Goal: Information Seeking & Learning: Learn about a topic

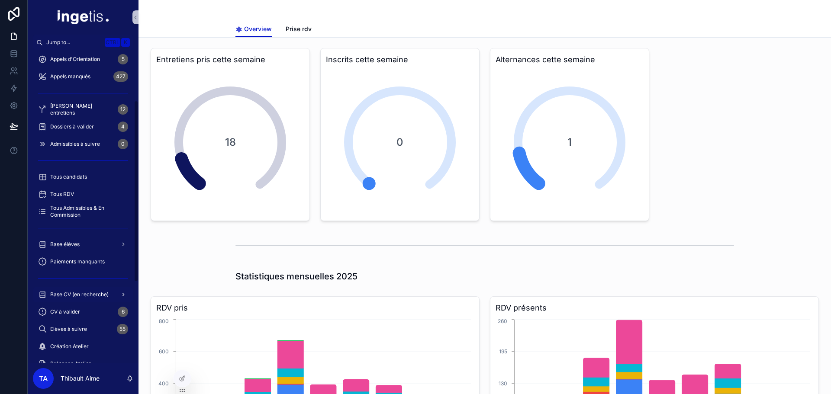
scroll to position [87, 0]
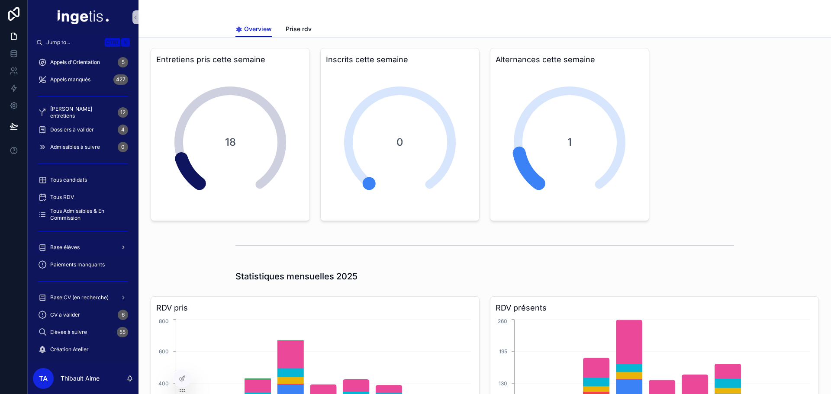
click at [88, 240] on link "Base élèves" at bounding box center [83, 248] width 100 height 16
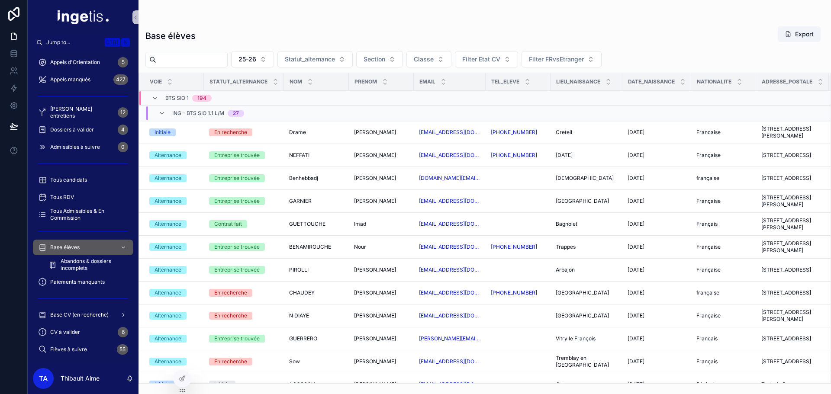
click at [229, 112] on span "27" at bounding box center [236, 113] width 16 height 7
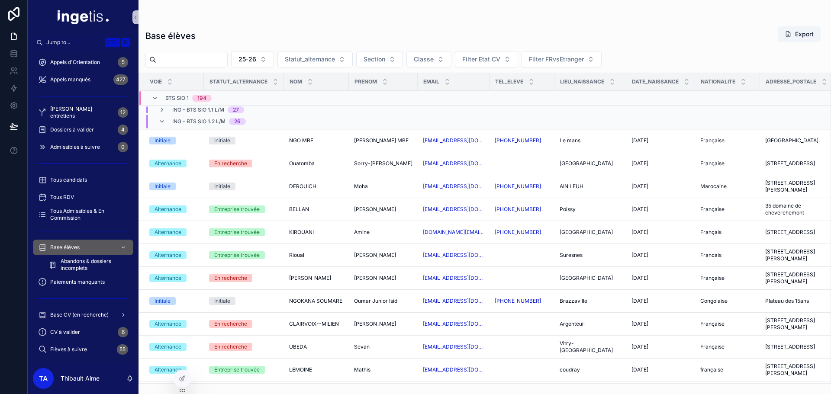
click at [212, 122] on span "ING - BTS SIO 1.2 L/M" at bounding box center [198, 121] width 53 height 7
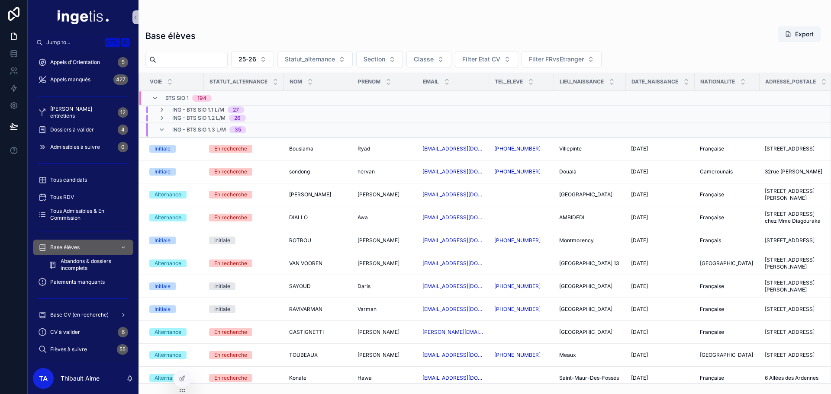
click at [218, 129] on span "ING - BTS SIO 1.3 L/M" at bounding box center [199, 129] width 54 height 7
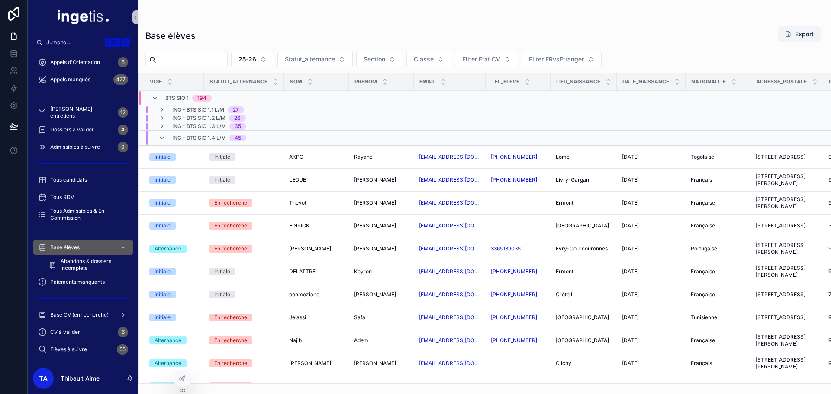
click at [212, 135] on span "ING - BTS SIO 1.4 L/M" at bounding box center [199, 138] width 54 height 7
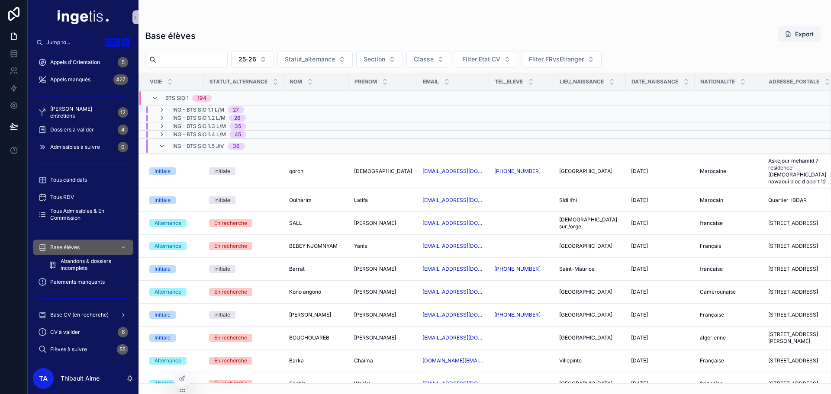
click at [210, 143] on span "ING - BTS SIO 1.5 J/V" at bounding box center [198, 146] width 52 height 7
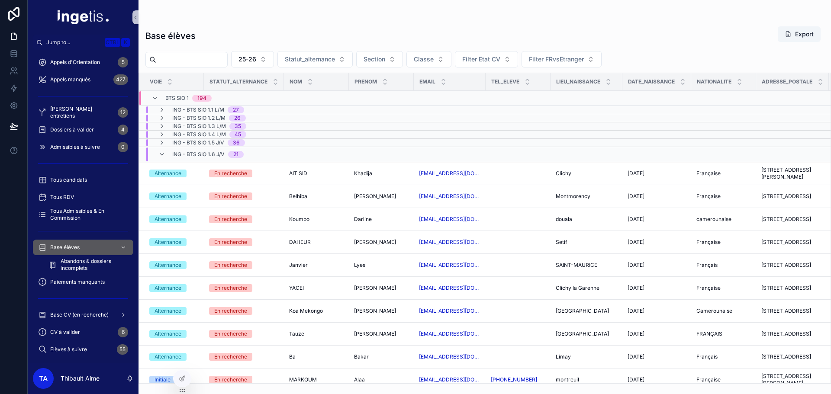
click at [211, 154] on span "ING - BTS SIO 1.6 J/V" at bounding box center [198, 154] width 52 height 7
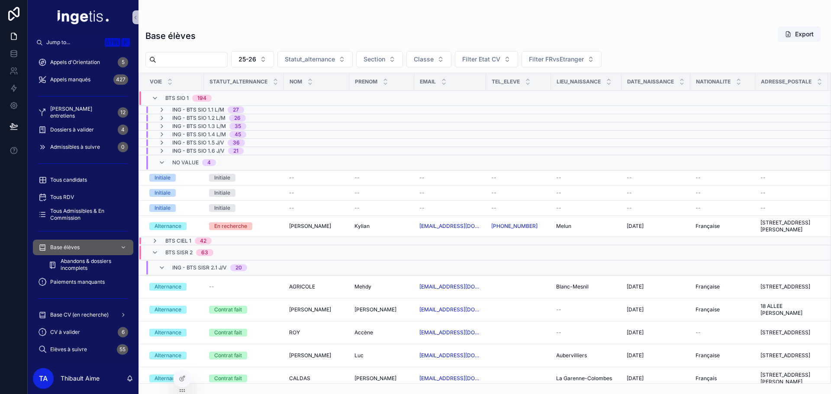
click at [196, 162] on span "No value" at bounding box center [185, 162] width 26 height 7
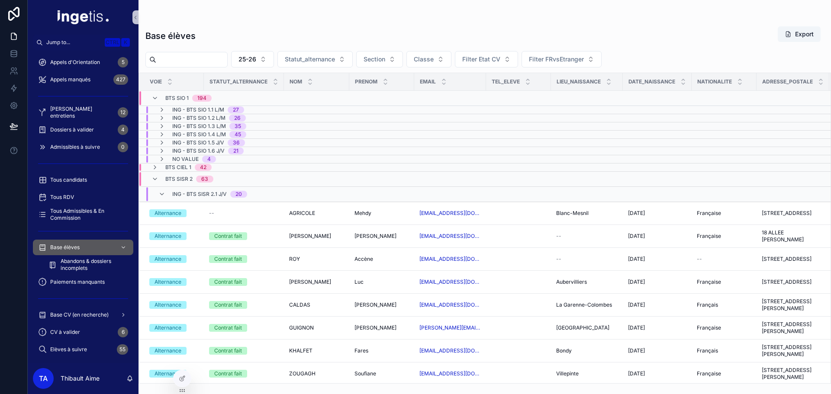
click at [208, 111] on span "ING - BTS SIO 1.1 L/M" at bounding box center [198, 109] width 52 height 7
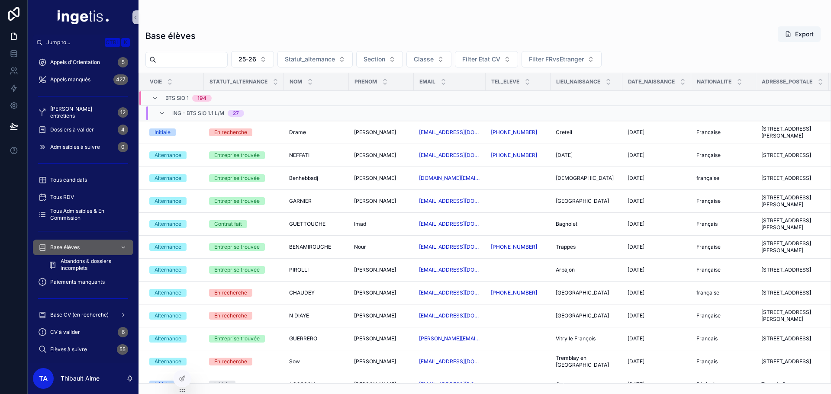
click at [208, 111] on span "ING - BTS SIO 1.1 L/M" at bounding box center [198, 113] width 52 height 7
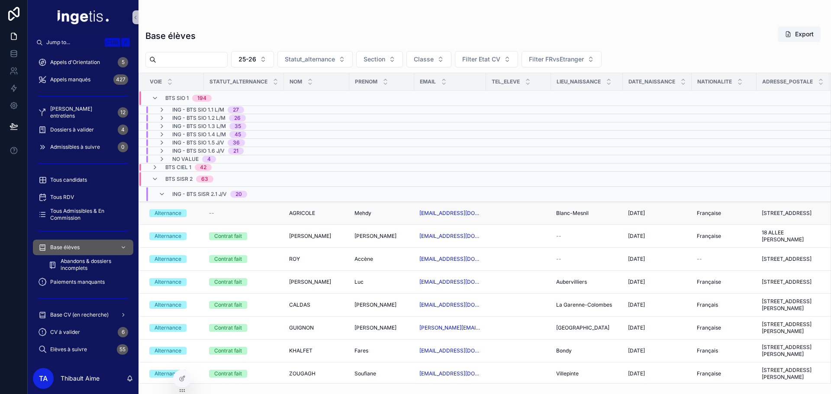
scroll to position [43, 0]
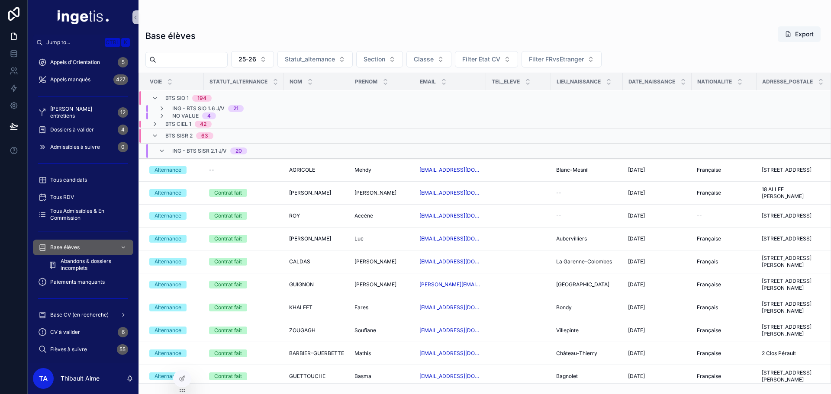
click at [214, 152] on span "ING - BTS SISR 2.1 J/V" at bounding box center [199, 151] width 55 height 7
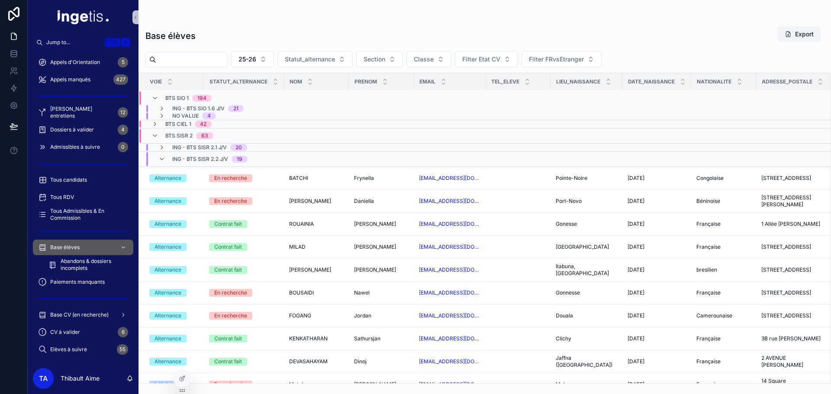
click at [210, 157] on span "ING - BTS SISR 2.2 J/V" at bounding box center [200, 159] width 56 height 7
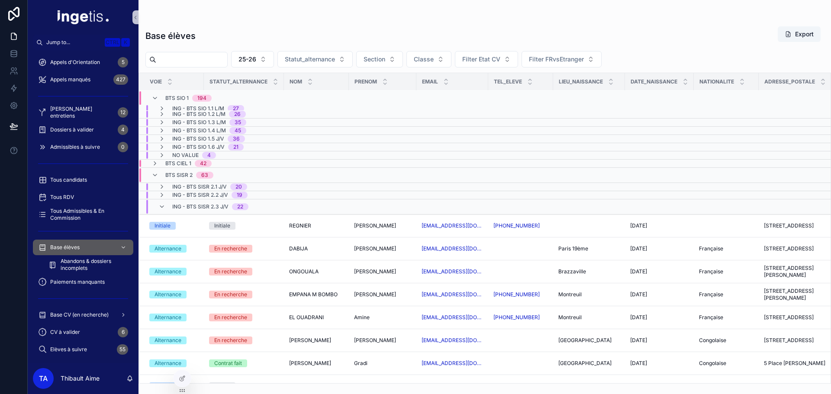
scroll to position [0, 0]
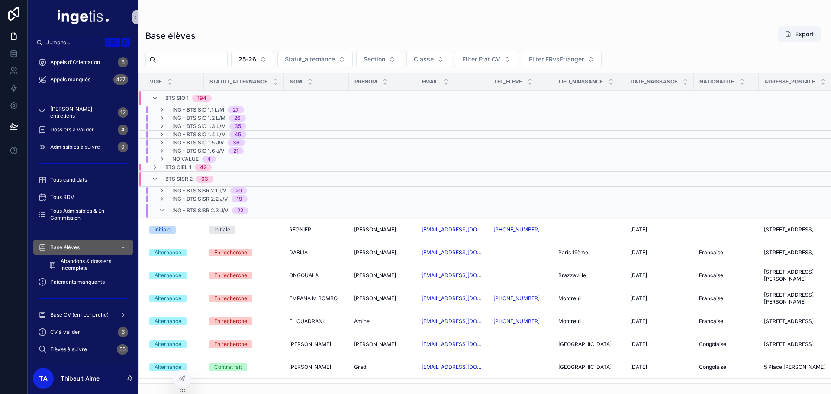
click at [213, 210] on span "ING - BTS SISR 2.3 J/V" at bounding box center [200, 210] width 56 height 7
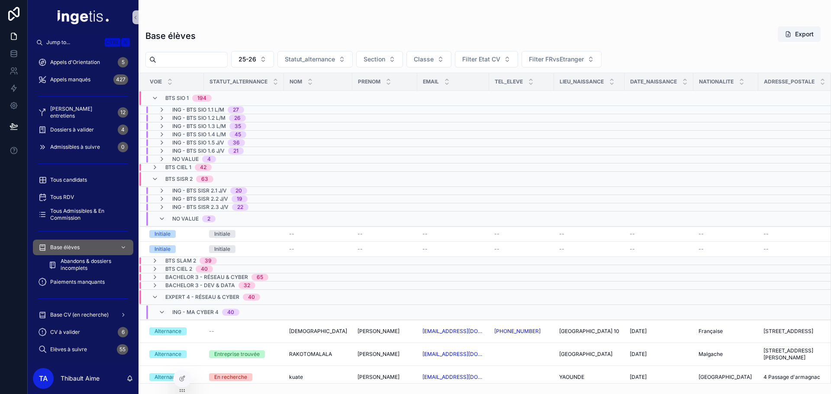
click at [201, 215] on div "No value 2" at bounding box center [193, 219] width 43 height 14
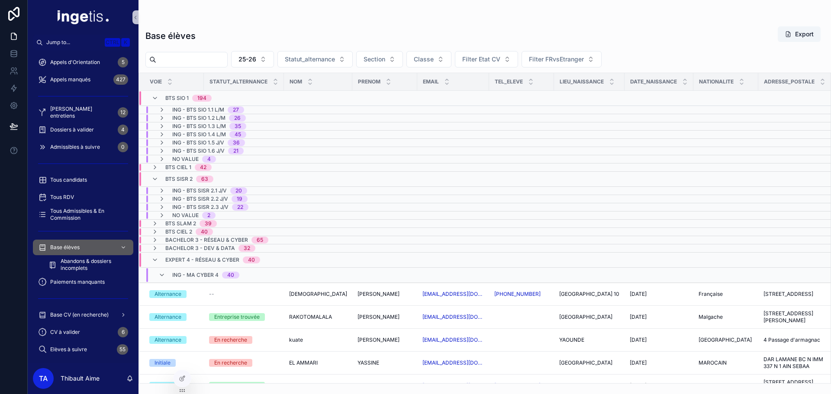
click at [194, 109] on span "ING - BTS SIO 1.1 L/M" at bounding box center [198, 109] width 52 height 7
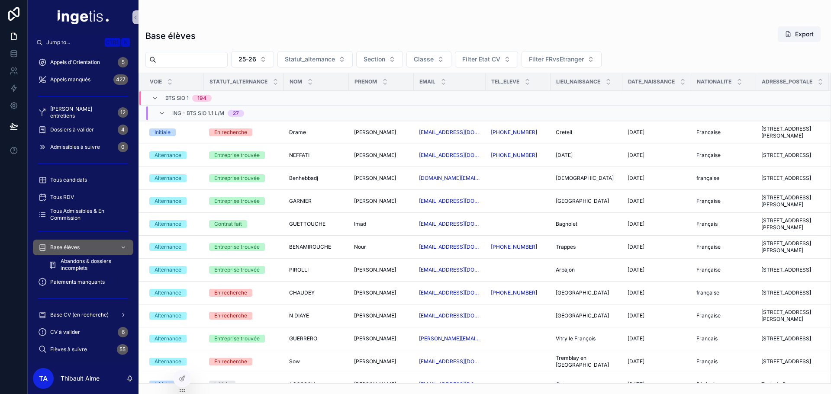
click at [197, 109] on div "ING - BTS SIO 1.1 L/M 27" at bounding box center [208, 113] width 72 height 14
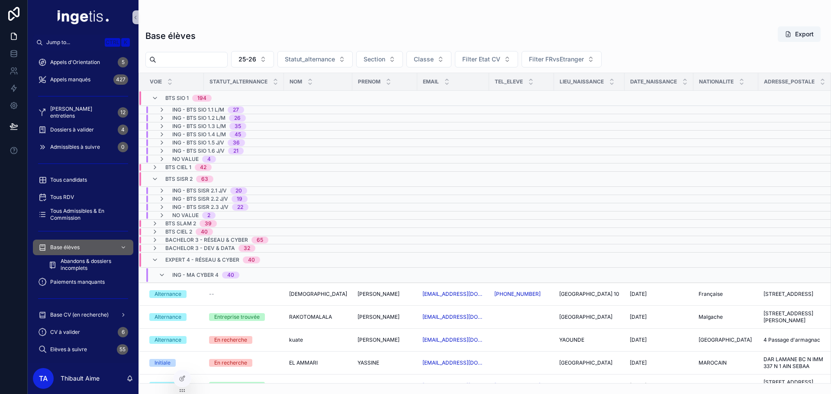
click at [200, 109] on span "ING - BTS SIO 1.1 L/M" at bounding box center [198, 109] width 52 height 7
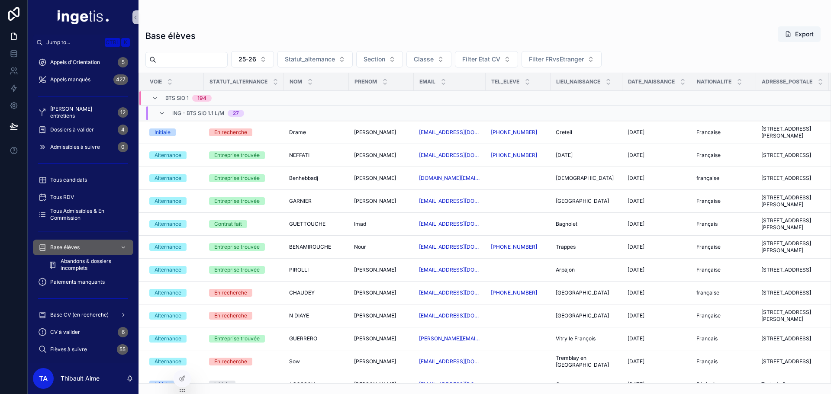
click at [202, 111] on span "ING - BTS SIO 1.1 L/M" at bounding box center [198, 113] width 52 height 7
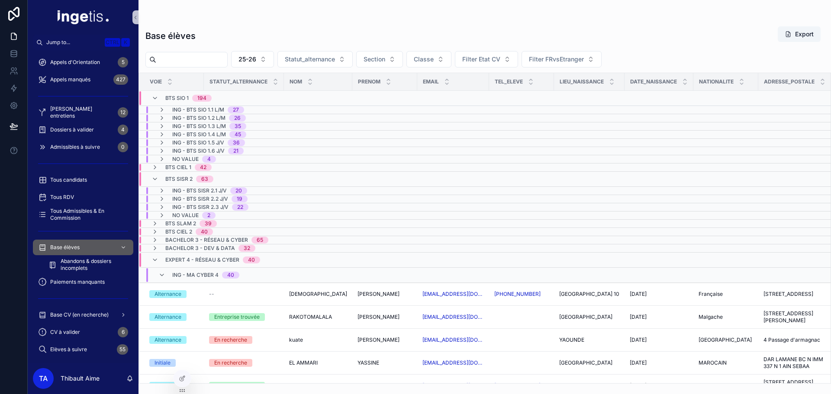
click at [202, 110] on span "ING - BTS SIO 1.1 L/M" at bounding box center [198, 109] width 52 height 7
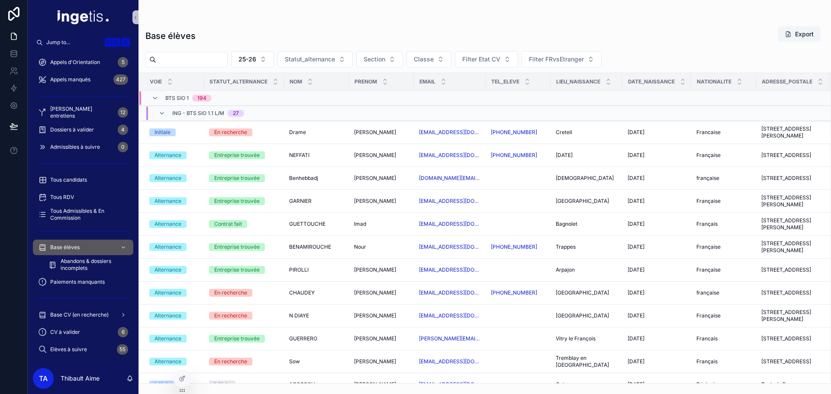
click at [202, 110] on span "ING - BTS SIO 1.1 L/M" at bounding box center [198, 113] width 52 height 7
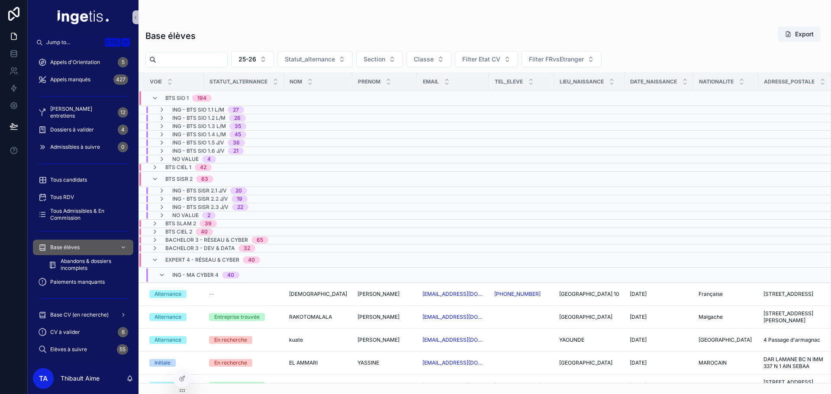
click at [212, 108] on span "ING - BTS SIO 1.1 L/M" at bounding box center [198, 109] width 52 height 7
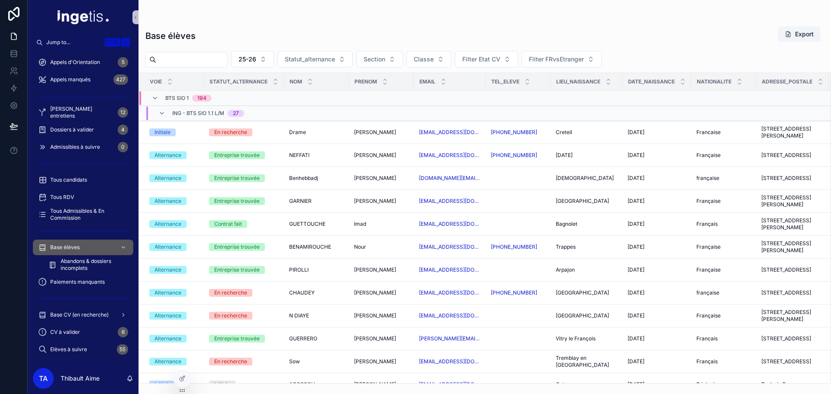
click at [210, 110] on span "ING - BTS SIO 1.1 L/M" at bounding box center [198, 113] width 52 height 7
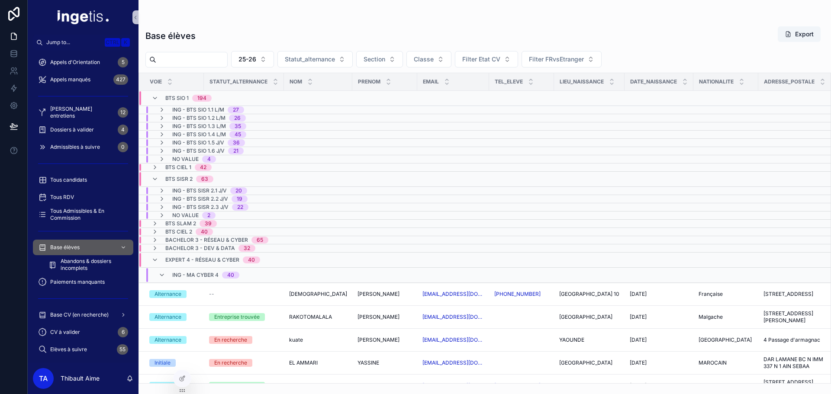
click at [196, 110] on span "ING - BTS SIO 1.1 L/M" at bounding box center [198, 109] width 52 height 7
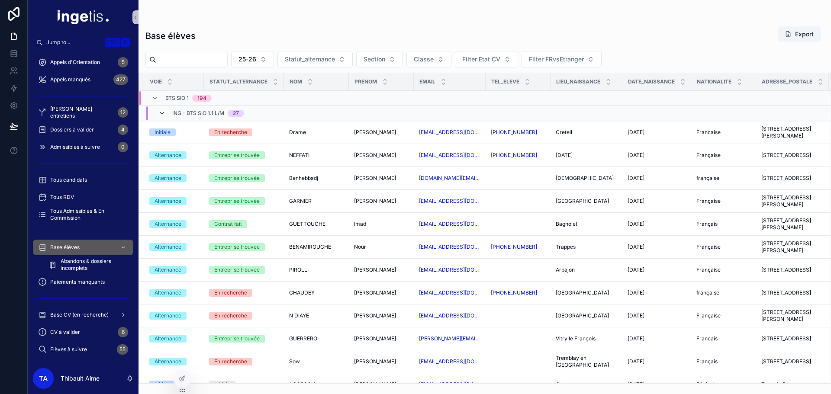
click at [165, 114] on icon "scrollable content" at bounding box center [161, 113] width 7 height 7
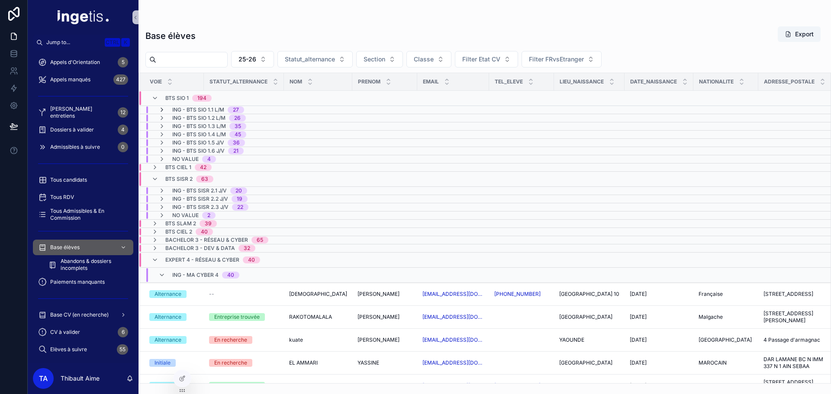
click at [161, 110] on icon "scrollable content" at bounding box center [161, 109] width 7 height 7
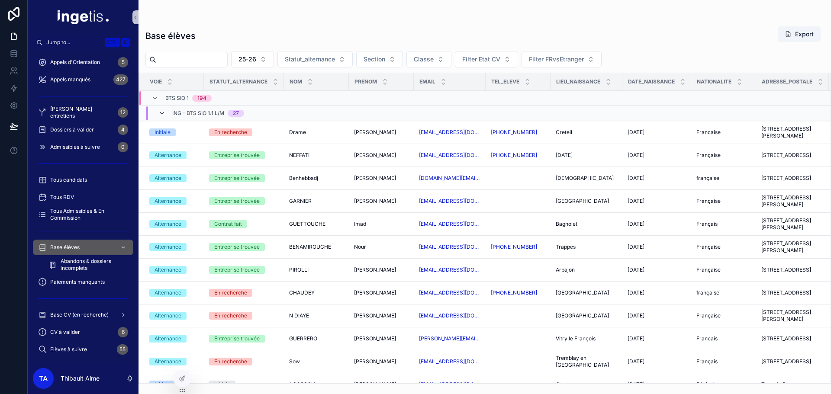
click at [162, 112] on icon "scrollable content" at bounding box center [161, 113] width 7 height 7
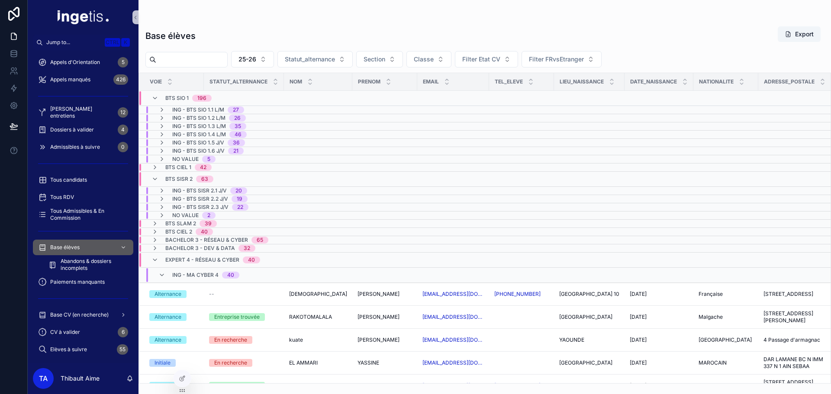
click at [184, 99] on span "BTS SIO 1" at bounding box center [176, 98] width 23 height 7
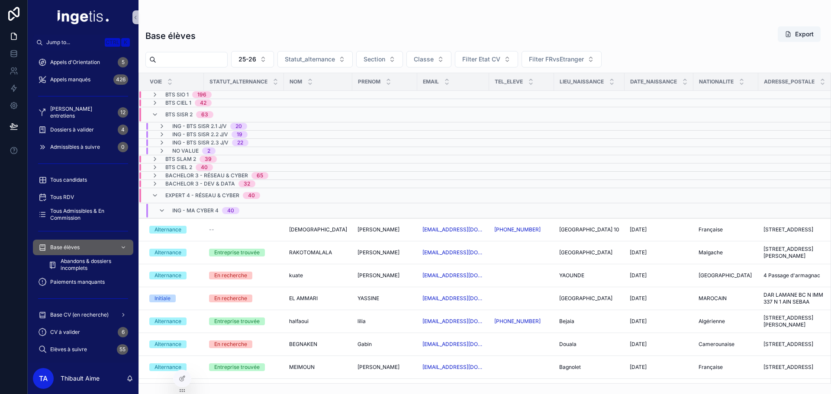
click at [180, 99] on td "BTS CIEL 1 42" at bounding box center [245, 103] width 213 height 8
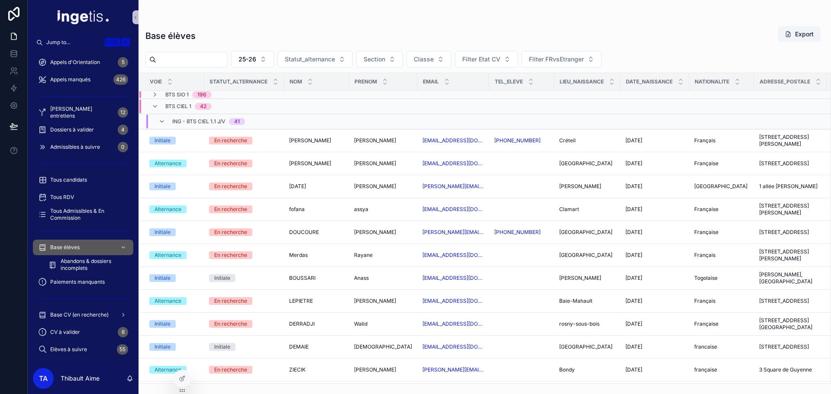
click at [180, 96] on span "BTS SIO 1" at bounding box center [176, 94] width 23 height 7
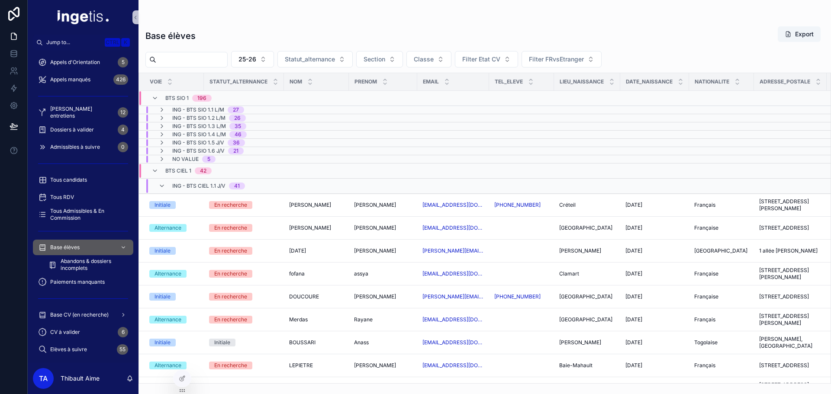
click at [183, 173] on span "BTS CIEL 1" at bounding box center [178, 170] width 26 height 7
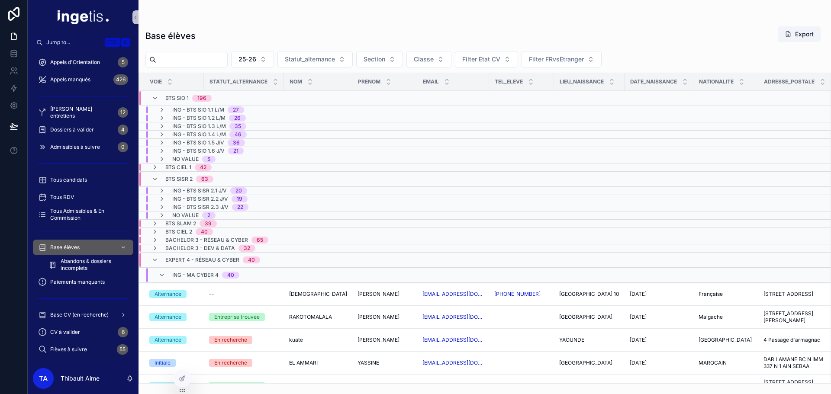
click at [185, 172] on div "BTS SISR 2 63" at bounding box center [189, 179] width 48 height 14
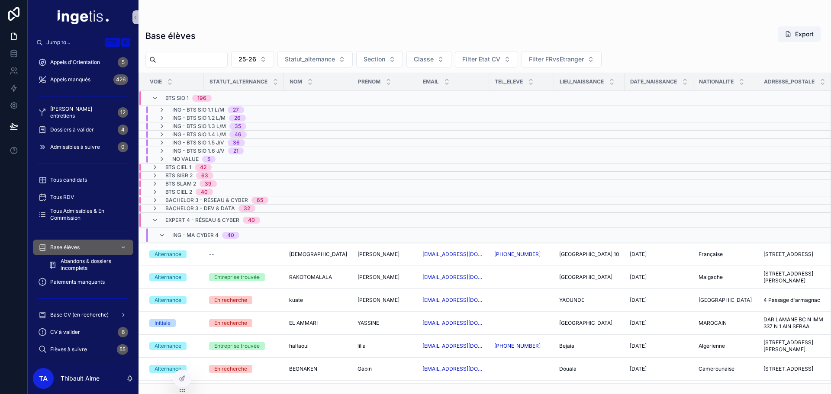
click at [185, 170] on span "BTS CIEL 1" at bounding box center [178, 167] width 26 height 7
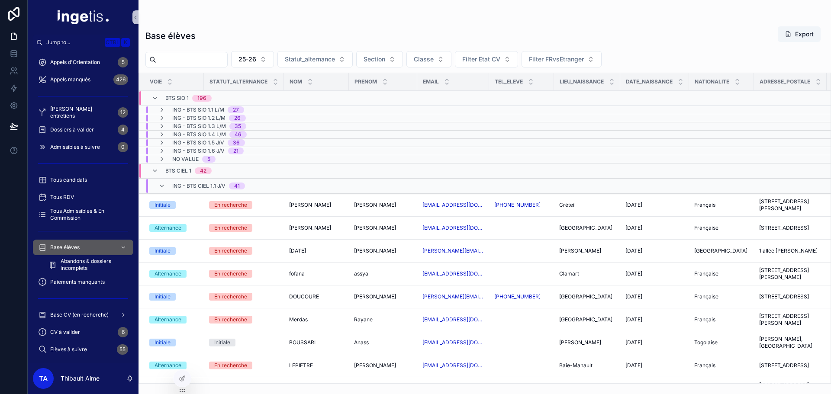
click at [186, 180] on div "ING - BTS CIEL 1.1 J/V 41" at bounding box center [208, 186] width 73 height 14
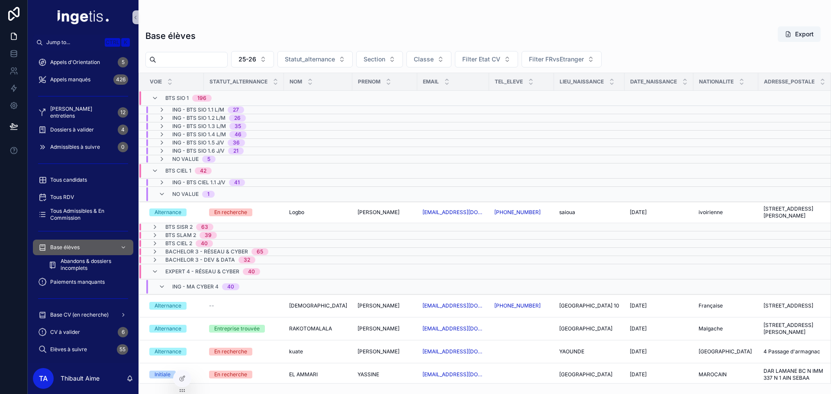
click at [186, 188] on div "No value 1" at bounding box center [193, 194] width 42 height 14
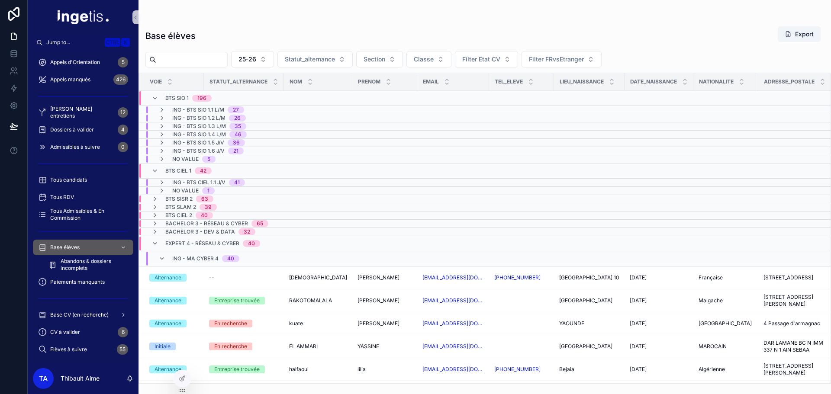
click at [173, 171] on span "BTS CIEL 1" at bounding box center [178, 170] width 26 height 7
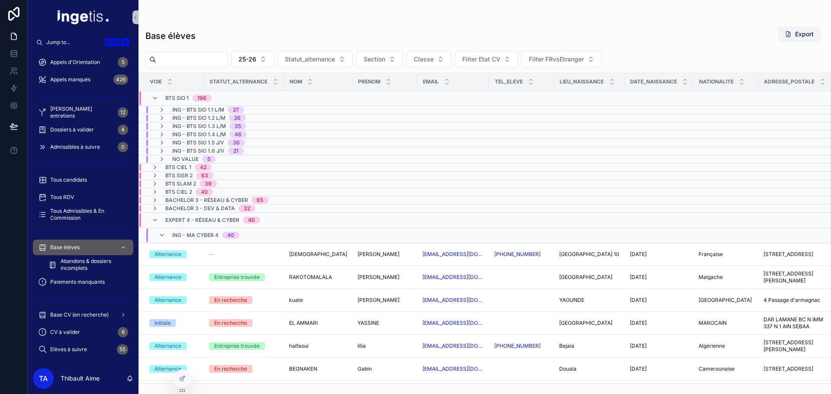
click at [186, 234] on span "ING - MA CYBER 4" at bounding box center [195, 235] width 46 height 7
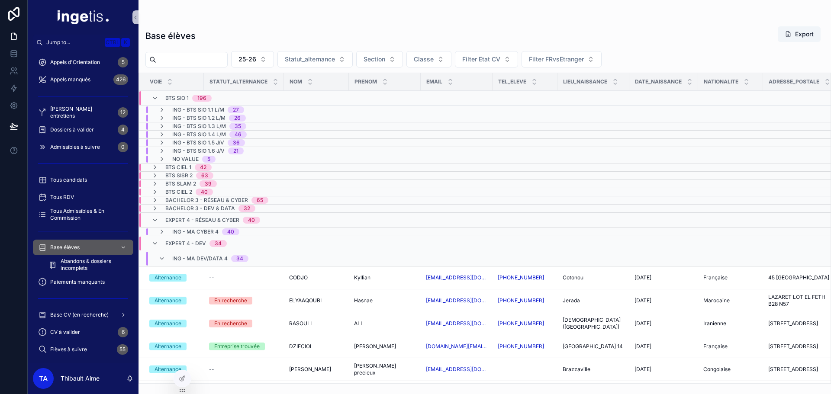
click at [183, 257] on span "ING - MA DEV/DATA 4" at bounding box center [199, 258] width 55 height 7
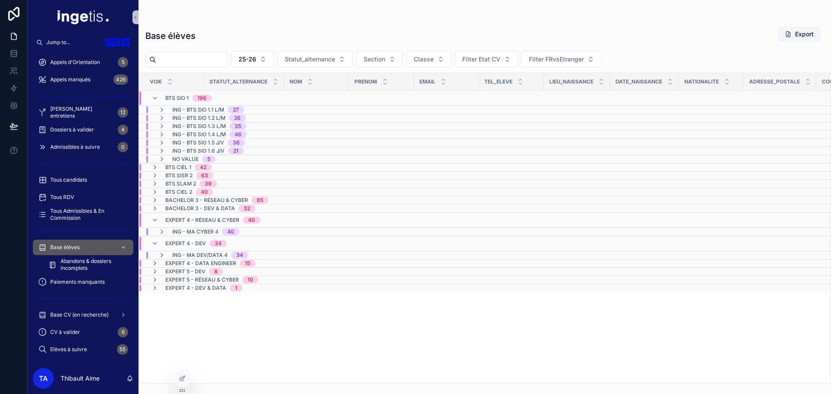
click at [181, 241] on span "Expert 4 - Dev" at bounding box center [185, 243] width 41 height 7
click at [178, 223] on span "Expert 4 - Réseau & Cyber" at bounding box center [202, 220] width 74 height 7
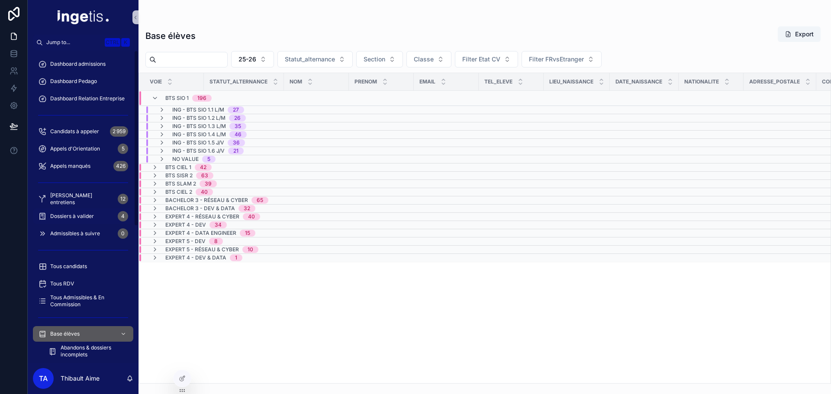
click at [94, 216] on div "Dossiers à valider 4" at bounding box center [83, 216] width 90 height 14
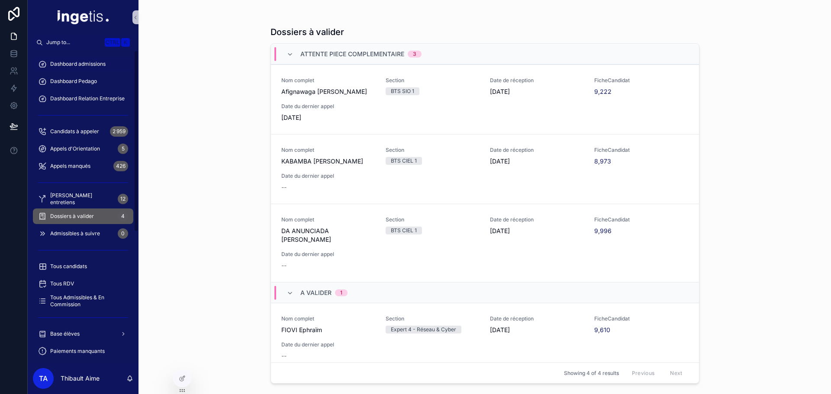
click at [77, 68] on div "Dashboard admissions" at bounding box center [83, 64] width 90 height 14
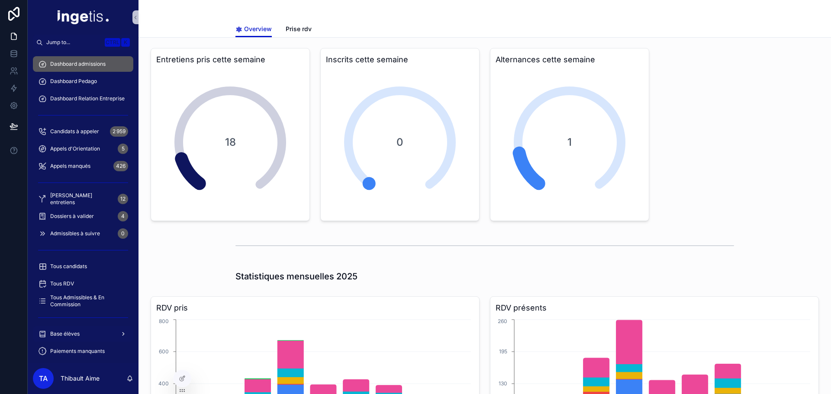
click at [76, 328] on div "Base élèves" at bounding box center [83, 334] width 90 height 14
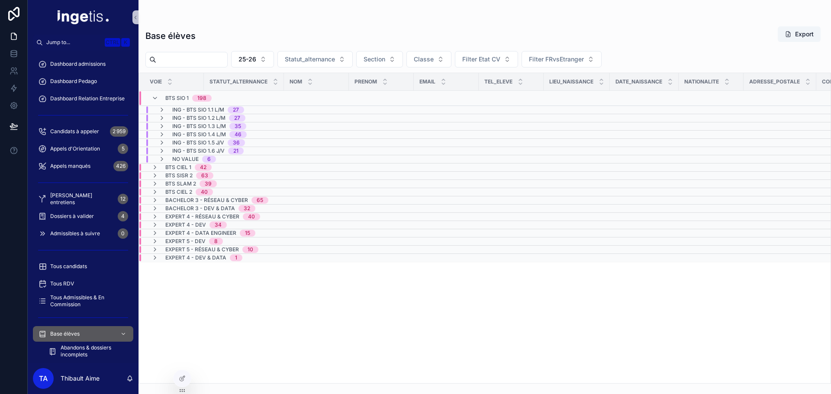
click at [213, 112] on span "ING - BTS SIO 1.1 L/M" at bounding box center [198, 109] width 52 height 7
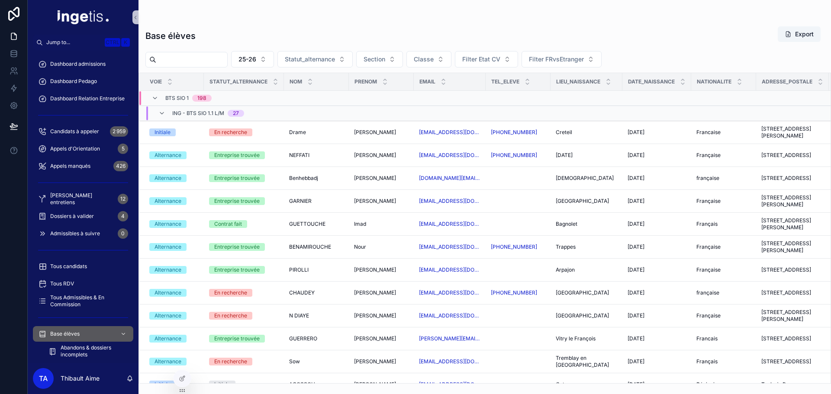
click at [215, 111] on span "ING - BTS SIO 1.1 L/M" at bounding box center [198, 113] width 52 height 7
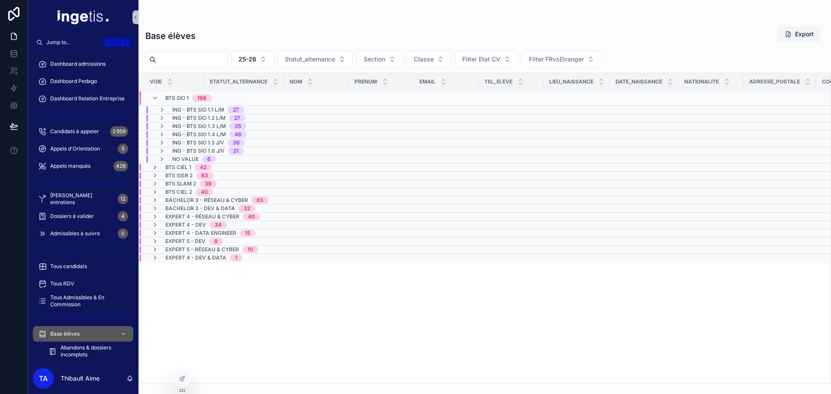
click at [210, 116] on span "ING - BTS SIO 1.2 L/M" at bounding box center [198, 118] width 53 height 7
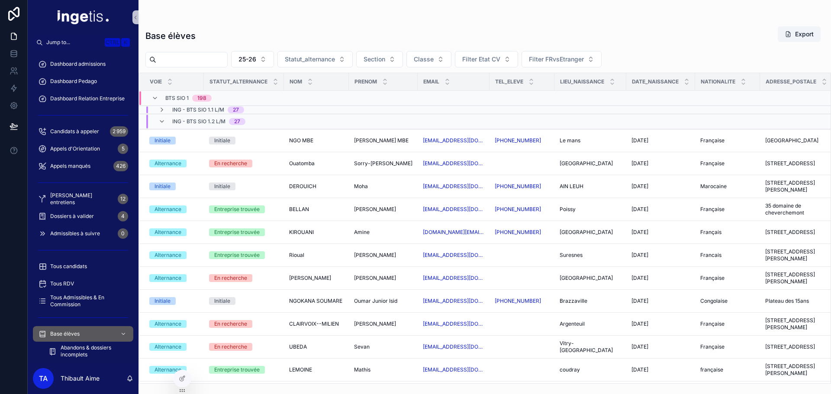
click at [210, 119] on span "ING - BTS SIO 1.2 L/M" at bounding box center [198, 121] width 53 height 7
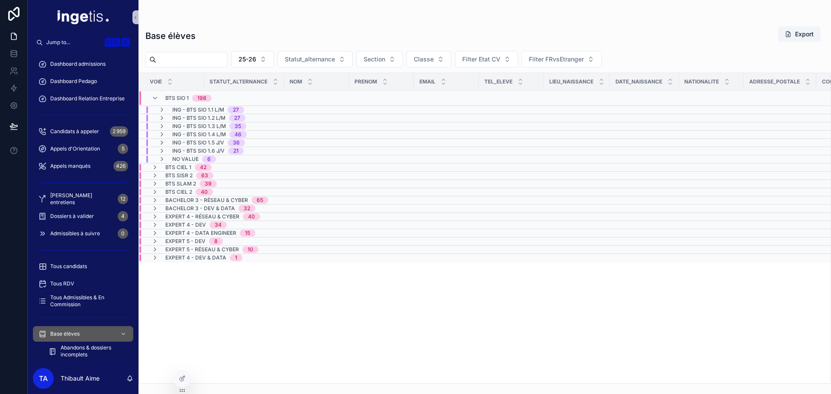
click at [208, 125] on span "ING - BTS SIO 1.3 L/M" at bounding box center [199, 126] width 54 height 7
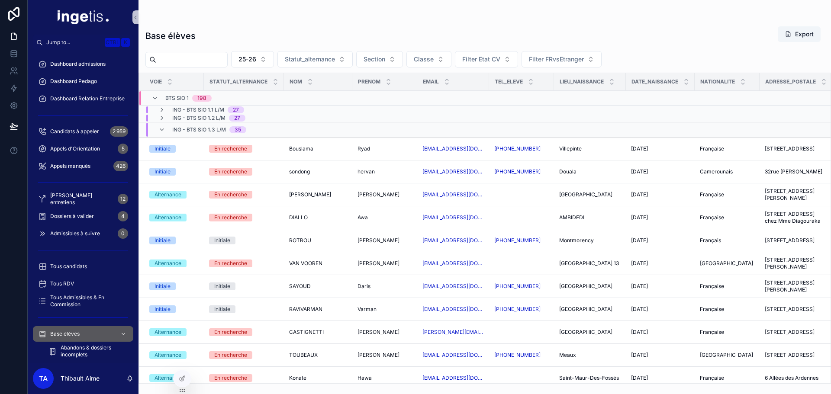
click at [207, 127] on span "ING - BTS SIO 1.3 L/M" at bounding box center [199, 129] width 54 height 7
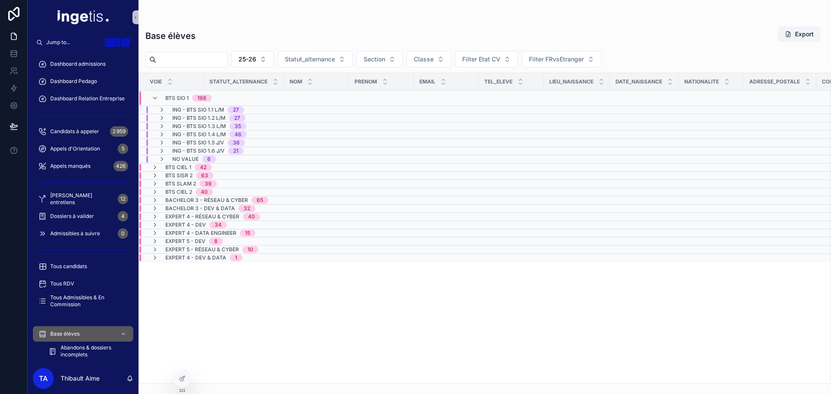
click at [214, 111] on span "ING - BTS SIO 1.1 L/M" at bounding box center [198, 109] width 52 height 7
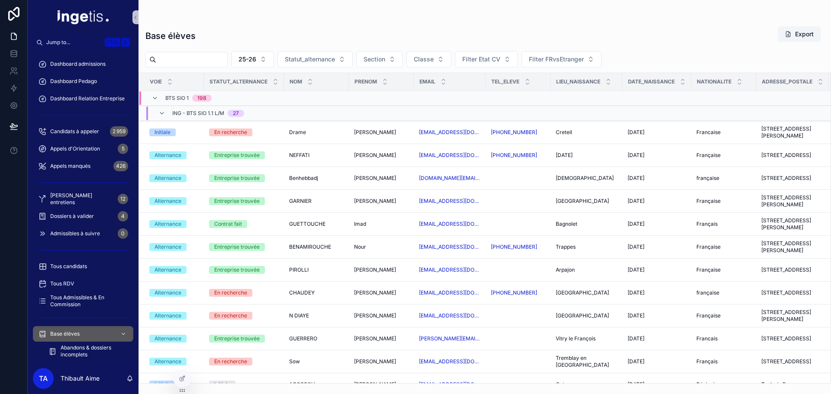
click at [203, 114] on span "ING - BTS SIO 1.1 L/M" at bounding box center [198, 113] width 52 height 7
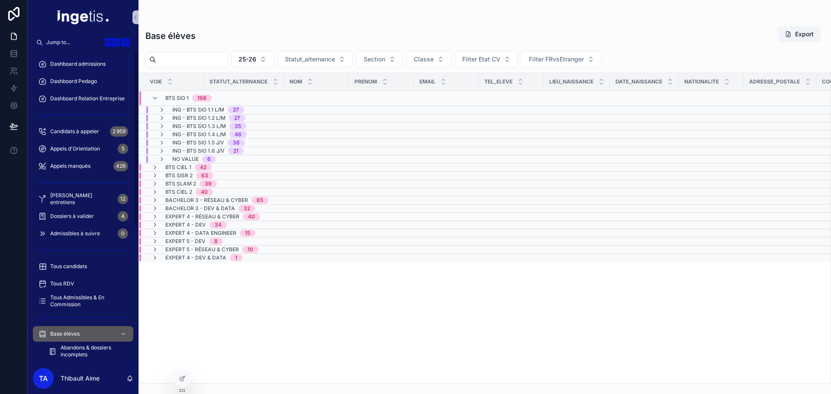
click at [91, 61] on span "Dashboard admissions" at bounding box center [77, 64] width 55 height 7
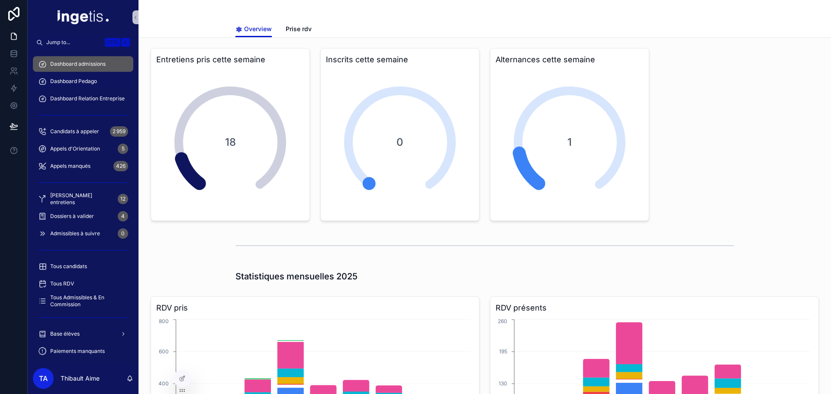
click at [84, 80] on span "Dashboard Pedago" at bounding box center [73, 81] width 47 height 7
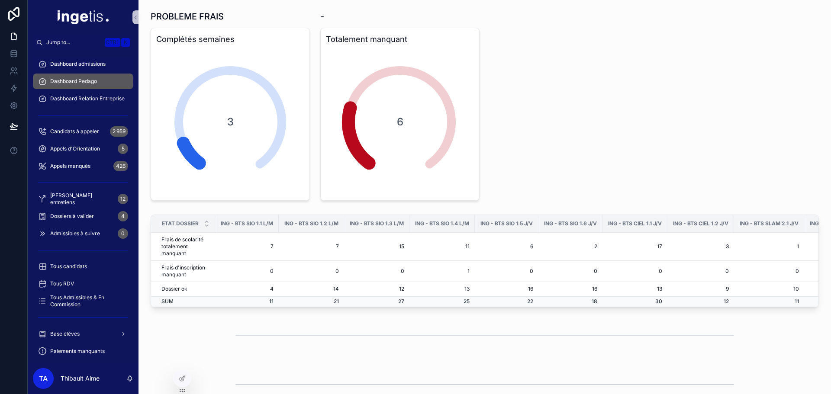
click at [81, 66] on span "Dashboard admissions" at bounding box center [77, 64] width 55 height 7
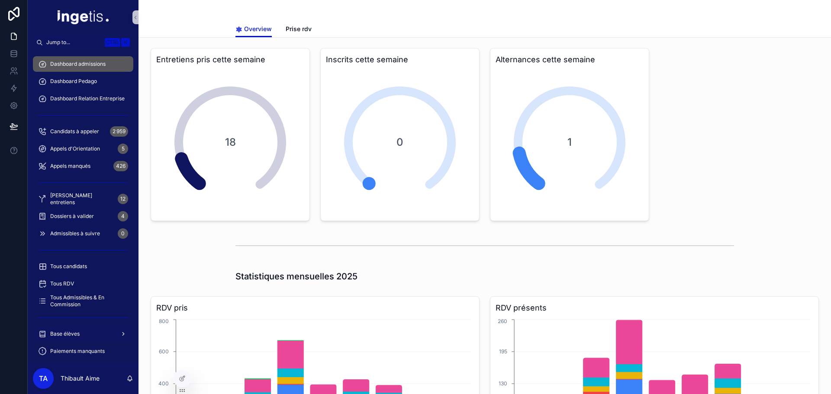
click at [88, 334] on div "Base élèves" at bounding box center [83, 334] width 90 height 14
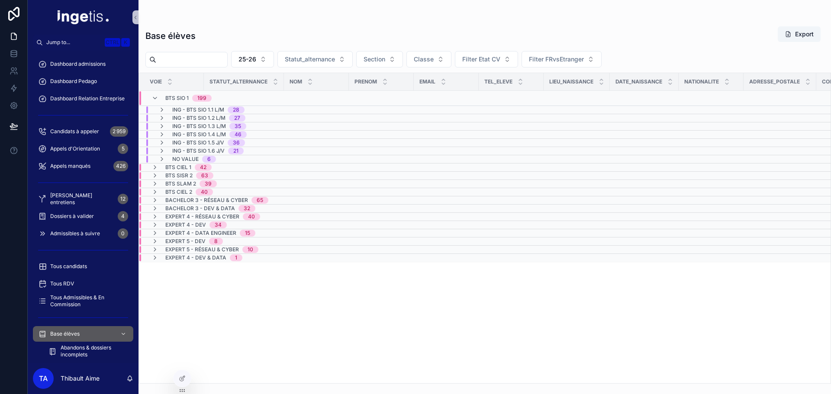
click at [201, 107] on span "ING - BTS SIO 1.1 L/M" at bounding box center [198, 109] width 52 height 7
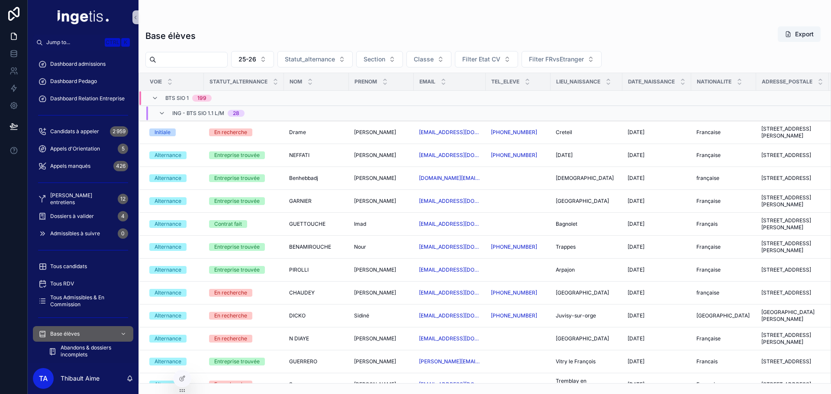
click at [198, 110] on span "ING - BTS SIO 1.1 L/M" at bounding box center [198, 113] width 52 height 7
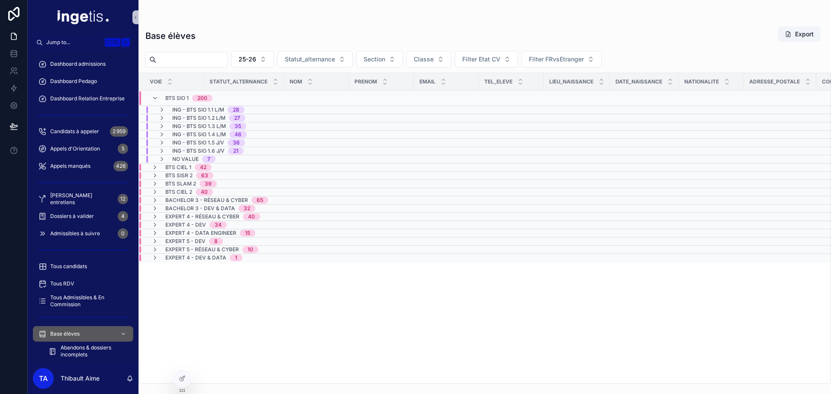
click at [176, 96] on span "BTS SIO 1" at bounding box center [176, 98] width 23 height 7
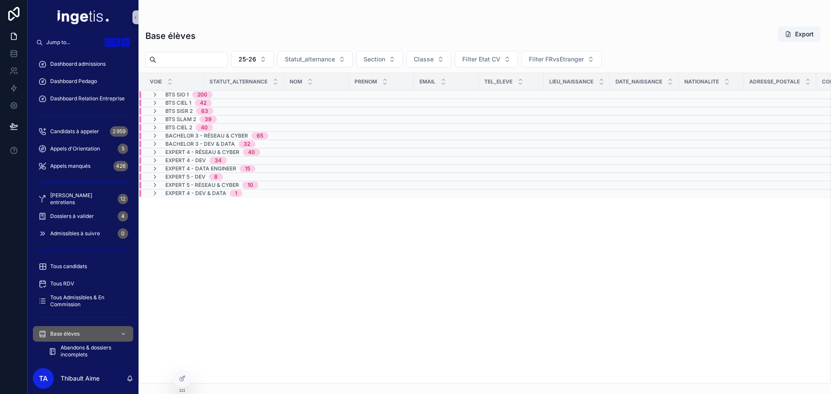
click at [165, 95] on span "BTS SIO 1" at bounding box center [176, 94] width 23 height 7
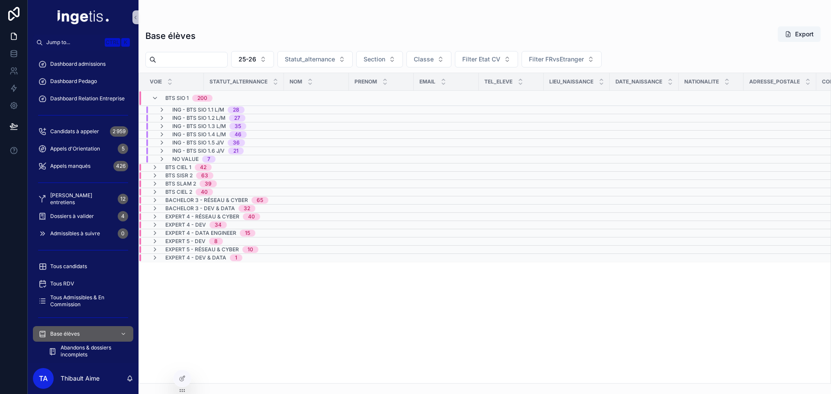
click at [183, 106] on span "ING - BTS SIO 1.1 L/M" at bounding box center [198, 109] width 52 height 7
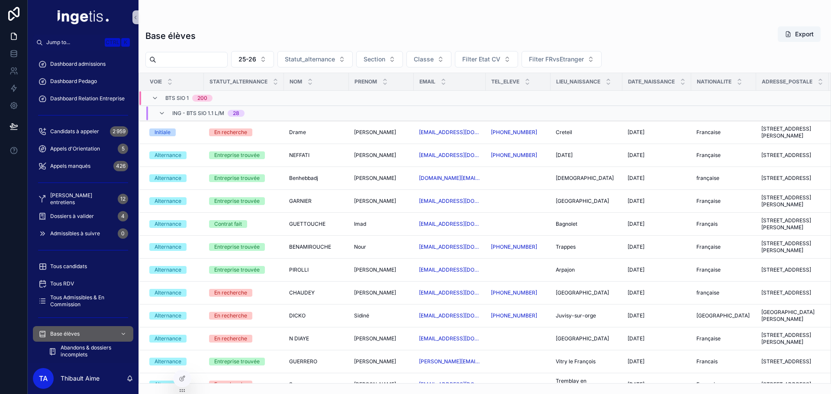
click at [183, 112] on span "ING - BTS SIO 1.1 L/M" at bounding box center [198, 113] width 52 height 7
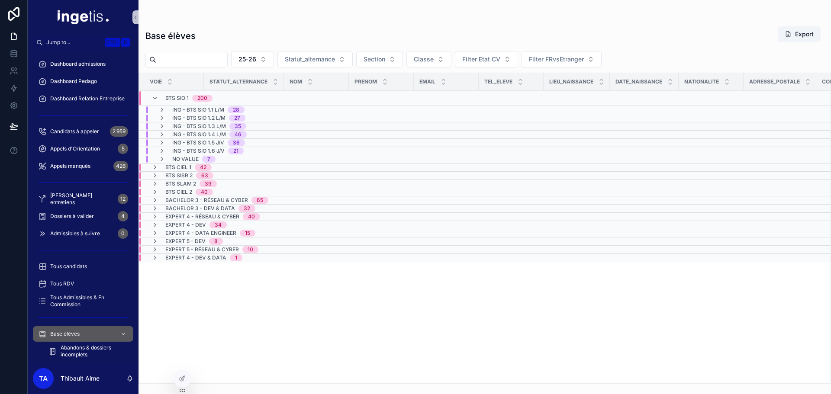
click at [184, 119] on span "ING - BTS SIO 1.2 L/M" at bounding box center [198, 118] width 53 height 7
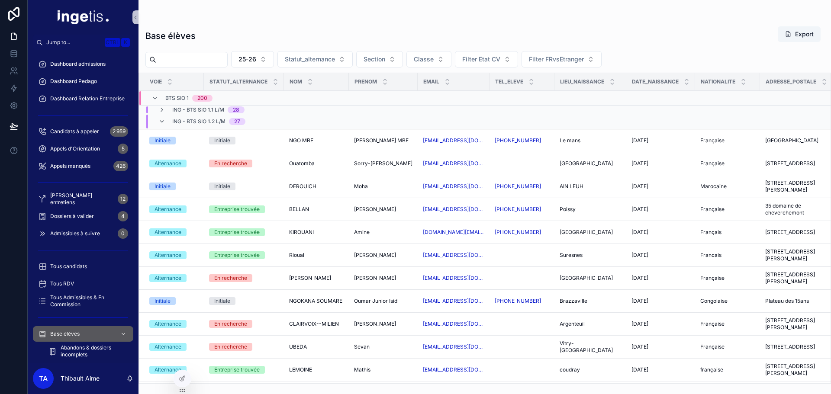
click at [178, 120] on span "ING - BTS SIO 1.2 L/M" at bounding box center [198, 121] width 53 height 7
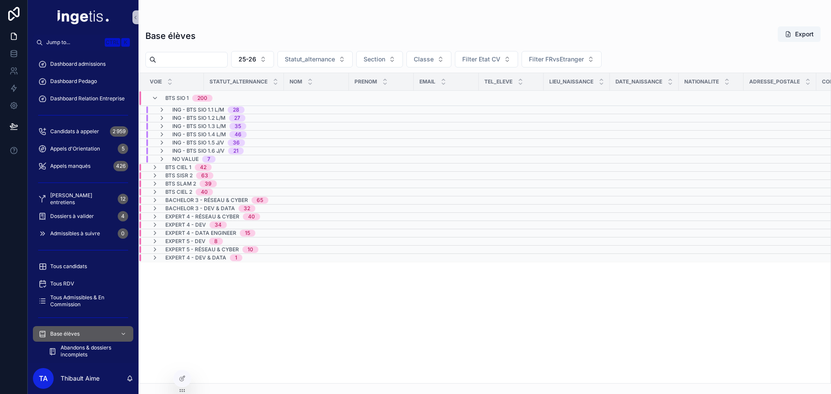
click at [177, 127] on span "ING - BTS SIO 1.3 L/M" at bounding box center [199, 126] width 54 height 7
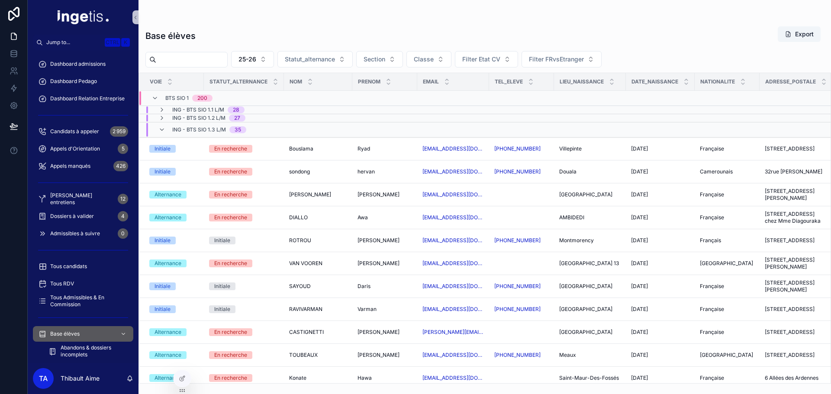
click at [176, 128] on span "ING - BTS SIO 1.3 L/M" at bounding box center [199, 129] width 54 height 7
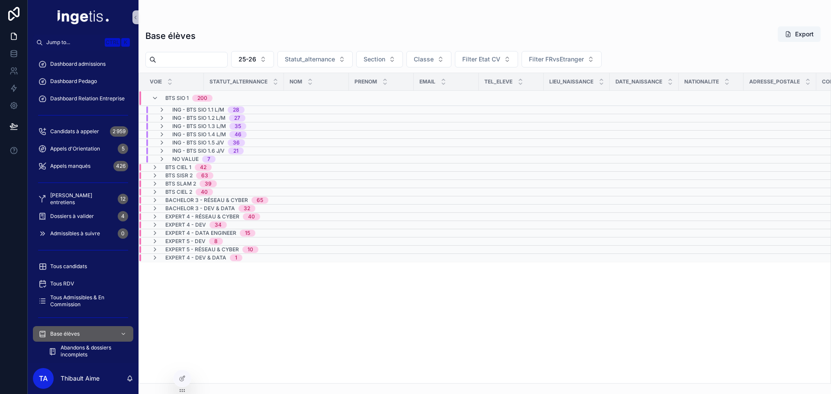
click at [175, 119] on span "ING - BTS SIO 1.2 L/M" at bounding box center [198, 118] width 53 height 7
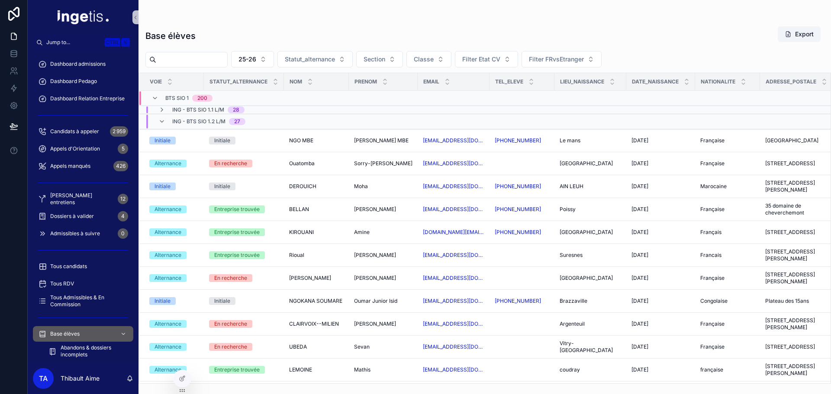
click at [175, 119] on span "ING - BTS SIO 1.2 L/M" at bounding box center [198, 121] width 53 height 7
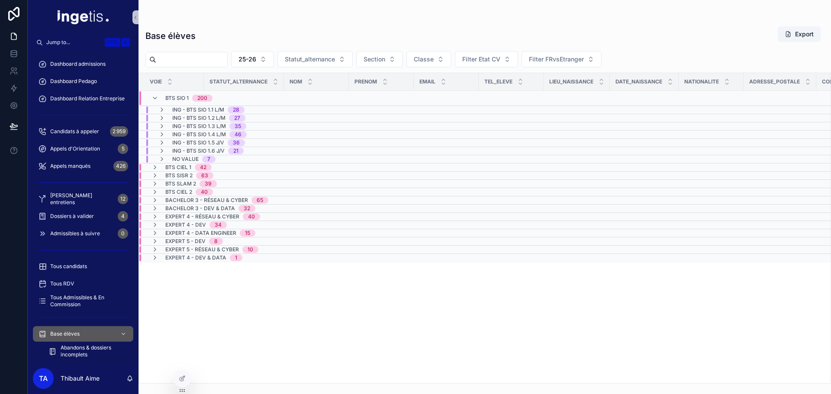
click at [172, 112] on div "ING - BTS SIO 1.1 L/M 28" at bounding box center [201, 109] width 86 height 7
click at [161, 98] on div "BTS SIO 1 202" at bounding box center [181, 98] width 61 height 14
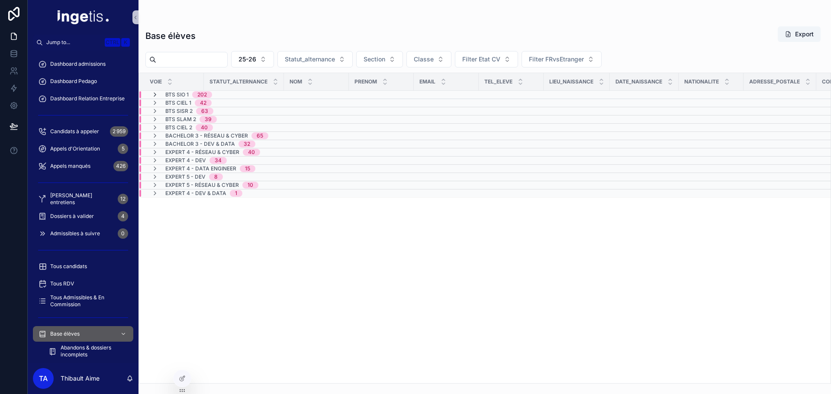
click at [154, 96] on icon "scrollable content" at bounding box center [154, 94] width 7 height 7
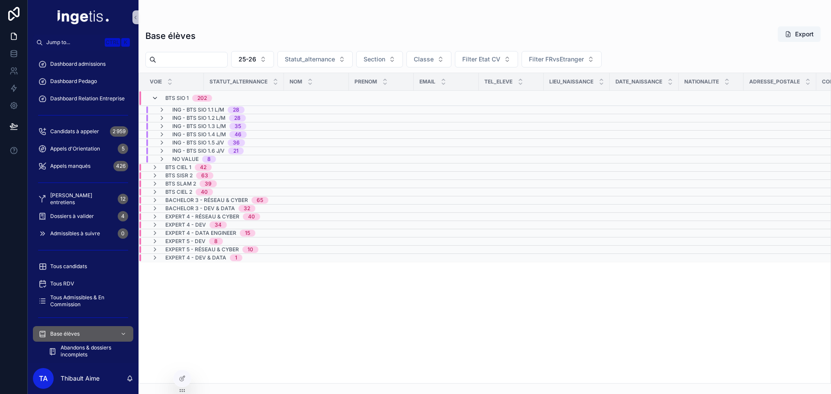
click at [155, 98] on icon "scrollable content" at bounding box center [154, 98] width 7 height 7
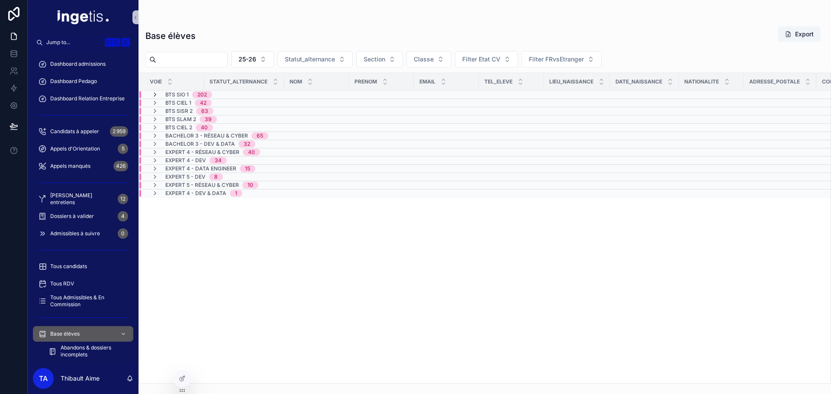
click at [154, 94] on icon "scrollable content" at bounding box center [154, 94] width 7 height 7
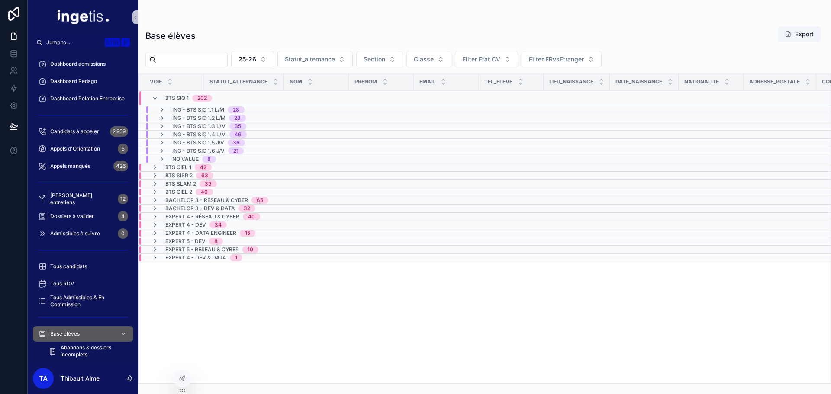
click at [197, 109] on span "ING - BTS SIO 1.1 L/M" at bounding box center [198, 109] width 52 height 7
click at [189, 118] on span "ING - BTS SIO 1.2 L/M" at bounding box center [198, 118] width 53 height 7
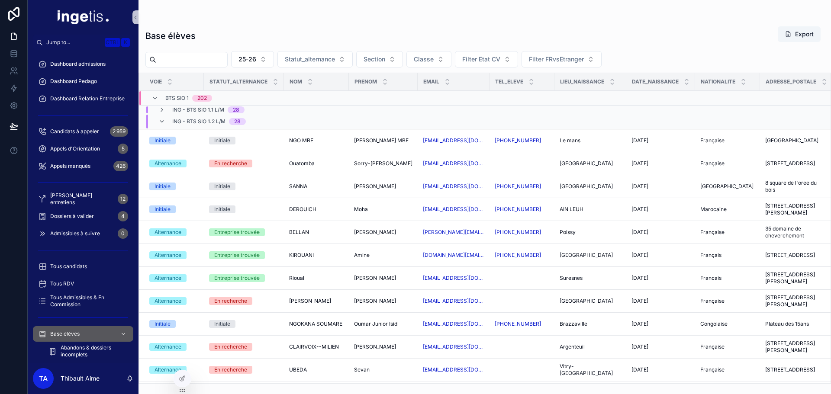
click at [178, 121] on span "ING - BTS SIO 1.2 L/M" at bounding box center [198, 121] width 53 height 7
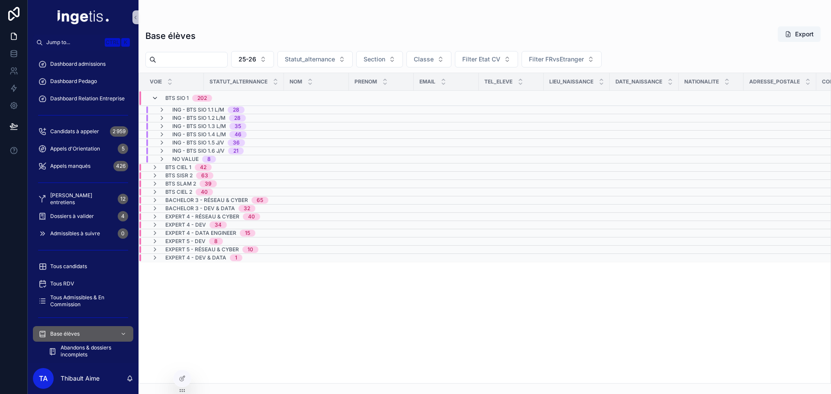
click at [157, 100] on div "BTS SIO 1 202" at bounding box center [181, 98] width 61 height 14
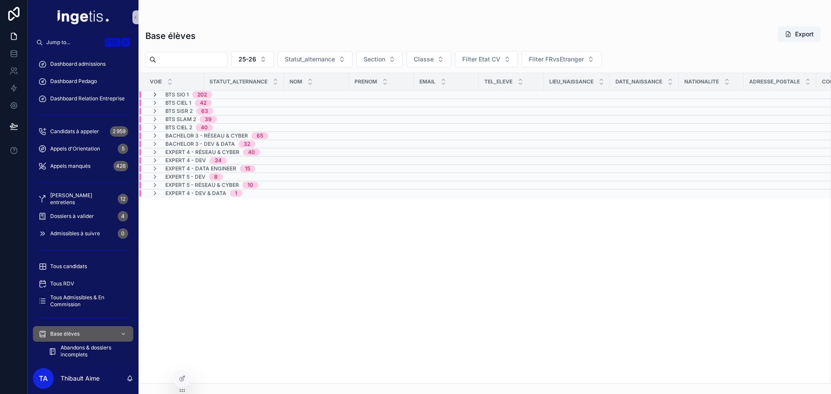
click at [153, 96] on icon "scrollable content" at bounding box center [154, 94] width 7 height 7
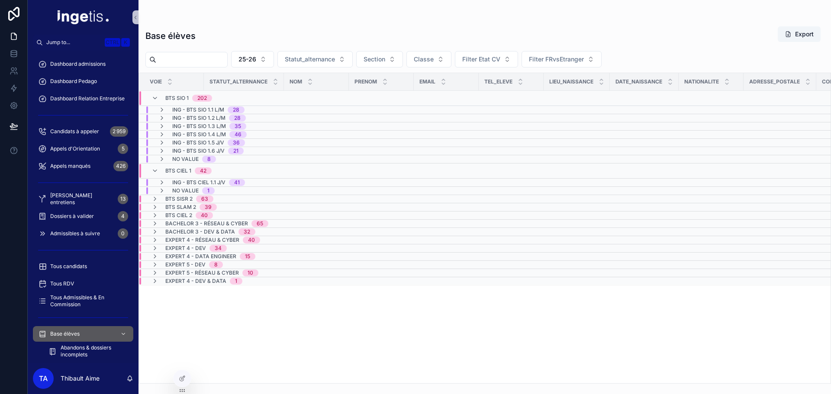
click at [176, 169] on span "BTS CIEL 1" at bounding box center [178, 170] width 26 height 7
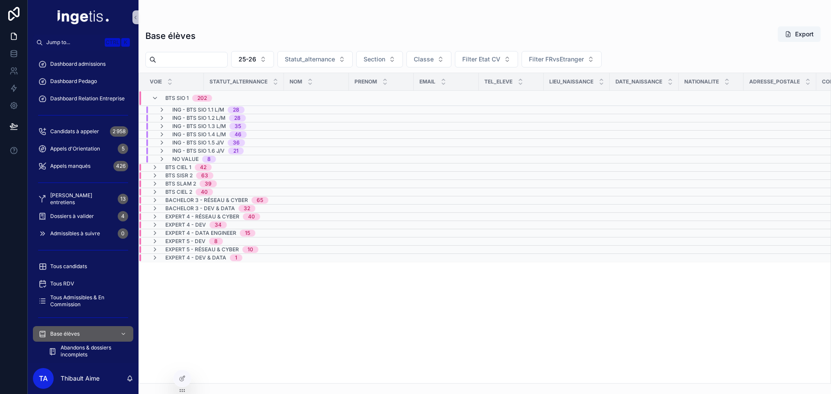
click at [161, 96] on div "BTS SIO 1 202" at bounding box center [181, 98] width 61 height 14
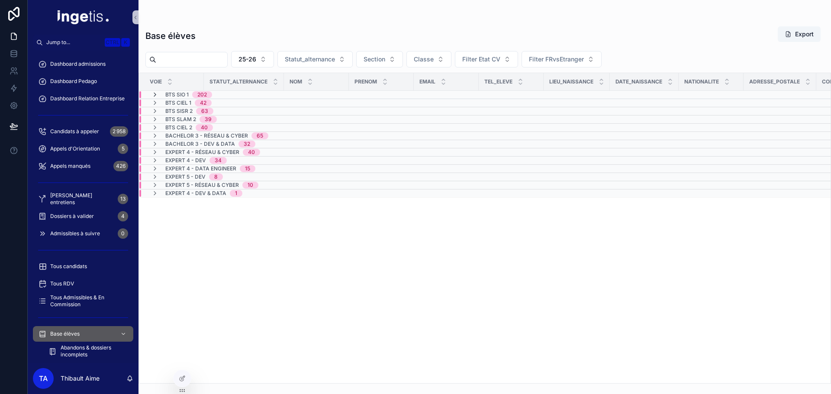
click at [154, 96] on icon "scrollable content" at bounding box center [154, 94] width 7 height 7
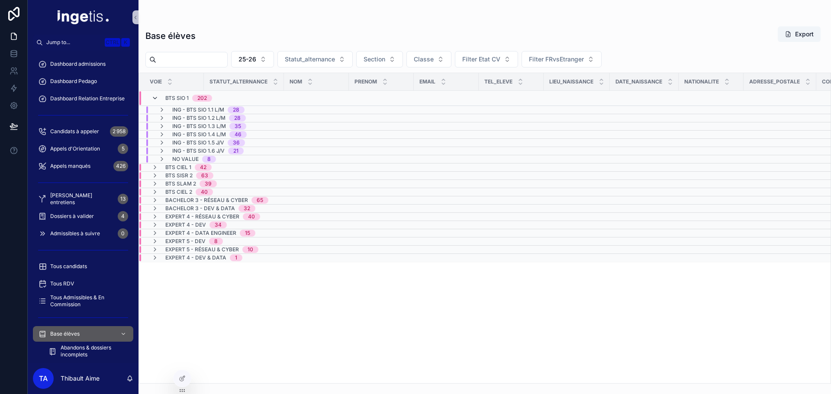
click at [154, 98] on icon "scrollable content" at bounding box center [154, 98] width 7 height 7
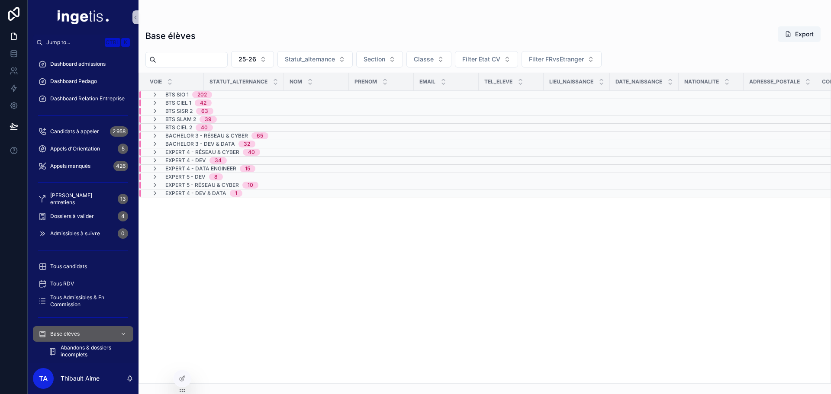
click at [154, 98] on icon "scrollable content" at bounding box center [154, 94] width 7 height 7
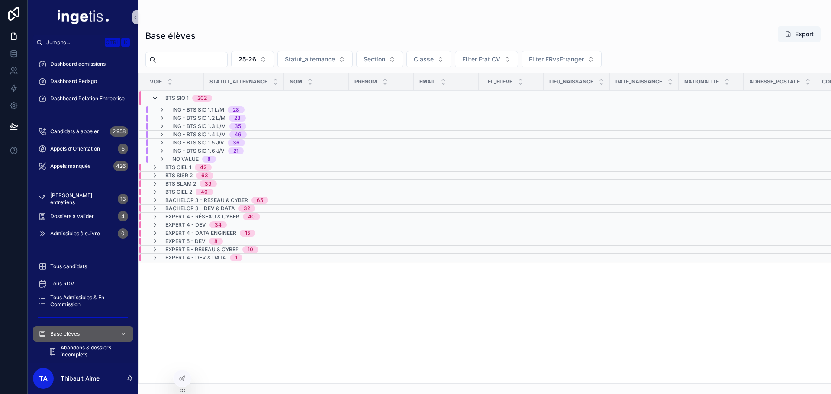
click at [154, 99] on icon "scrollable content" at bounding box center [154, 98] width 7 height 7
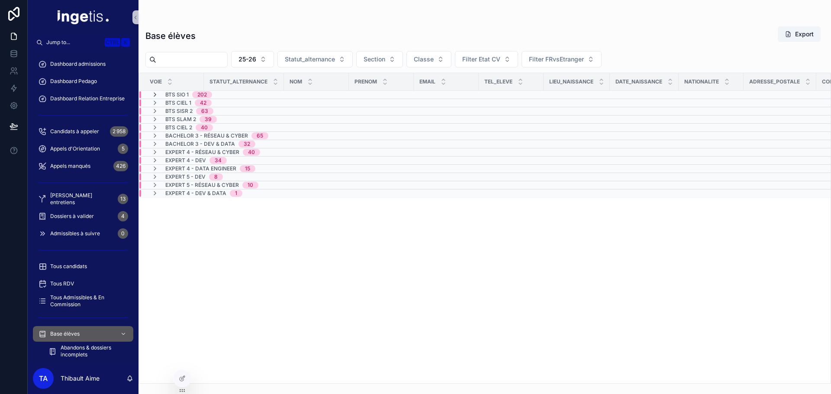
click at [154, 97] on icon "scrollable content" at bounding box center [154, 94] width 7 height 7
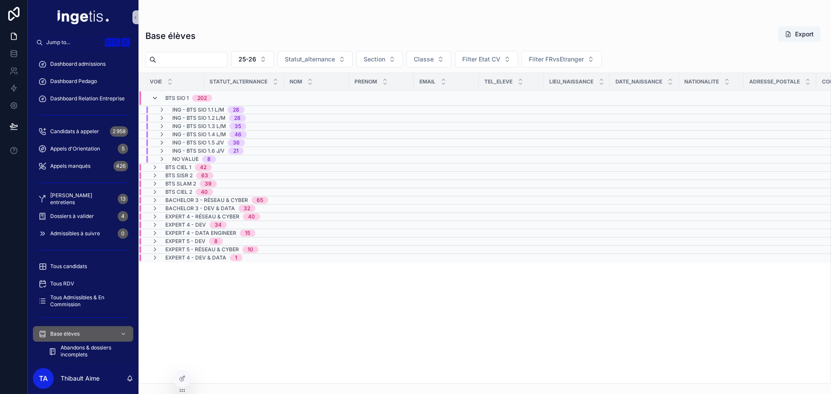
click at [156, 99] on icon "scrollable content" at bounding box center [154, 98] width 7 height 7
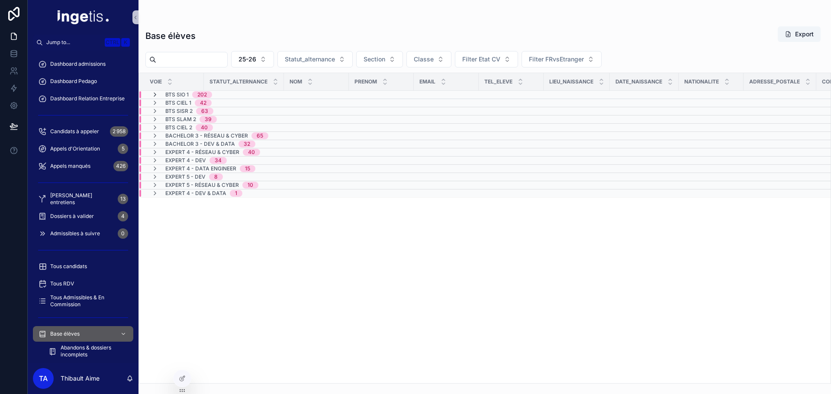
click at [154, 96] on icon "scrollable content" at bounding box center [154, 94] width 7 height 7
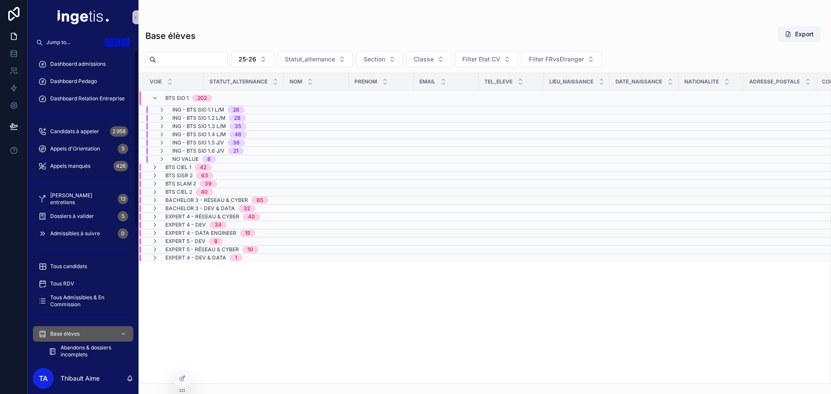
click at [87, 212] on div "Dossiers à valider 5" at bounding box center [83, 216] width 90 height 14
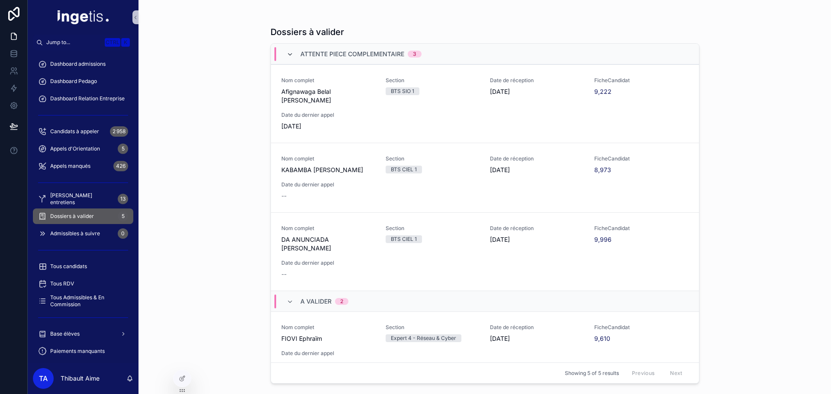
click at [287, 51] on icon "scrollable content" at bounding box center [289, 54] width 7 height 7
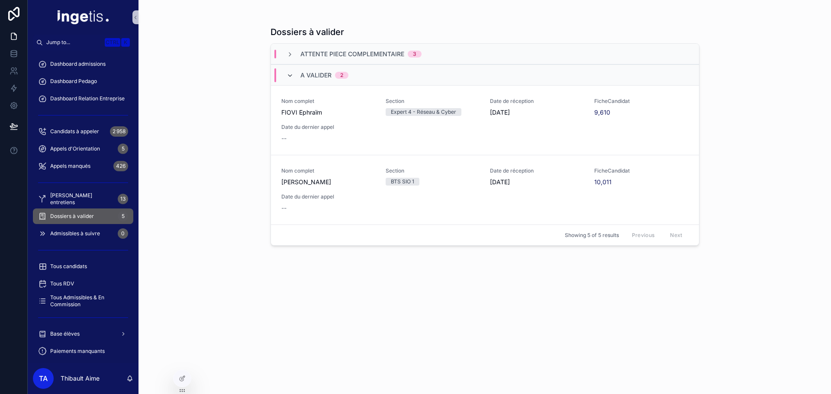
click at [289, 73] on icon "scrollable content" at bounding box center [289, 75] width 7 height 7
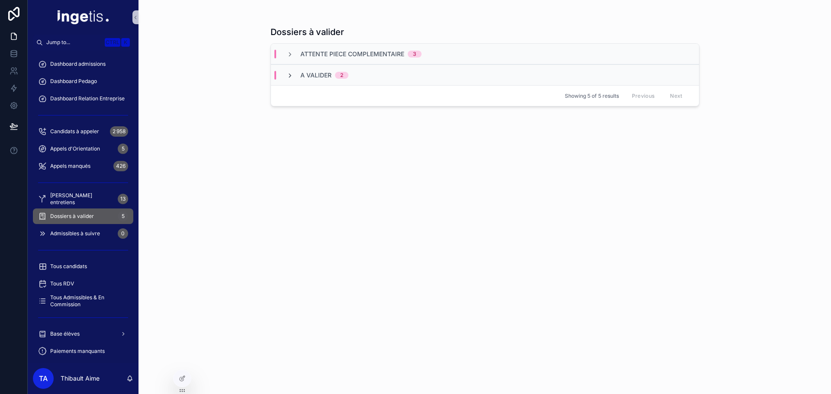
click at [290, 76] on icon "scrollable content" at bounding box center [289, 75] width 7 height 7
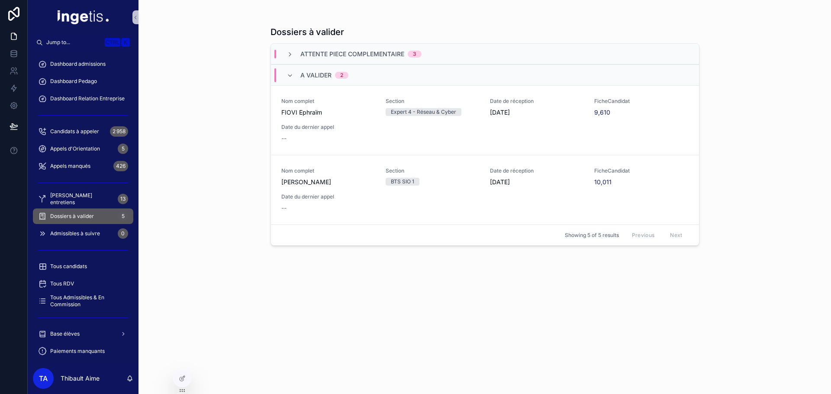
click at [289, 58] on div "Attente piece complementaire 3" at bounding box center [353, 54] width 135 height 9
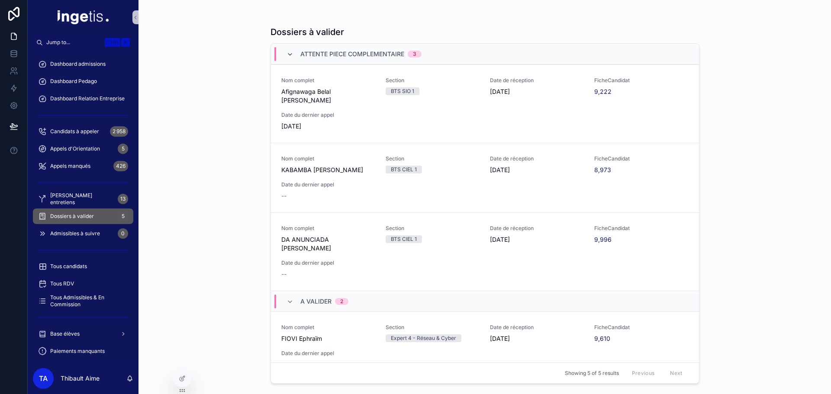
click at [289, 55] on icon "scrollable content" at bounding box center [289, 54] width 7 height 7
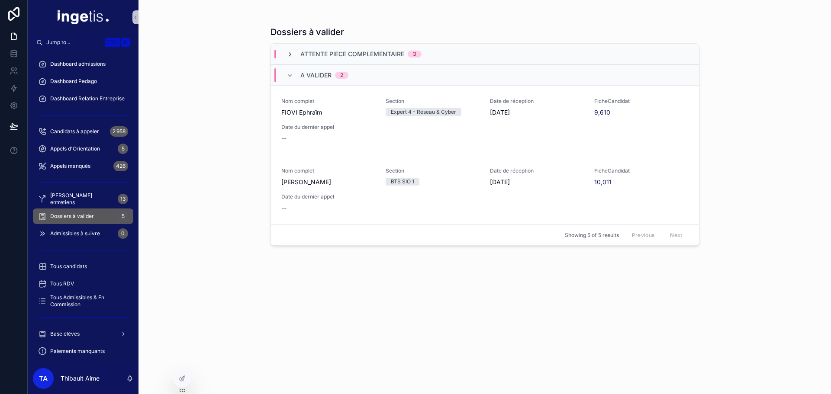
click at [289, 55] on icon "scrollable content" at bounding box center [289, 54] width 7 height 7
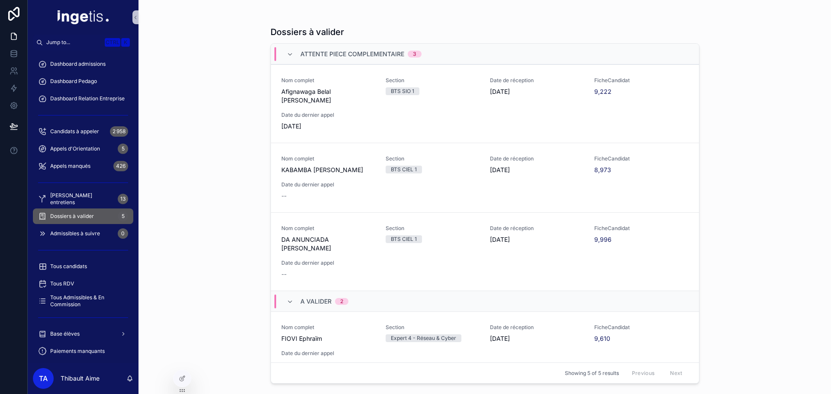
click at [289, 55] on icon "scrollable content" at bounding box center [289, 54] width 7 height 7
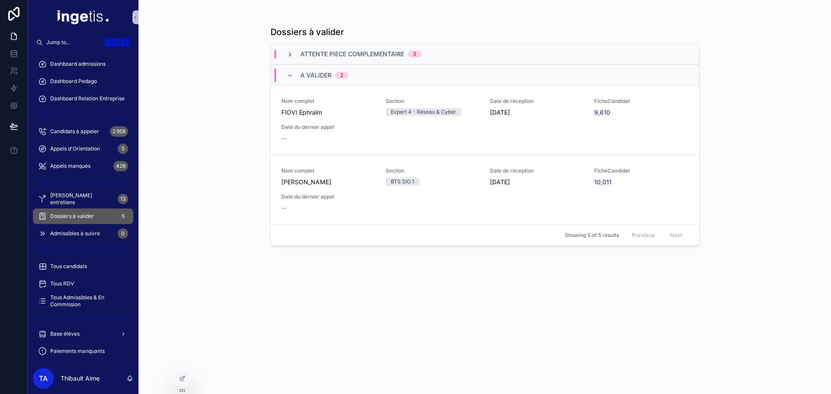
click at [289, 56] on icon "scrollable content" at bounding box center [289, 54] width 7 height 7
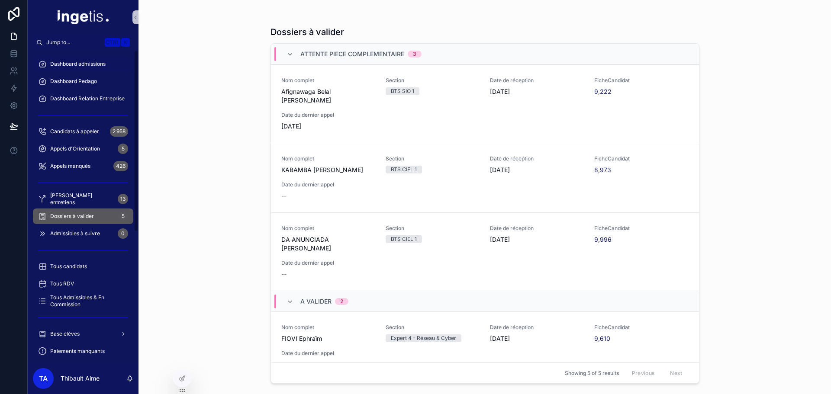
click at [104, 58] on div "Dashboard admissions" at bounding box center [83, 64] width 90 height 14
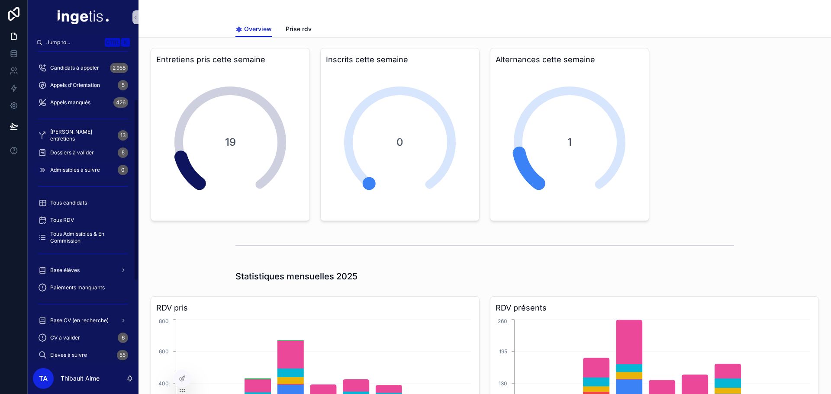
scroll to position [130, 0]
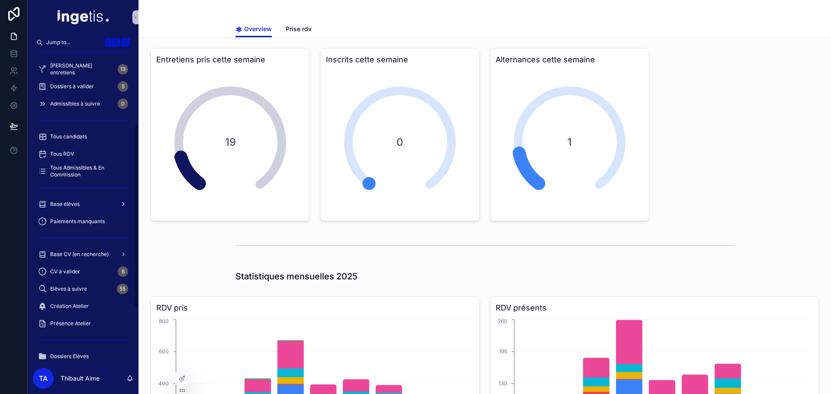
click at [79, 203] on span "Base élèves" at bounding box center [64, 204] width 29 height 7
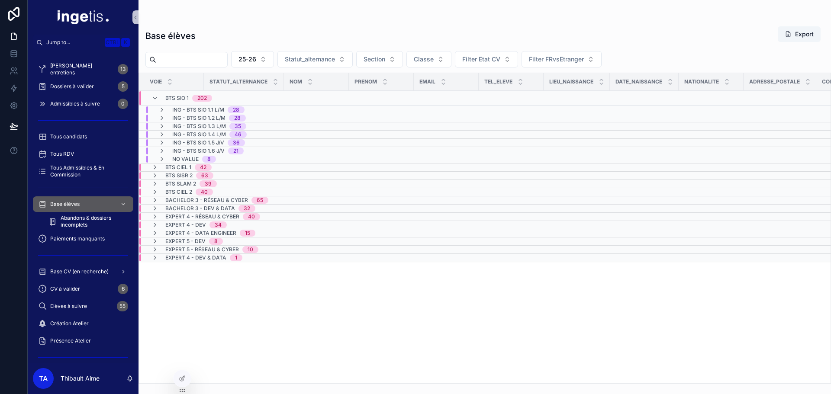
click at [218, 111] on span "ING - BTS SIO 1.1 L/M" at bounding box center [198, 109] width 52 height 7
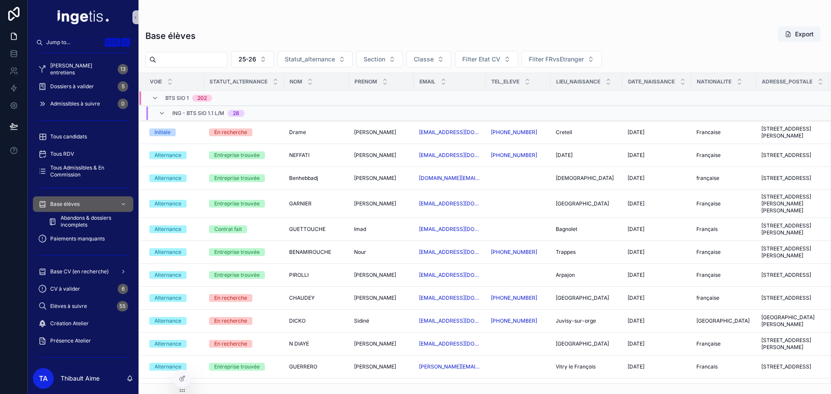
click at [216, 111] on span "ING - BTS SIO 1.1 L/M" at bounding box center [198, 113] width 52 height 7
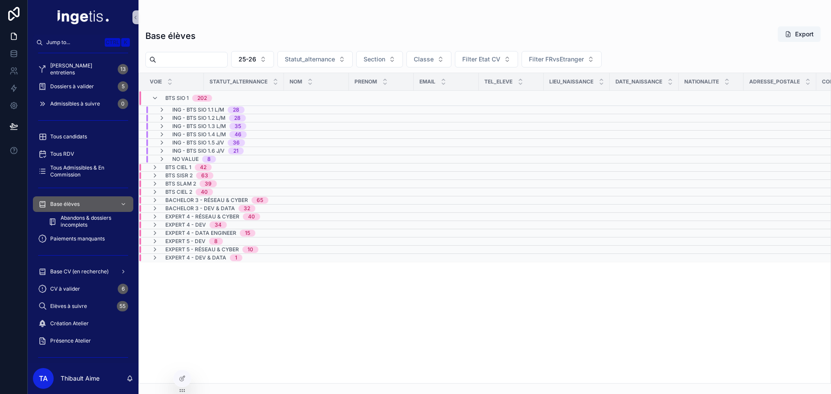
click at [214, 118] on span "ING - BTS SIO 1.2 L/M" at bounding box center [198, 118] width 53 height 7
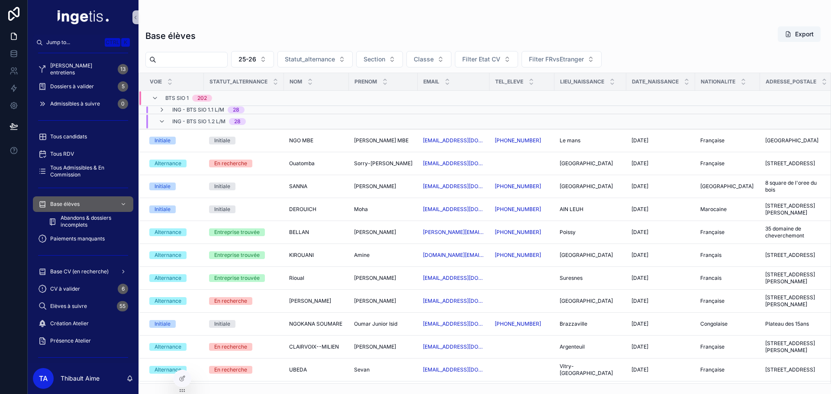
click at [209, 119] on span "ING - BTS SIO 1.2 L/M" at bounding box center [198, 121] width 53 height 7
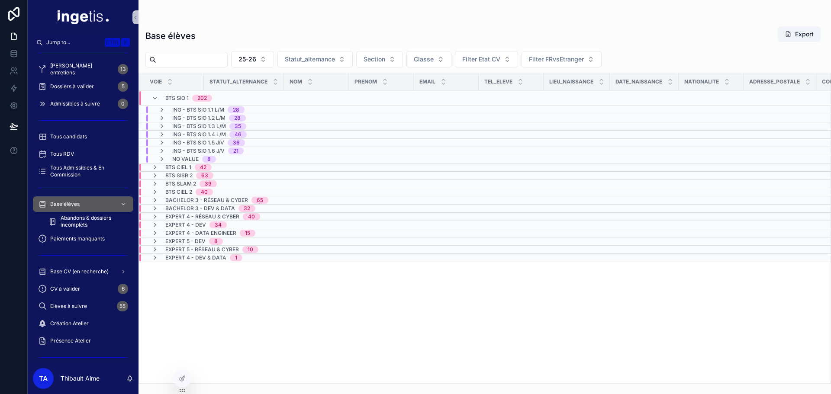
click at [207, 111] on span "ING - BTS SIO 1.1 L/M" at bounding box center [198, 109] width 52 height 7
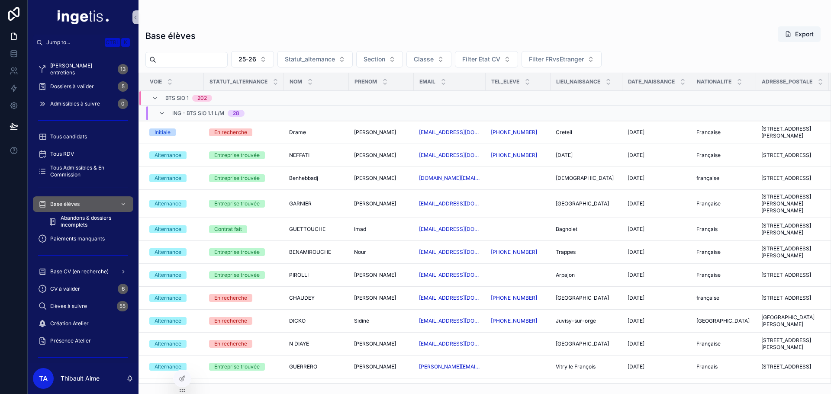
click at [207, 110] on span "ING - BTS SIO 1.1 L/M" at bounding box center [198, 113] width 52 height 7
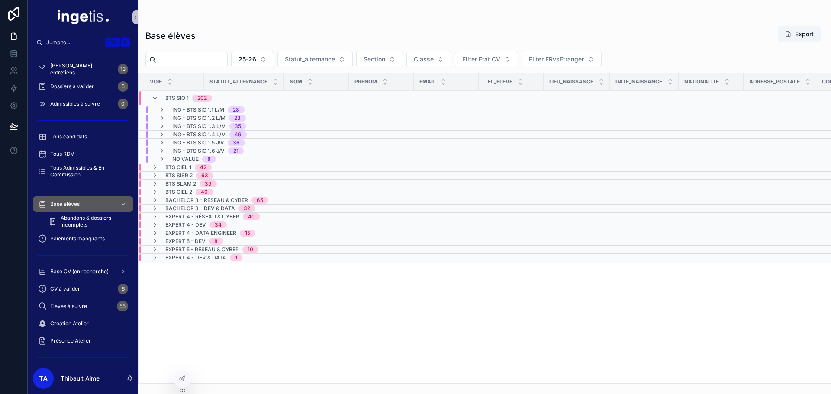
click at [206, 117] on span "ING - BTS SIO 1.2 L/M" at bounding box center [198, 118] width 53 height 7
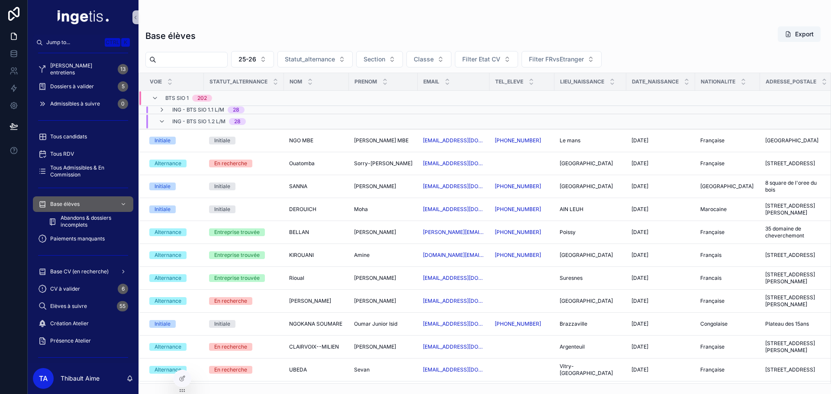
click at [206, 121] on span "ING - BTS SIO 1.2 L/M" at bounding box center [198, 121] width 53 height 7
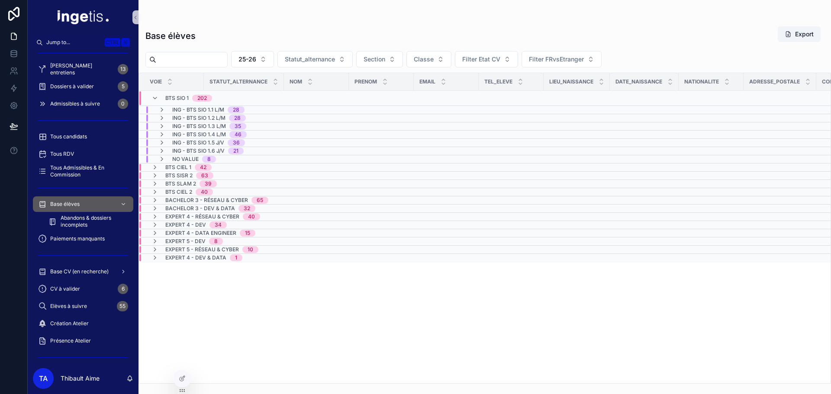
click at [206, 125] on span "ING - BTS SIO 1.3 L/M" at bounding box center [199, 126] width 54 height 7
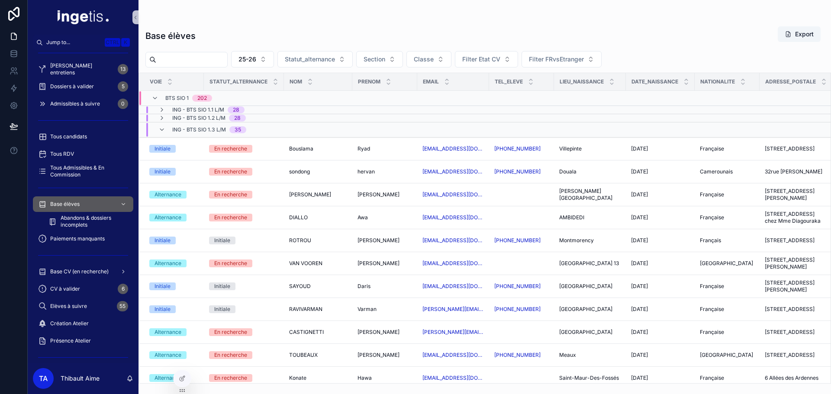
click at [205, 126] on span "ING - BTS SIO 1.3 L/M" at bounding box center [199, 129] width 54 height 7
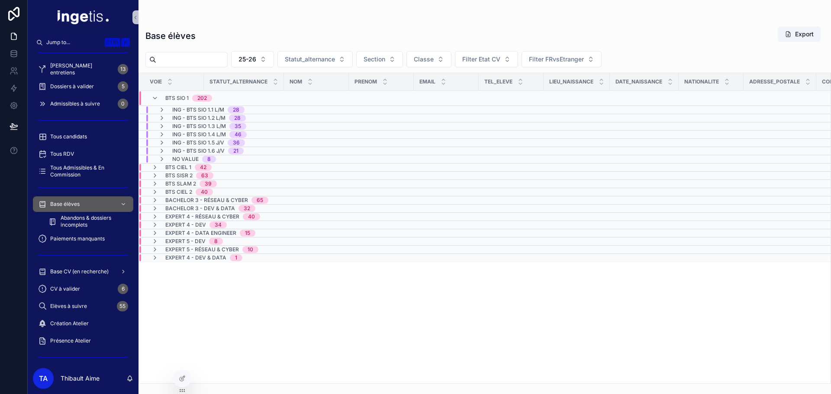
click at [201, 133] on span "ING - BTS SIO 1.4 L/M" at bounding box center [199, 134] width 54 height 7
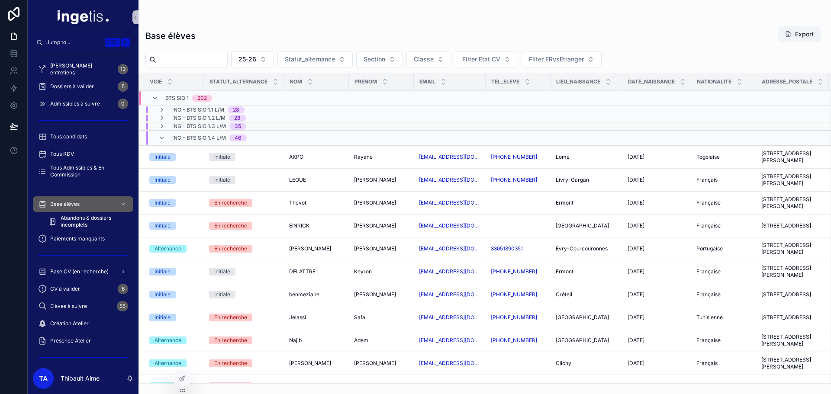
click at [199, 136] on span "ING - BTS SIO 1.4 L/M" at bounding box center [199, 138] width 54 height 7
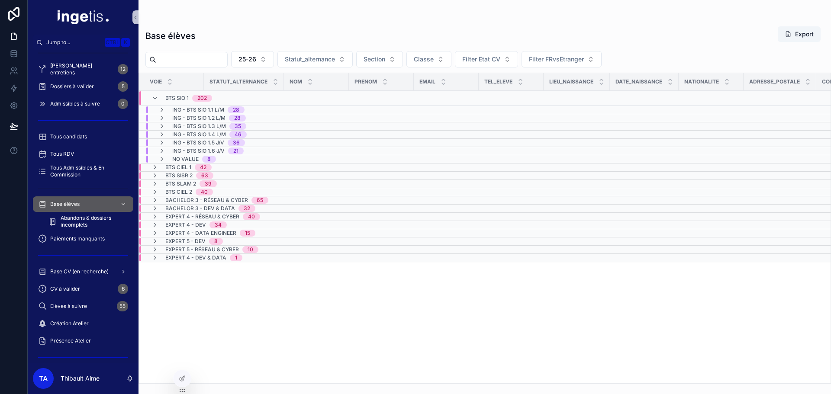
click at [199, 97] on div "202" at bounding box center [202, 98] width 10 height 7
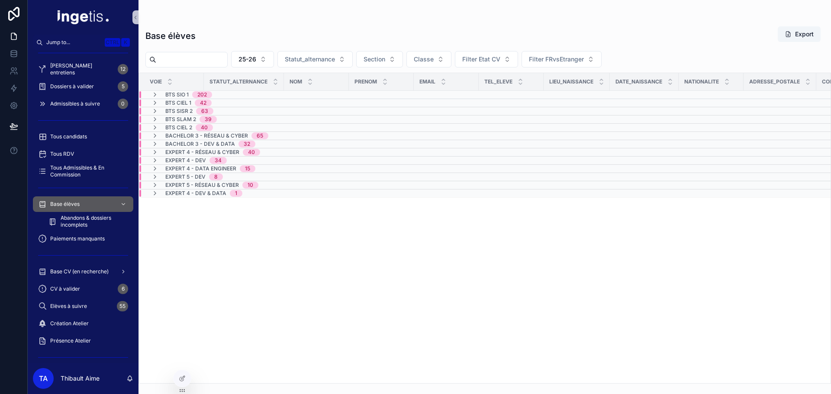
click at [173, 93] on span "BTS SIO 1" at bounding box center [176, 94] width 23 height 7
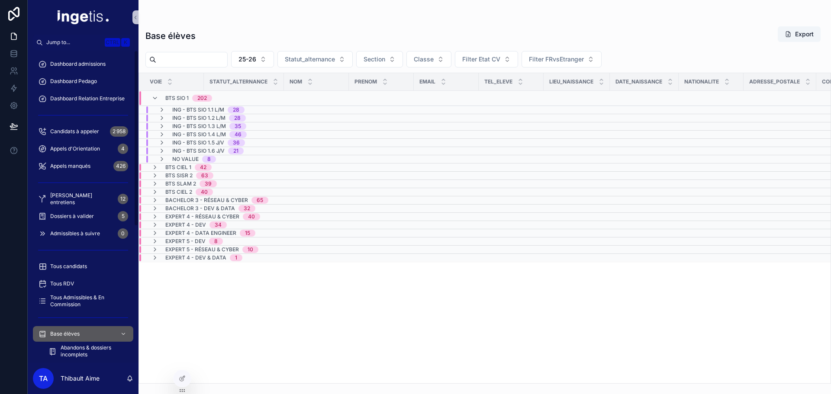
click at [169, 111] on div "ING - BTS SIO 1.1 L/M 28" at bounding box center [201, 109] width 86 height 7
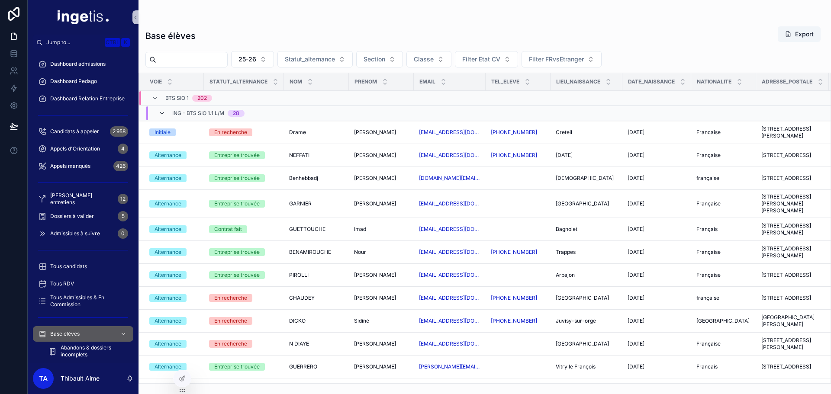
click at [164, 112] on icon "scrollable content" at bounding box center [161, 113] width 7 height 7
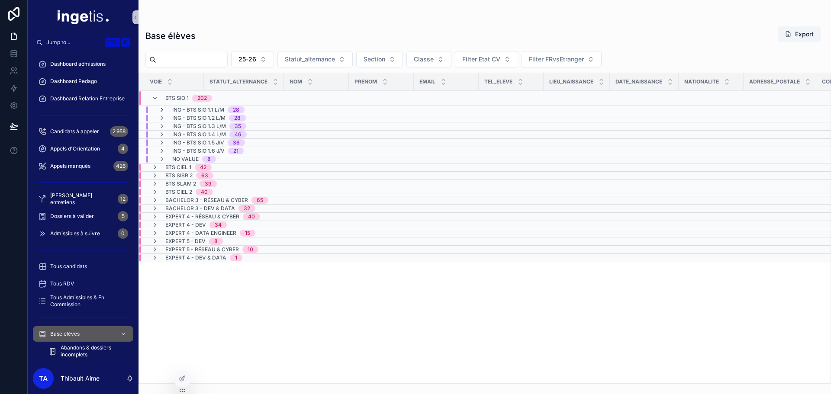
click at [161, 110] on icon "scrollable content" at bounding box center [161, 109] width 7 height 7
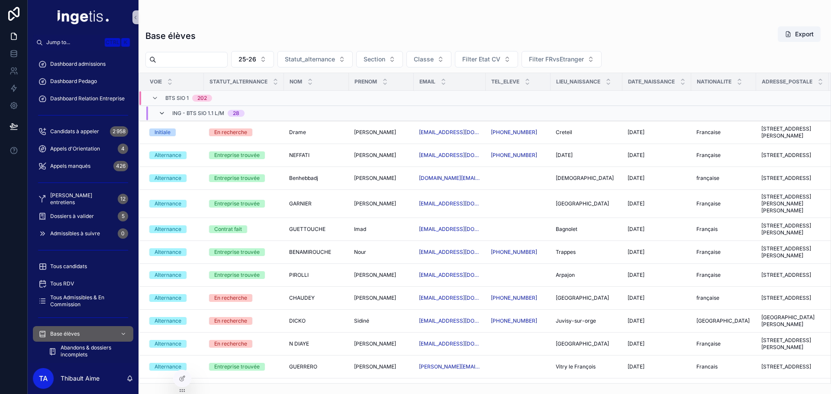
click at [162, 112] on icon "scrollable content" at bounding box center [161, 113] width 7 height 7
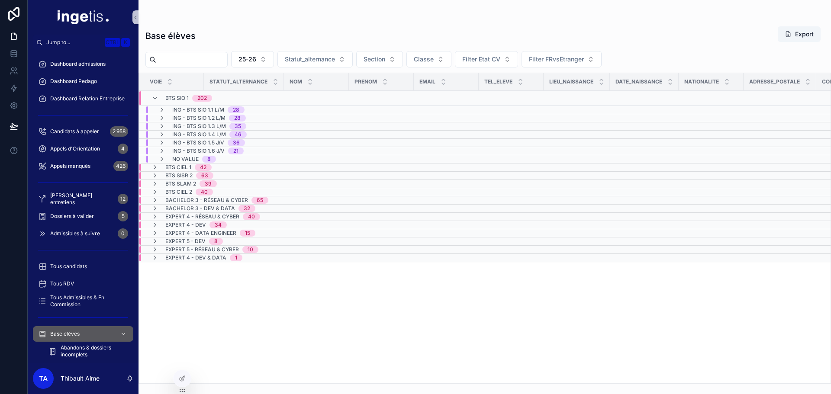
click at [193, 110] on span "ING - BTS SIO 1.1 L/M" at bounding box center [198, 109] width 52 height 7
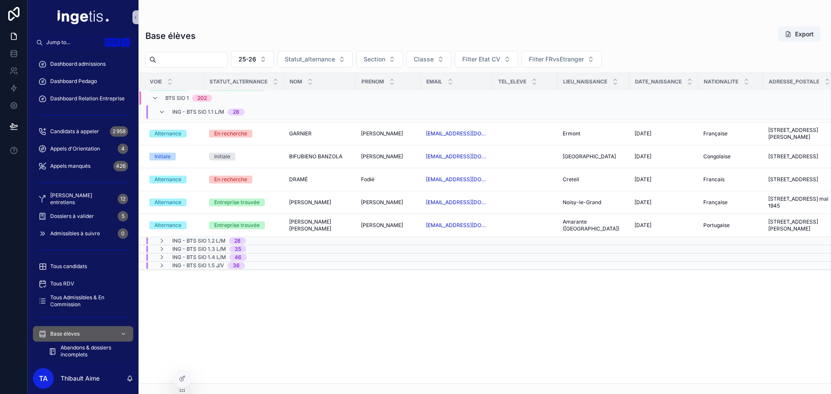
scroll to position [131, 0]
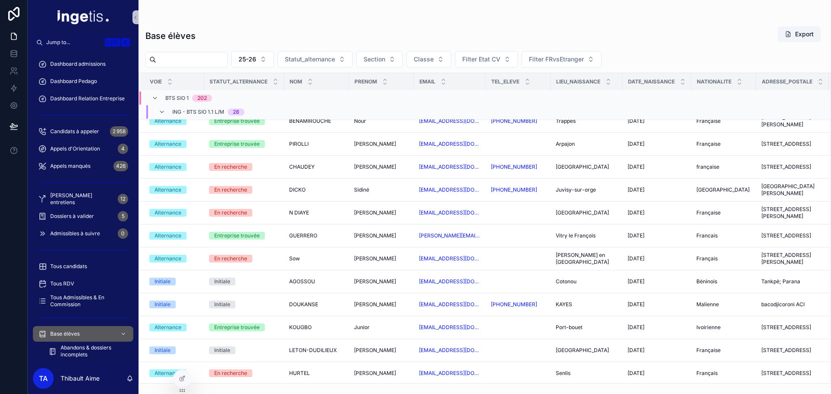
click at [196, 114] on span "ING - BTS SIO 1.1 L/M" at bounding box center [198, 112] width 52 height 7
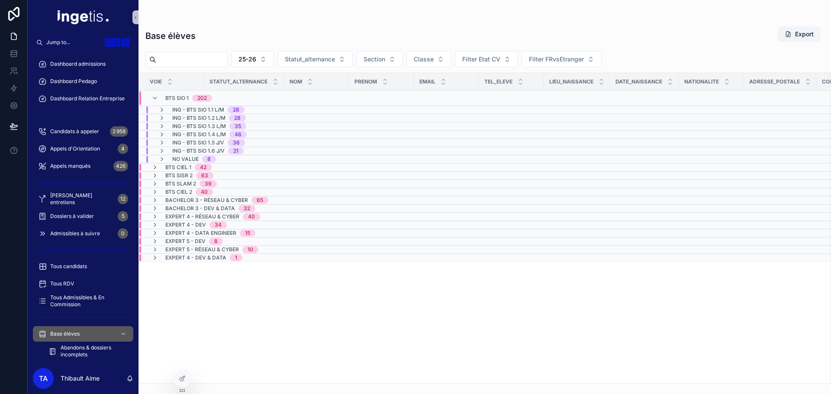
click at [194, 118] on span "ING - BTS SIO 1.2 L/M" at bounding box center [198, 118] width 53 height 7
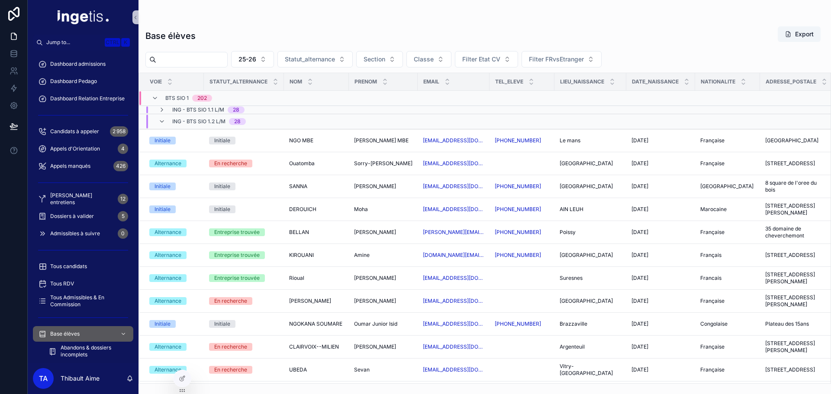
click at [202, 122] on span "ING - BTS SIO 1.2 L/M" at bounding box center [198, 121] width 53 height 7
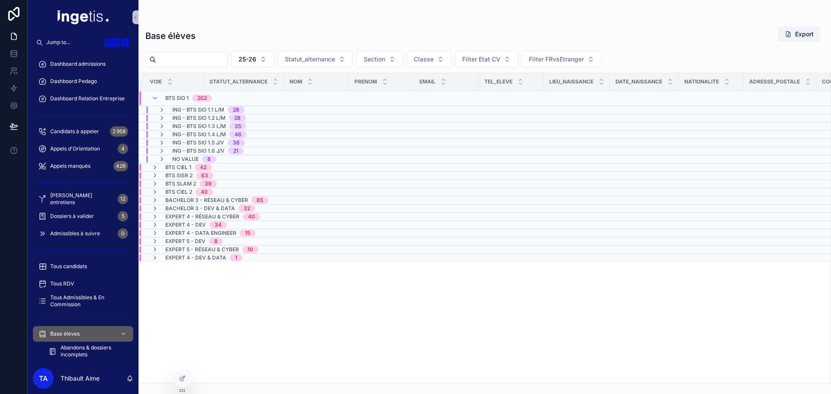
click at [199, 125] on span "ING - BTS SIO 1.3 L/M" at bounding box center [199, 126] width 54 height 7
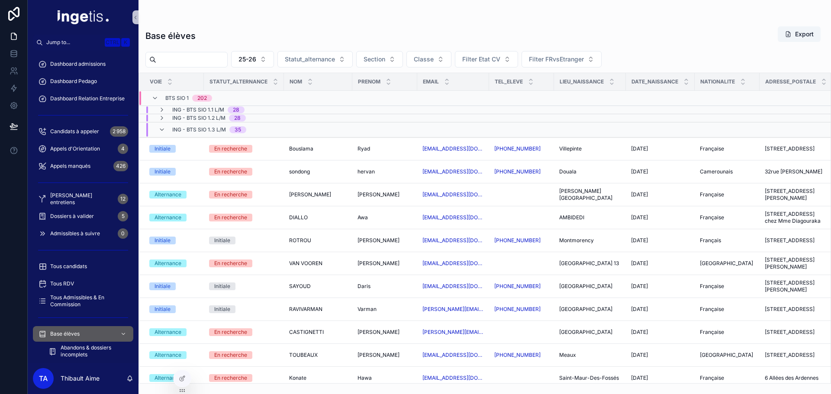
click at [197, 127] on span "ING - BTS SIO 1.3 L/M" at bounding box center [199, 129] width 54 height 7
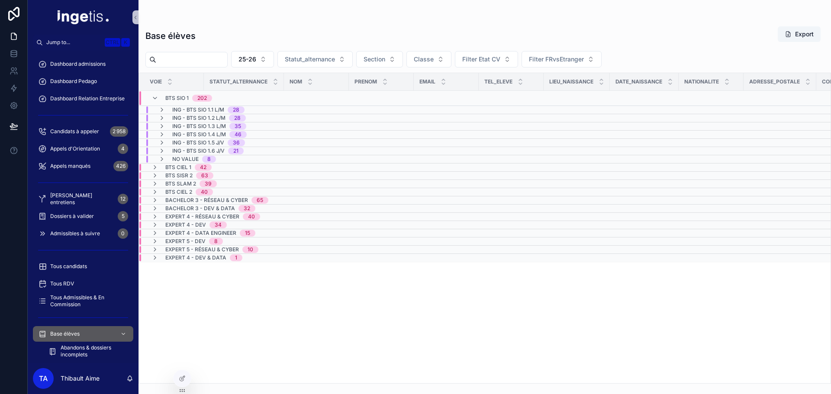
click at [197, 127] on span "ING - BTS SIO 1.3 L/M" at bounding box center [199, 126] width 54 height 7
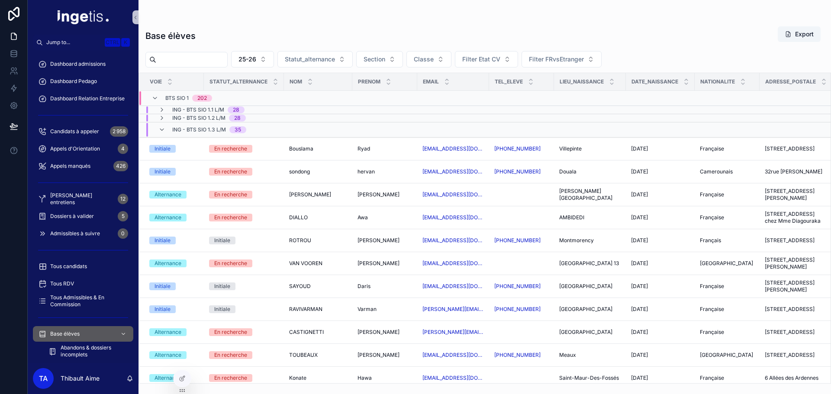
click at [197, 128] on span "ING - BTS SIO 1.3 L/M" at bounding box center [199, 129] width 54 height 7
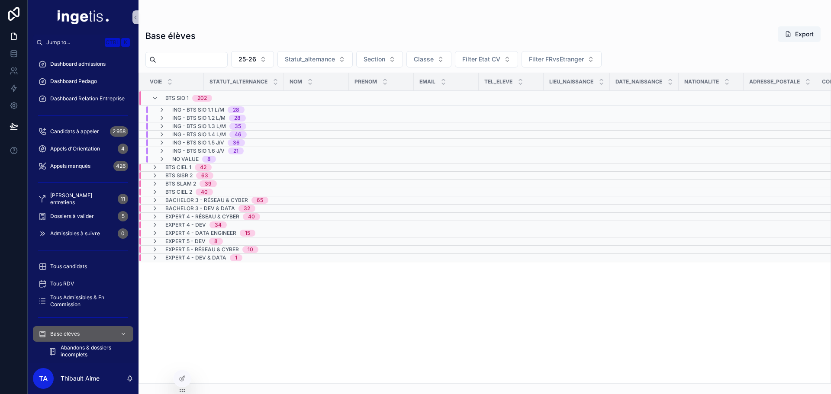
click at [188, 109] on span "ING - BTS SIO 1.1 L/M" at bounding box center [198, 109] width 52 height 7
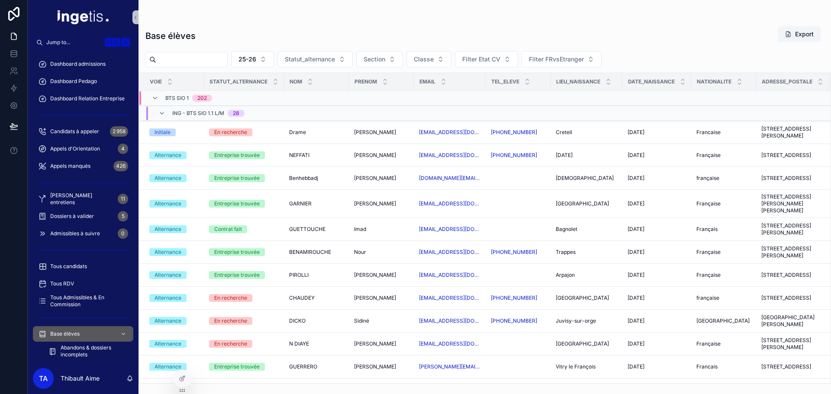
click at [186, 110] on span "ING - BTS SIO 1.1 L/M" at bounding box center [198, 113] width 52 height 7
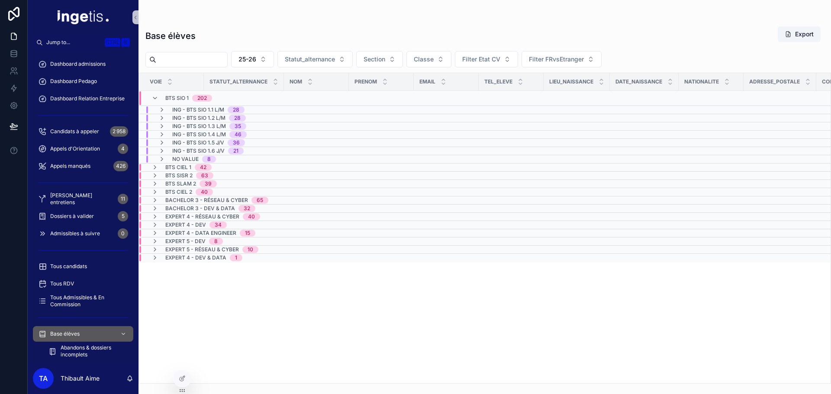
click at [203, 110] on span "ING - BTS SIO 1.1 L/M" at bounding box center [198, 109] width 52 height 7
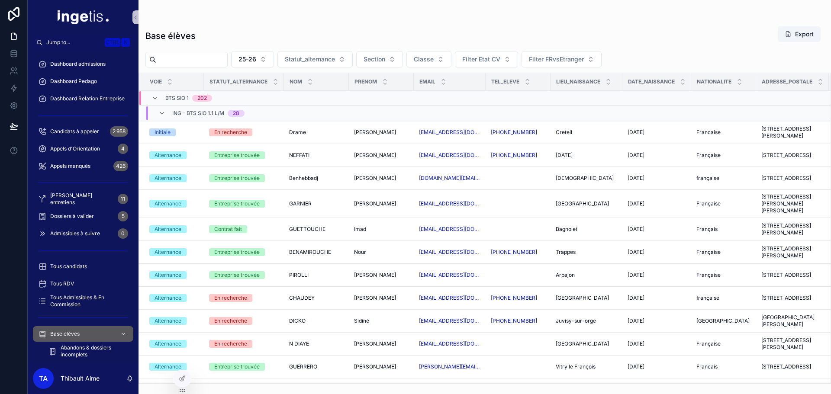
click at [198, 113] on span "ING - BTS SIO 1.1 L/M" at bounding box center [198, 113] width 52 height 7
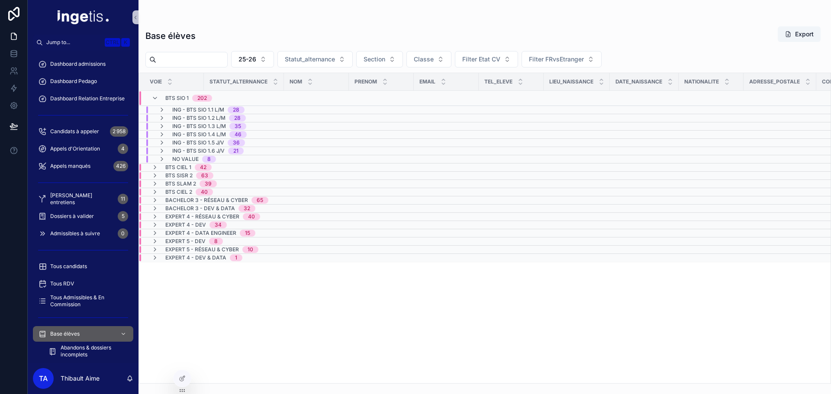
click at [198, 115] on span "ING - BTS SIO 1.2 L/M" at bounding box center [198, 118] width 53 height 7
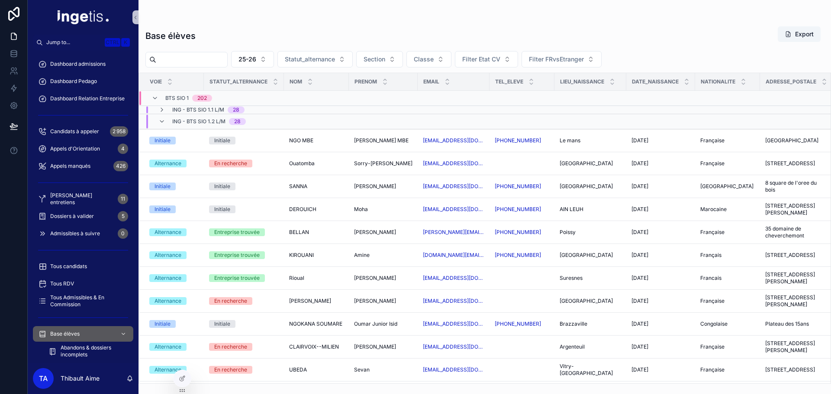
click at [198, 119] on span "ING - BTS SIO 1.2 L/M" at bounding box center [198, 121] width 53 height 7
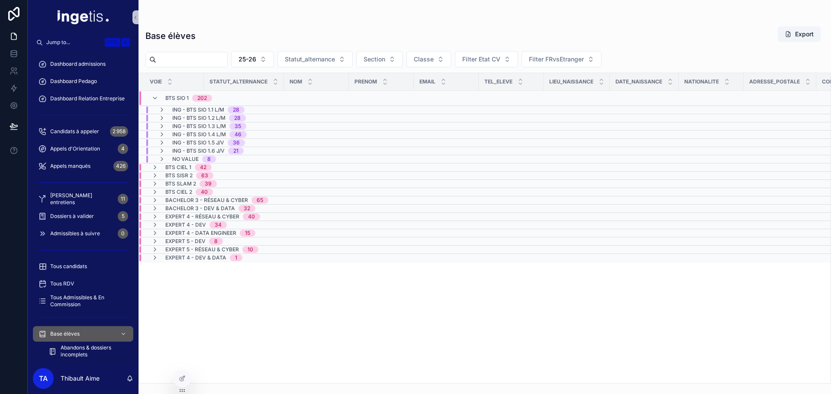
click at [200, 126] on span "ING - BTS SIO 1.3 L/M" at bounding box center [199, 126] width 54 height 7
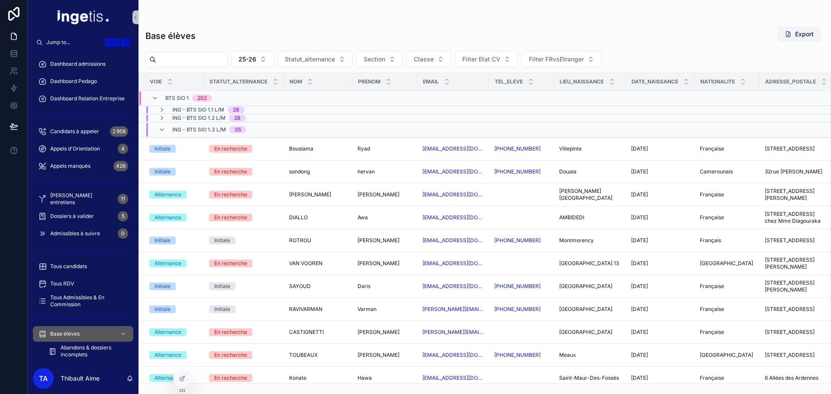
click at [197, 126] on span "ING - BTS SIO 1.3 L/M" at bounding box center [199, 129] width 54 height 7
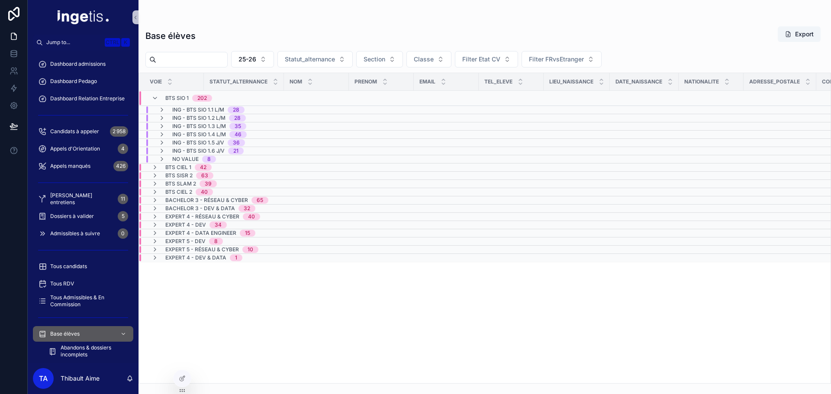
click at [191, 133] on span "ING - BTS SIO 1.4 L/M" at bounding box center [199, 134] width 54 height 7
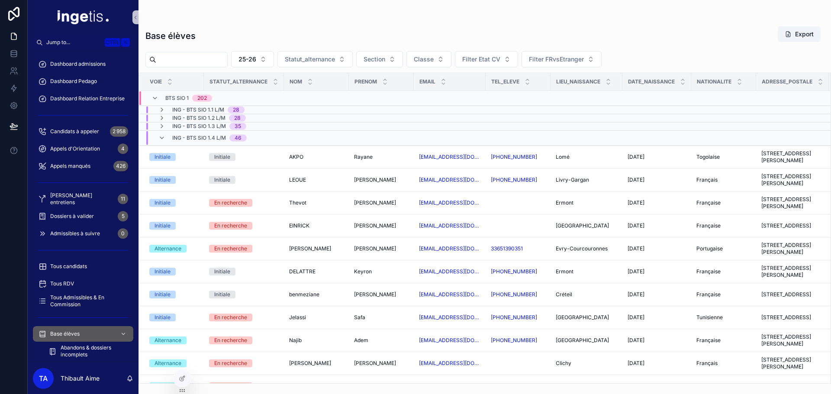
click at [189, 137] on span "ING - BTS SIO 1.4 L/M" at bounding box center [199, 138] width 54 height 7
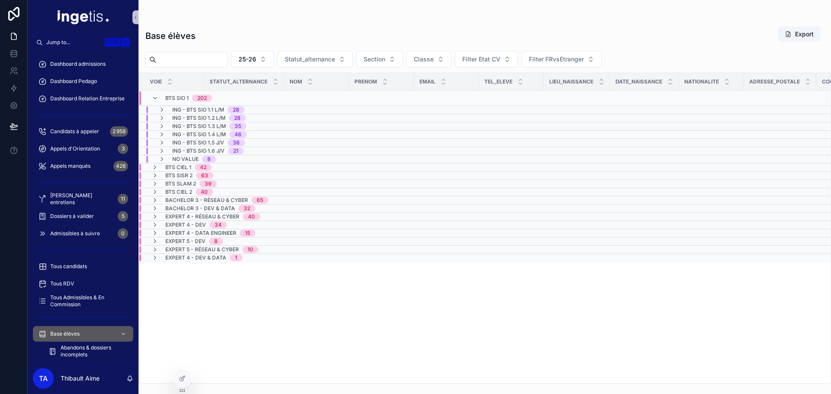
click at [208, 111] on span "ING - BTS SIO 1.1 L/M" at bounding box center [198, 109] width 52 height 7
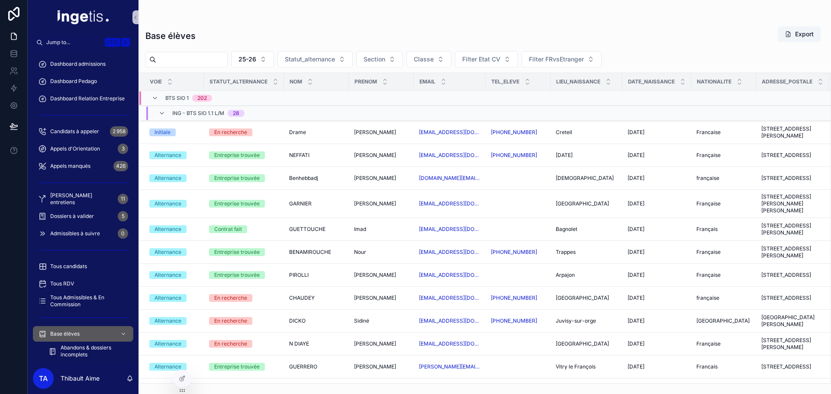
click at [194, 111] on span "ING - BTS SIO 1.1 L/M" at bounding box center [198, 113] width 52 height 7
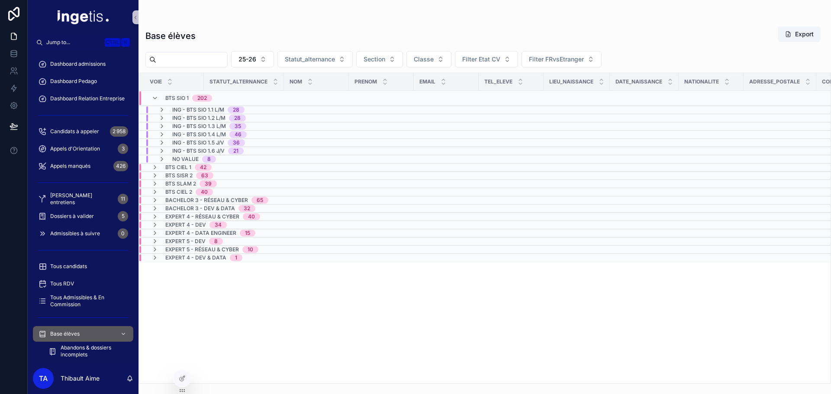
click at [188, 116] on span "ING - BTS SIO 1.2 L/M" at bounding box center [198, 118] width 53 height 7
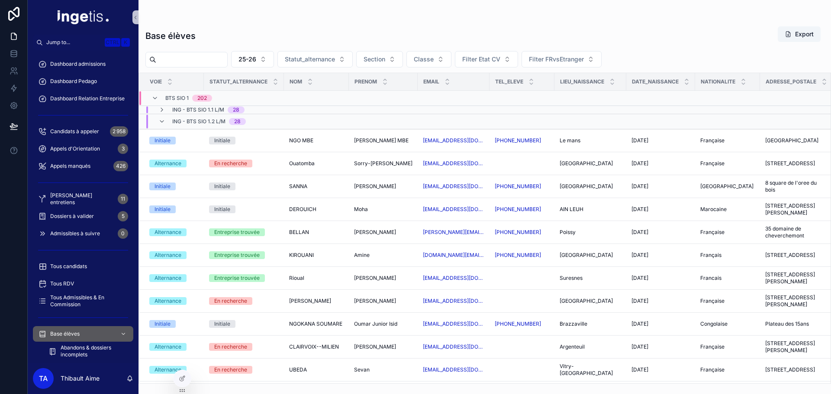
click at [180, 119] on span "ING - BTS SIO 1.2 L/M" at bounding box center [198, 121] width 53 height 7
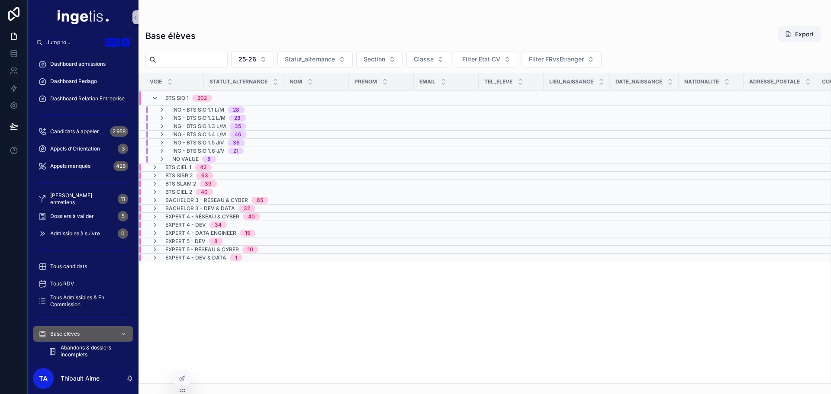
click at [180, 119] on span "ING - BTS SIO 1.2 L/M" at bounding box center [198, 118] width 53 height 7
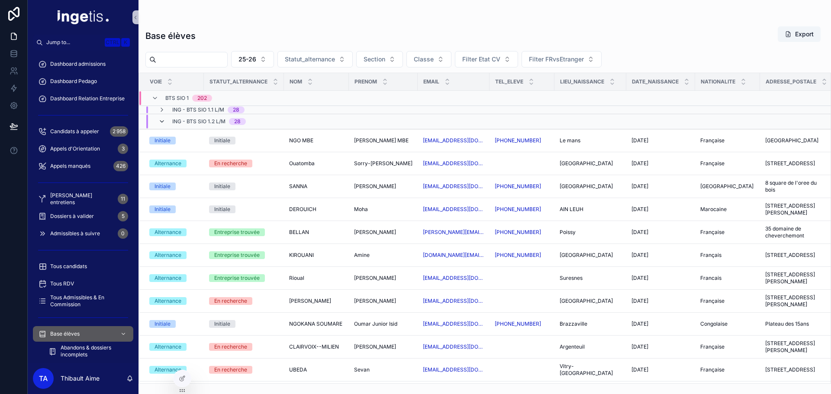
click at [164, 121] on icon "scrollable content" at bounding box center [161, 121] width 7 height 7
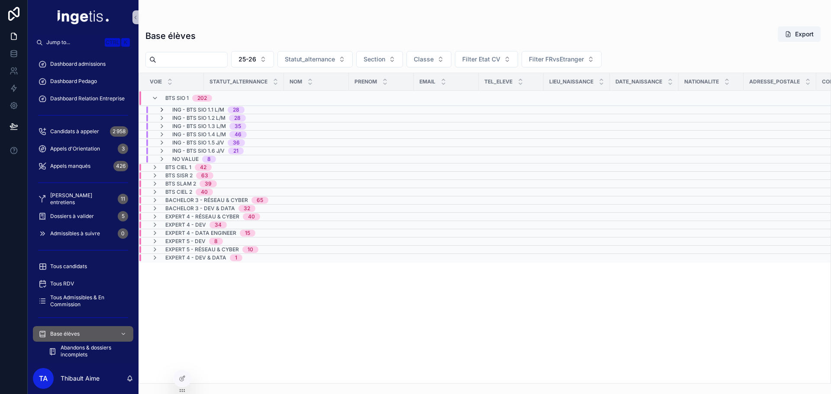
click at [162, 109] on icon "scrollable content" at bounding box center [161, 109] width 7 height 7
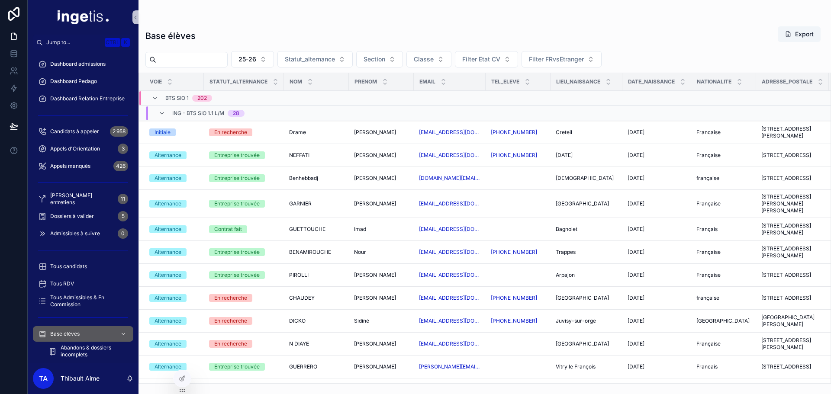
click at [162, 110] on icon "scrollable content" at bounding box center [161, 113] width 7 height 7
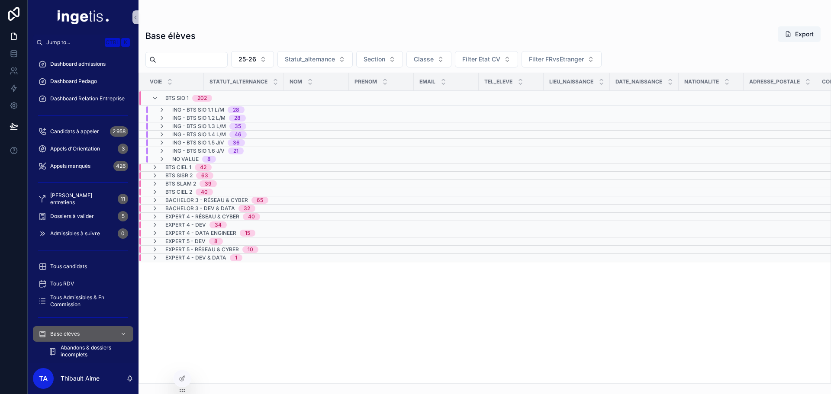
click at [204, 111] on span "ING - BTS SIO 1.1 L/M" at bounding box center [198, 109] width 52 height 7
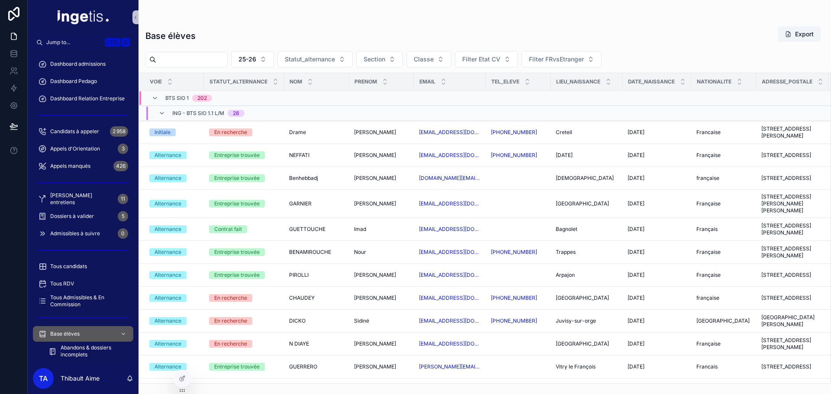
click at [167, 111] on div "ING - BTS SIO 1.1 L/M 28" at bounding box center [201, 113] width 86 height 14
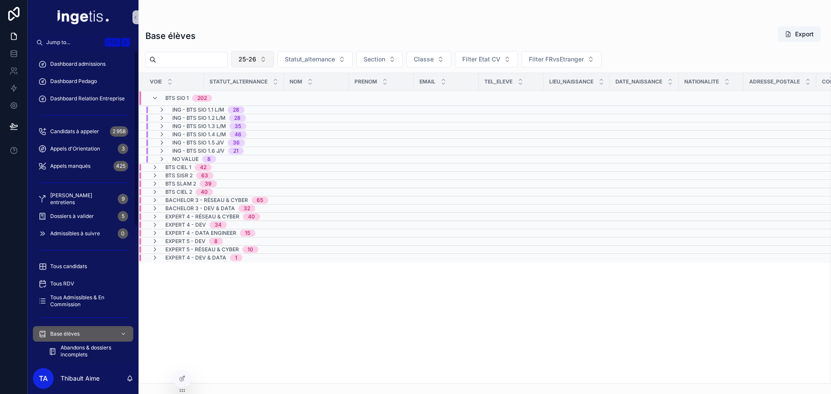
click at [256, 58] on span "25-26" at bounding box center [247, 59] width 18 height 9
click at [257, 110] on div "24-25" at bounding box center [274, 108] width 104 height 14
click at [196, 159] on span "No value" at bounding box center [185, 159] width 26 height 7
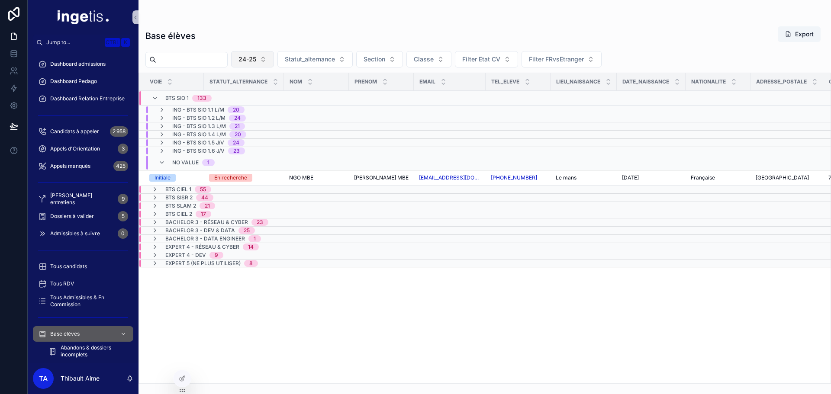
click at [274, 57] on button "24-25" at bounding box center [252, 59] width 43 height 16
click at [261, 122] on div "25-26" at bounding box center [274, 122] width 104 height 14
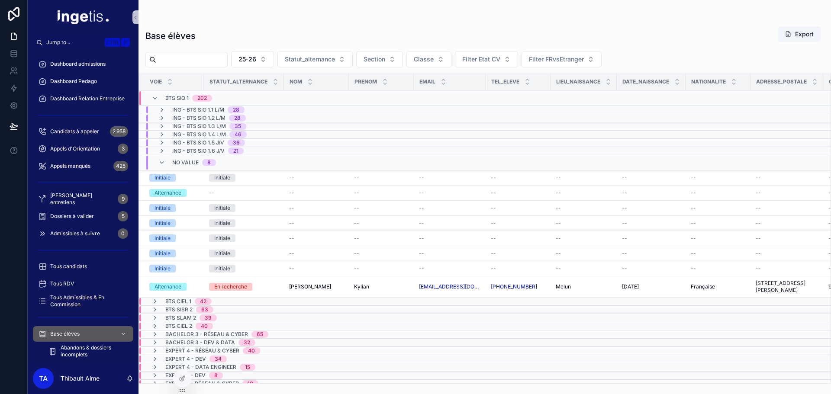
click at [195, 158] on div "No value 8" at bounding box center [194, 163] width 44 height 14
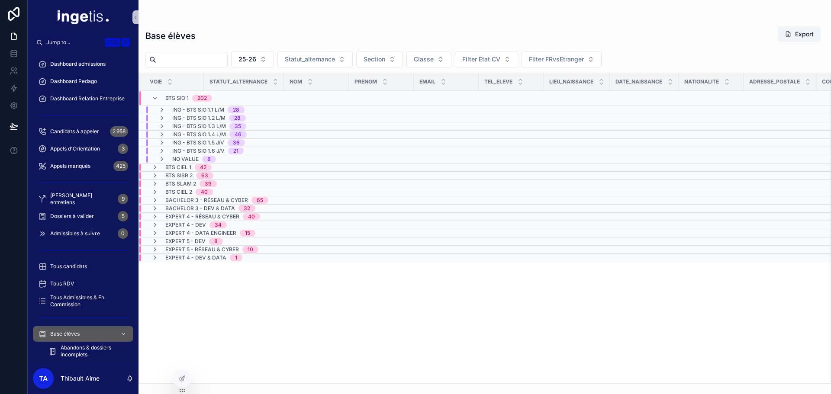
click at [205, 145] on span "ING - BTS SIO 1.5 J/V" at bounding box center [198, 142] width 52 height 7
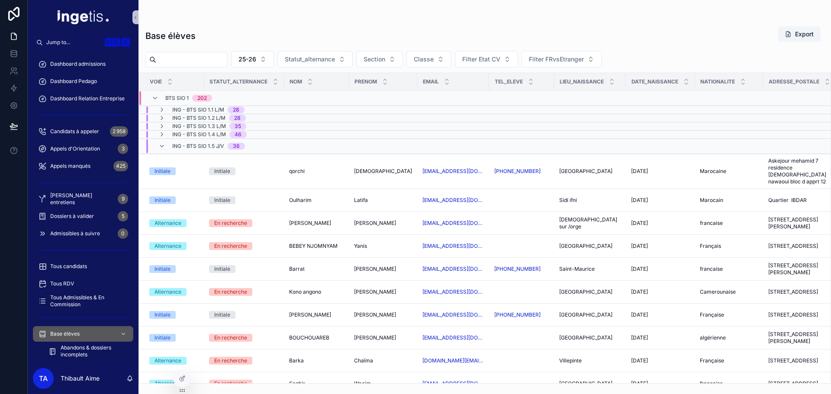
click at [202, 148] on span "ING - BTS SIO 1.5 J/V" at bounding box center [198, 146] width 52 height 7
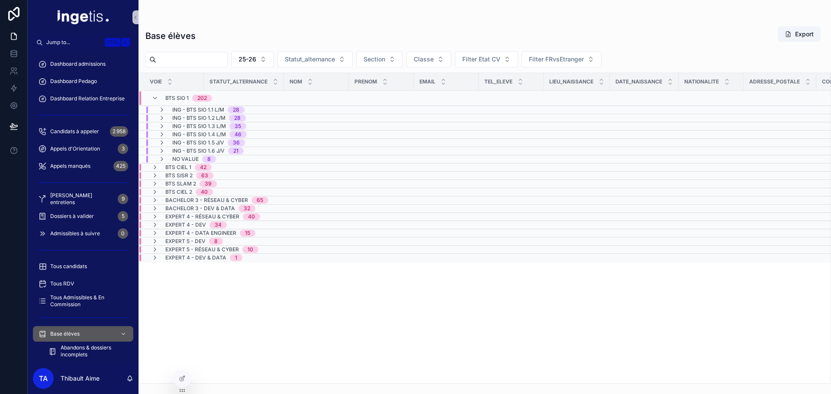
click at [219, 127] on span "ING - BTS SIO 1.3 L/M" at bounding box center [199, 126] width 54 height 7
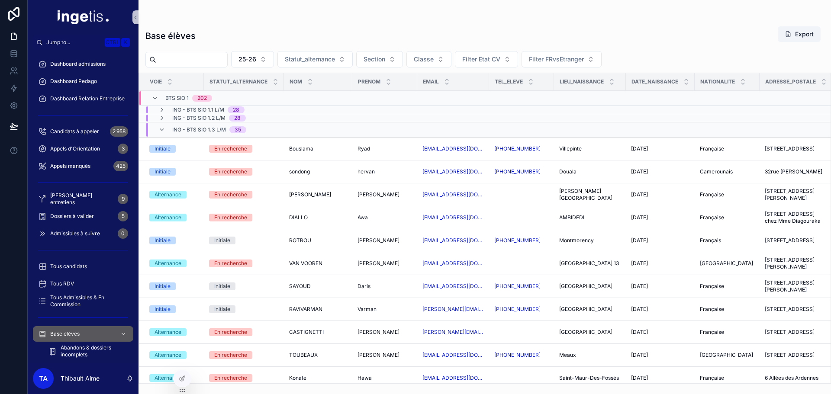
click at [211, 128] on span "ING - BTS SIO 1.3 L/M" at bounding box center [199, 129] width 54 height 7
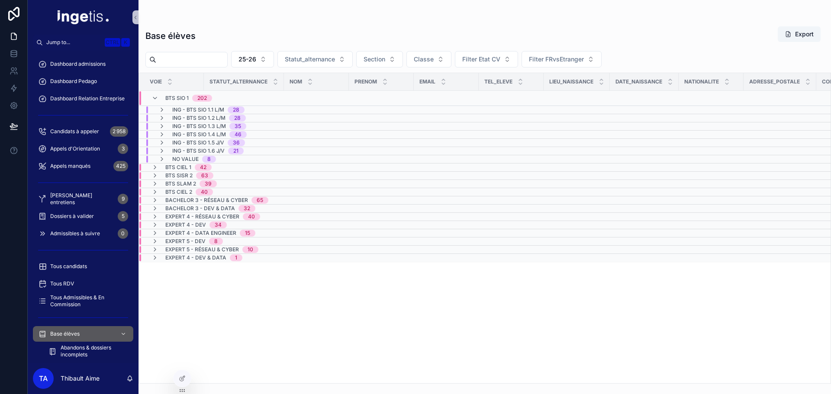
click at [218, 151] on span "ING - BTS SIO 1.6 J/V" at bounding box center [198, 151] width 52 height 7
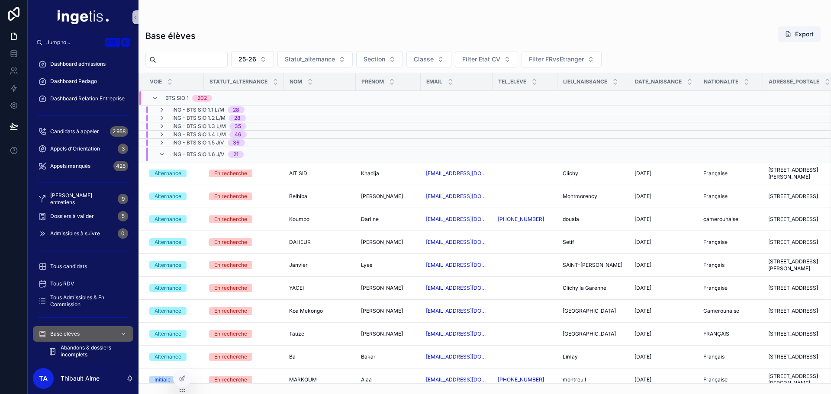
click at [212, 152] on span "ING - BTS SIO 1.6 J/V" at bounding box center [198, 154] width 52 height 7
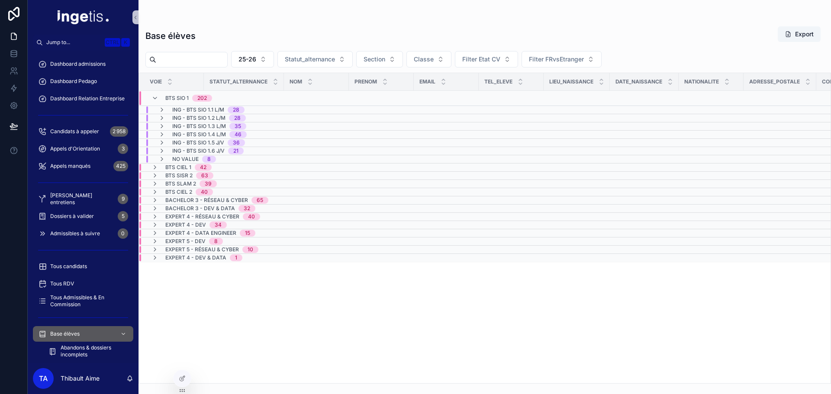
click at [209, 145] on span "ING - BTS SIO 1.5 J/V" at bounding box center [198, 142] width 52 height 7
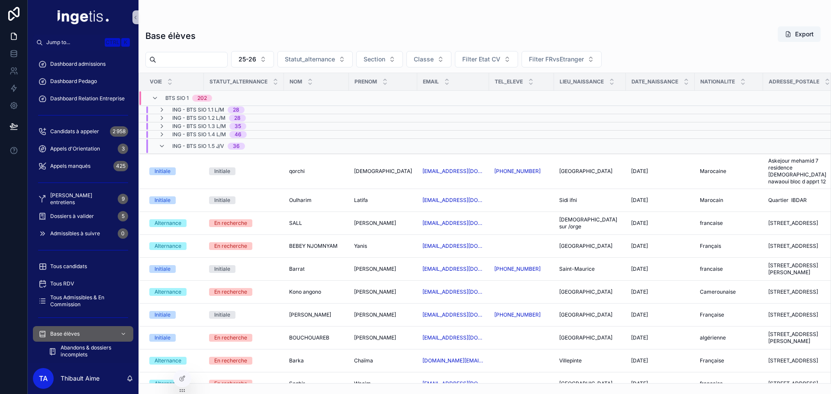
click at [202, 144] on span "ING - BTS SIO 1.5 J/V" at bounding box center [198, 146] width 52 height 7
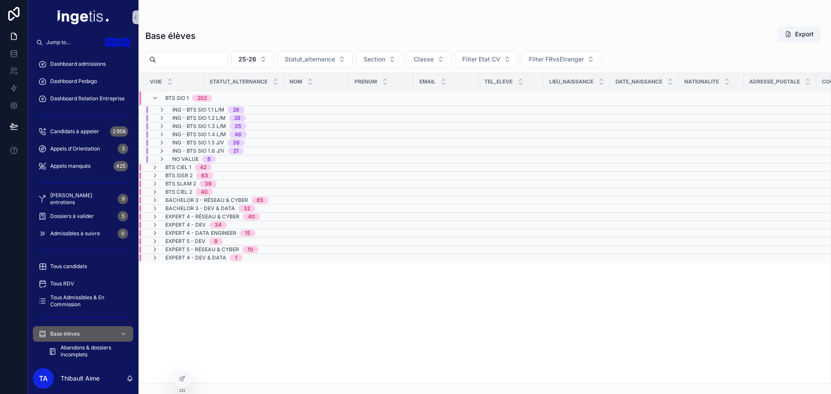
click at [207, 152] on span "ING - BTS SIO 1.6 J/V" at bounding box center [198, 151] width 52 height 7
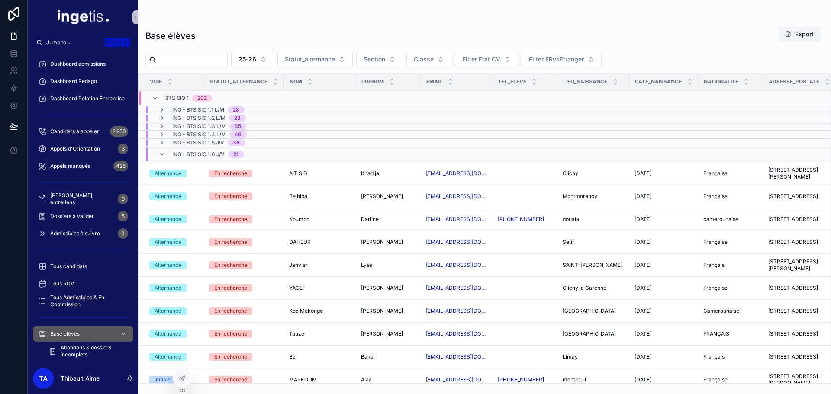
click at [200, 151] on span "ING - BTS SIO 1.6 J/V" at bounding box center [198, 154] width 52 height 7
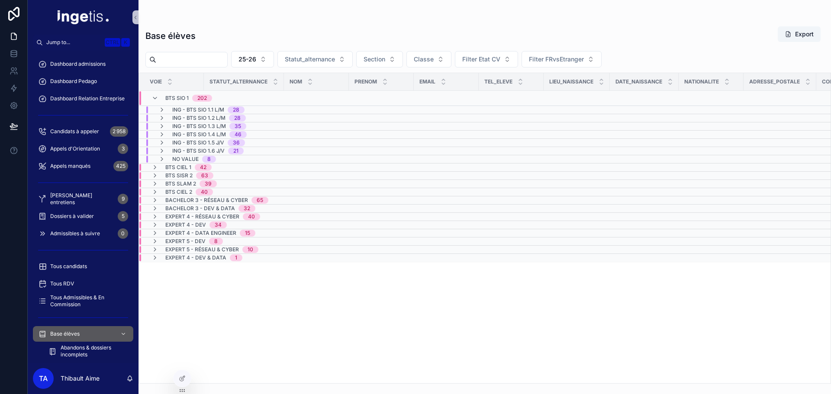
click at [228, 150] on div "21" at bounding box center [236, 151] width 16 height 7
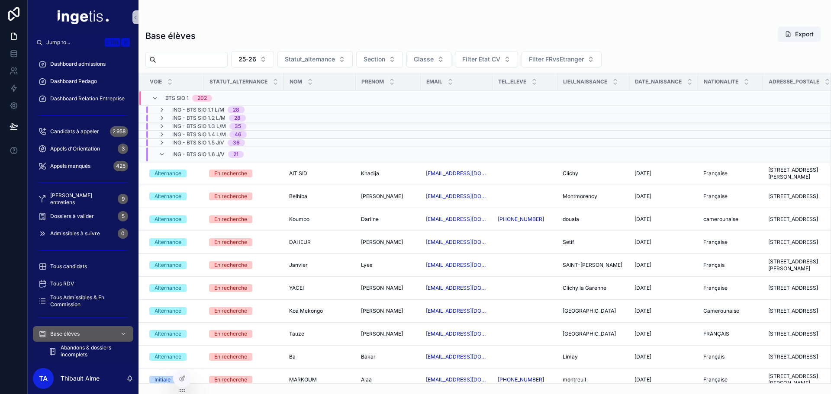
click at [216, 153] on span "ING - BTS SIO 1.6 J/V" at bounding box center [198, 154] width 52 height 7
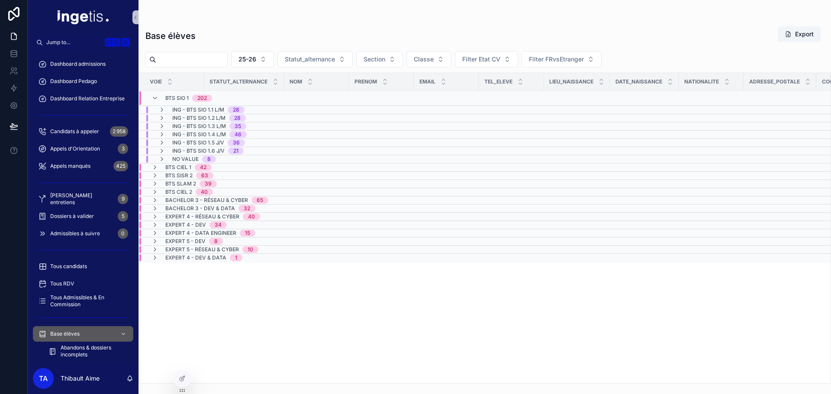
click at [203, 159] on span "8" at bounding box center [209, 159] width 14 height 7
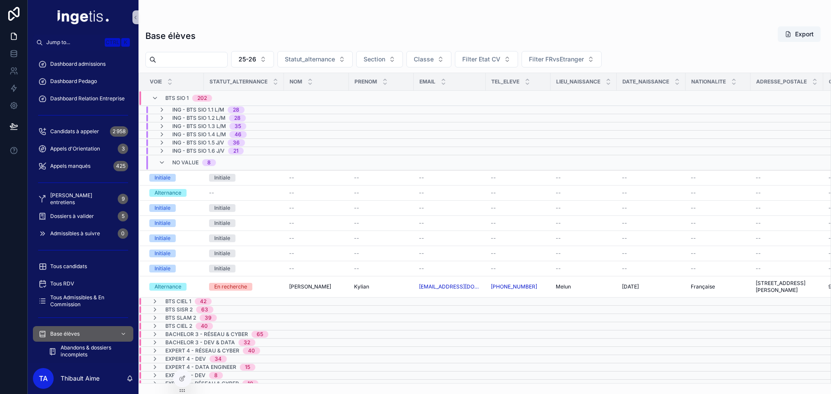
click at [190, 161] on span "No value" at bounding box center [185, 162] width 26 height 7
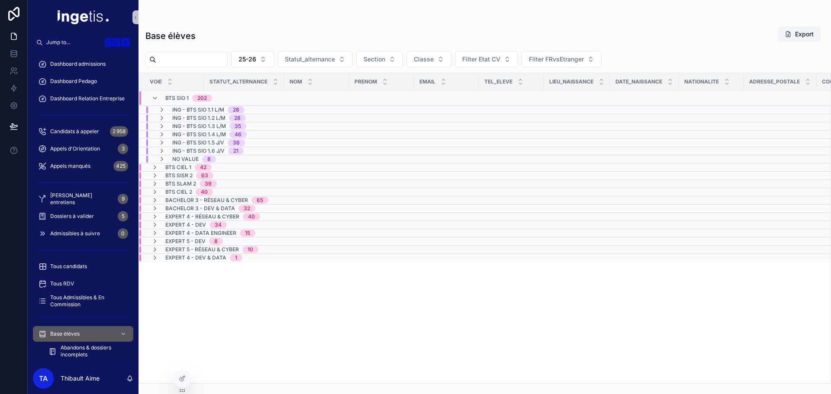
click at [217, 143] on span "ING - BTS SIO 1.5 J/V" at bounding box center [198, 142] width 52 height 7
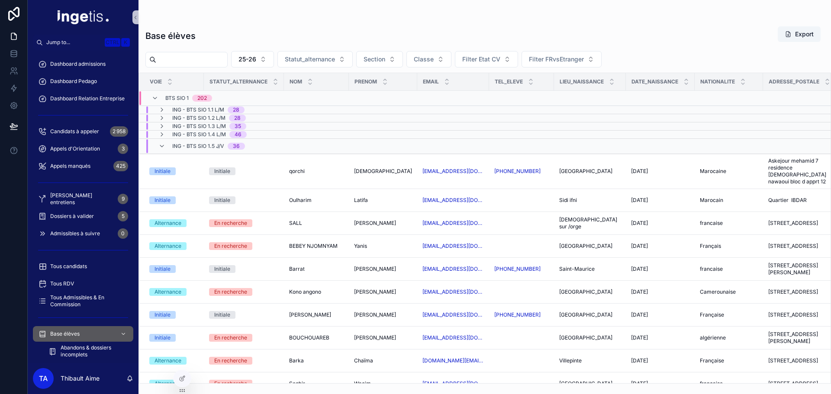
click at [213, 144] on span "ING - BTS SIO 1.5 J/V" at bounding box center [198, 146] width 52 height 7
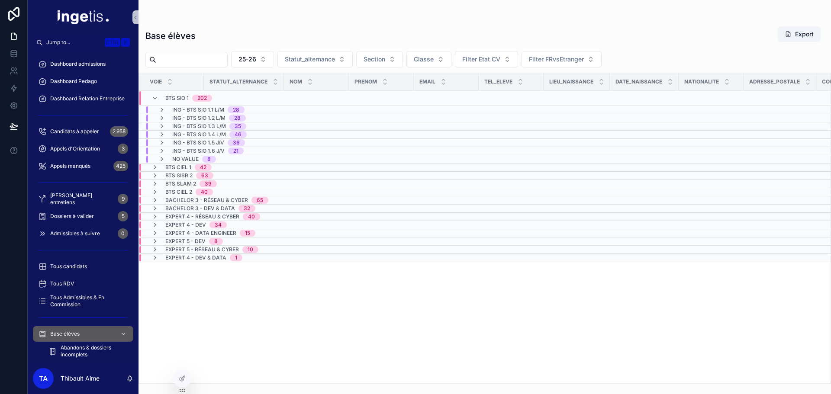
click at [225, 152] on div "ING - BTS SIO 1.6 J/V 21" at bounding box center [207, 151] width 71 height 7
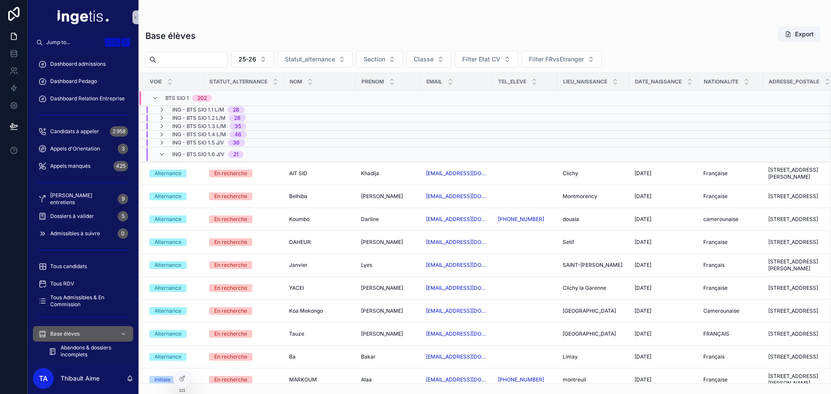
click at [224, 154] on span "ING - BTS SIO 1.6 J/V" at bounding box center [198, 154] width 52 height 7
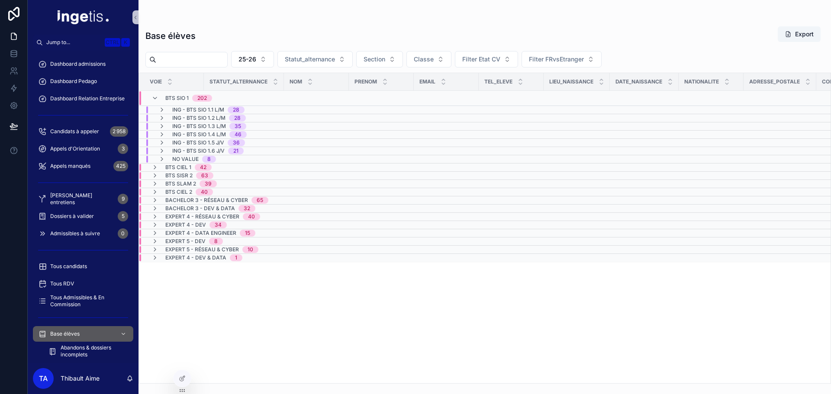
click at [217, 144] on span "ING - BTS SIO 1.5 J/V" at bounding box center [198, 142] width 52 height 7
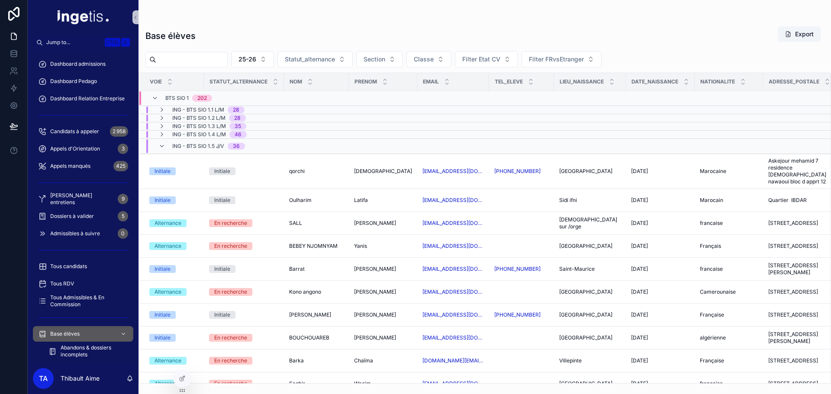
click at [218, 145] on span "ING - BTS SIO 1.5 J/V" at bounding box center [198, 146] width 52 height 7
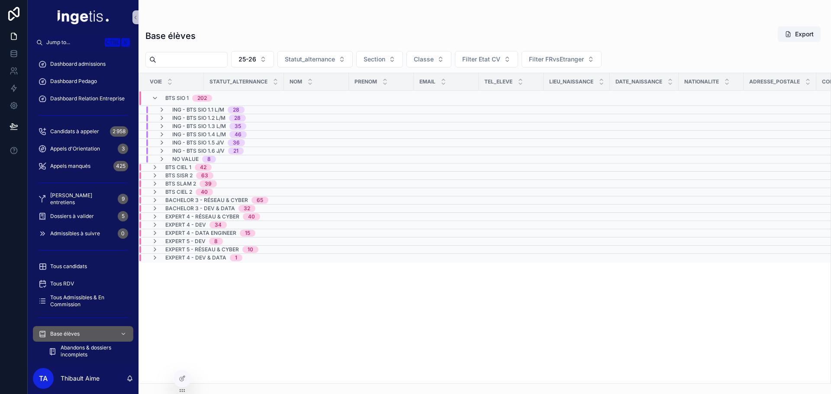
click at [219, 151] on span "ING - BTS SIO 1.6 J/V" at bounding box center [198, 151] width 52 height 7
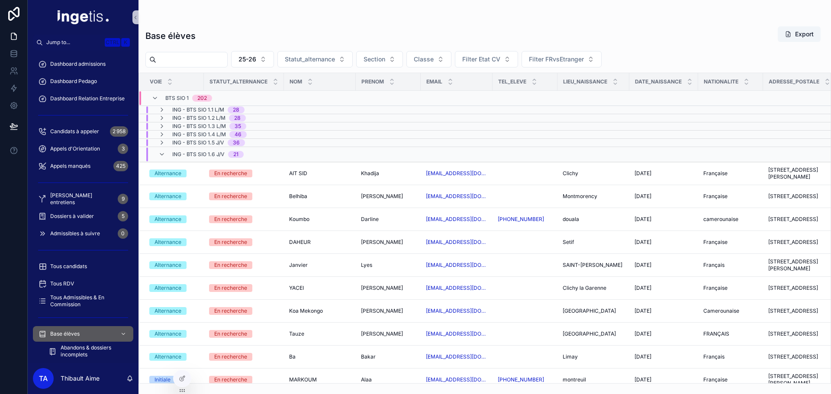
click at [219, 153] on span "ING - BTS SIO 1.6 J/V" at bounding box center [198, 154] width 52 height 7
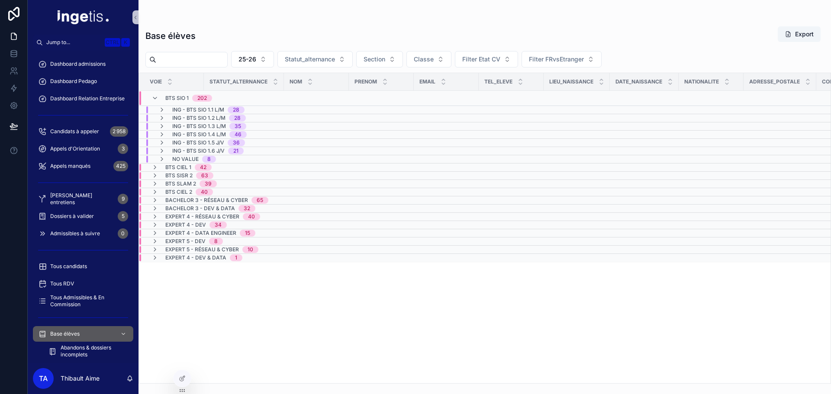
click at [194, 160] on span "No value" at bounding box center [185, 159] width 26 height 7
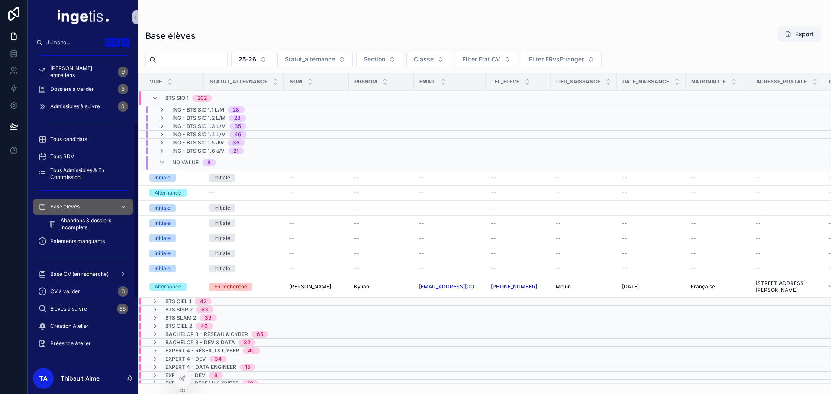
scroll to position [130, 0]
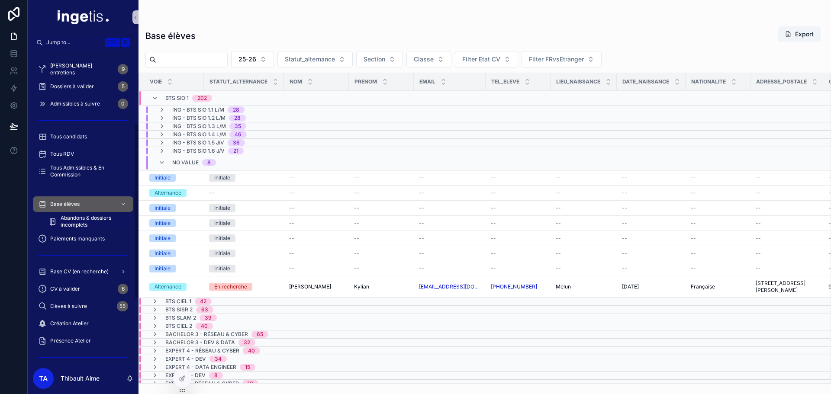
click at [79, 224] on span "Abandons & dossiers incomplets" at bounding box center [93, 222] width 64 height 14
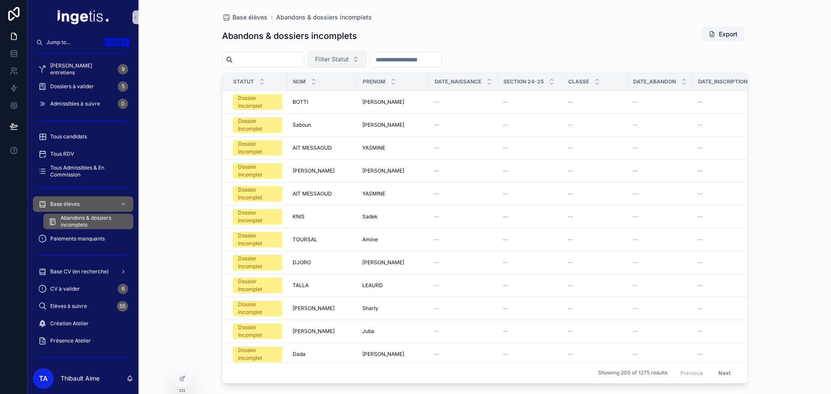
click at [366, 60] on button "Filter Statut" at bounding box center [337, 59] width 59 height 16
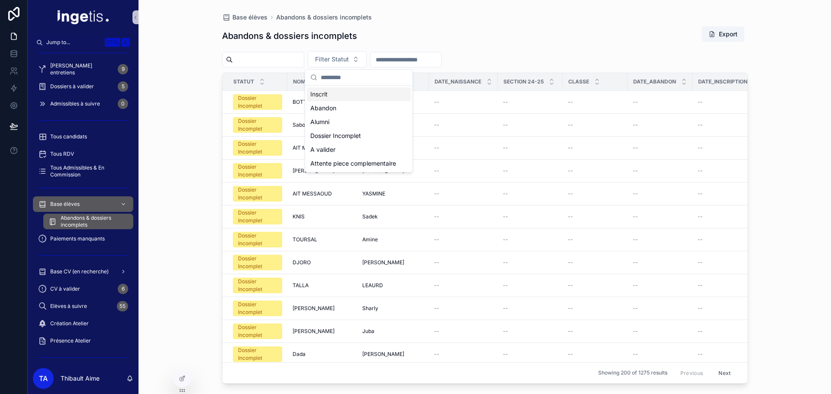
click at [465, 35] on div "Abandons & dossiers incomplets Export" at bounding box center [485, 36] width 526 height 20
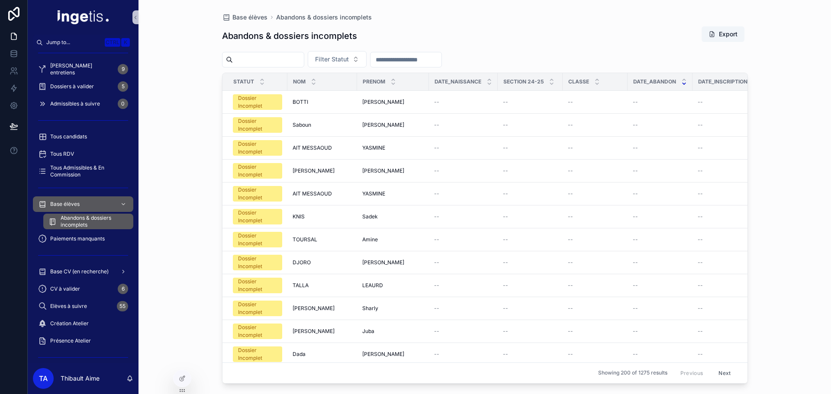
click at [681, 83] on div "scrollable content" at bounding box center [684, 82] width 6 height 10
click at [681, 85] on icon "scrollable content" at bounding box center [684, 84] width 6 height 6
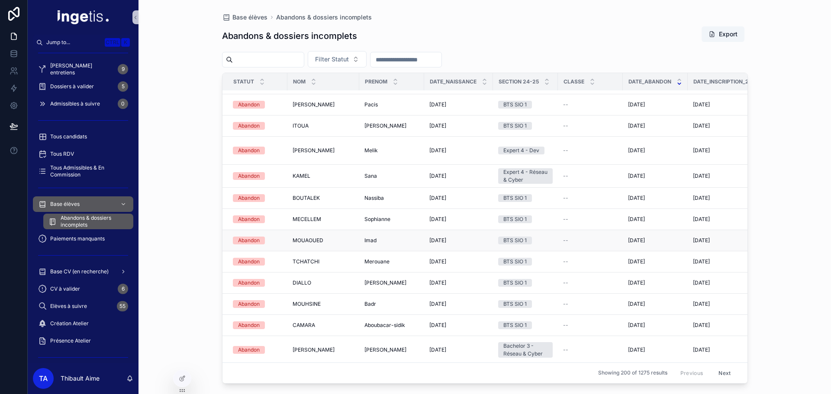
scroll to position [346, 0]
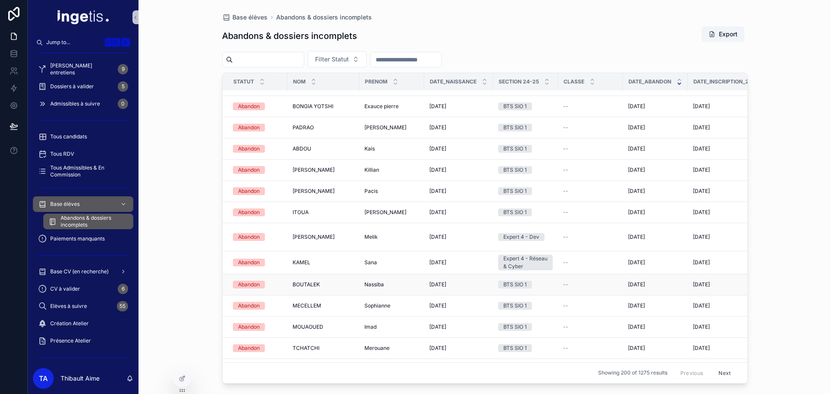
click at [438, 281] on span "14/03/2002" at bounding box center [437, 284] width 17 height 7
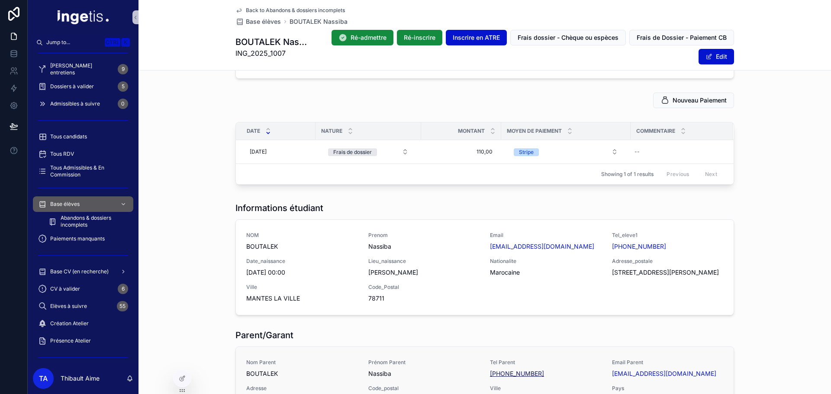
scroll to position [303, 0]
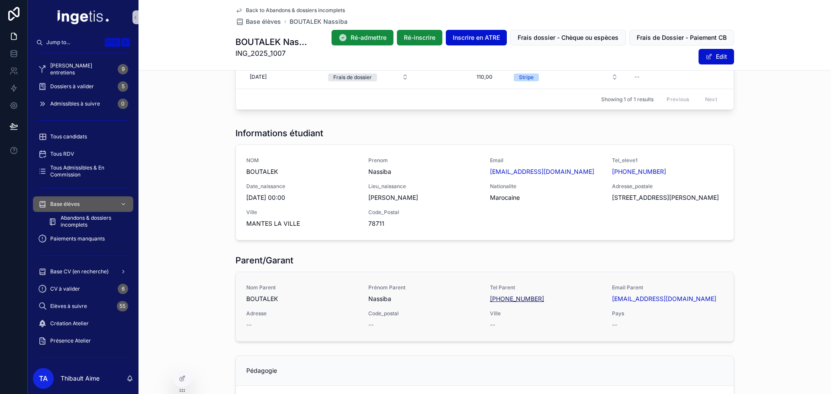
click at [518, 296] on link "+33666205236" at bounding box center [517, 299] width 54 height 9
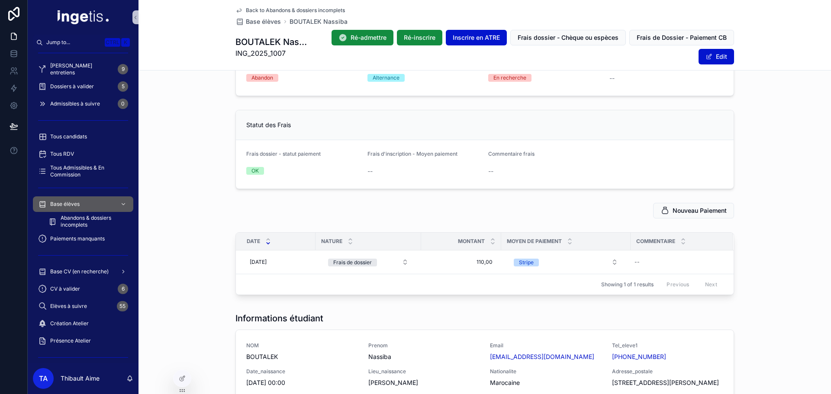
scroll to position [0, 0]
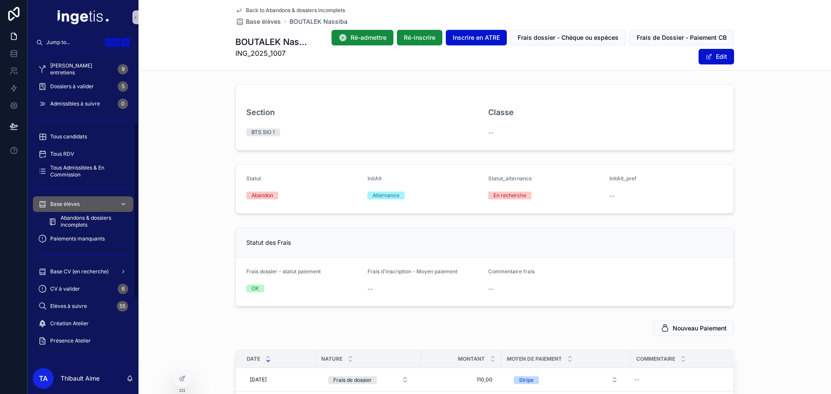
click at [79, 204] on span "Base élèves" at bounding box center [64, 204] width 29 height 7
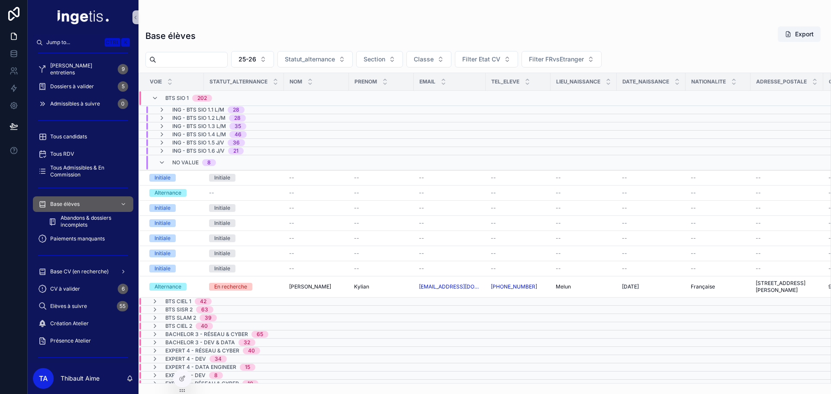
click at [194, 163] on span "No value" at bounding box center [185, 162] width 26 height 7
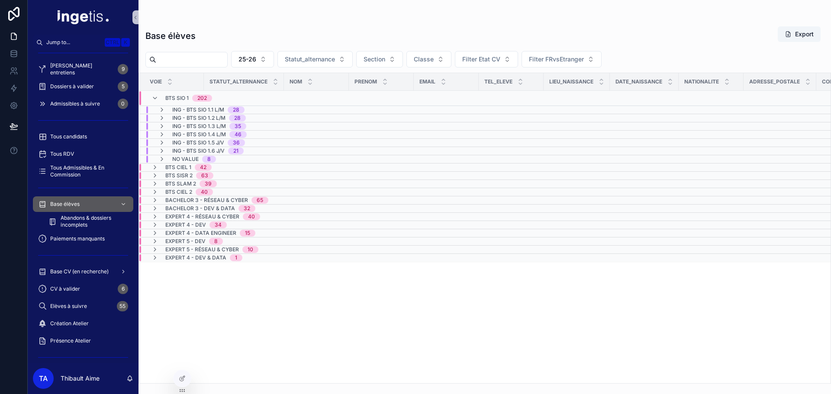
click at [174, 100] on span "BTS SIO 1" at bounding box center [176, 98] width 23 height 7
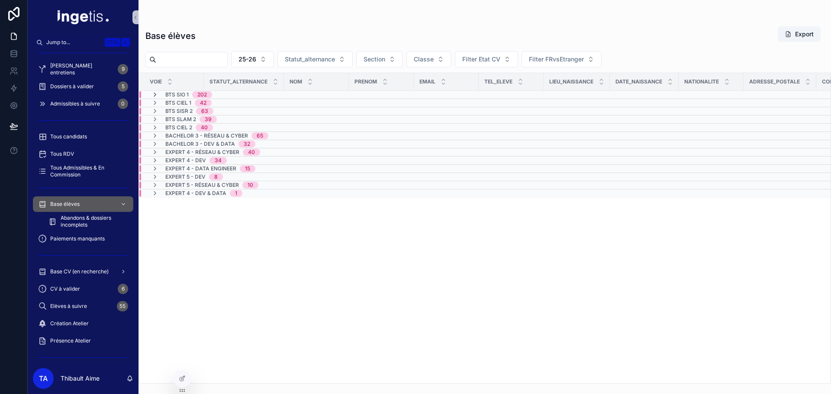
click at [153, 93] on icon "scrollable content" at bounding box center [154, 94] width 7 height 7
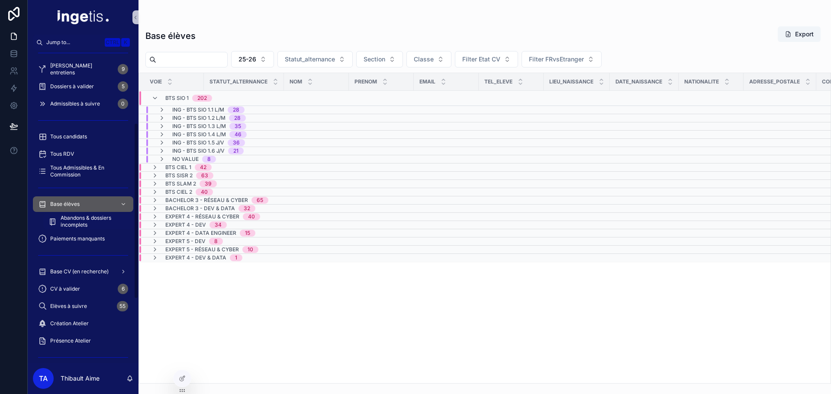
click at [97, 226] on span "Abandons & dossiers incomplets" at bounding box center [93, 222] width 64 height 14
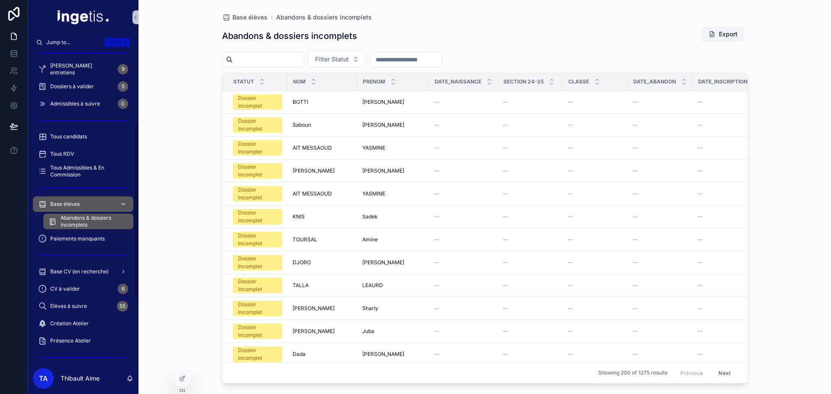
click at [104, 202] on div "Base élèves" at bounding box center [83, 204] width 90 height 14
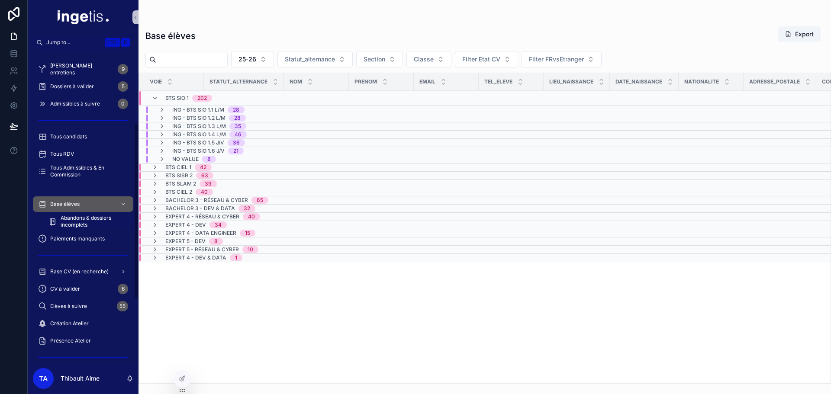
click at [88, 219] on span "Abandons & dossiers incomplets" at bounding box center [93, 222] width 64 height 14
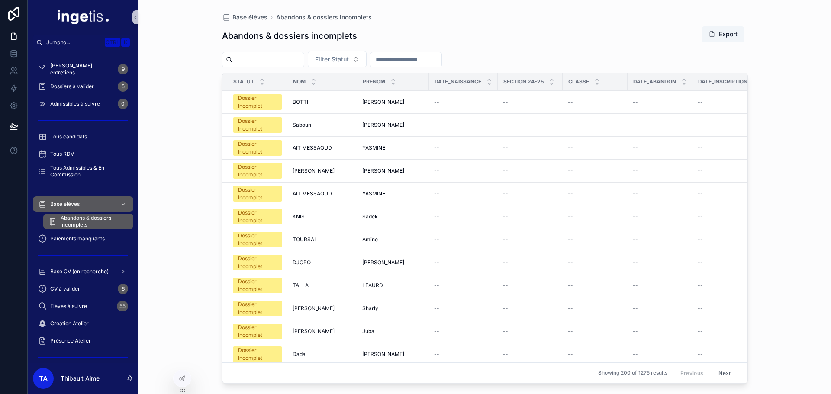
click at [681, 84] on div "Date_Abandon" at bounding box center [660, 82] width 64 height 16
click at [682, 83] on icon "scrollable content" at bounding box center [683, 83] width 3 height 1
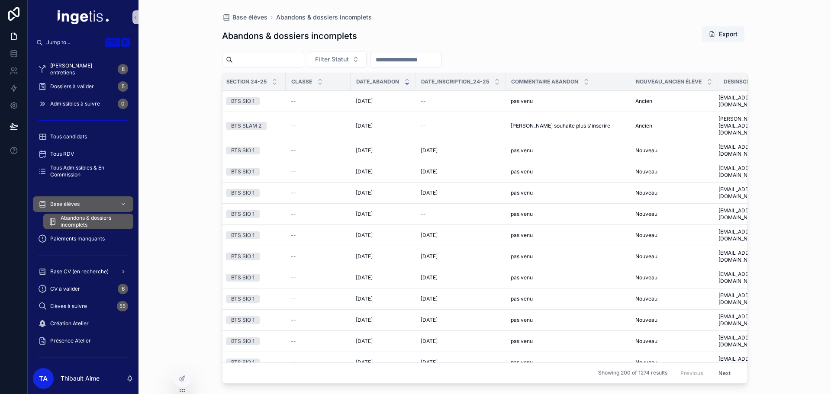
scroll to position [0, 247]
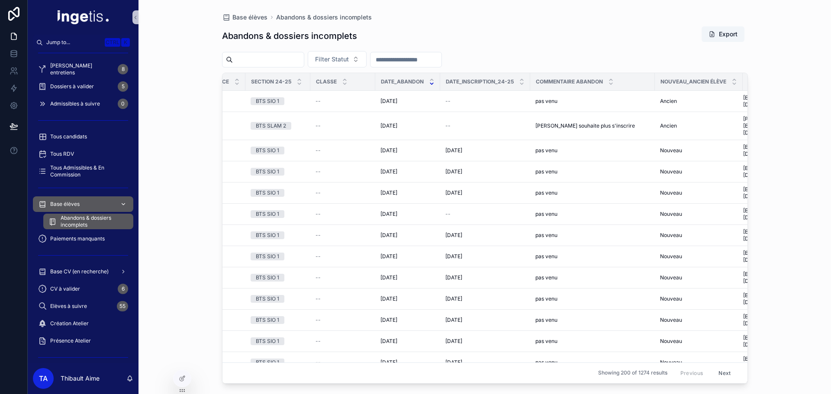
click at [93, 204] on div "Base élèves" at bounding box center [83, 204] width 90 height 14
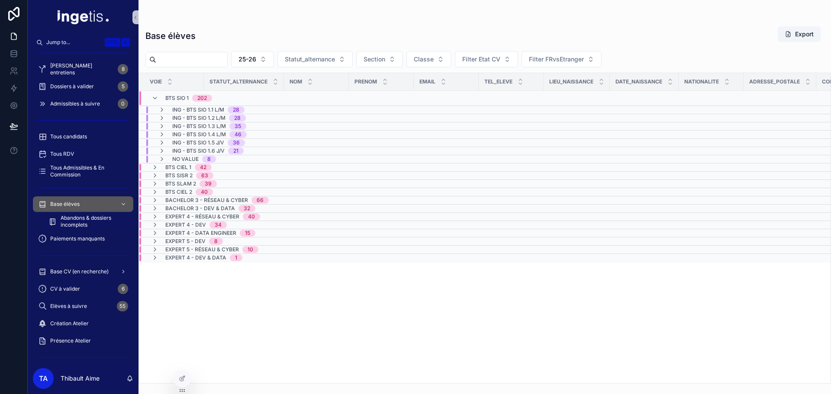
click at [84, 223] on span "Abandons & dossiers incomplets" at bounding box center [93, 222] width 64 height 14
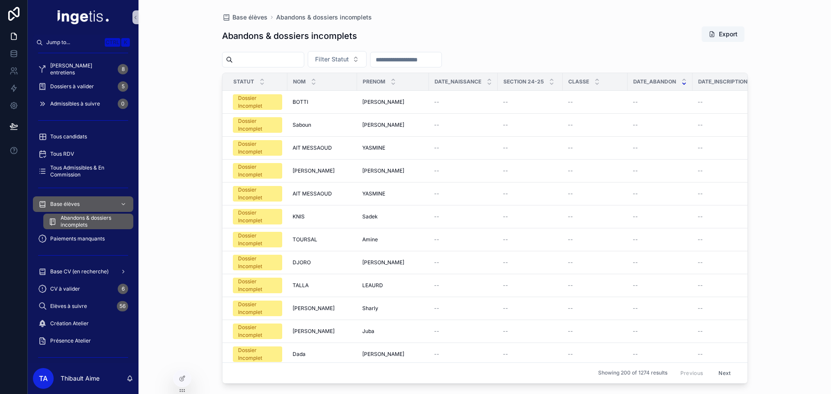
click at [682, 84] on icon "scrollable content" at bounding box center [683, 83] width 3 height 1
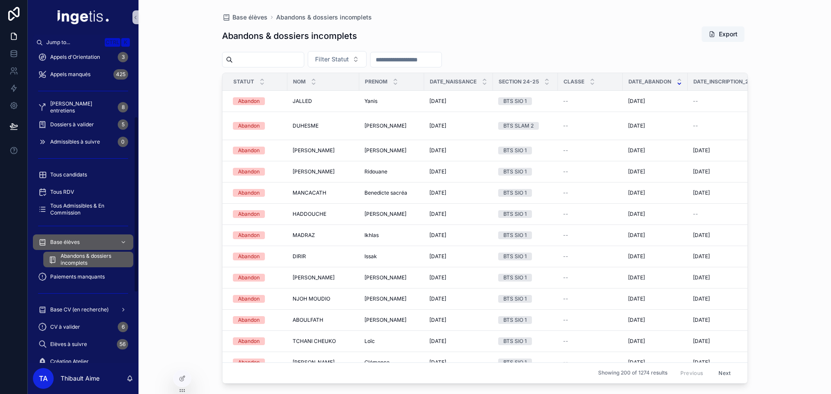
scroll to position [130, 0]
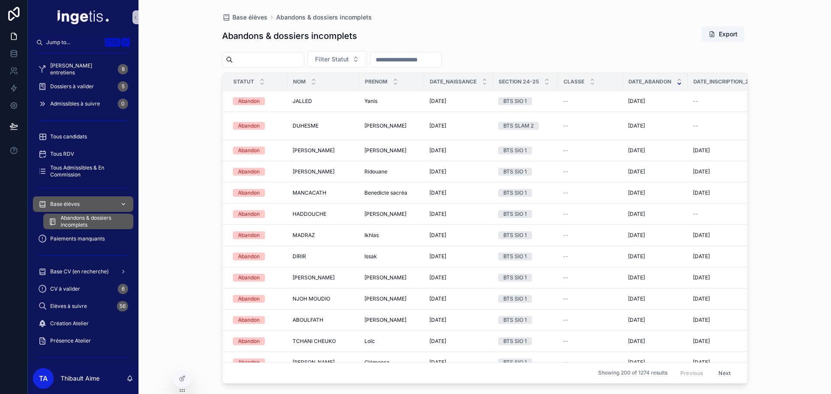
click at [87, 203] on div "Base élèves" at bounding box center [83, 204] width 90 height 14
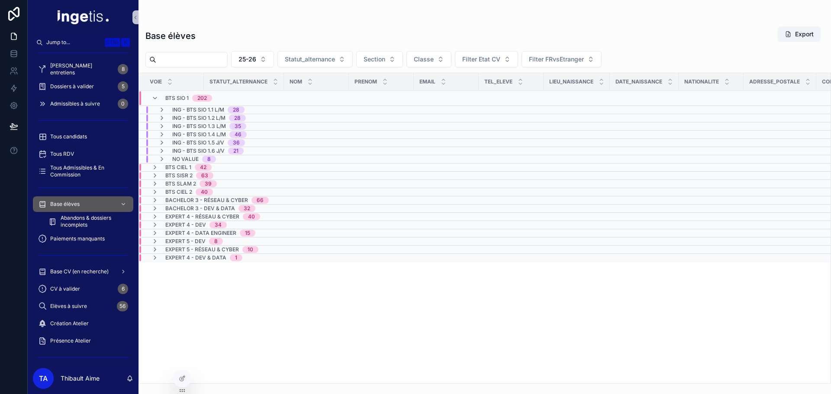
click at [190, 167] on span "BTS CIEL 1" at bounding box center [178, 167] width 26 height 7
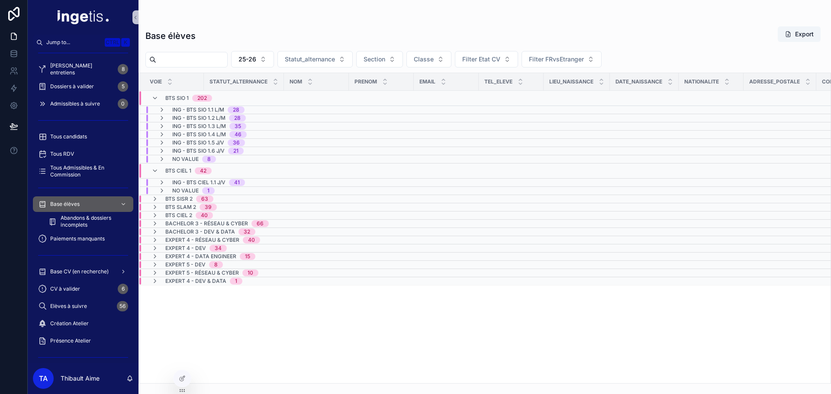
click at [183, 170] on span "BTS CIEL 1" at bounding box center [178, 170] width 26 height 7
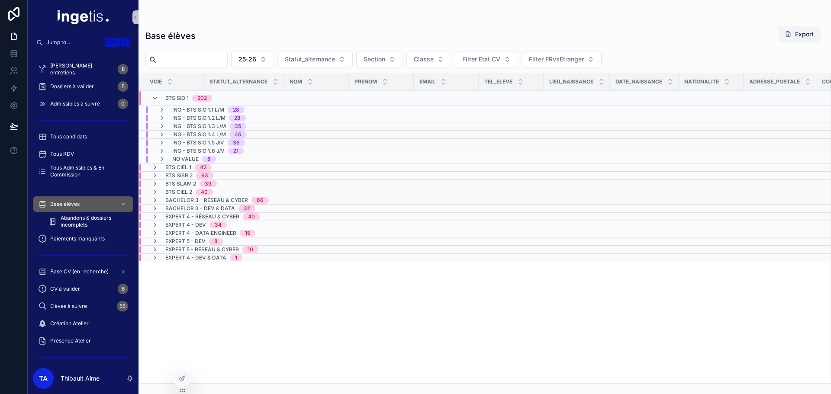
click at [183, 184] on span "BTS SLAM 2" at bounding box center [180, 183] width 31 height 7
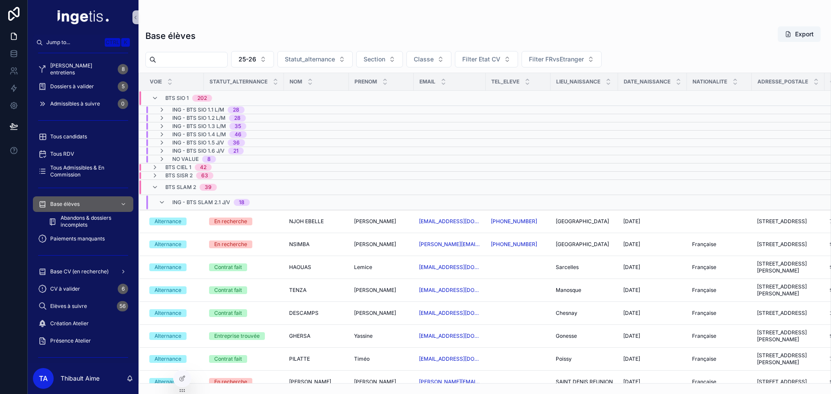
click at [195, 199] on span "ING - BTS SLAM 2.1 J/V" at bounding box center [201, 202] width 58 height 7
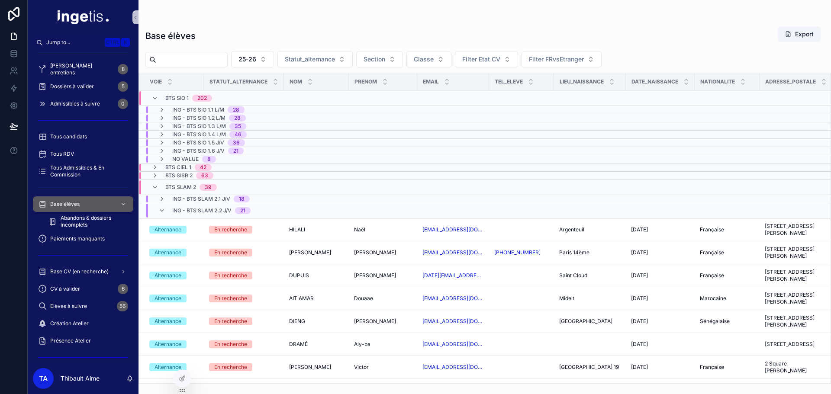
click at [198, 207] on span "ING - BTS SLAM 2.2 J/V" at bounding box center [201, 210] width 59 height 7
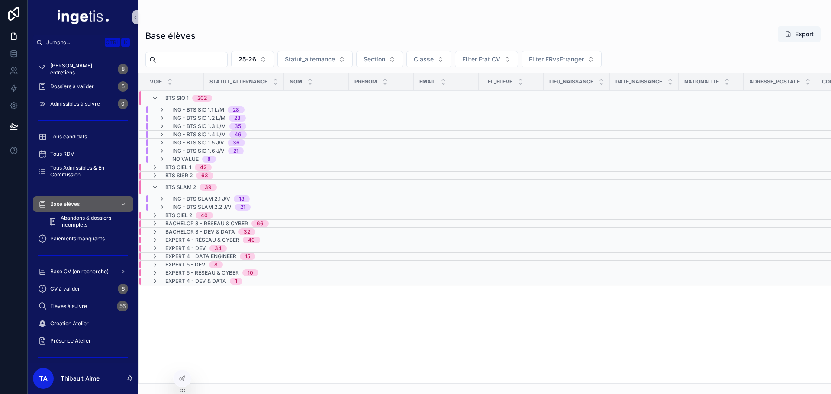
click at [183, 178] on span "BTS SISR 2" at bounding box center [178, 175] width 27 height 7
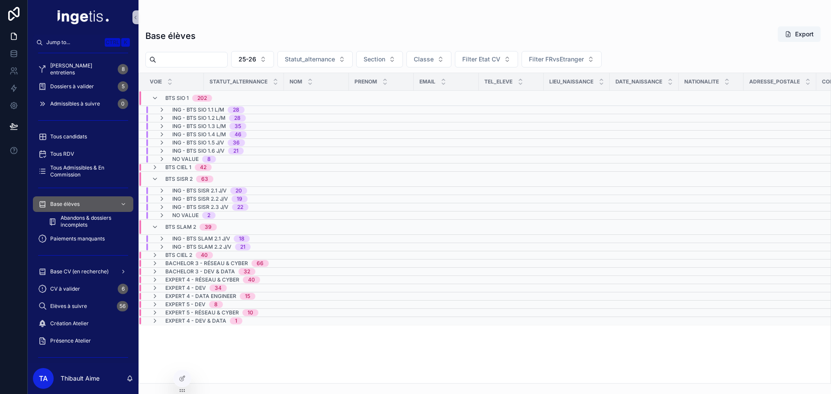
click at [194, 215] on span "No value" at bounding box center [185, 215] width 26 height 7
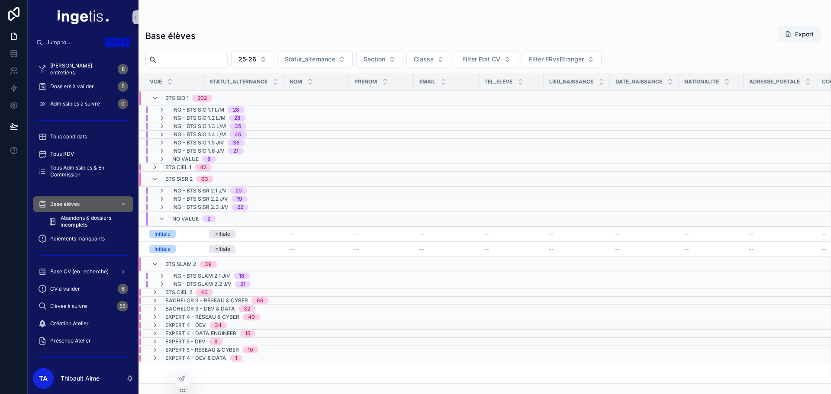
click at [179, 160] on span "No value" at bounding box center [185, 159] width 26 height 7
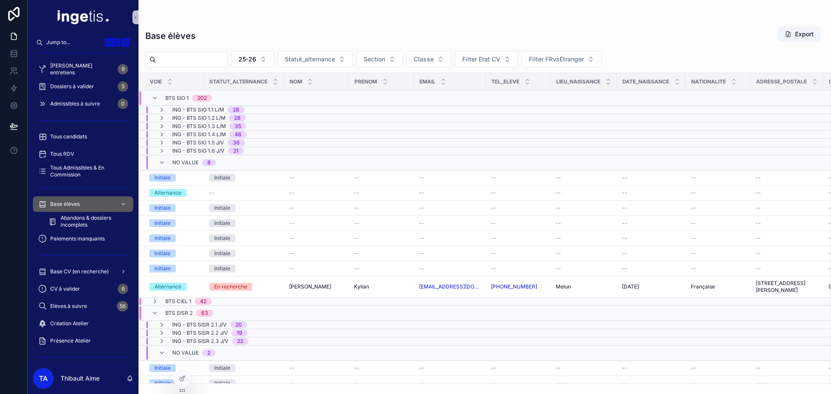
click at [203, 109] on span "ING - BTS SIO 1.1 L/M" at bounding box center [198, 109] width 52 height 7
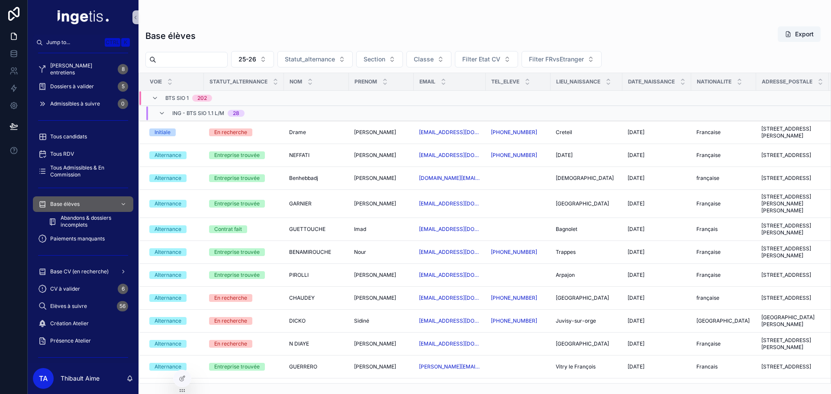
click at [194, 116] on span "ING - BTS SIO 1.1 L/M" at bounding box center [198, 113] width 52 height 7
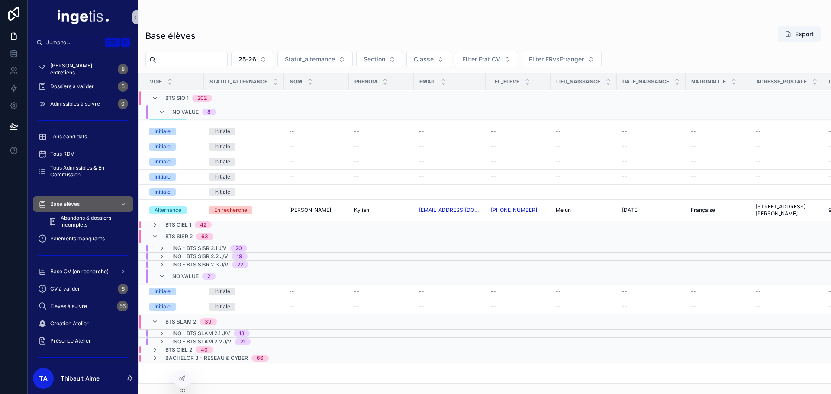
scroll to position [125, 0]
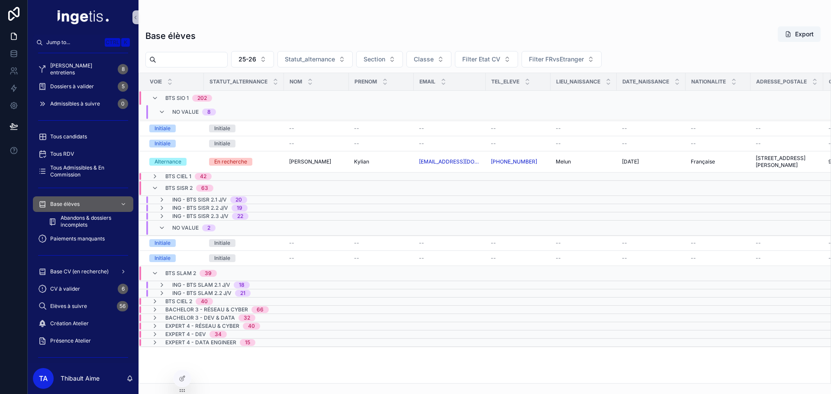
click at [193, 298] on div "BTS CIEL 2 40" at bounding box center [189, 301] width 48 height 7
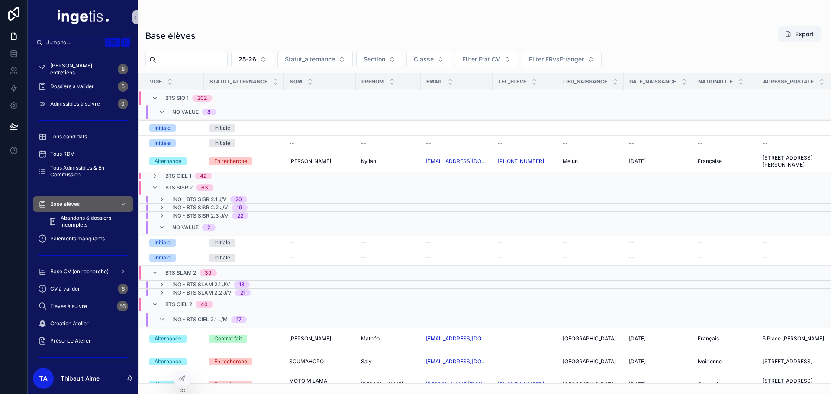
click at [183, 173] on span "BTS CIEL 1" at bounding box center [178, 176] width 26 height 7
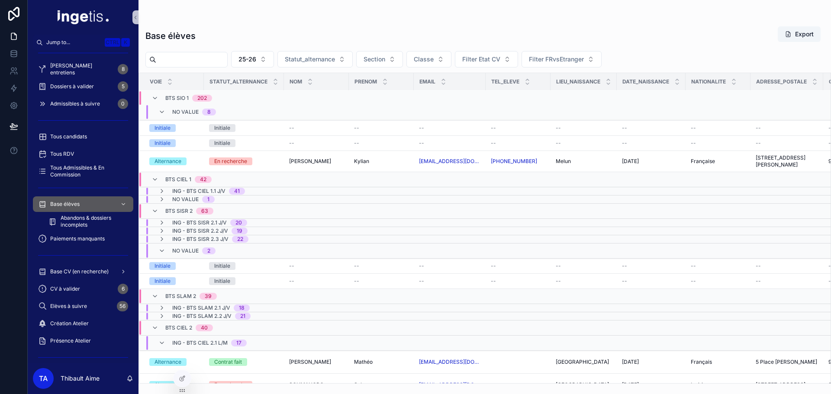
click at [187, 196] on span "No value" at bounding box center [185, 199] width 26 height 7
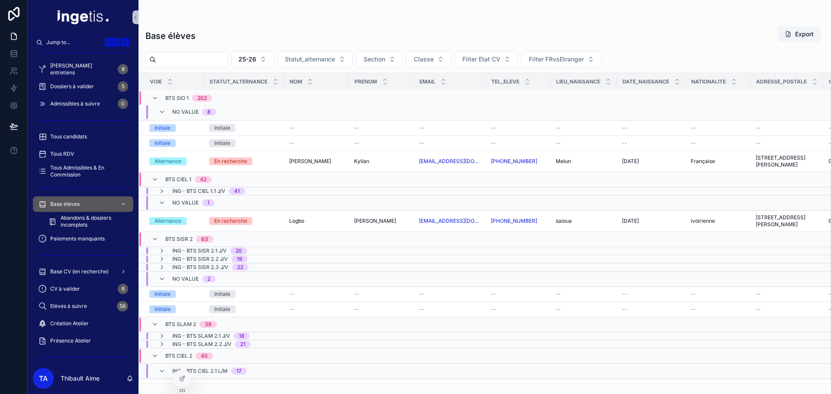
click at [186, 276] on span "No value" at bounding box center [185, 279] width 26 height 7
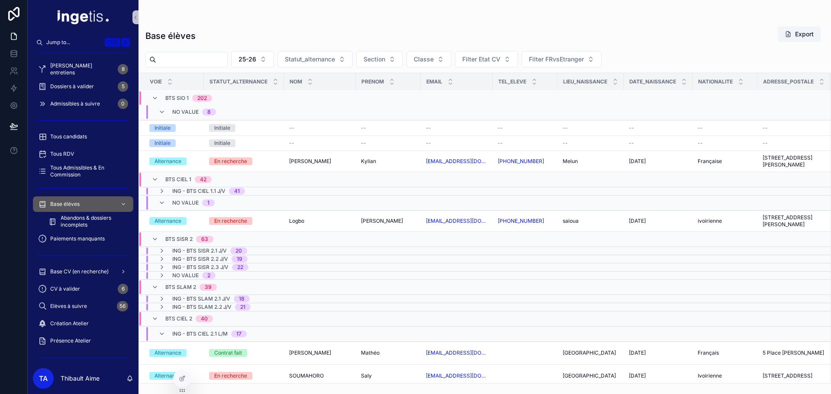
click at [182, 272] on span "No value" at bounding box center [185, 275] width 26 height 7
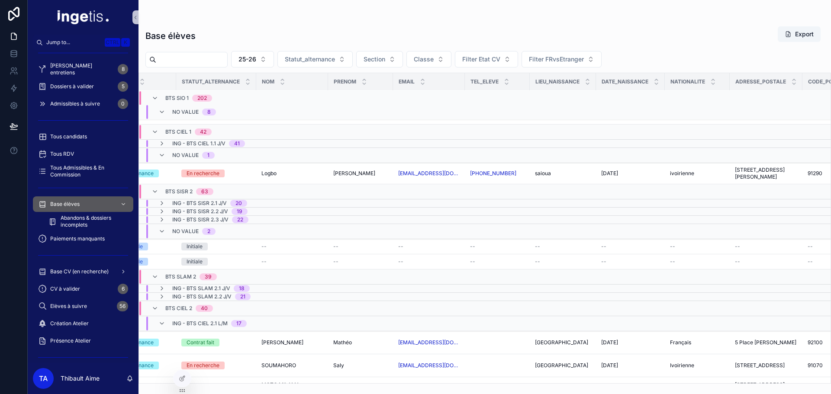
scroll to position [173, 0]
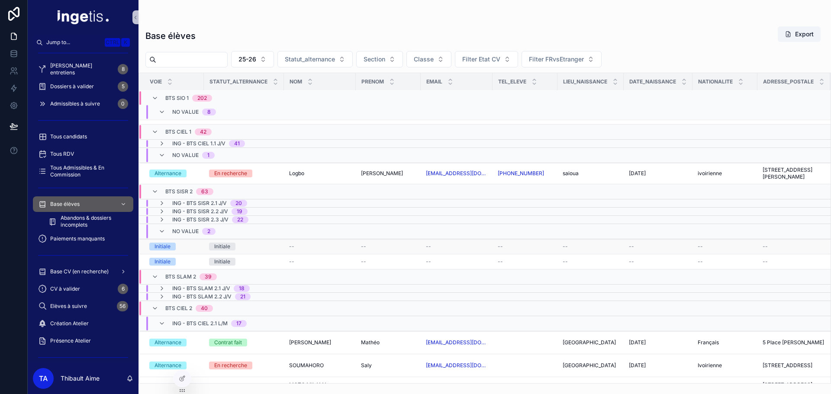
click at [290, 243] on span "--" at bounding box center [291, 246] width 5 height 7
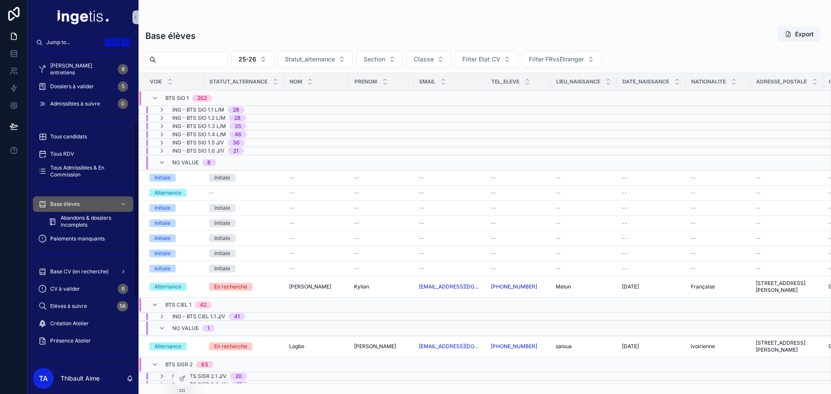
click at [88, 87] on span "Dossiers à valider" at bounding box center [72, 86] width 44 height 7
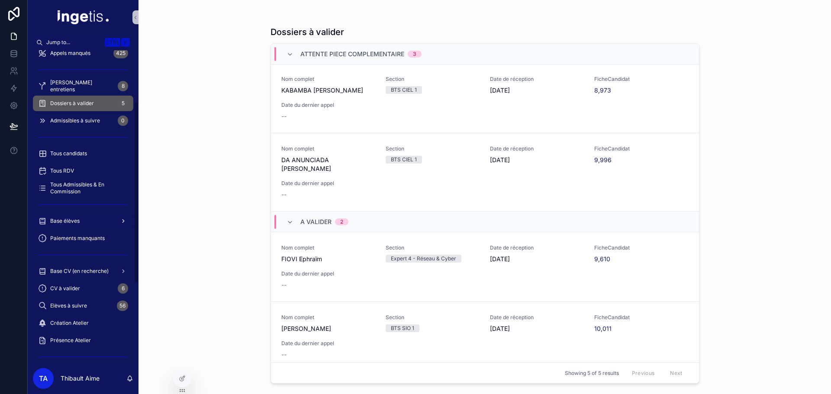
scroll to position [87, 0]
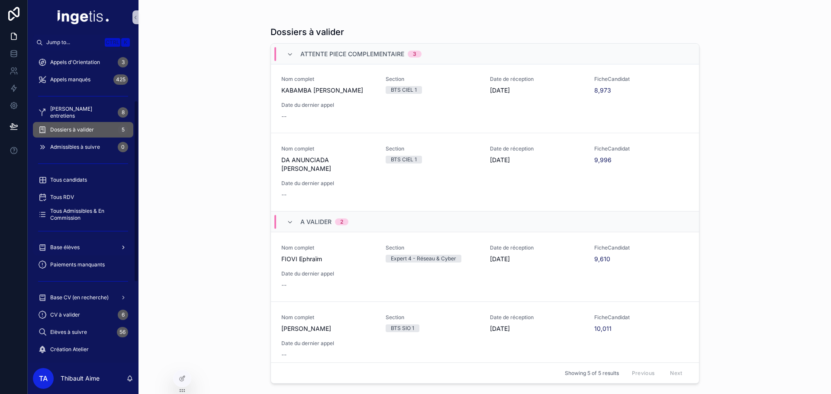
click at [78, 247] on span "Base élèves" at bounding box center [64, 247] width 29 height 7
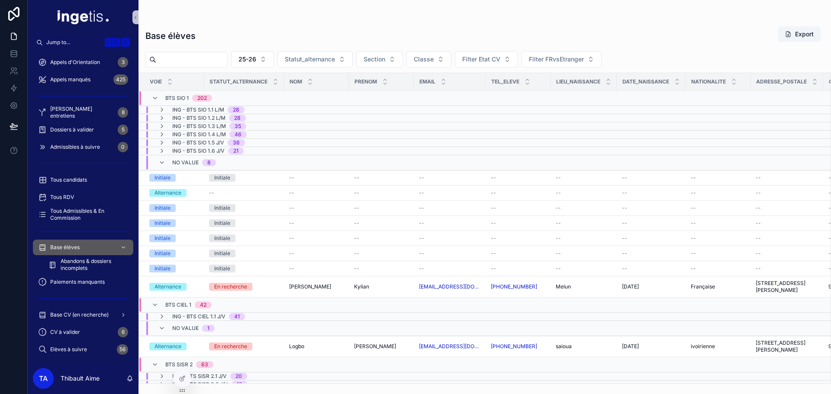
click at [260, 162] on div "No value 8" at bounding box center [243, 163] width 209 height 14
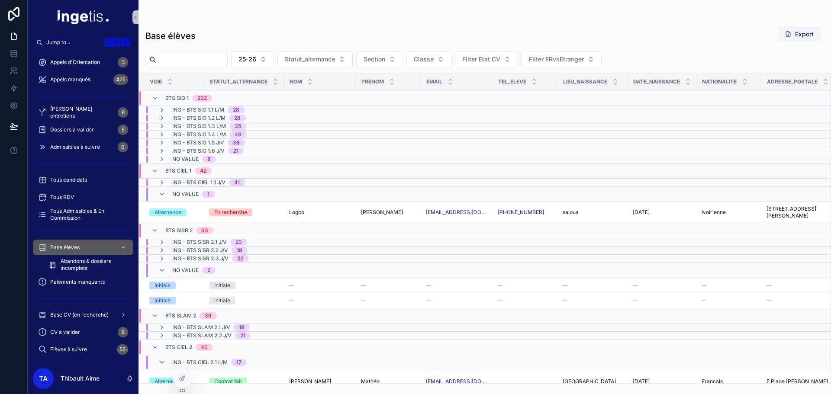
click at [193, 193] on span "No value" at bounding box center [185, 194] width 26 height 7
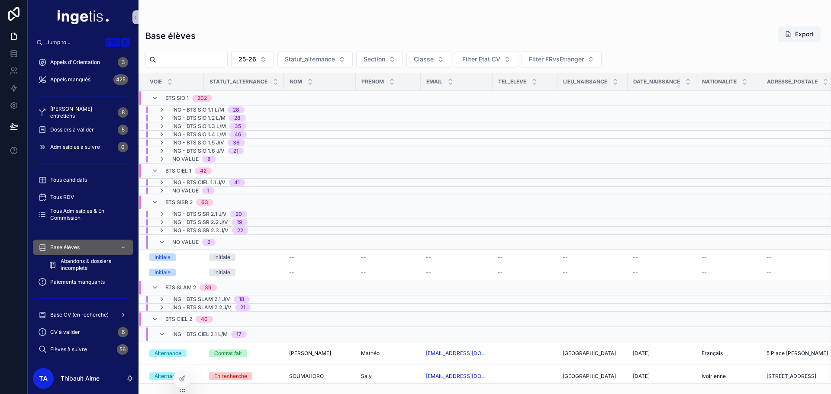
click at [190, 239] on span "No value" at bounding box center [185, 242] width 26 height 7
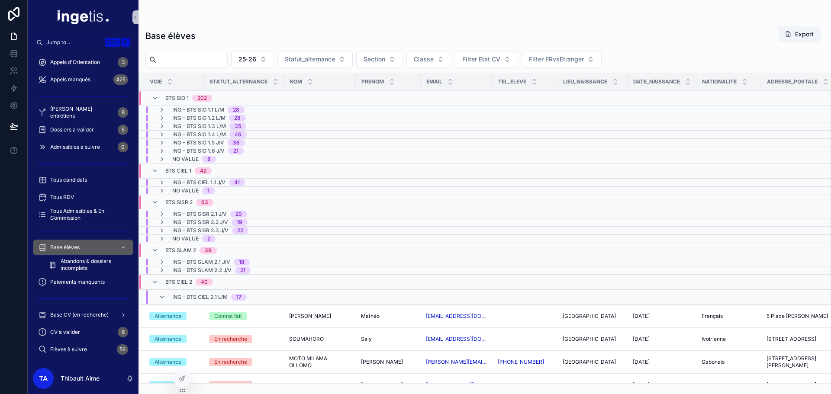
click at [191, 297] on span "ING - BTS CIEL 2.1 L/M" at bounding box center [199, 297] width 55 height 7
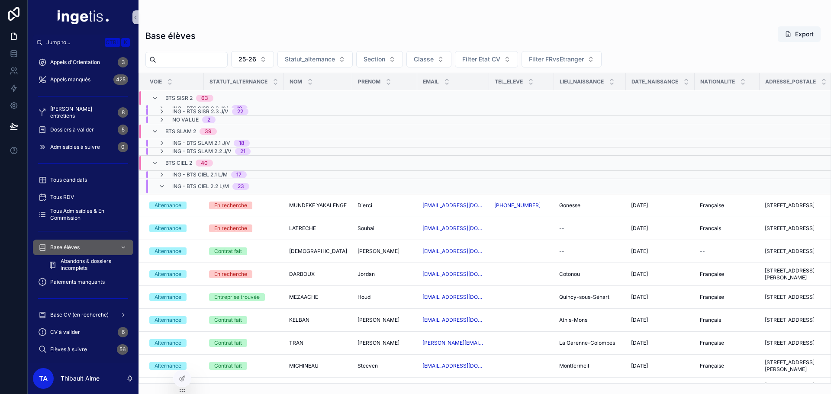
scroll to position [205, 0]
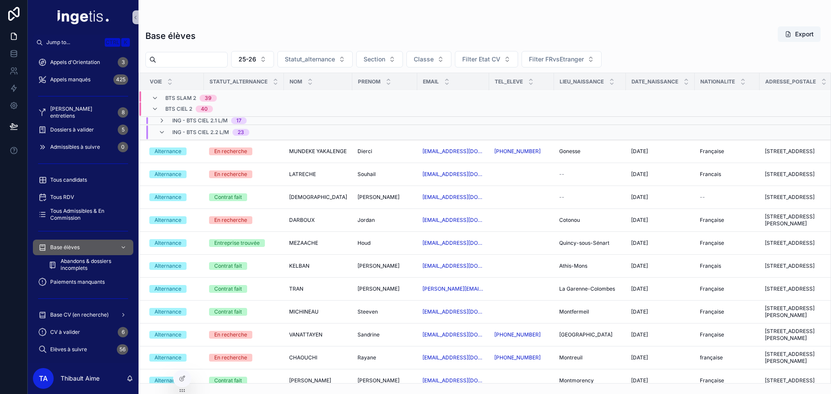
click at [177, 134] on span "ING - BTS CIEL 2.2 L/M" at bounding box center [200, 132] width 57 height 7
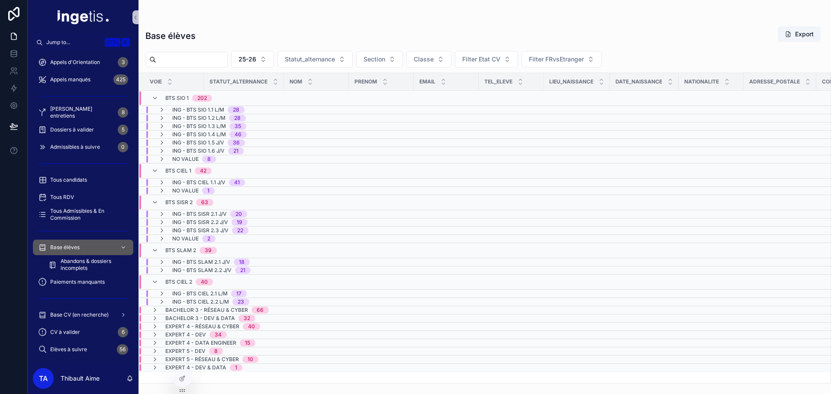
scroll to position [0, 0]
click at [169, 98] on span "BTS SIO 1" at bounding box center [176, 98] width 23 height 7
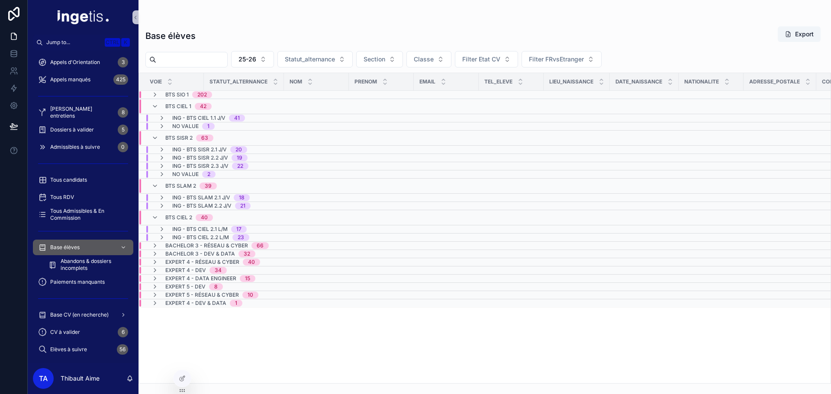
click at [170, 105] on span "BTS CIEL 1" at bounding box center [178, 106] width 26 height 7
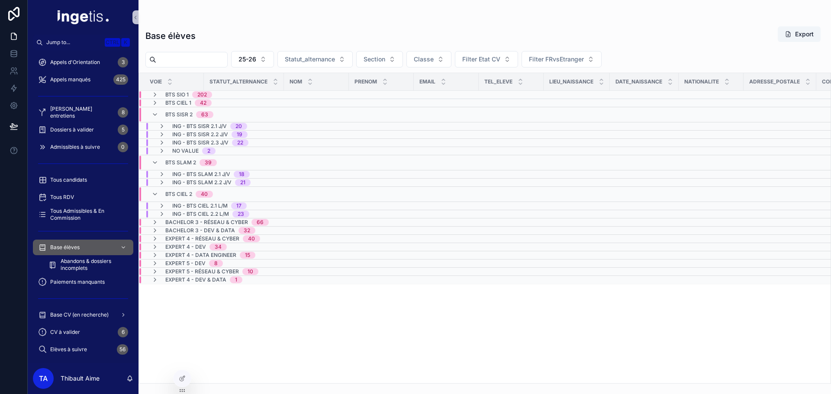
click at [174, 111] on span "BTS SISR 2" at bounding box center [178, 114] width 27 height 7
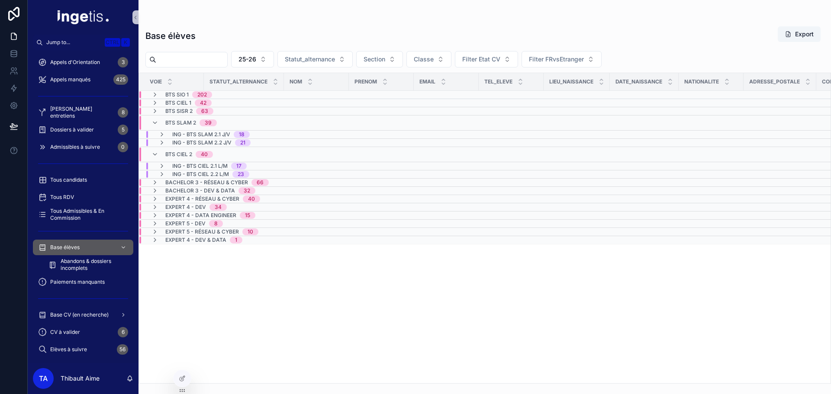
click at [172, 122] on span "BTS SLAM 2" at bounding box center [180, 122] width 31 height 7
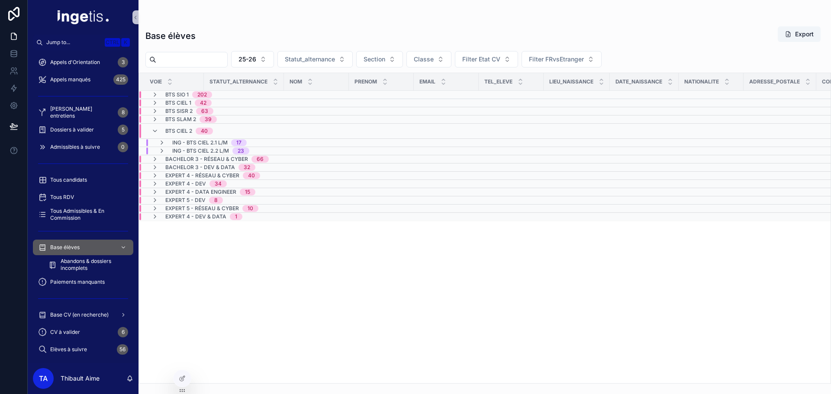
click at [175, 128] on span "BTS CIEL 2" at bounding box center [178, 131] width 27 height 7
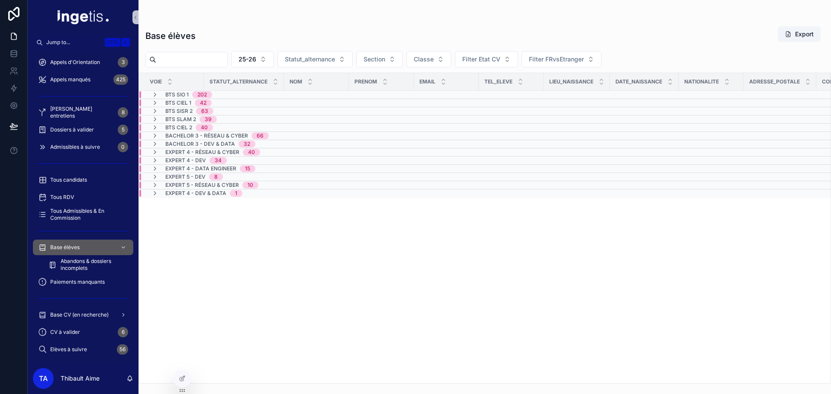
click at [175, 96] on span "BTS SIO 1" at bounding box center [176, 94] width 23 height 7
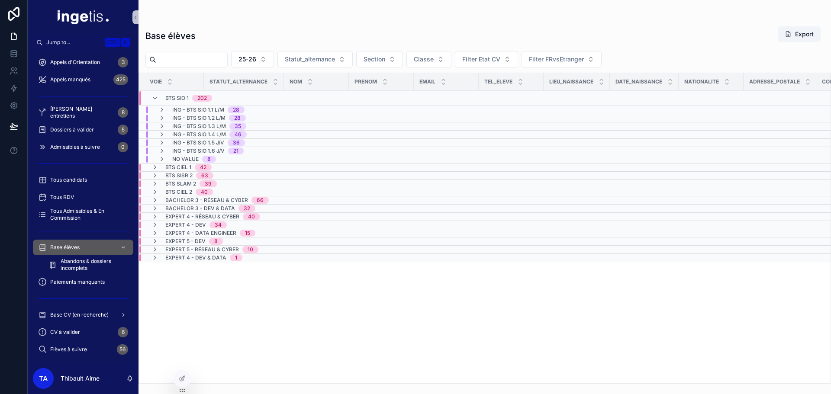
click at [195, 159] on span "No value" at bounding box center [185, 159] width 26 height 7
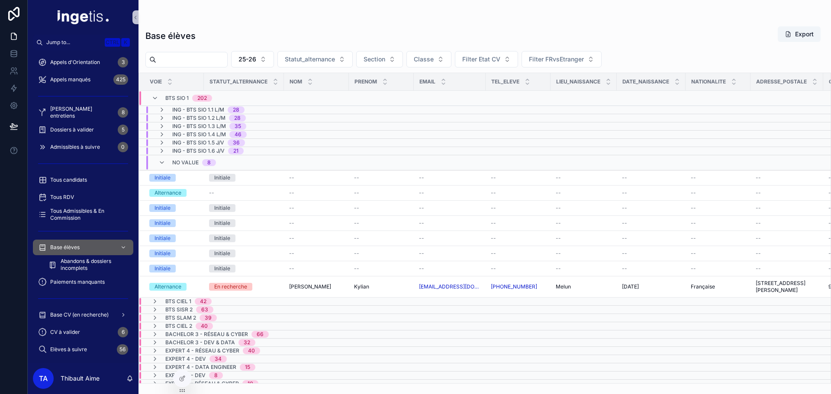
click at [204, 109] on span "ING - BTS SIO 1.1 L/M" at bounding box center [198, 109] width 52 height 7
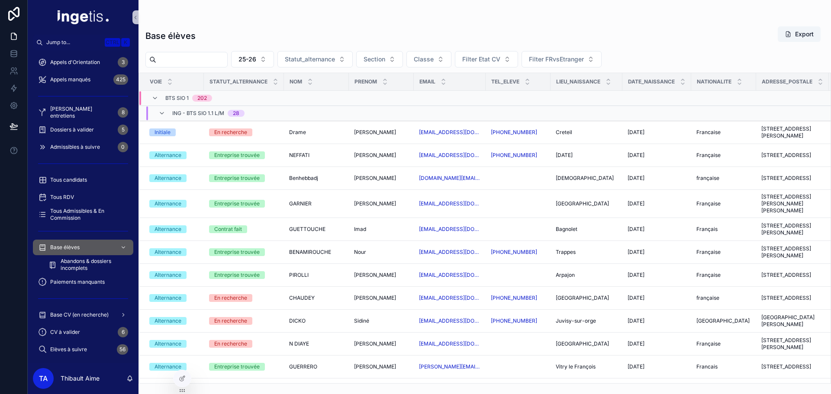
click at [202, 109] on div "ING - BTS SIO 1.1 L/M 28" at bounding box center [208, 113] width 72 height 14
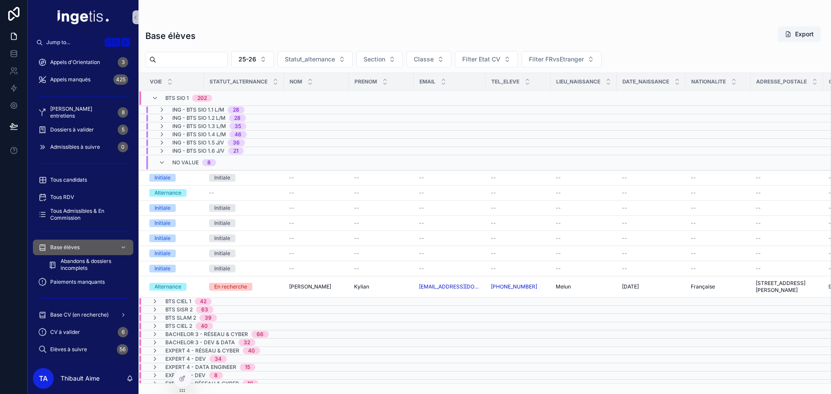
click at [202, 109] on span "ING - BTS SIO 1.1 L/M" at bounding box center [198, 109] width 52 height 7
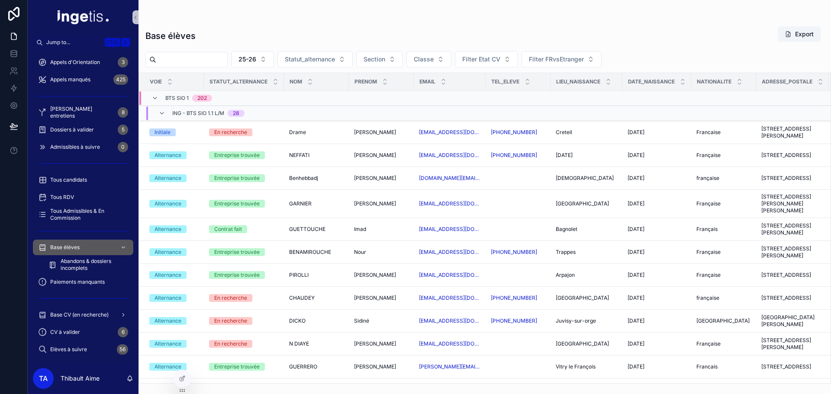
click at [205, 111] on span "ING - BTS SIO 1.1 L/M" at bounding box center [198, 113] width 52 height 7
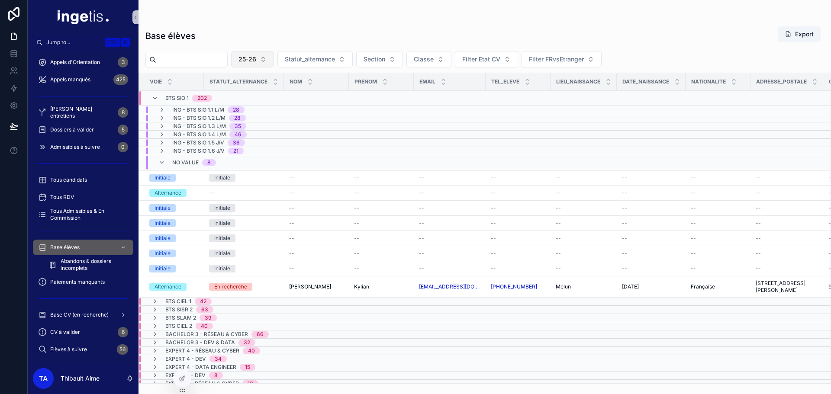
click at [256, 59] on span "25-26" at bounding box center [247, 59] width 18 height 9
click at [253, 103] on div "24-25" at bounding box center [274, 108] width 104 height 14
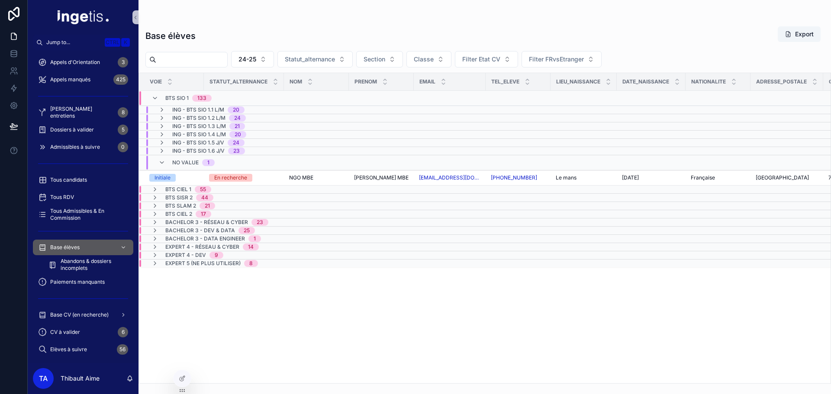
click at [243, 111] on span "20" at bounding box center [236, 109] width 17 height 7
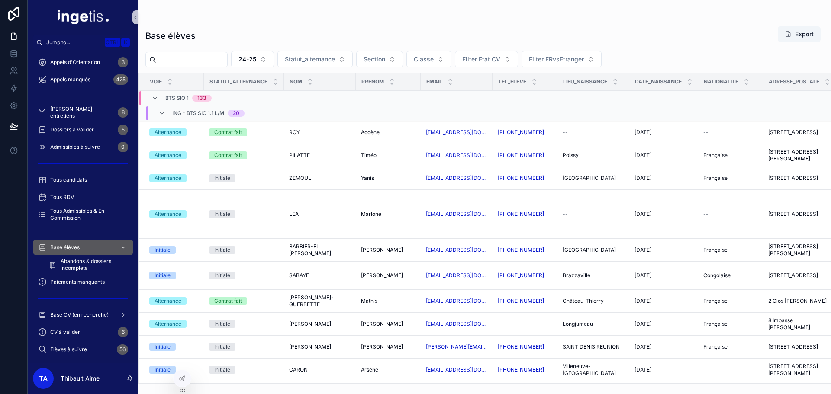
click at [252, 113] on div "ING - BTS SIO 1.1 L/M 20" at bounding box center [201, 113] width 107 height 14
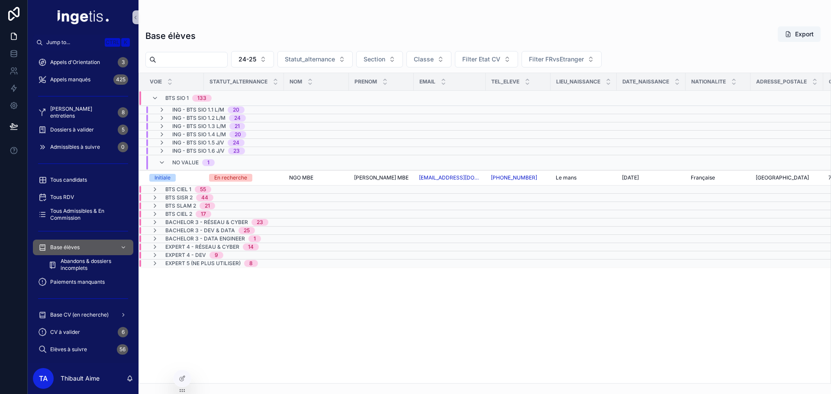
click at [250, 108] on div "ING - BTS SIO 1.1 L/M 20" at bounding box center [201, 109] width 107 height 7
click at [274, 63] on button "24-25" at bounding box center [252, 59] width 43 height 16
click at [268, 119] on div "25-26" at bounding box center [274, 122] width 104 height 14
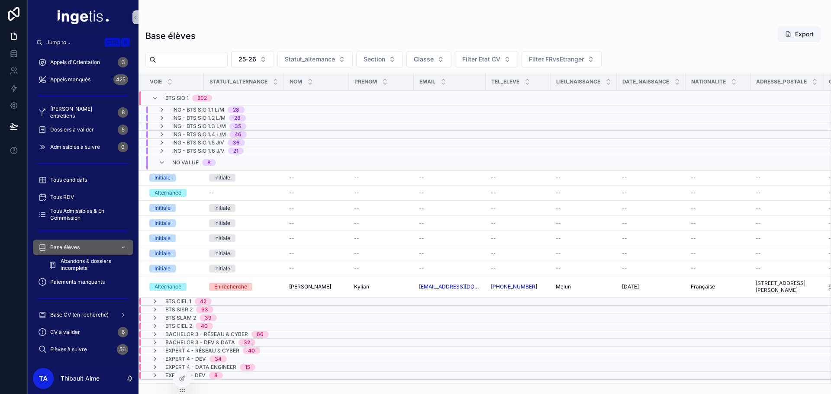
click at [207, 159] on div "8" at bounding box center [208, 162] width 3 height 7
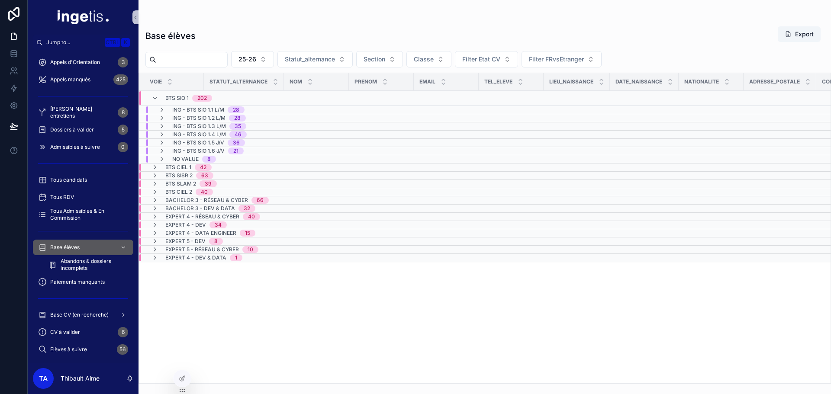
click at [265, 111] on div "ING - BTS SIO 1.1 L/M 28" at bounding box center [243, 109] width 209 height 7
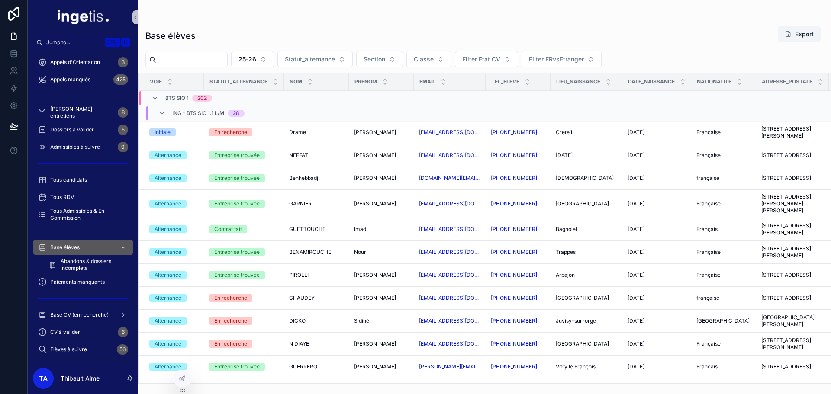
click at [244, 110] on div "28" at bounding box center [236, 113] width 17 height 7
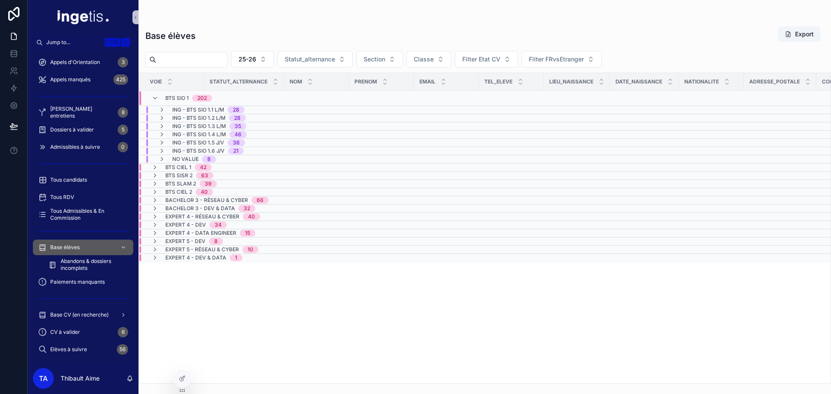
click at [217, 111] on span "ING - BTS SIO 1.1 L/M" at bounding box center [198, 109] width 52 height 7
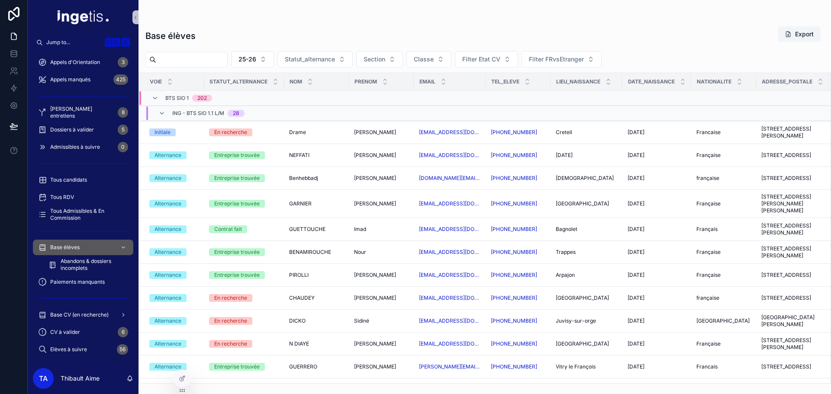
click at [186, 114] on span "ING - BTS SIO 1.1 L/M" at bounding box center [198, 113] width 52 height 7
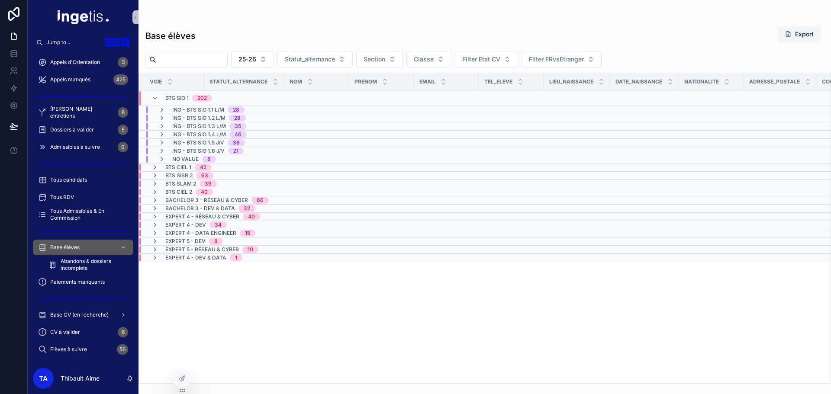
click at [249, 109] on div "ING - BTS SIO 1.1 L/M 28" at bounding box center [201, 109] width 107 height 7
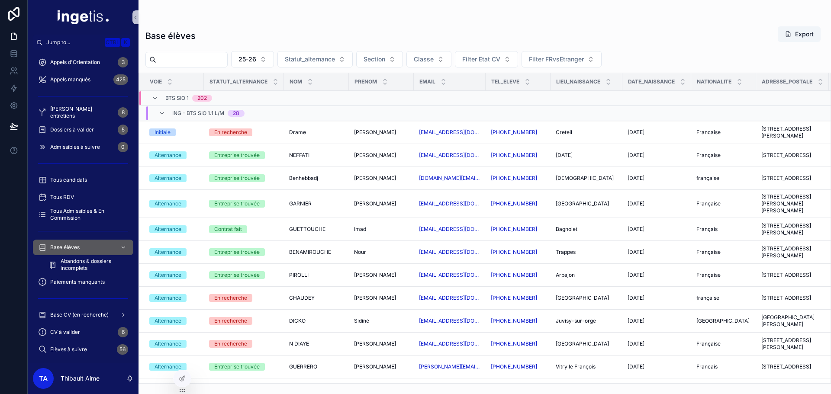
click at [249, 109] on div "ING - BTS SIO 1.1 L/M 28" at bounding box center [201, 113] width 107 height 14
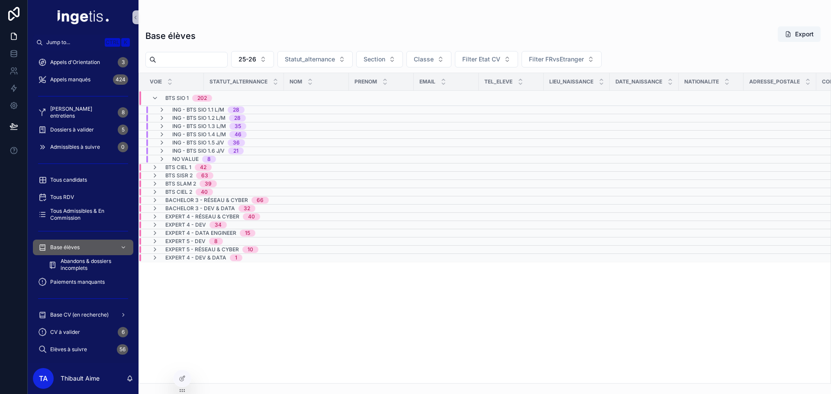
click at [193, 98] on span "202" at bounding box center [202, 98] width 20 height 7
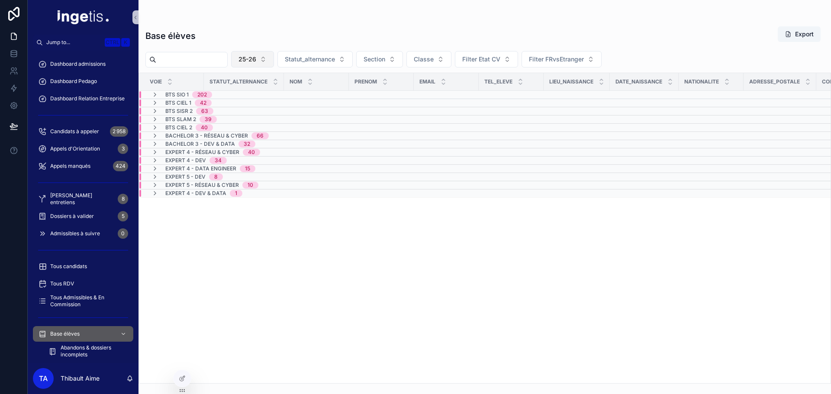
click at [274, 64] on button "25-26" at bounding box center [252, 59] width 43 height 16
click at [231, 45] on div "Base élèves Export" at bounding box center [484, 36] width 678 height 20
click at [211, 94] on span "202" at bounding box center [202, 94] width 20 height 7
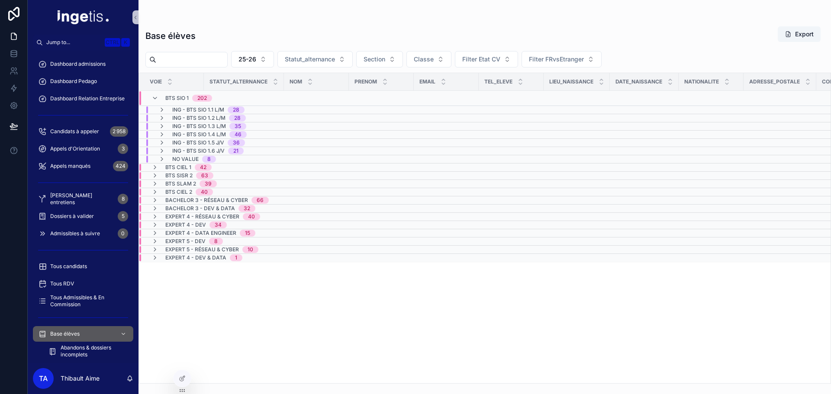
click at [258, 129] on div "ING - BTS SIO 1.3 L/M 35" at bounding box center [243, 126] width 209 height 7
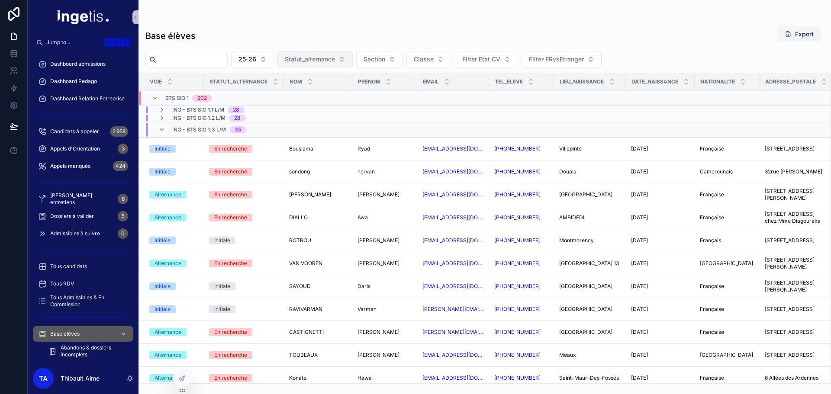
click at [319, 60] on span "Statut_alternance" at bounding box center [310, 59] width 50 height 9
click at [317, 110] on div "Entreprise trouvée" at bounding box center [337, 108] width 104 height 14
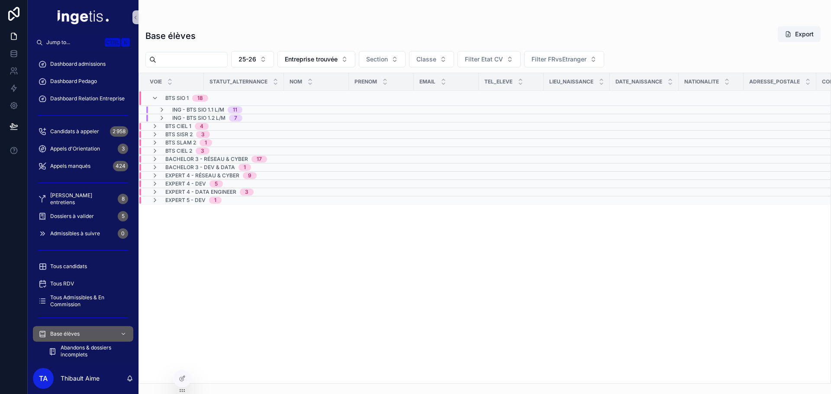
click at [182, 96] on span "BTS SIO 1" at bounding box center [176, 98] width 23 height 7
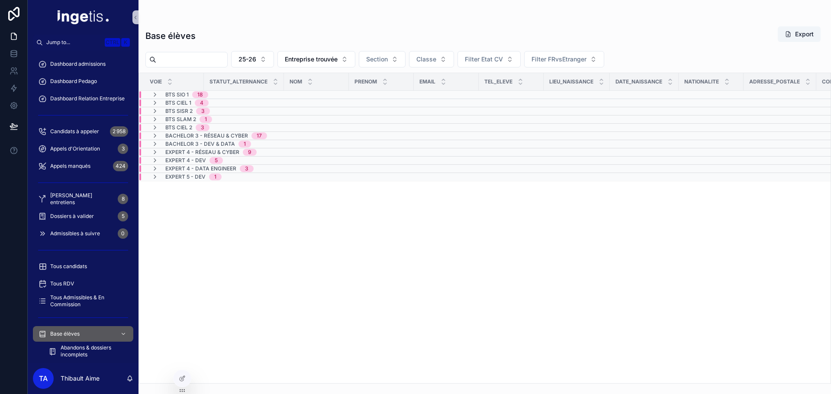
click at [179, 93] on span "BTS SIO 1" at bounding box center [176, 94] width 23 height 7
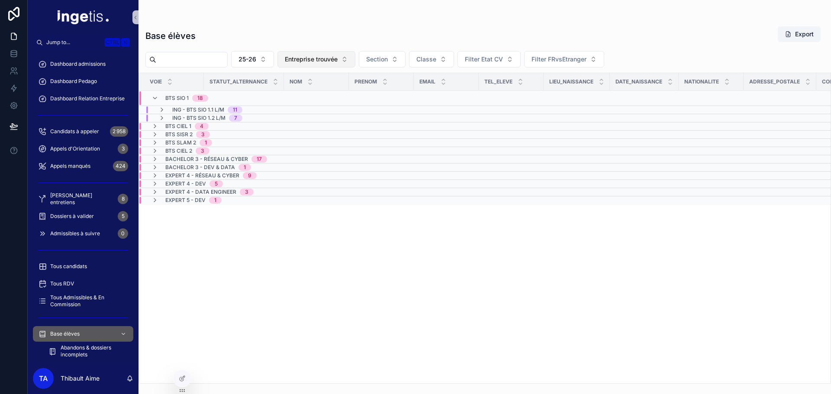
click at [337, 63] on span "Entreprise trouvée" at bounding box center [311, 59] width 53 height 9
click at [320, 136] on div "Contrat fait" at bounding box center [338, 136] width 104 height 14
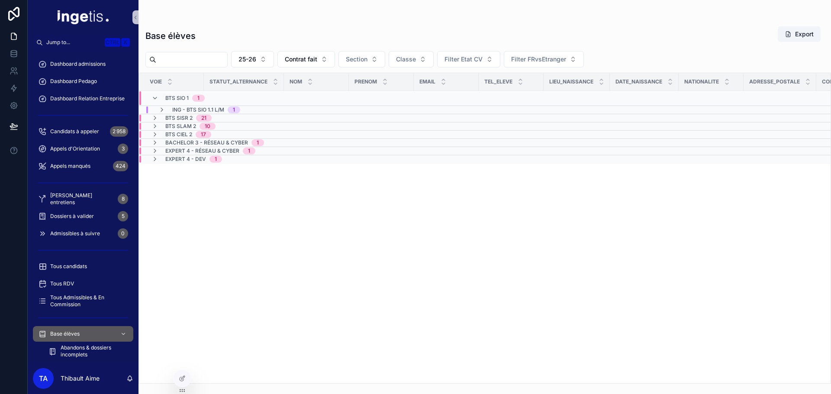
click at [190, 119] on span "BTS SISR 2" at bounding box center [178, 118] width 27 height 7
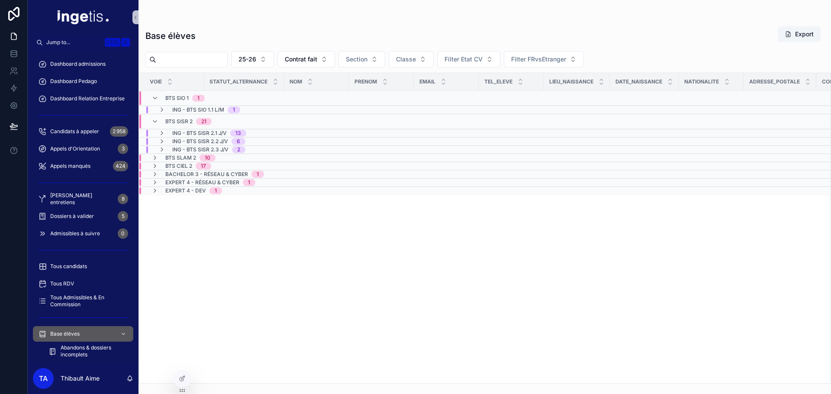
click at [190, 119] on span "BTS SISR 2" at bounding box center [178, 121] width 27 height 7
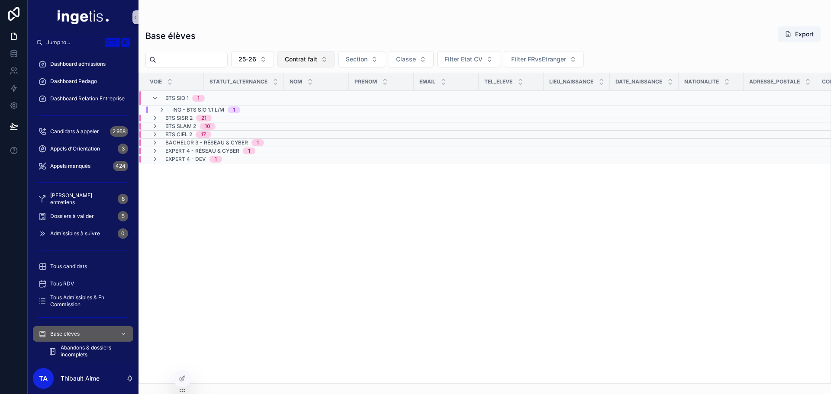
click at [335, 60] on button "Contrat fait" at bounding box center [306, 59] width 58 height 16
click at [328, 121] on div "Entreprise trouvée" at bounding box center [328, 122] width 104 height 14
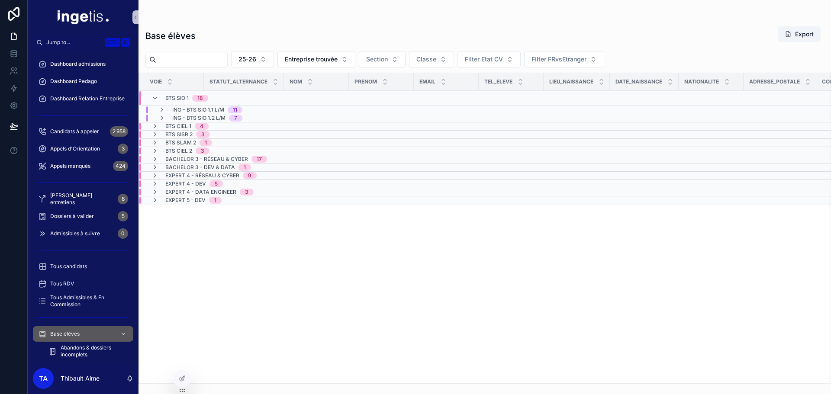
click at [228, 177] on span "Expert 4 - Réseau & Cyber" at bounding box center [202, 175] width 74 height 7
click at [218, 188] on span "ING - MA CYBER 4" at bounding box center [195, 190] width 46 height 7
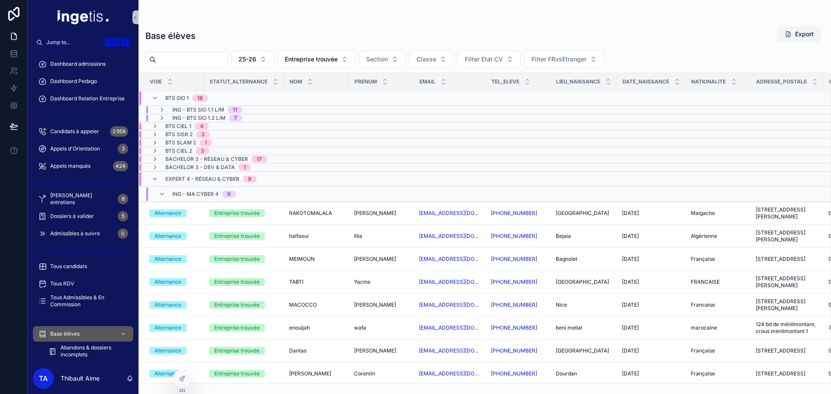
click at [213, 192] on span "ING - MA CYBER 4" at bounding box center [195, 194] width 46 height 7
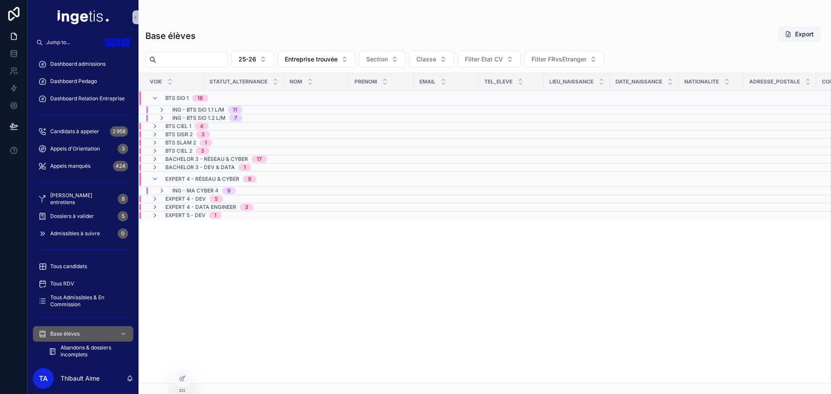
click at [215, 179] on span "Expert 4 - Réseau & Cyber" at bounding box center [202, 179] width 74 height 7
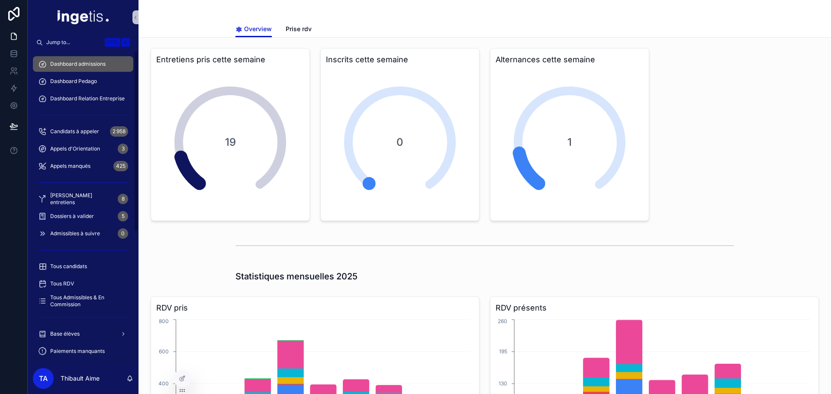
click at [108, 215] on div "Dossiers à valider 5" at bounding box center [83, 216] width 90 height 14
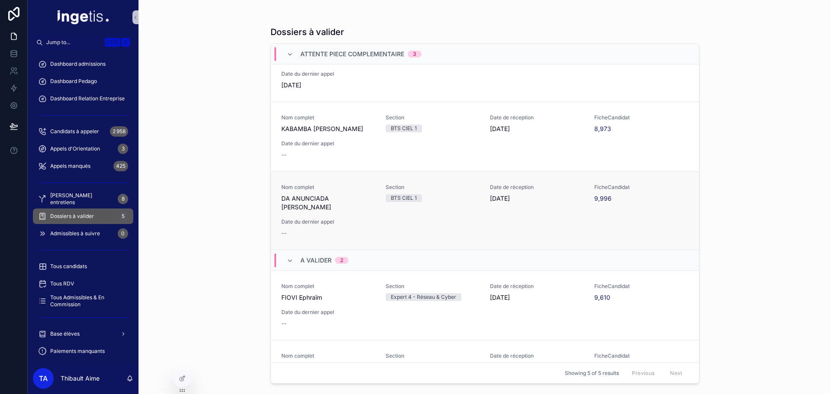
scroll to position [71, 0]
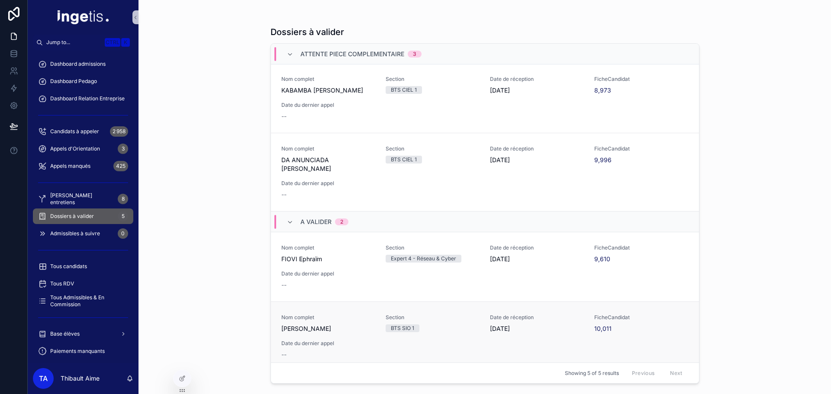
click at [367, 324] on span "[PERSON_NAME]" at bounding box center [328, 328] width 94 height 9
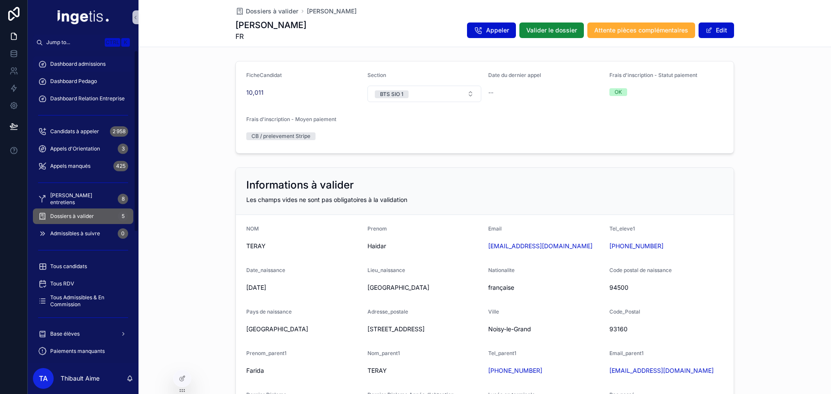
click at [90, 59] on div "Dashboard admissions" at bounding box center [83, 64] width 90 height 14
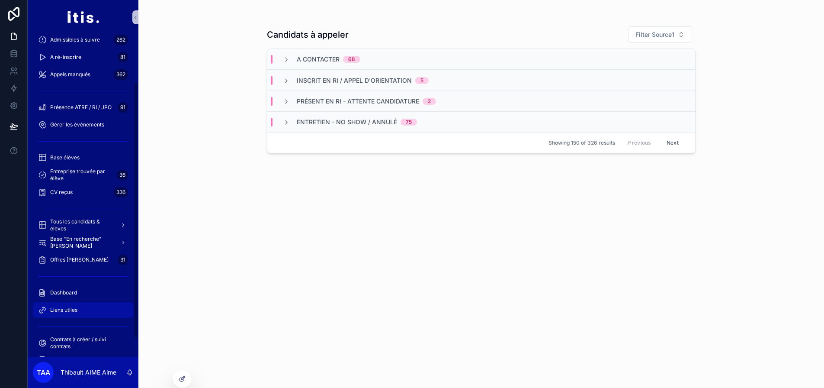
scroll to position [92, 0]
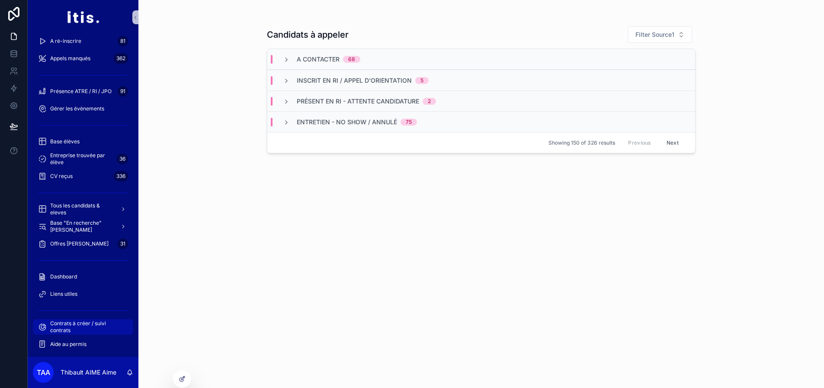
click at [89, 328] on span "Contrats à créer / suivi contrats" at bounding box center [87, 327] width 74 height 14
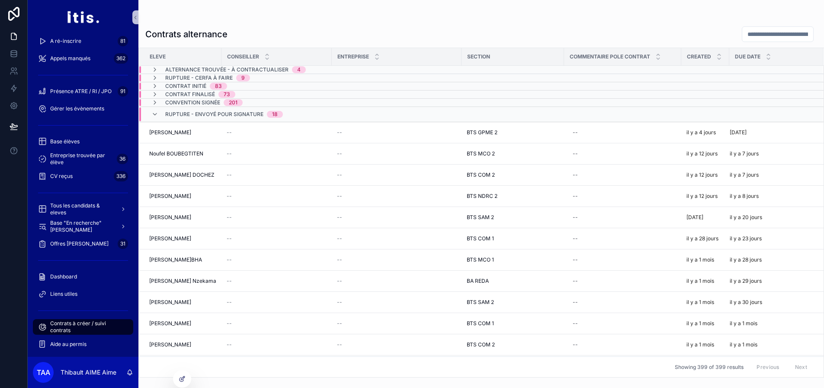
click at [279, 69] on span "Alternance trouvée - à contractualiser" at bounding box center [226, 69] width 123 height 7
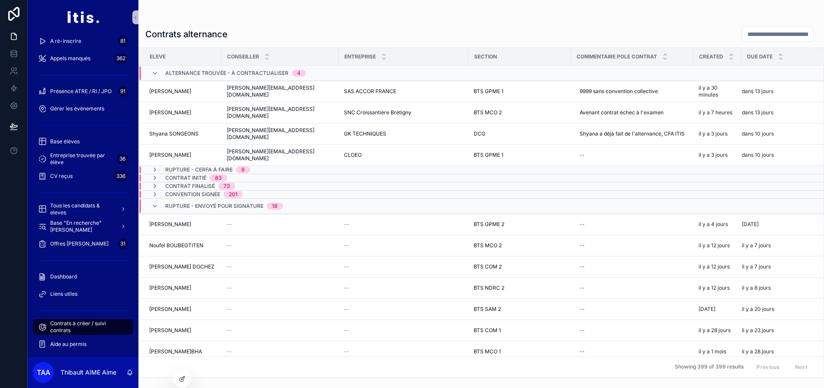
click at [274, 73] on span "Alternance trouvée - à contractualiser" at bounding box center [226, 73] width 123 height 7
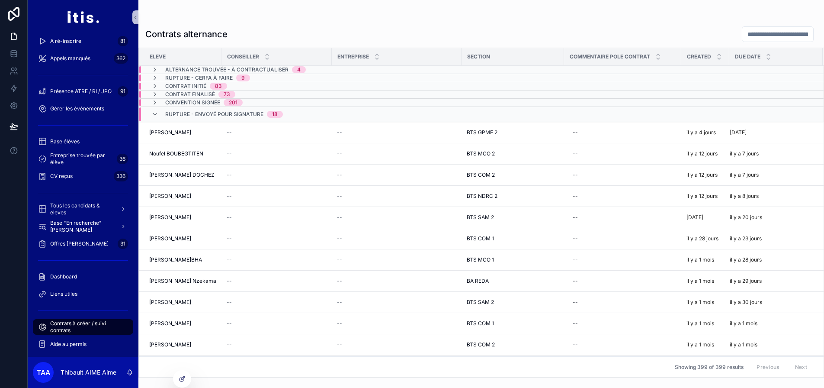
click at [227, 116] on span "Rupture - envoyé pour signature" at bounding box center [214, 114] width 98 height 7
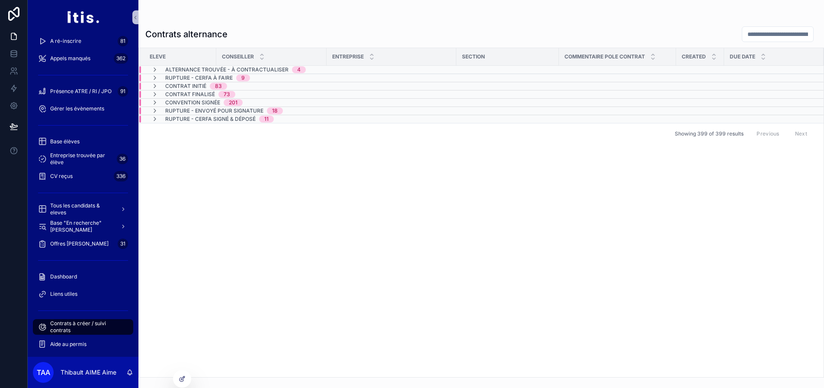
click at [220, 75] on span "Rupture - CERFA à faire" at bounding box center [198, 77] width 67 height 7
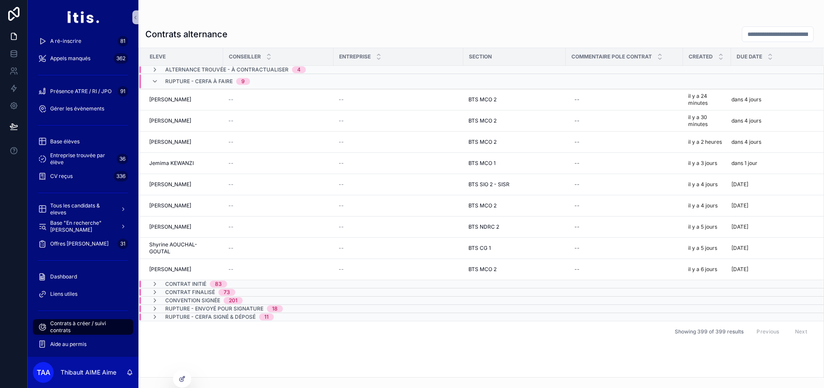
click at [210, 81] on span "Rupture - CERFA à faire" at bounding box center [198, 81] width 67 height 7
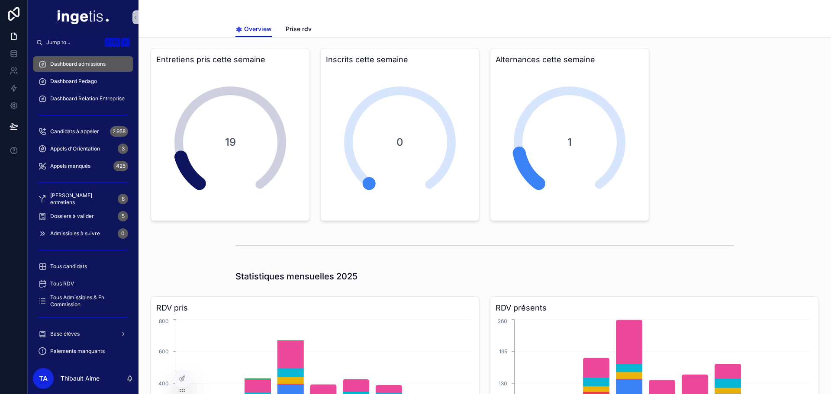
drag, startPoint x: 485, startPoint y: 197, endPoint x: 479, endPoint y: 77, distance: 120.4
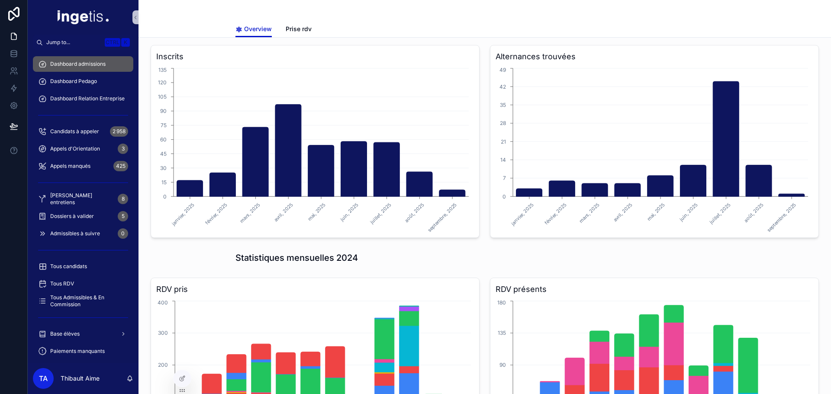
scroll to position [814, 0]
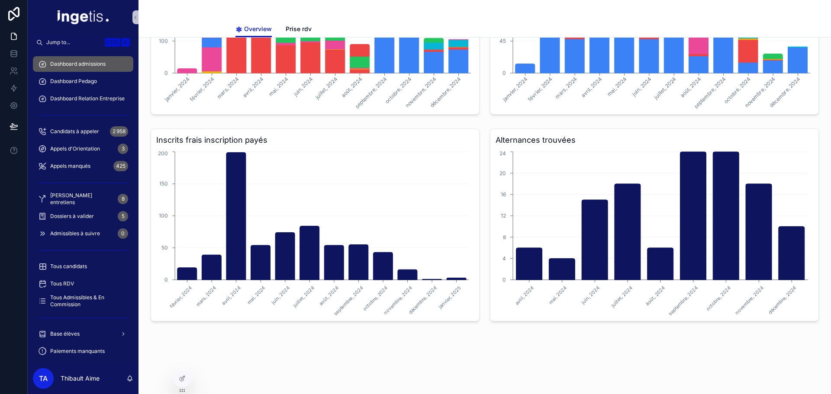
drag, startPoint x: 479, startPoint y: 95, endPoint x: 484, endPoint y: 218, distance: 122.6
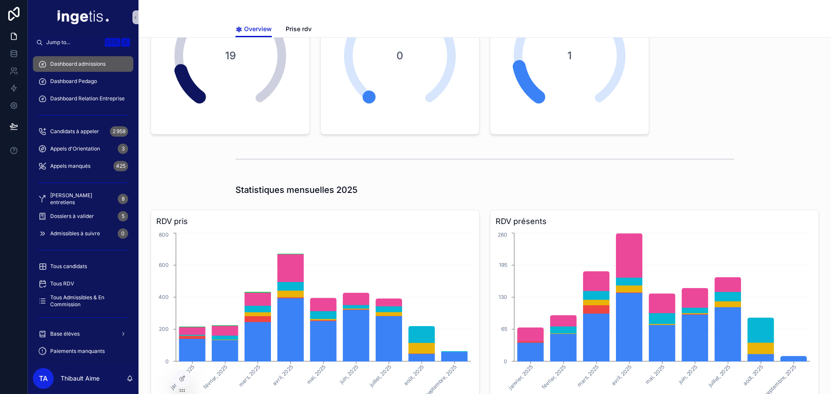
scroll to position [0, 0]
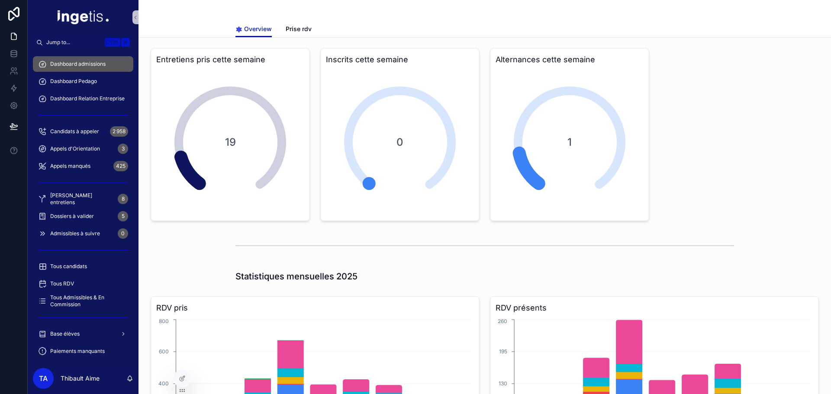
drag, startPoint x: 481, startPoint y: 215, endPoint x: 482, endPoint y: 119, distance: 96.0
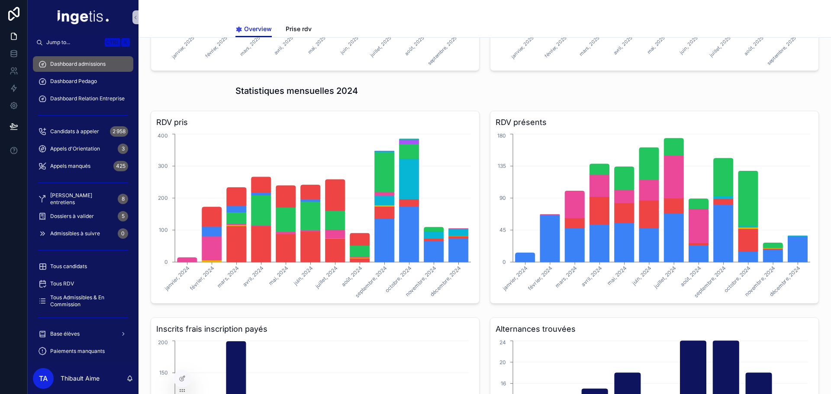
scroll to position [814, 0]
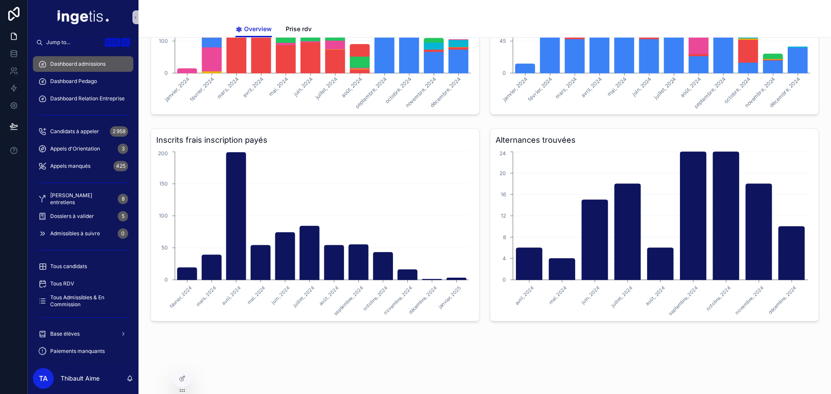
drag, startPoint x: 481, startPoint y: 111, endPoint x: 488, endPoint y: 248, distance: 137.8
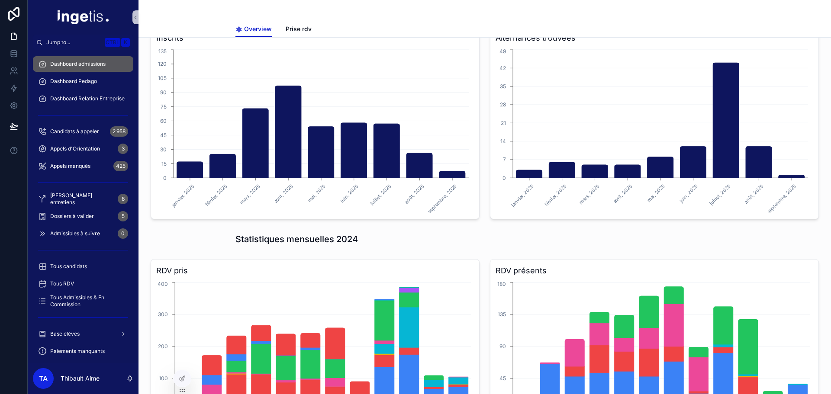
scroll to position [0, 0]
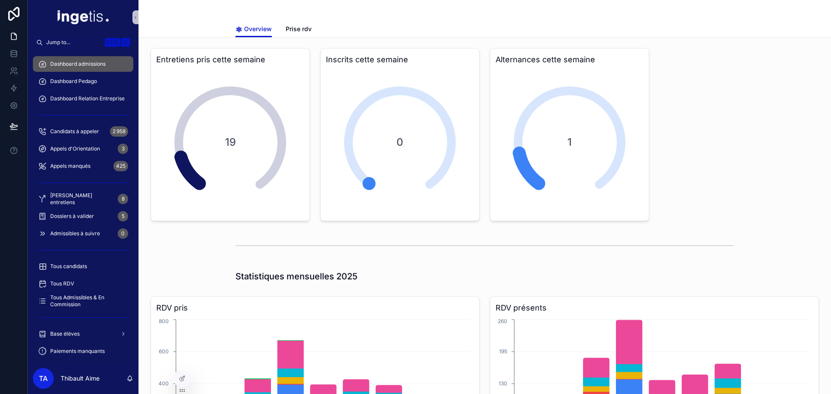
drag, startPoint x: 482, startPoint y: 248, endPoint x: 477, endPoint y: 77, distance: 171.0
drag, startPoint x: 280, startPoint y: 16, endPoint x: 285, endPoint y: 27, distance: 11.4
click at [283, 24] on div "Overview Overview Prise rdv" at bounding box center [484, 19] width 692 height 38
click at [286, 27] on span "Prise rdv" at bounding box center [299, 29] width 26 height 9
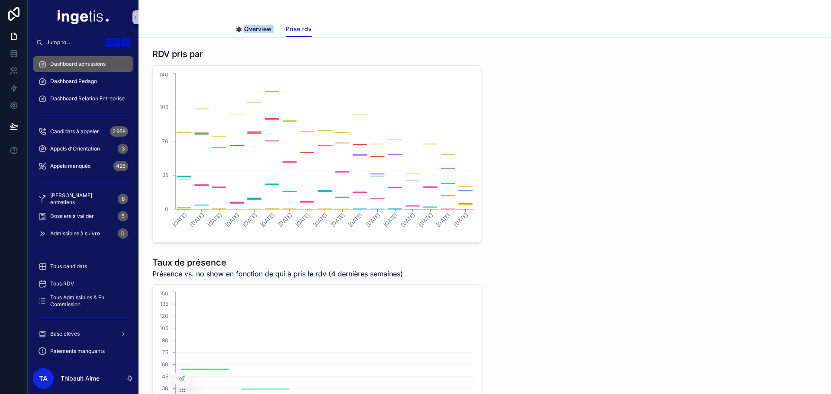
click at [309, 16] on div "scrollable content" at bounding box center [484, 10] width 498 height 21
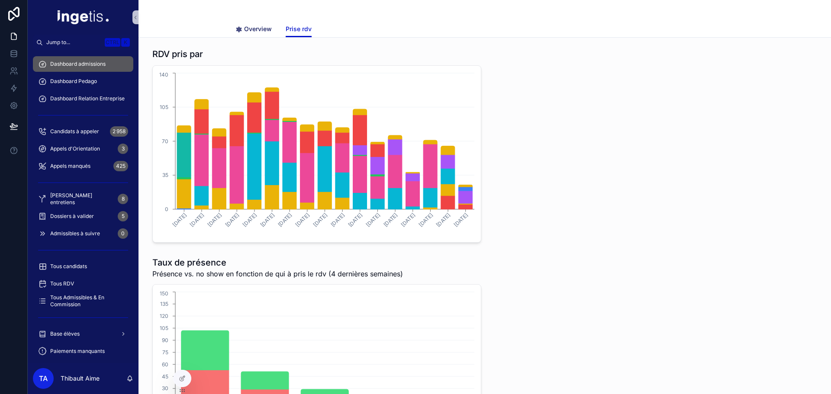
click at [257, 30] on span "Overview" at bounding box center [258, 29] width 28 height 9
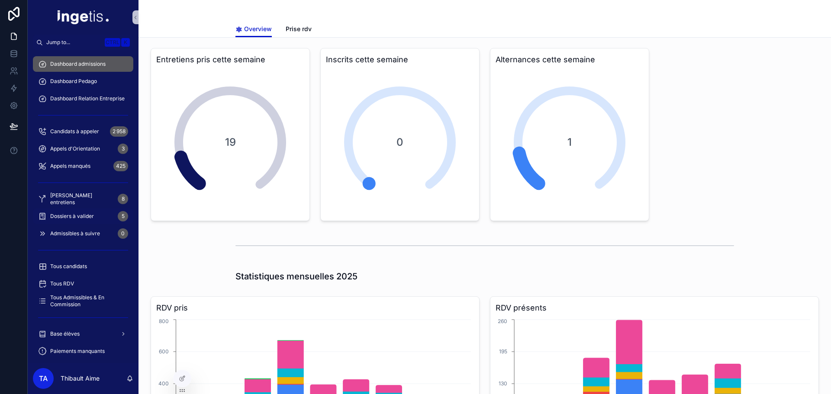
click at [98, 215] on div "Dossiers à valider 5" at bounding box center [83, 216] width 90 height 14
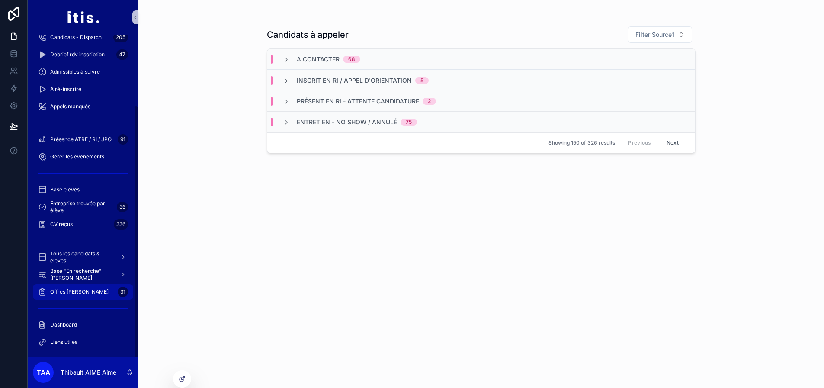
scroll to position [92, 0]
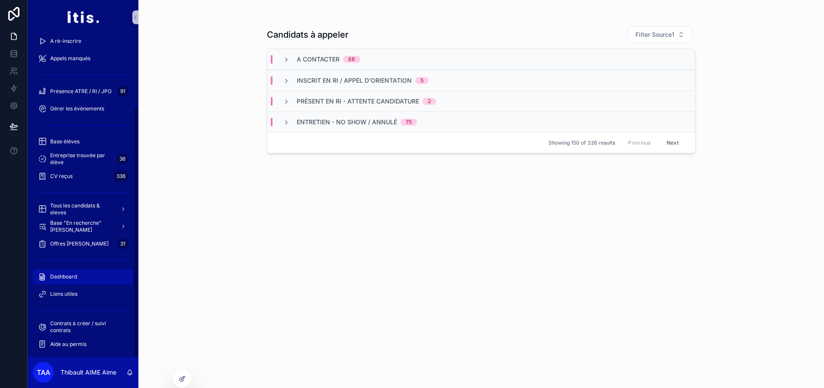
click at [74, 277] on span "Dashboard" at bounding box center [63, 276] width 27 height 7
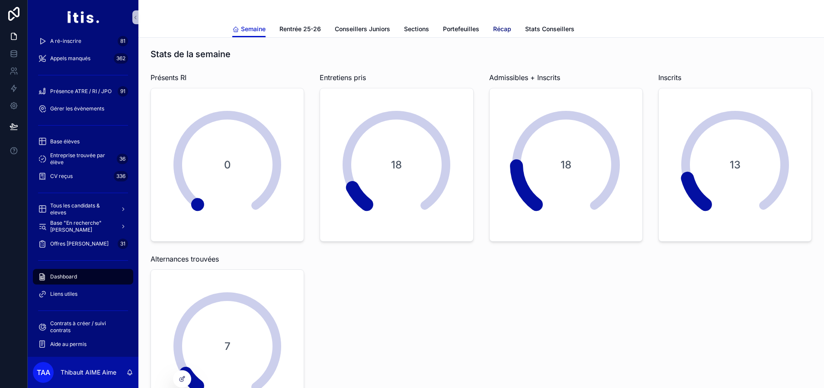
click at [505, 29] on span "Récap" at bounding box center [502, 29] width 18 height 9
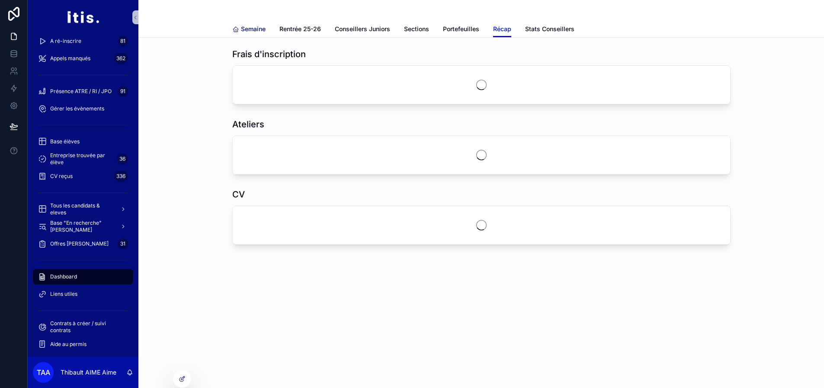
click at [261, 34] on link "Semaine" at bounding box center [248, 29] width 33 height 17
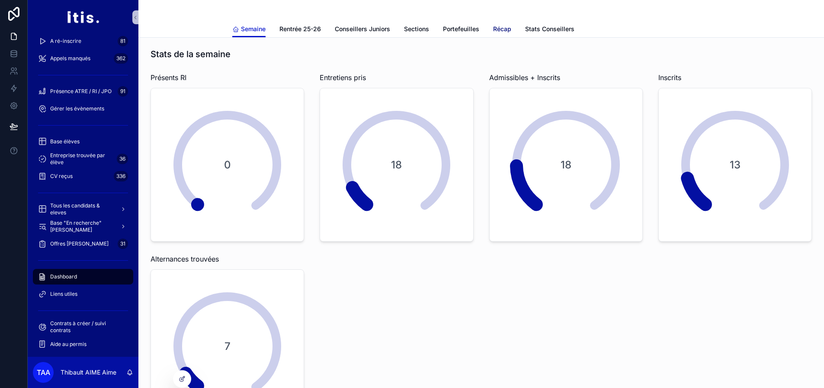
click at [495, 26] on span "Récap" at bounding box center [502, 29] width 18 height 9
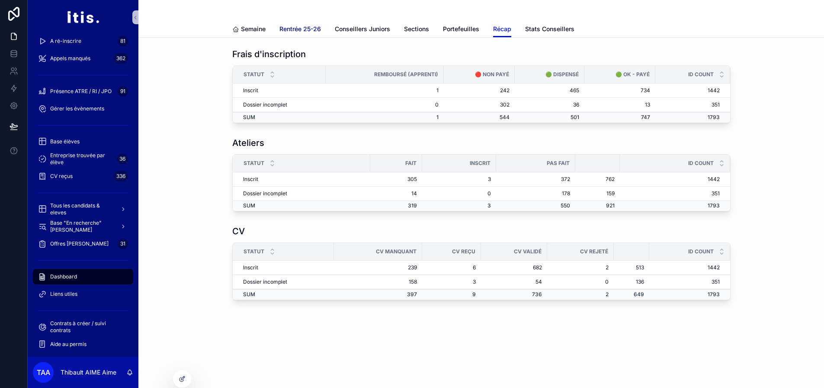
click at [301, 29] on span "Rentrée 25-26" at bounding box center [300, 29] width 42 height 9
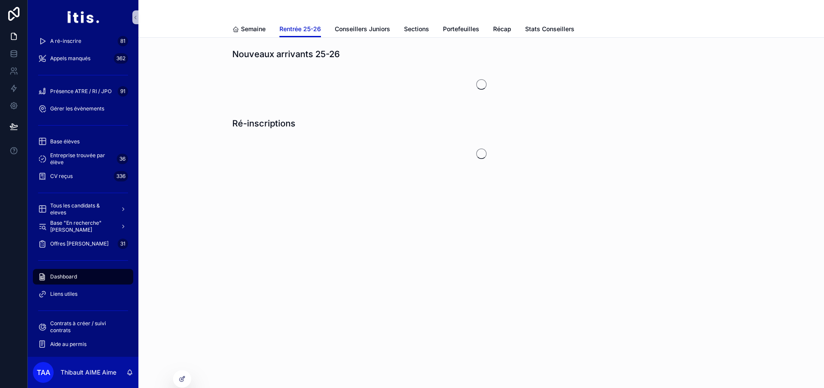
click at [438, 30] on div "Semaine Rentrée 25-26 Conseillers Juniors Sections Portefeuilles Récap Stats Co…" at bounding box center [481, 29] width 498 height 16
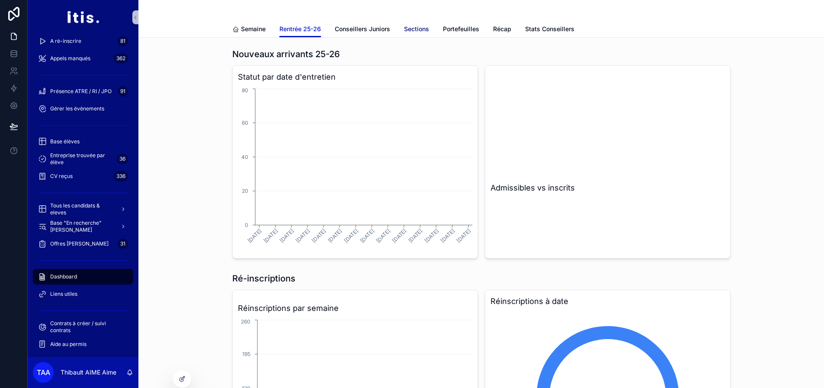
click at [415, 27] on span "Sections" at bounding box center [416, 29] width 25 height 9
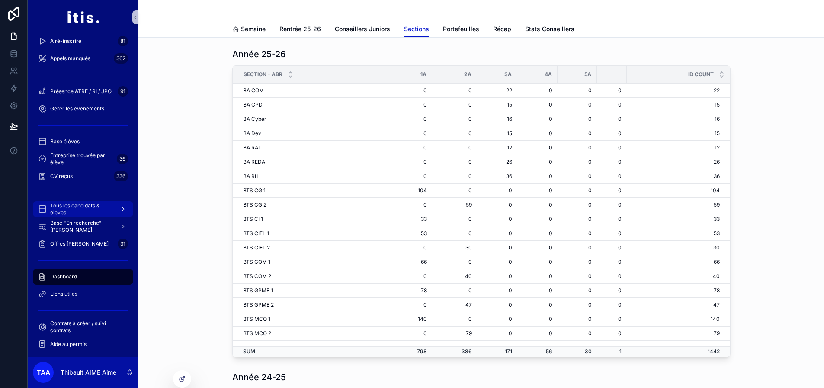
click at [98, 206] on span "Tous les candidats & eleves" at bounding box center [81, 209] width 63 height 14
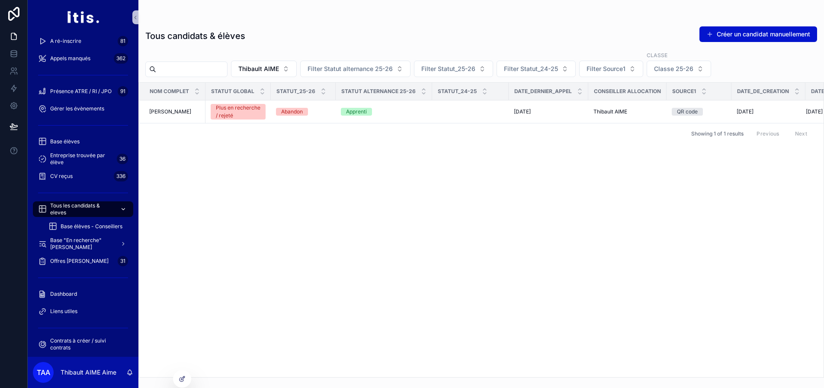
click at [91, 210] on span "Tous les candidats & eleves" at bounding box center [81, 209] width 63 height 14
click at [83, 244] on span "Base "En recherche" [PERSON_NAME]" at bounding box center [81, 244] width 63 height 14
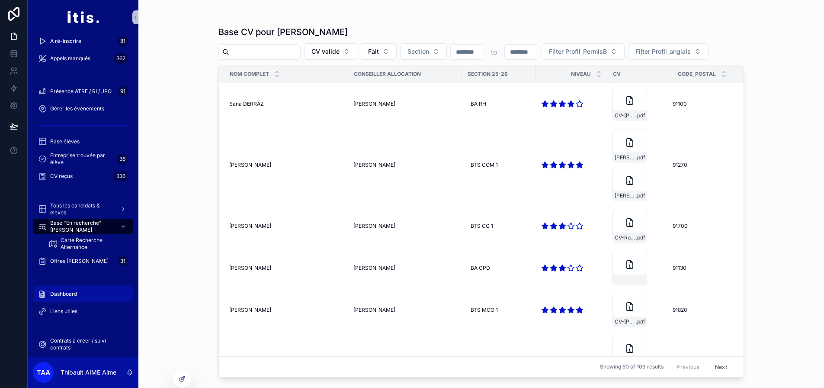
click at [77, 294] on div "Dashboard" at bounding box center [83, 294] width 90 height 14
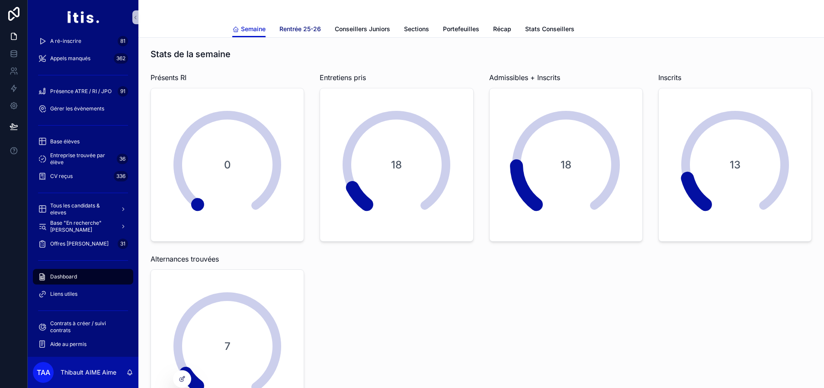
click at [299, 31] on span "Rentrée 25-26" at bounding box center [300, 29] width 42 height 9
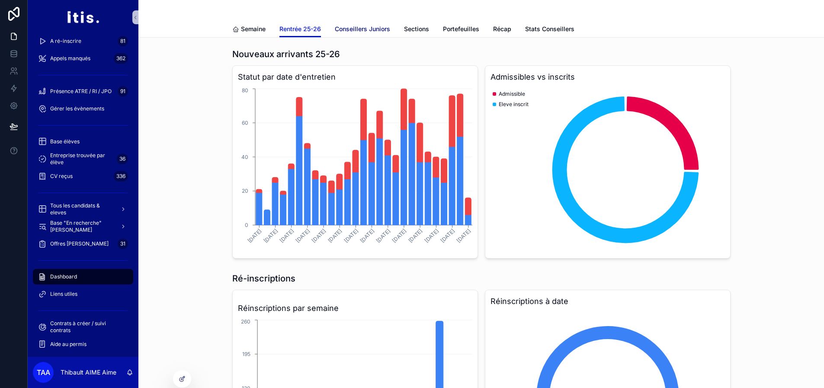
click at [380, 26] on span "Conseillers Juniors" at bounding box center [362, 29] width 55 height 9
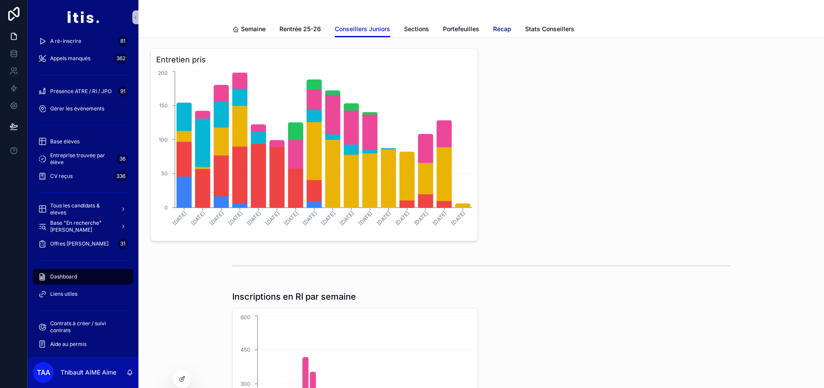
click at [499, 30] on span "Récap" at bounding box center [502, 29] width 18 height 9
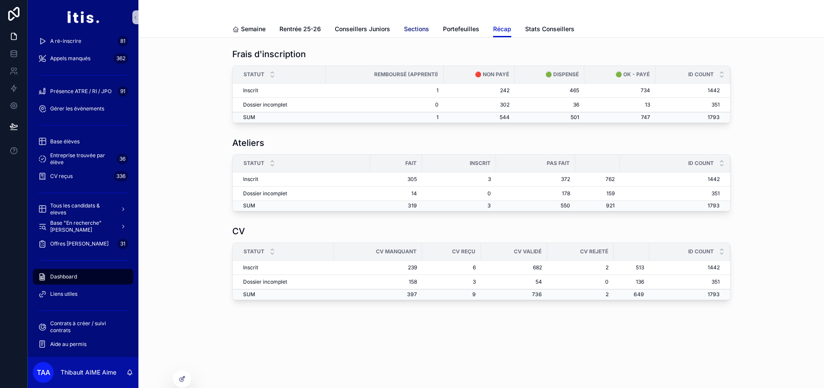
click at [427, 35] on link "Sections" at bounding box center [416, 29] width 25 height 17
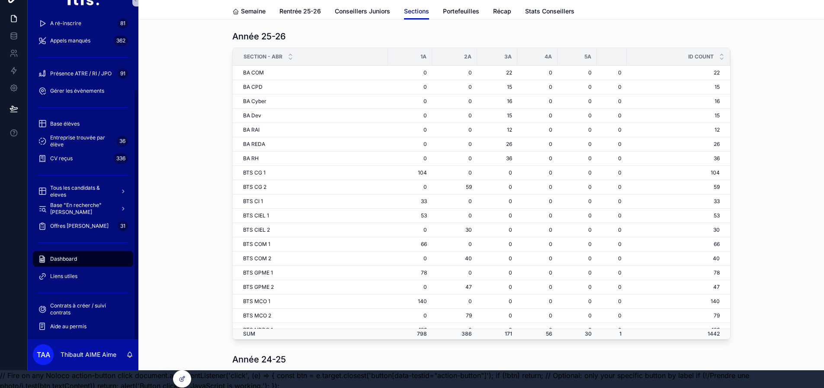
scroll to position [27, 0]
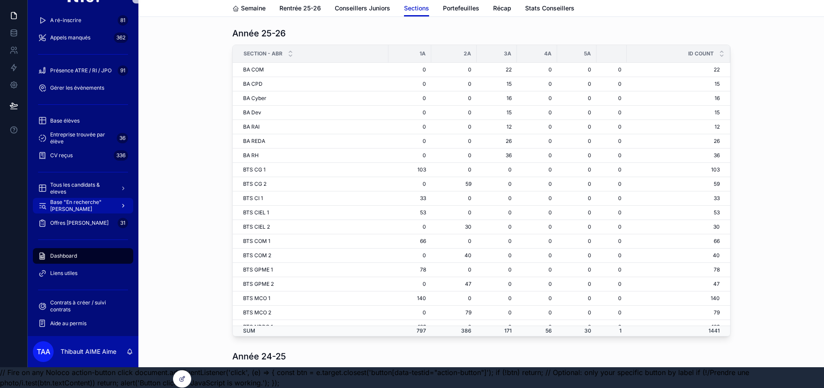
click at [86, 200] on span "Base "En recherche" [PERSON_NAME]" at bounding box center [81, 206] width 63 height 14
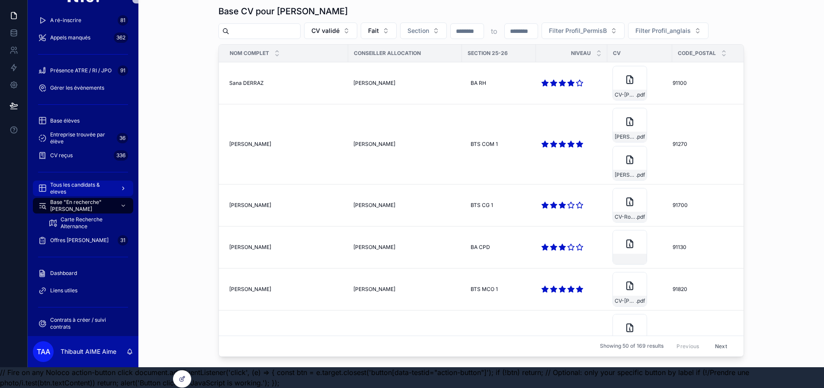
click at [80, 182] on span "Tous les candidats & eleves" at bounding box center [81, 188] width 63 height 14
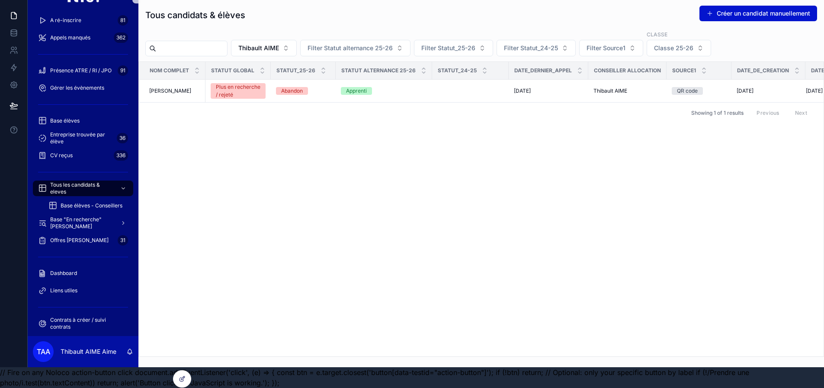
scroll to position [0, 6]
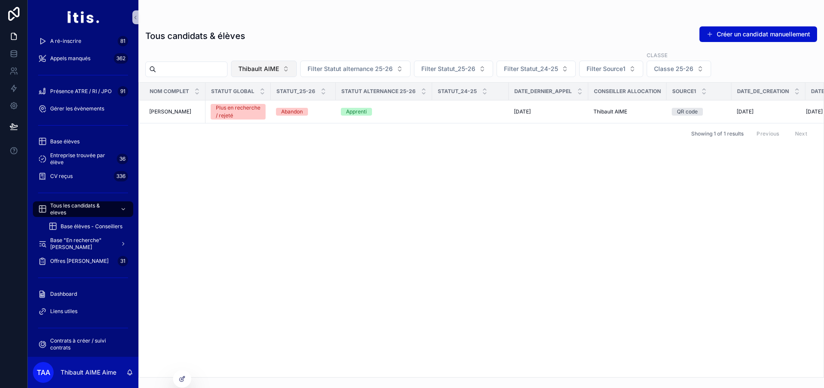
click at [297, 70] on button "Thibault AIME" at bounding box center [264, 69] width 66 height 16
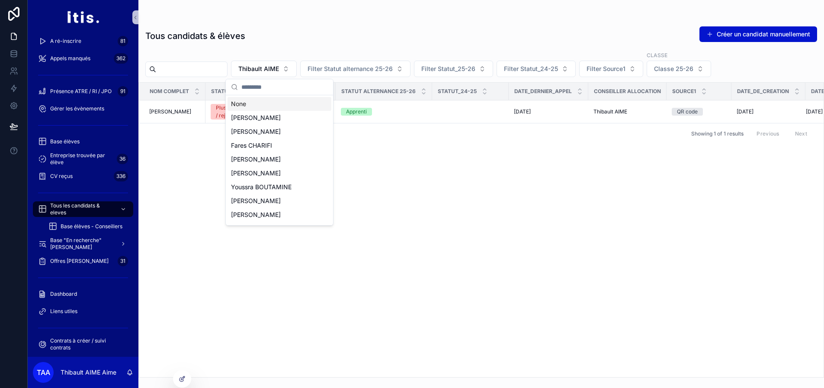
click at [272, 102] on div "None" at bounding box center [280, 104] width 104 height 14
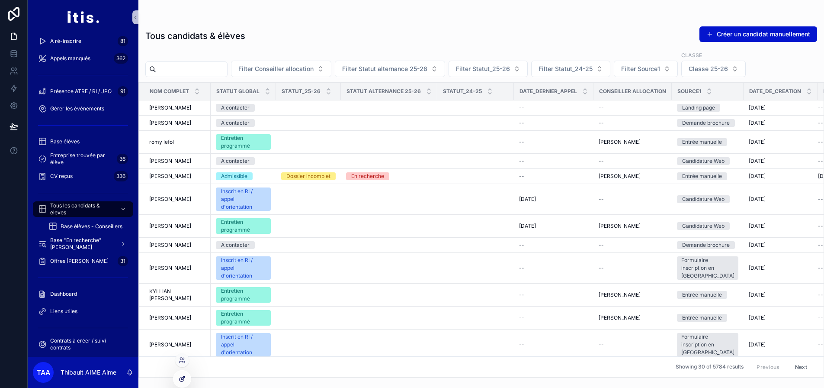
click at [181, 375] on icon at bounding box center [182, 378] width 7 height 7
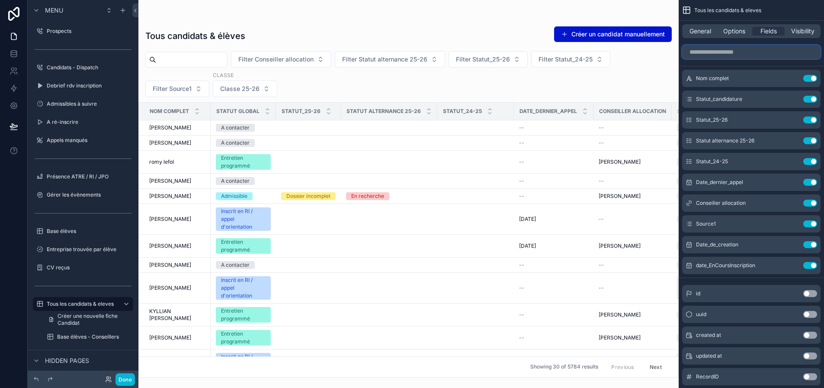
click at [733, 55] on input "scrollable content" at bounding box center [751, 52] width 138 height 14
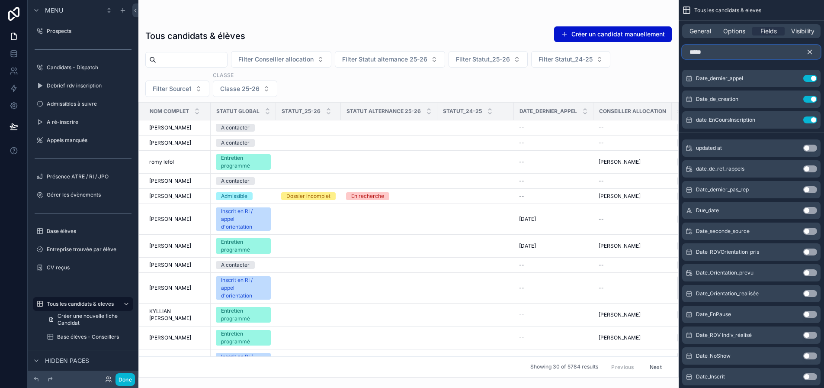
click at [707, 51] on input "****" at bounding box center [751, 52] width 138 height 14
click at [697, 52] on input "****" at bounding box center [751, 52] width 138 height 14
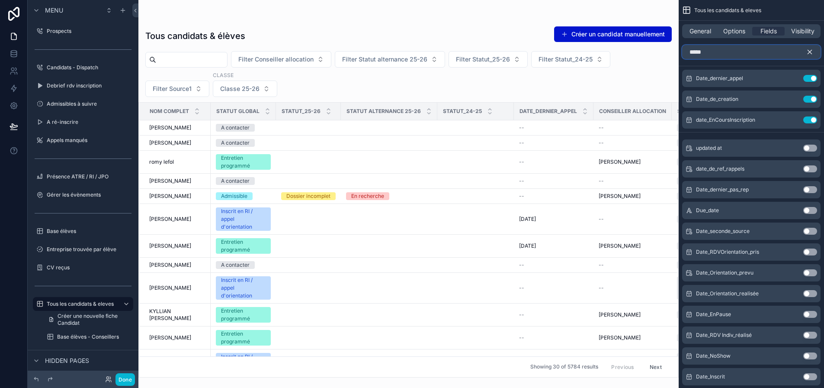
type input "*"
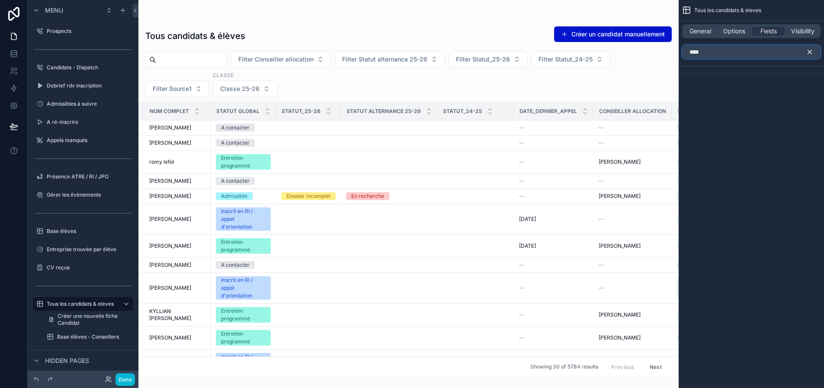
type input "****"
click at [810, 54] on icon "scrollable content" at bounding box center [810, 52] width 8 height 8
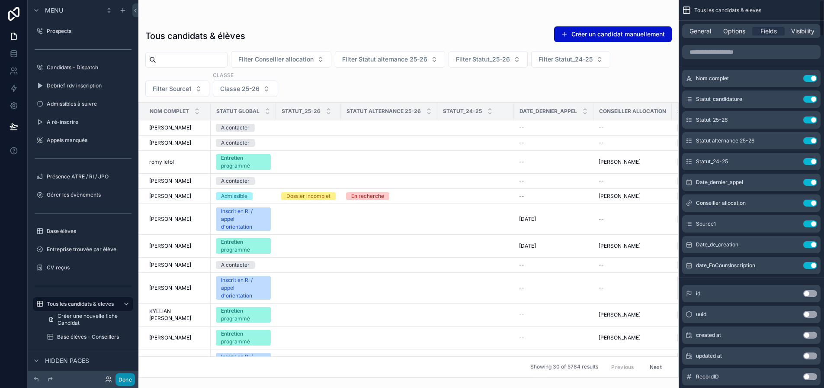
click at [125, 379] on button "Done" at bounding box center [125, 379] width 19 height 13
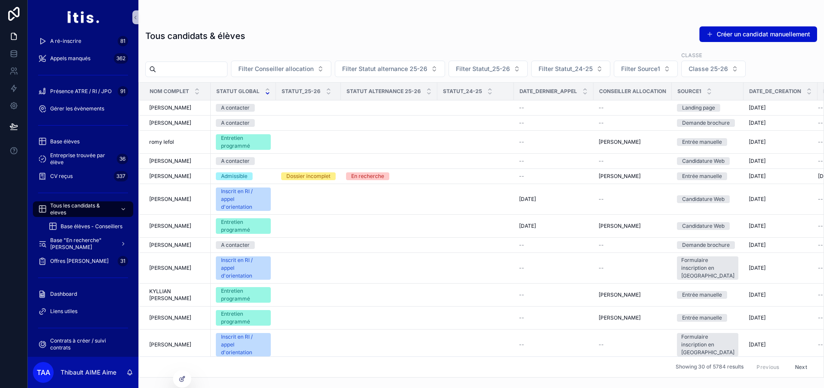
click at [265, 96] on icon "scrollable content" at bounding box center [268, 93] width 6 height 6
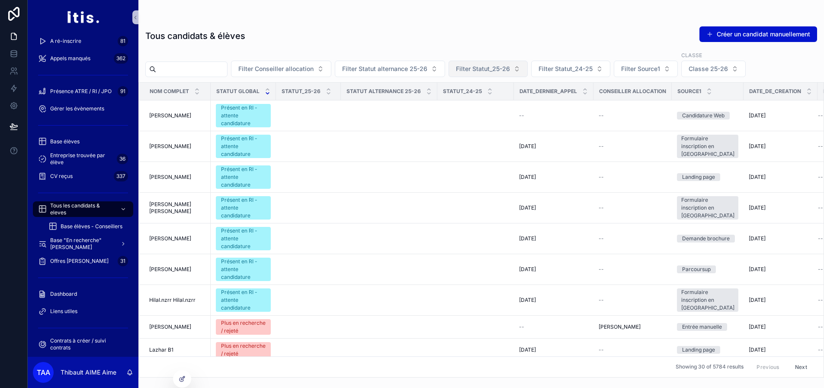
click at [510, 64] on span "Filter Statut_25-26" at bounding box center [483, 68] width 54 height 9
click at [495, 112] on div "Abandon" at bounding box center [503, 118] width 104 height 14
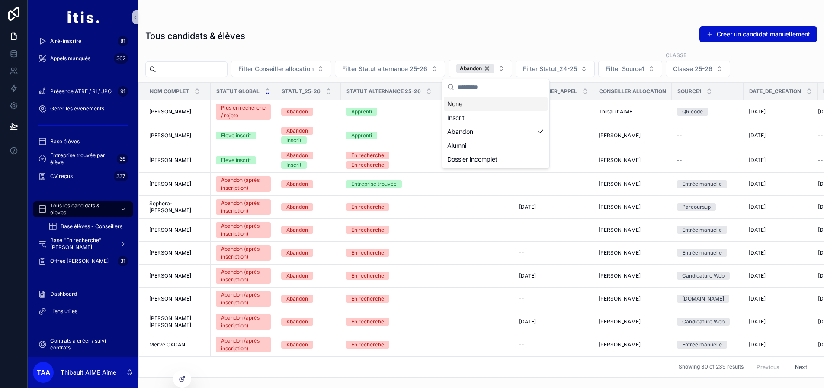
click at [779, 72] on div "Filter Conseiller allocation Filter Statut alternance 25-26 Abandon Filter Stat…" at bounding box center [481, 64] width 686 height 26
click at [495, 67] on div "Abandon" at bounding box center [475, 69] width 39 height 10
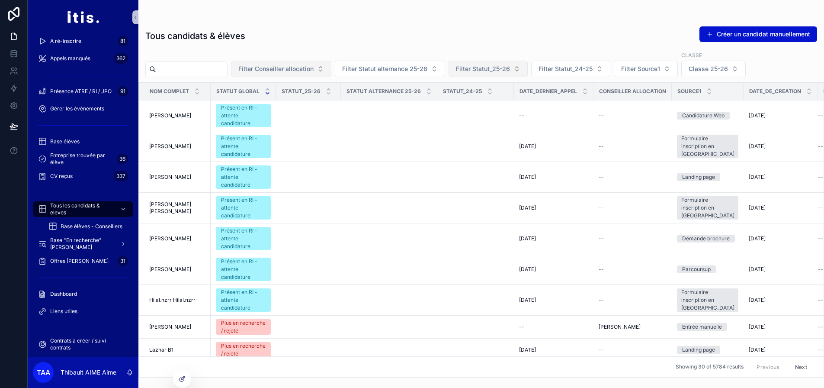
click at [314, 65] on span "Filter Conseiller allocation" at bounding box center [275, 68] width 75 height 9
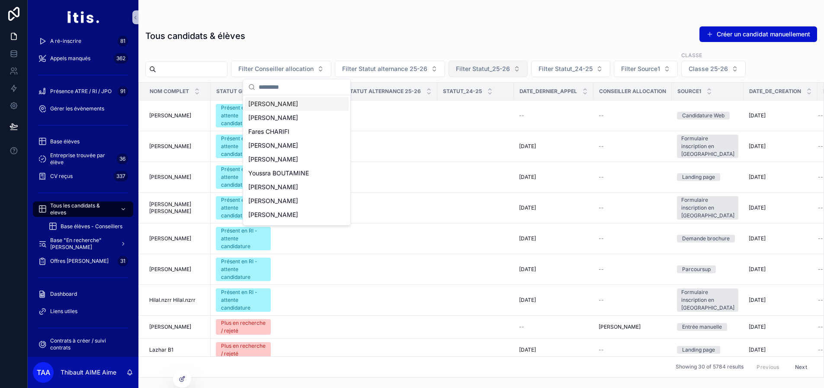
click at [384, 52] on div "Filter Conseiller allocation Filter Statut alternance 25-26 Filter Statut_25-26…" at bounding box center [481, 64] width 686 height 26
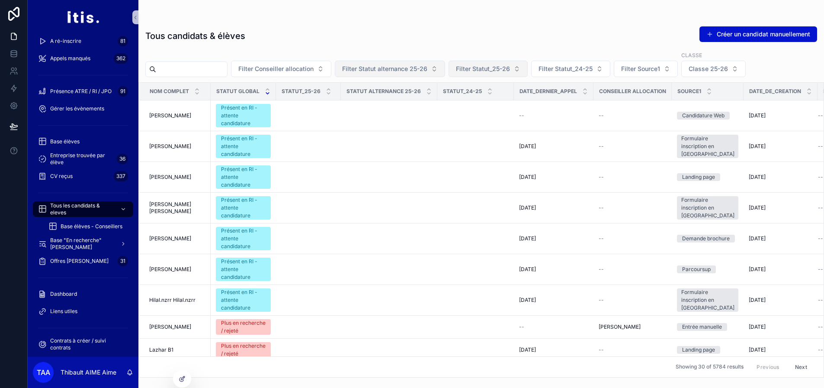
click at [385, 67] on span "Filter Statut alternance 25-26" at bounding box center [384, 68] width 85 height 9
click at [418, 72] on span "Filter Statut alternance 25-26" at bounding box center [384, 68] width 85 height 9
click at [582, 66] on span "Filter Statut_24-25" at bounding box center [566, 68] width 54 height 9
click at [510, 67] on span "Filter Statut_25-26" at bounding box center [483, 68] width 54 height 9
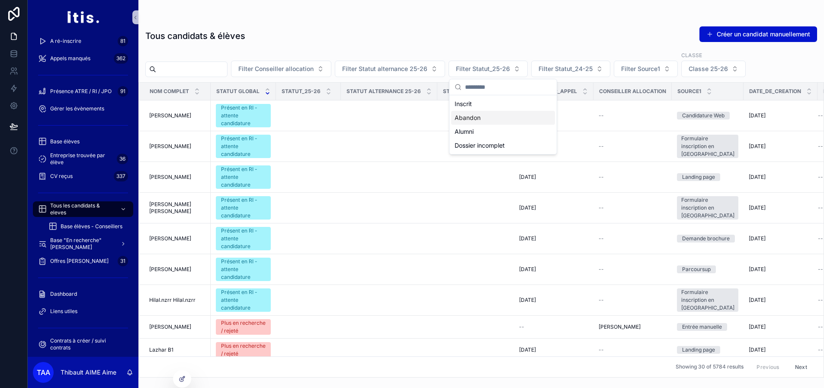
click at [471, 121] on div "Abandon" at bounding box center [503, 118] width 104 height 14
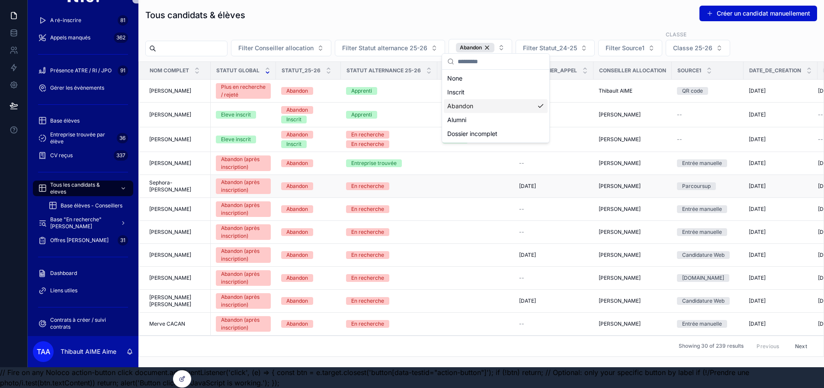
scroll to position [0, 6]
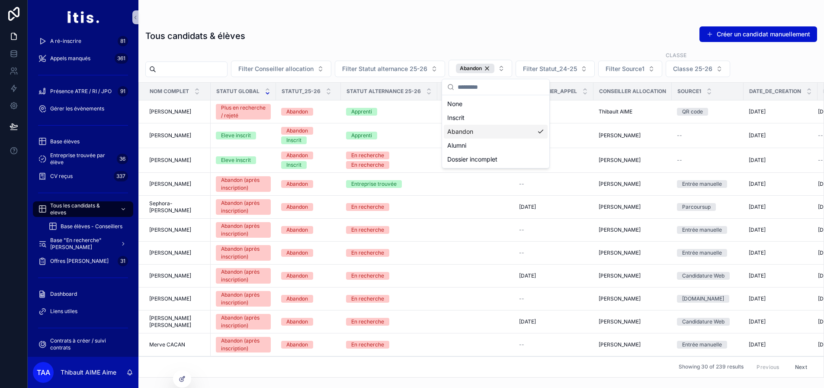
click at [423, 41] on div "Tous candidats & élèves Créer un candidat manuellement" at bounding box center [481, 36] width 672 height 20
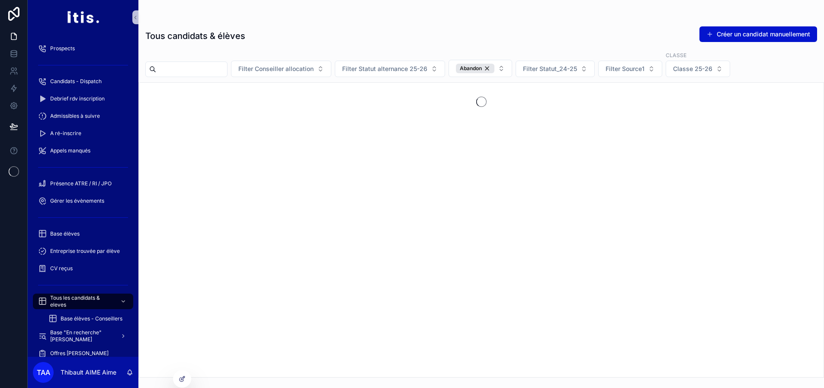
scroll to position [0, 6]
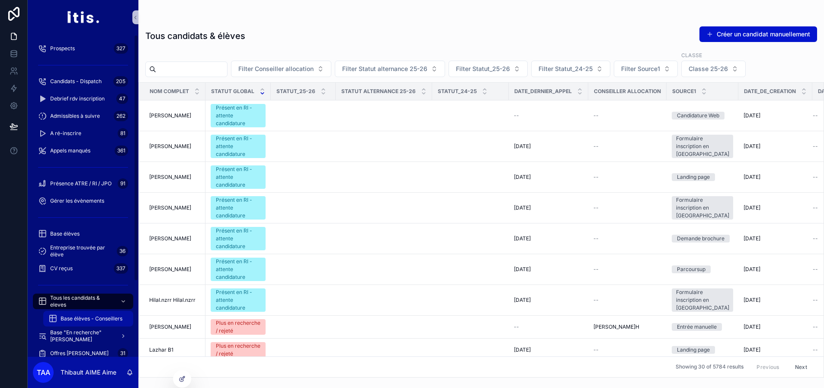
click at [72, 320] on span "Base élèves - Conseillers" at bounding box center [92, 318] width 62 height 7
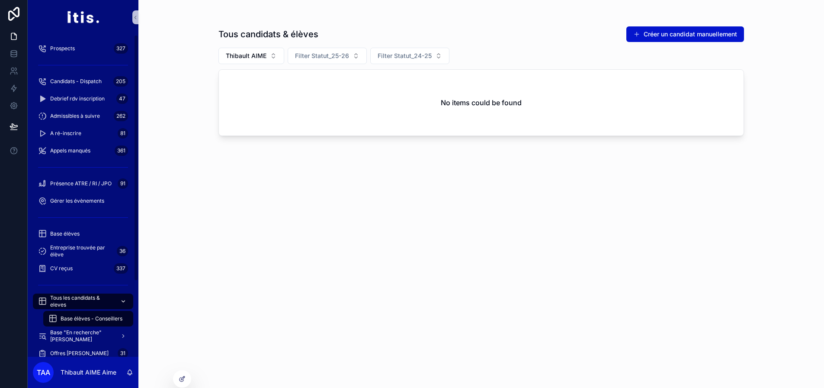
click at [86, 293] on link "Tous les candidats & eleves" at bounding box center [83, 301] width 100 height 16
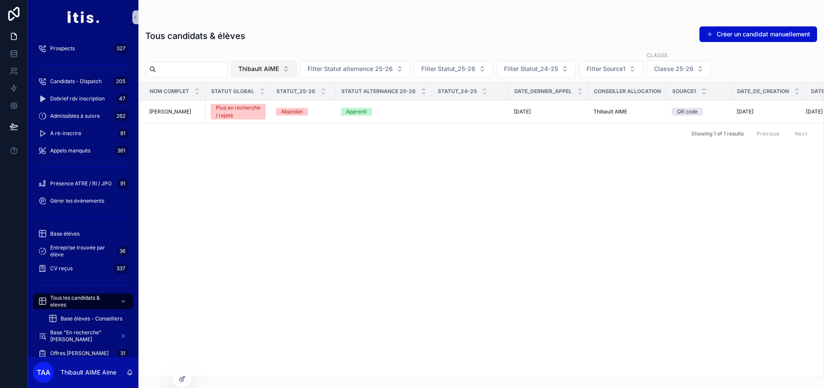
click at [279, 65] on span "Thibault AIME" at bounding box center [258, 68] width 41 height 9
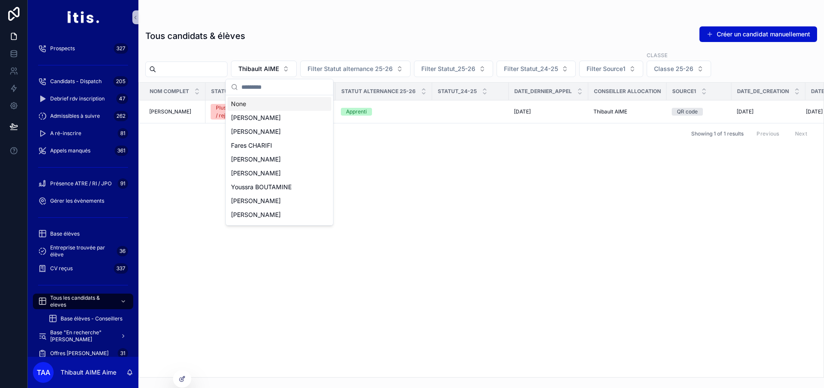
click at [288, 106] on div "None" at bounding box center [280, 104] width 104 height 14
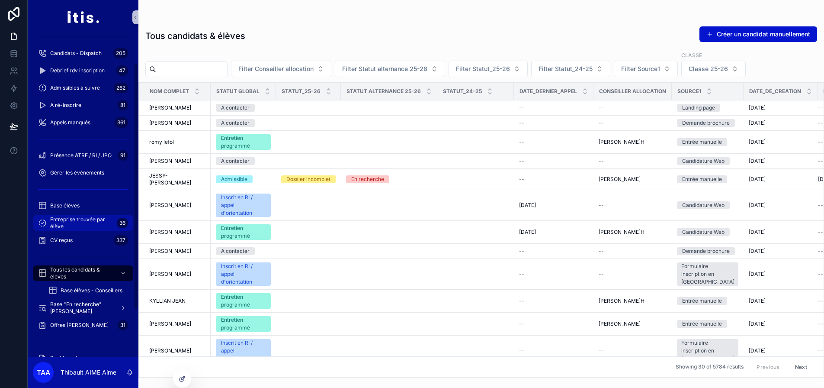
scroll to position [43, 0]
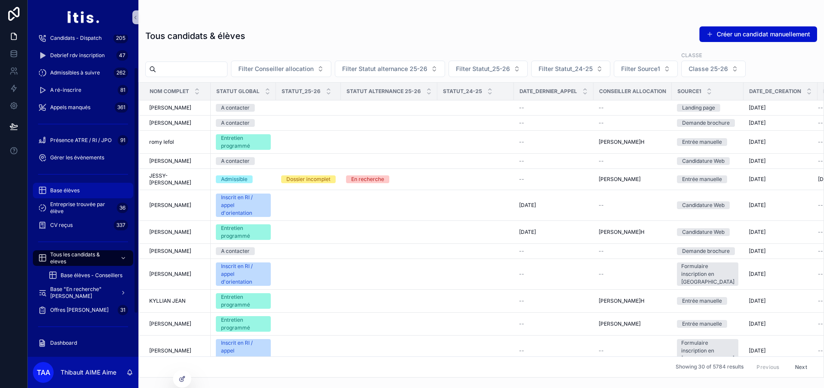
click at [60, 186] on div "Base élèves" at bounding box center [83, 190] width 90 height 14
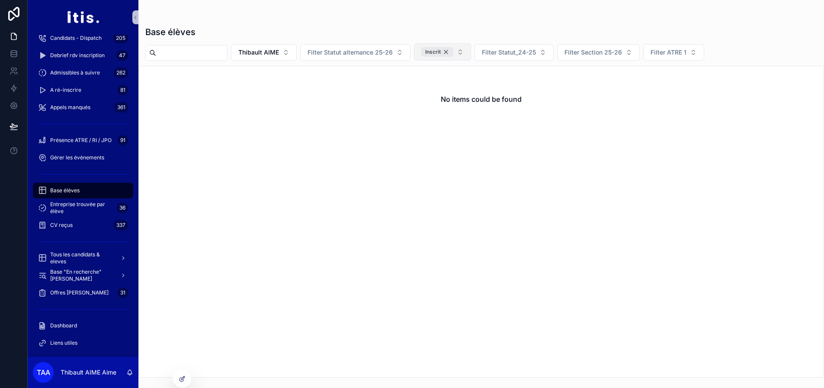
click at [453, 54] on div "Inscrit" at bounding box center [437, 52] width 32 height 10
click at [279, 51] on span "Thibault AIME" at bounding box center [258, 51] width 41 height 9
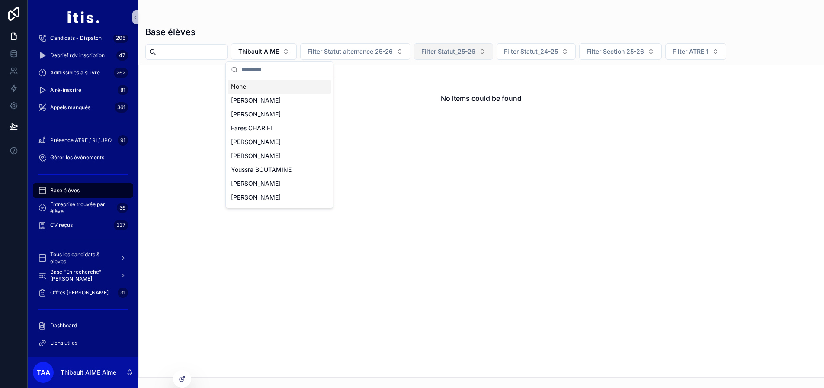
click at [269, 84] on div "None" at bounding box center [280, 87] width 104 height 14
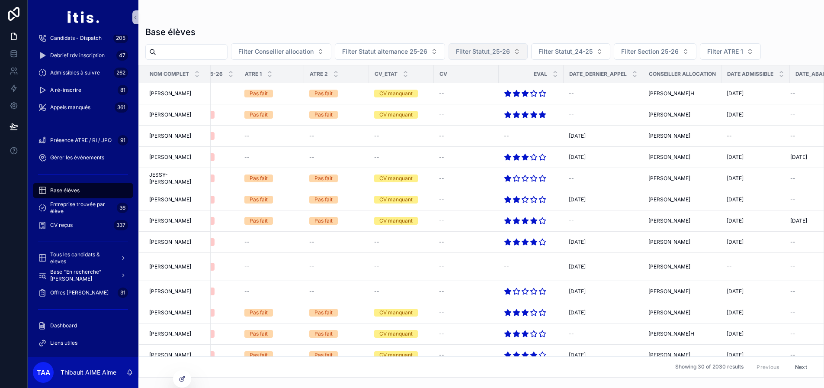
scroll to position [0, 346]
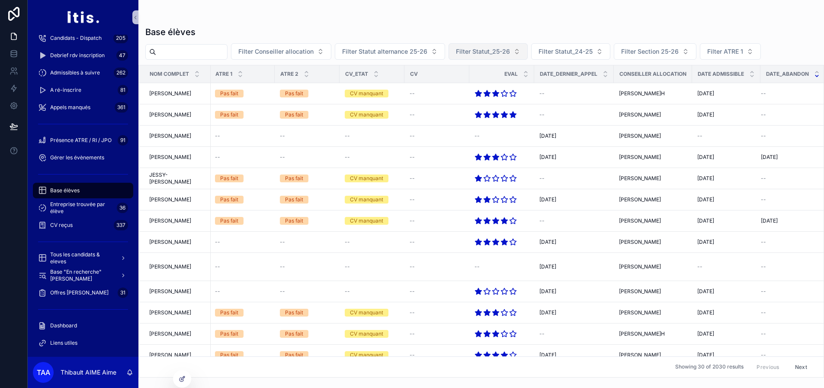
click at [814, 74] on icon "scrollable content" at bounding box center [817, 72] width 6 height 6
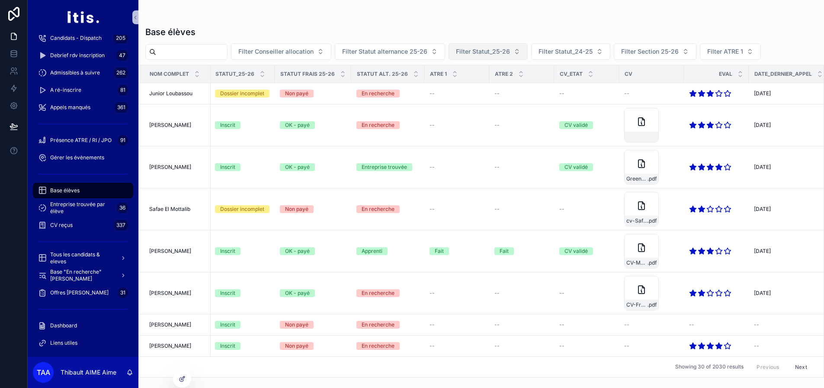
scroll to position [0, 346]
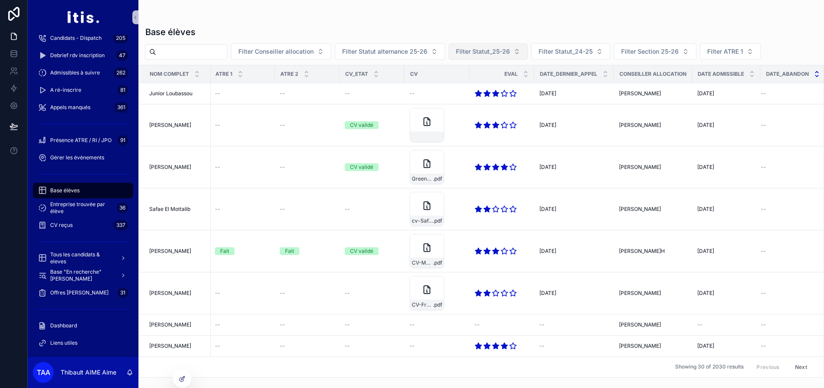
click at [814, 76] on icon "scrollable content" at bounding box center [817, 76] width 6 height 6
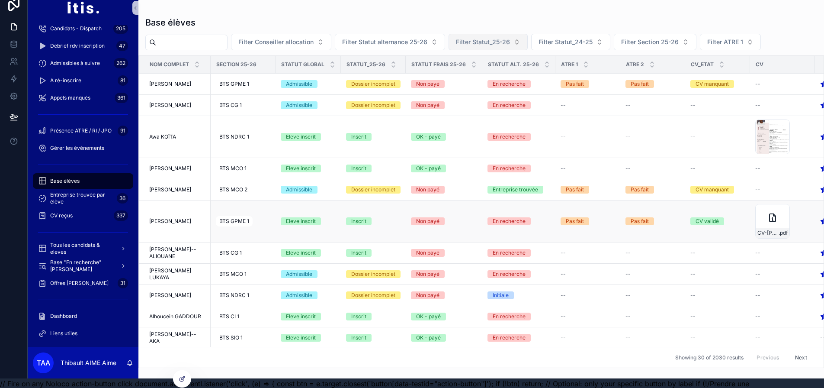
scroll to position [0, 6]
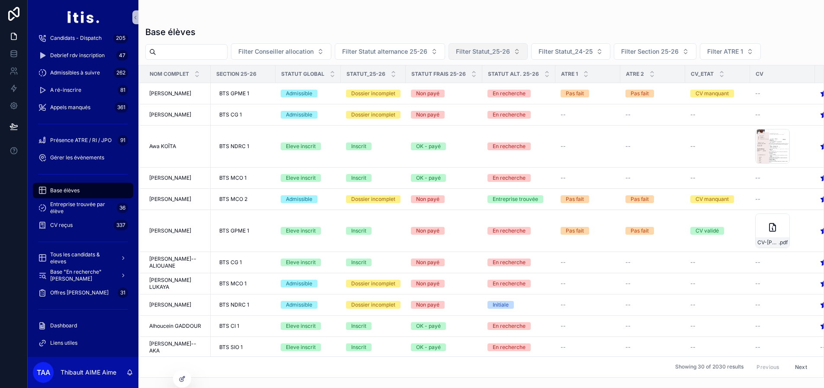
click at [470, 51] on button "Filter Statut_25-26" at bounding box center [488, 51] width 79 height 16
click at [482, 100] on div "Abandon" at bounding box center [503, 100] width 104 height 14
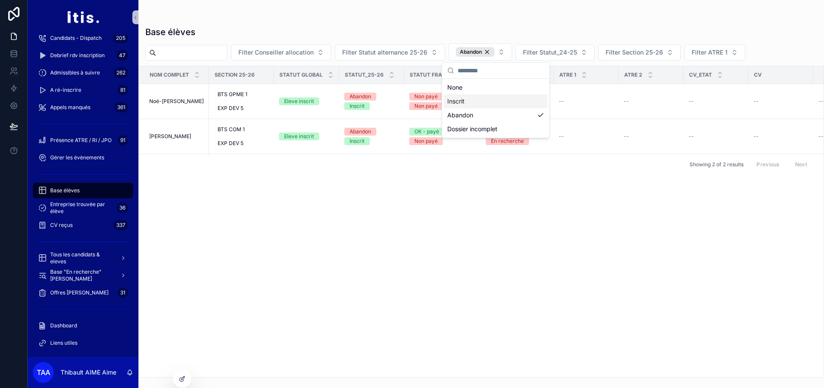
click at [382, 199] on div "Nom complet Section 25-26 Statut global Statut_25-26 Statut frais 25-26 Statut …" at bounding box center [481, 221] width 685 height 311
click at [260, 101] on div "BTS GPME 1 EXP DEV 5" at bounding box center [241, 101] width 55 height 28
click at [495, 53] on div "Abandon" at bounding box center [475, 52] width 39 height 10
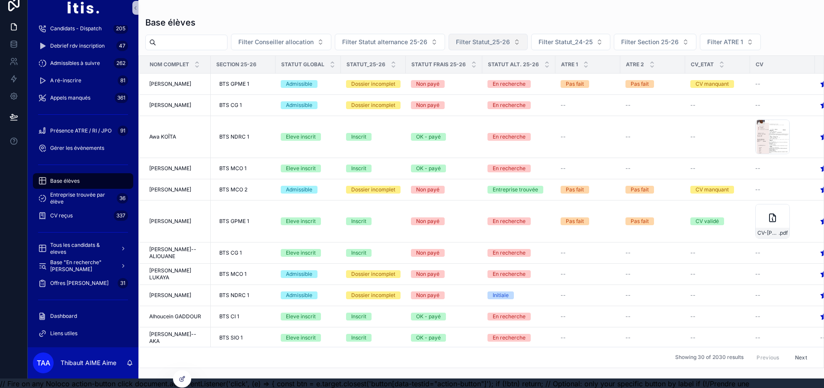
scroll to position [0, 6]
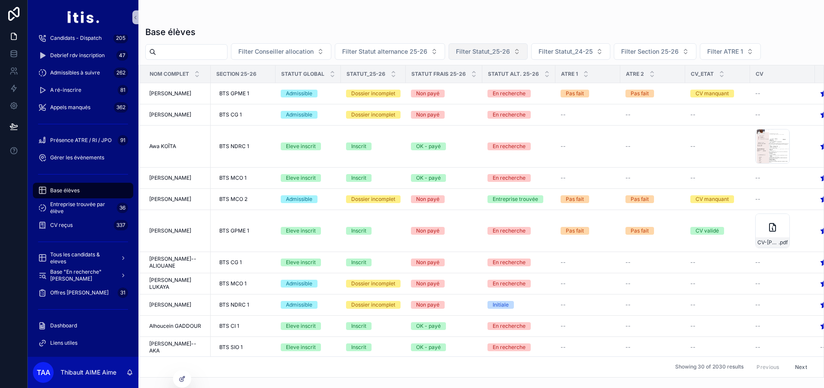
click at [485, 51] on span "Filter Statut_25-26" at bounding box center [483, 51] width 54 height 9
click at [473, 97] on div "Abandon" at bounding box center [503, 100] width 104 height 14
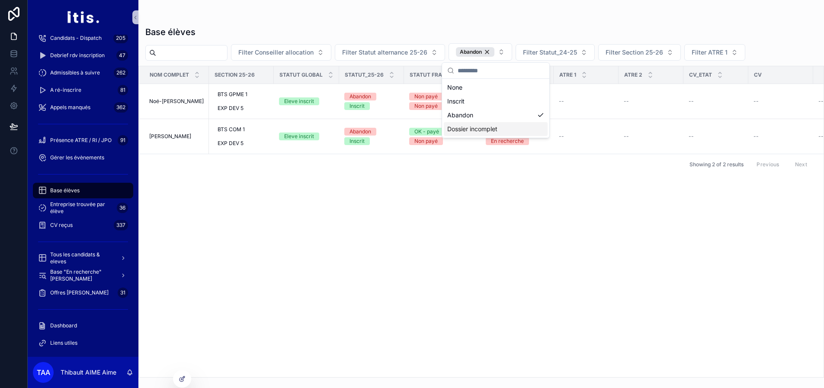
click at [516, 223] on div "Nom complet Section 25-26 Statut global Statut_25-26 Statut frais 25-26 Statut …" at bounding box center [481, 221] width 685 height 311
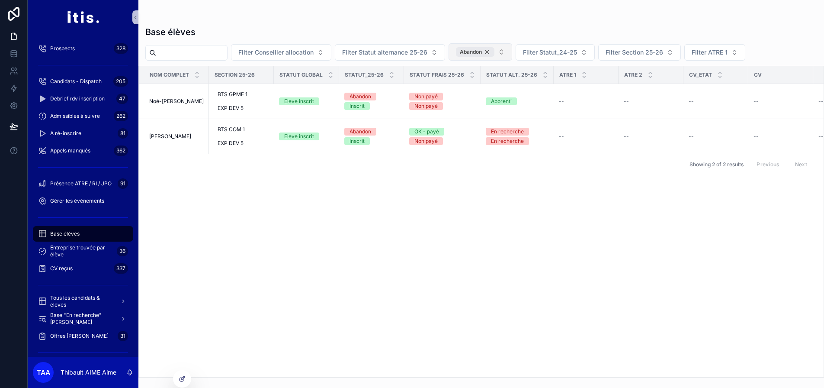
click at [495, 50] on div "Abandon" at bounding box center [475, 52] width 39 height 10
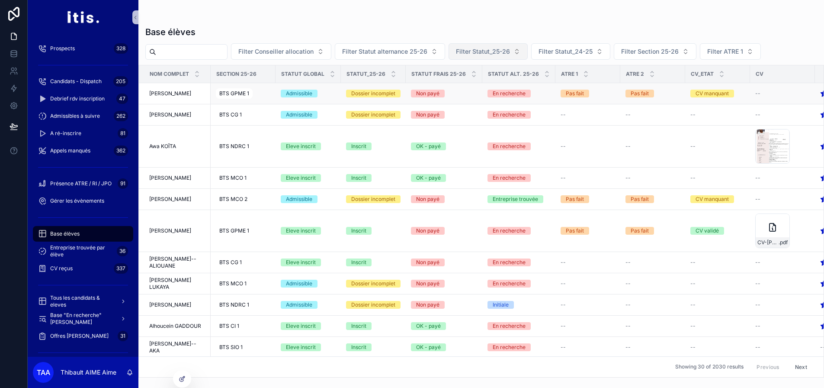
click at [245, 96] on div "BTS GPME 1" at bounding box center [234, 93] width 37 height 10
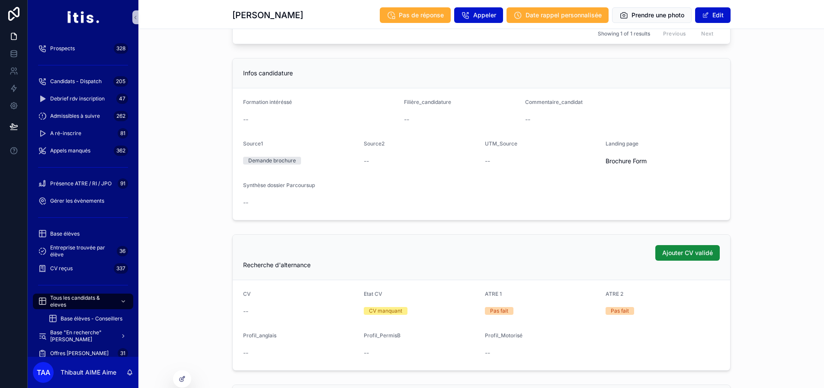
scroll to position [389, 0]
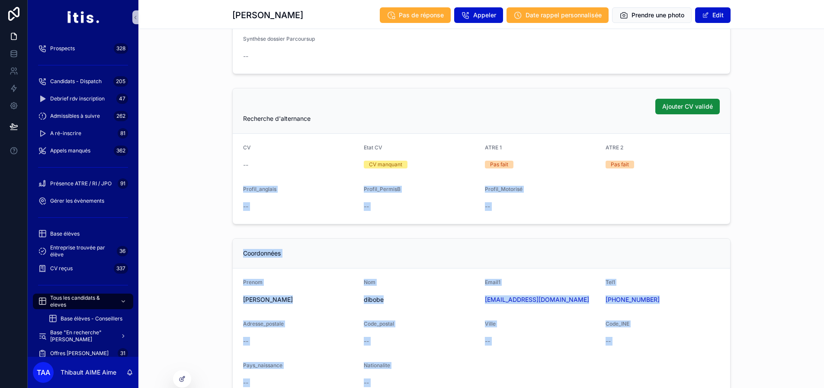
drag, startPoint x: 815, startPoint y: 168, endPoint x: 829, endPoint y: 188, distance: 24.6
click at [824, 202] on html "Prospects 328 Candidats - Dispatch 205 Debrief rdv inscription 47 Admissibles à…" at bounding box center [412, 204] width 824 height 408
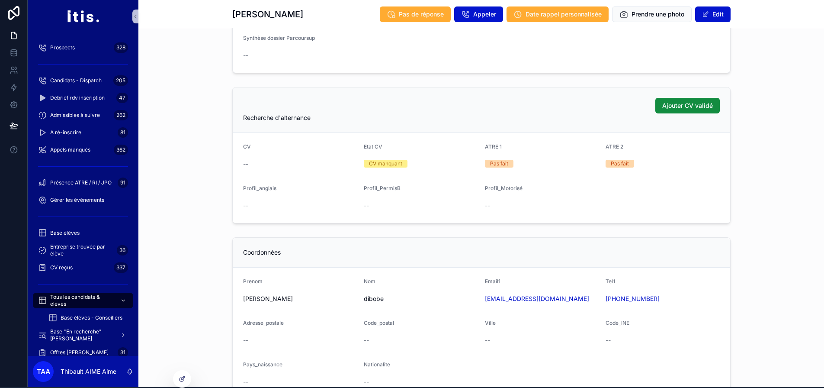
click at [797, 150] on div "Ajouter CV validé Recherche d'alternance CV -- Etat CV CV manquant ATRE 1 Pas f…" at bounding box center [481, 155] width 686 height 143
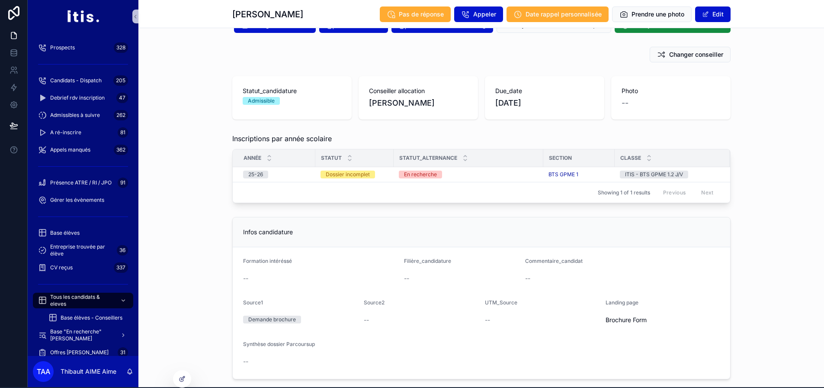
scroll to position [0, 0]
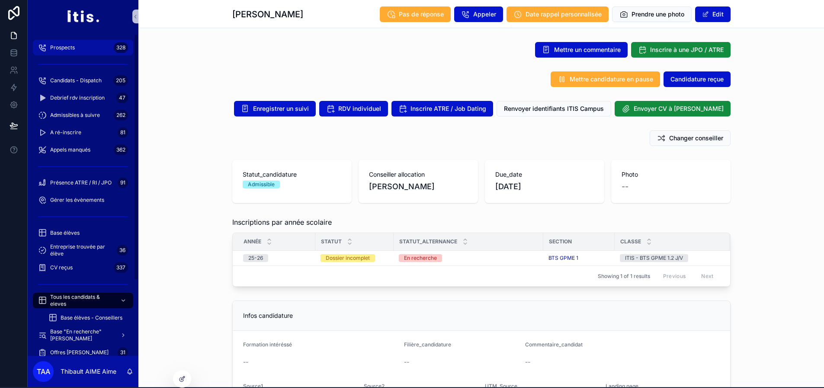
click at [87, 48] on div "Prospects 328" at bounding box center [83, 48] width 90 height 14
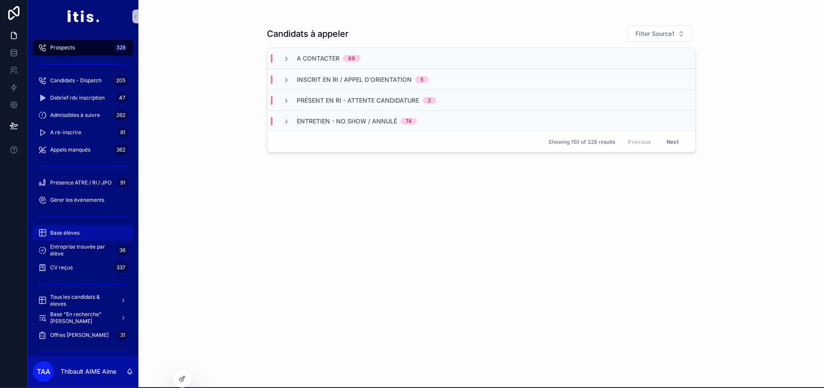
click at [68, 230] on span "Base élèves" at bounding box center [64, 232] width 29 height 7
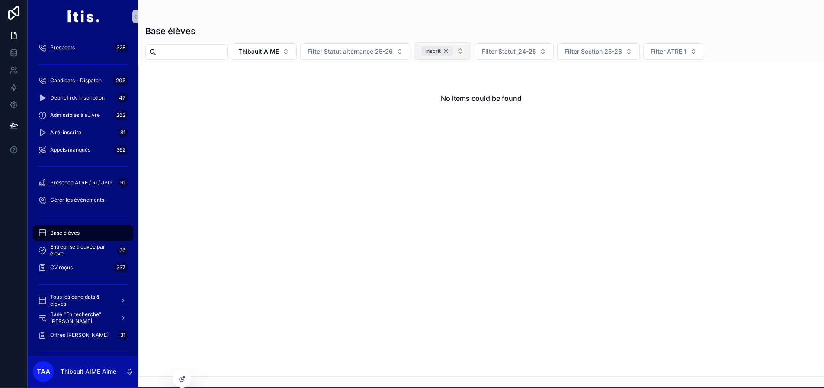
click at [453, 50] on div "Inscrit" at bounding box center [437, 51] width 32 height 10
click at [295, 47] on button "Thibault AIME" at bounding box center [264, 50] width 66 height 16
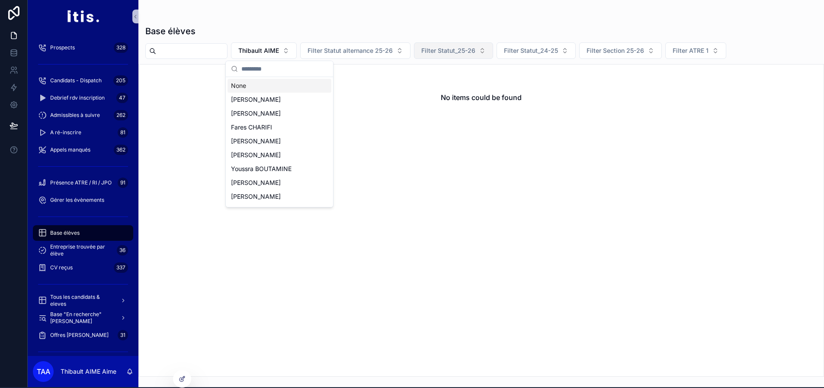
click at [263, 85] on div "None" at bounding box center [280, 86] width 104 height 14
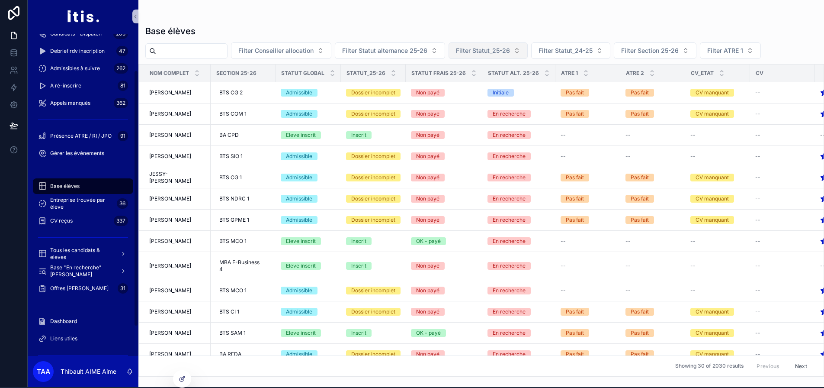
scroll to position [92, 0]
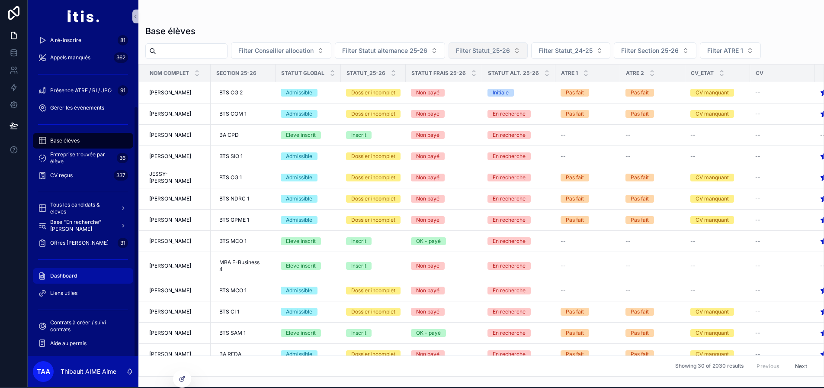
click at [67, 276] on span "Dashboard" at bounding box center [63, 275] width 27 height 7
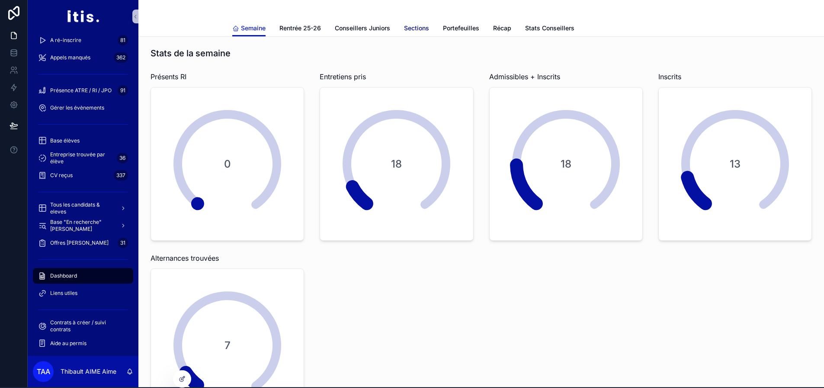
click at [416, 29] on span "Sections" at bounding box center [416, 28] width 25 height 9
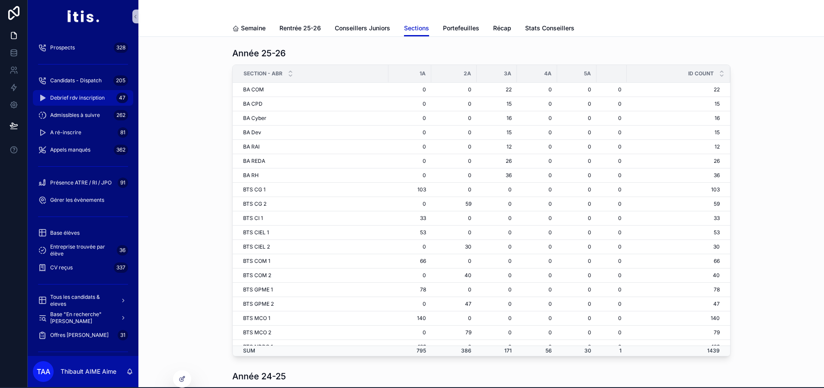
click at [92, 94] on span "Debrief rdv inscription" at bounding box center [77, 97] width 55 height 7
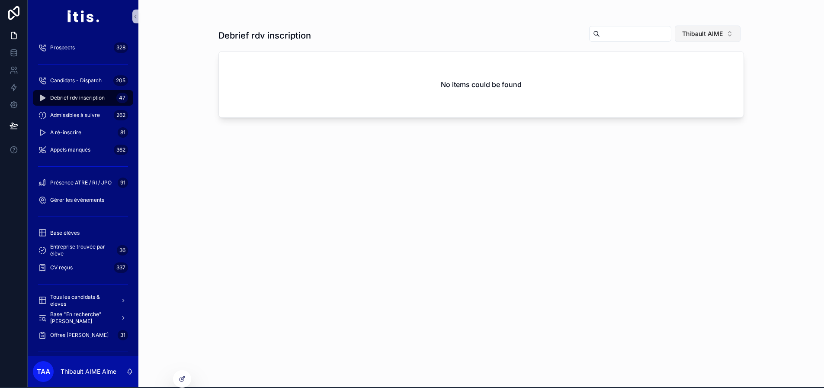
click at [693, 29] on span "Thibault AIME" at bounding box center [702, 33] width 41 height 9
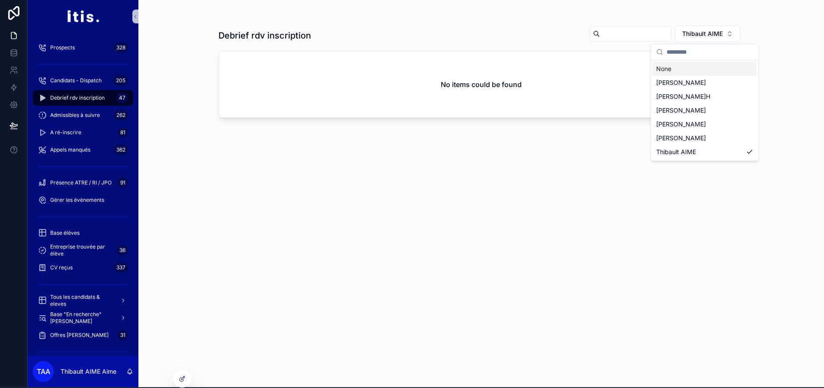
click at [668, 71] on div "None" at bounding box center [705, 69] width 104 height 14
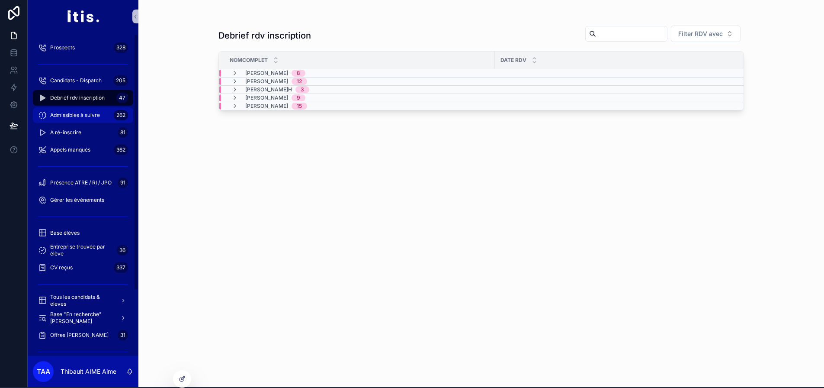
click at [114, 113] on div "262" at bounding box center [121, 115] width 14 height 10
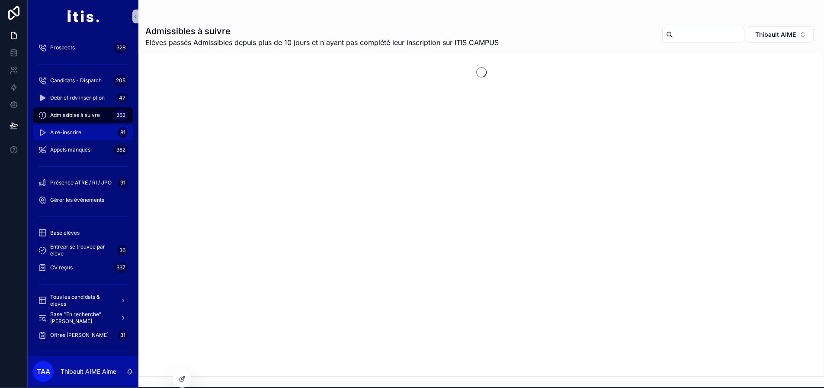
click at [90, 132] on div "A ré-inscrire 81" at bounding box center [83, 132] width 90 height 14
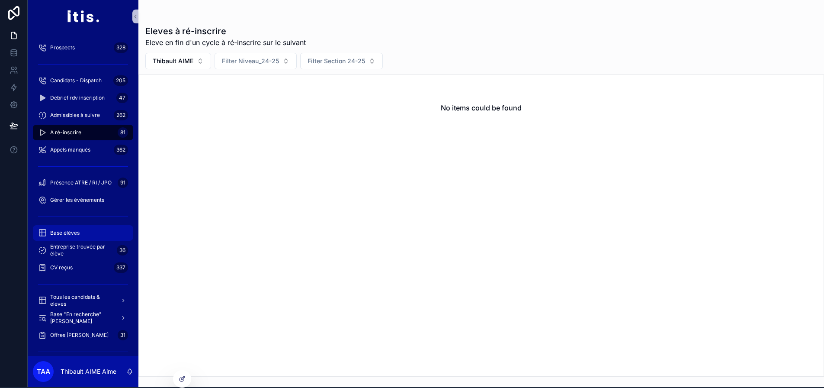
click at [71, 231] on span "Base élèves" at bounding box center [64, 232] width 29 height 7
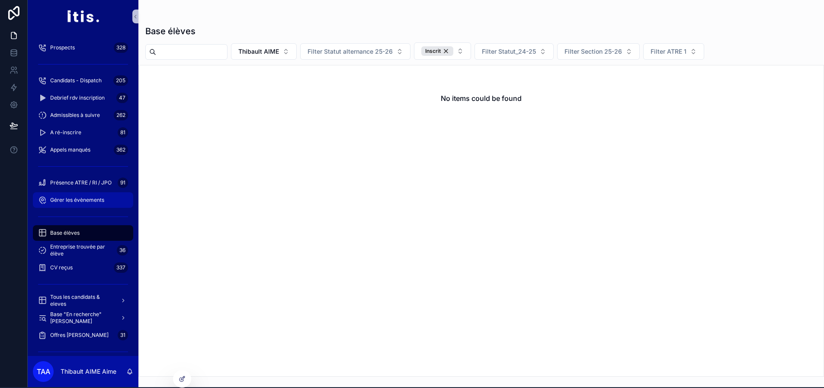
click at [80, 204] on div "Gérer les évènements" at bounding box center [83, 200] width 90 height 14
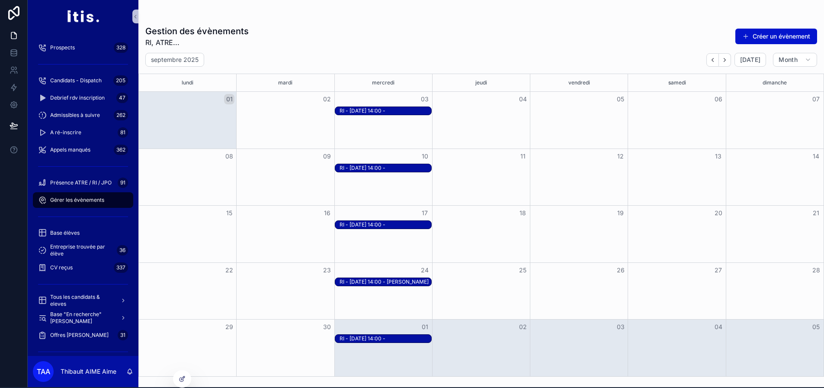
click at [393, 109] on div "RI - 03-09-25 à 14:00 -" at bounding box center [386, 110] width 92 height 7
click at [395, 170] on div "RI - 10-09-25 à 14:00 -" at bounding box center [386, 167] width 92 height 7
click at [391, 225] on div "RI - 17-09-25 à 14:00 -" at bounding box center [386, 224] width 92 height 7
click at [377, 195] on div "Month View" at bounding box center [383, 177] width 98 height 57
click at [371, 285] on div "RI - 24-09-25 à 14:00 - Céline LEMASSON" at bounding box center [386, 281] width 92 height 7
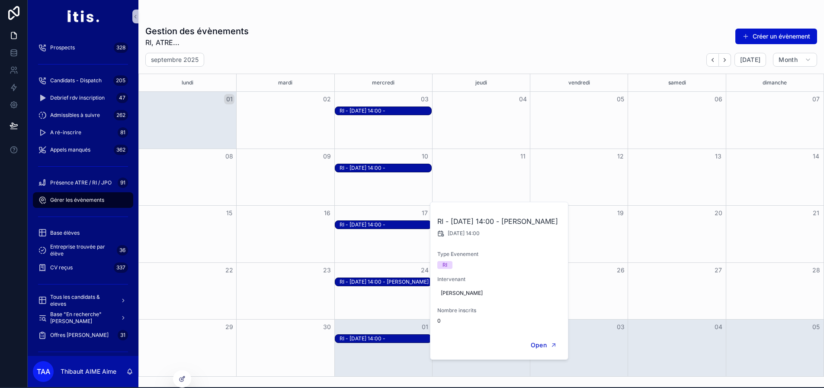
click at [365, 262] on div "Month View" at bounding box center [383, 234] width 98 height 57
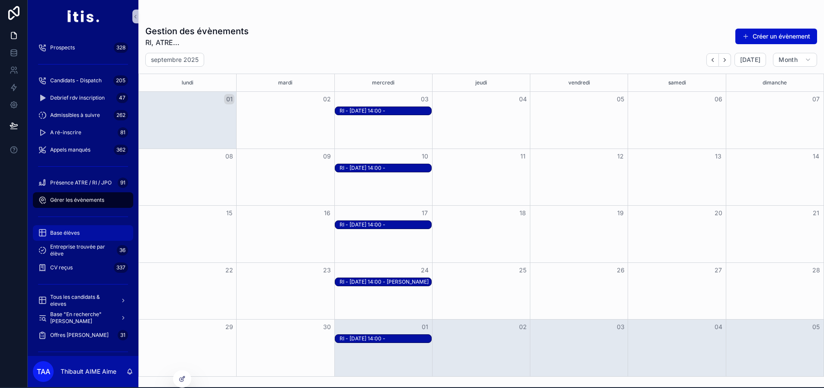
click at [69, 229] on span "Base élèves" at bounding box center [64, 232] width 29 height 7
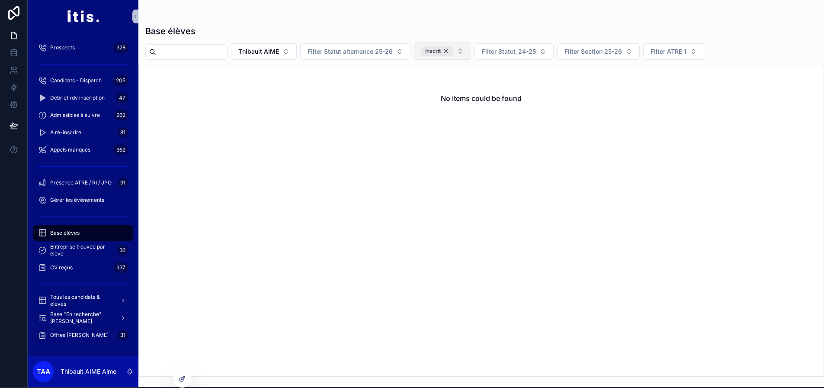
click at [453, 51] on div "Inscrit" at bounding box center [437, 51] width 32 height 10
drag, startPoint x: 277, startPoint y: 50, endPoint x: 279, endPoint y: 58, distance: 8.9
click at [277, 50] on span "Thibault AIME" at bounding box center [258, 50] width 41 height 9
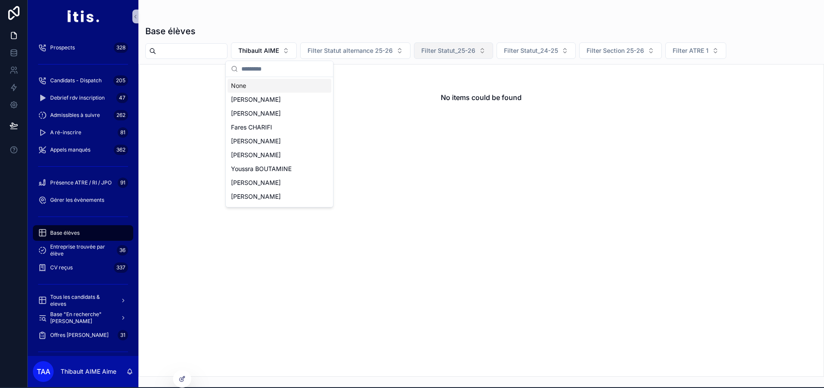
click at [272, 85] on div "None" at bounding box center [280, 86] width 104 height 14
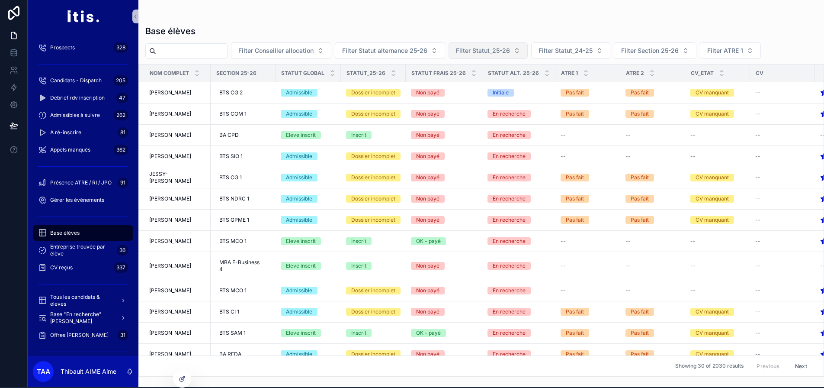
click at [510, 50] on span "Filter Statut_25-26" at bounding box center [483, 50] width 54 height 9
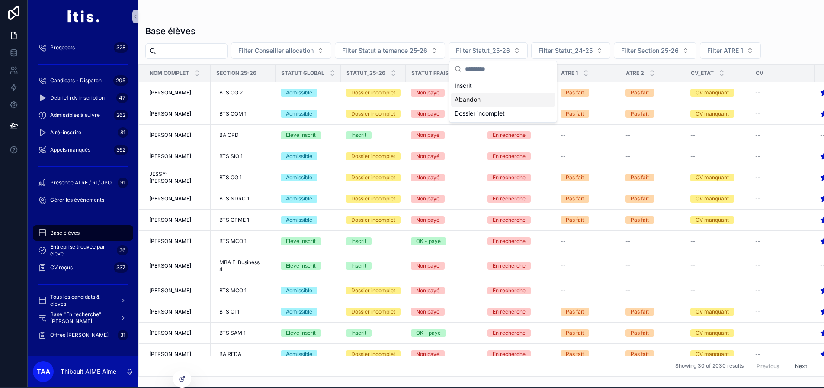
click at [490, 97] on div "Abandon" at bounding box center [503, 100] width 104 height 14
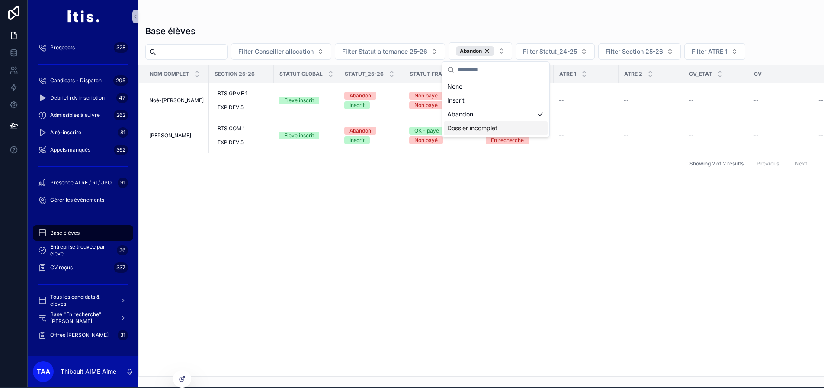
click at [605, 196] on div "Nom complet Section 25-26 Statut global Statut_25-26 Statut frais 25-26 Statut …" at bounding box center [481, 220] width 685 height 311
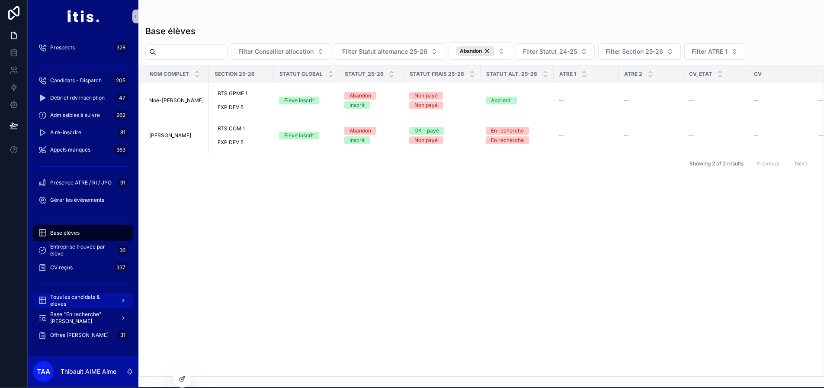
click at [82, 296] on span "Tous les candidats & eleves" at bounding box center [81, 300] width 63 height 14
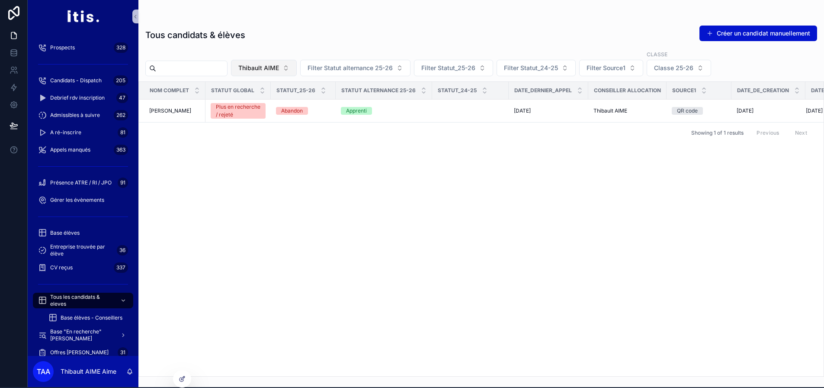
click at [279, 70] on span "Thibault AIME" at bounding box center [258, 68] width 41 height 9
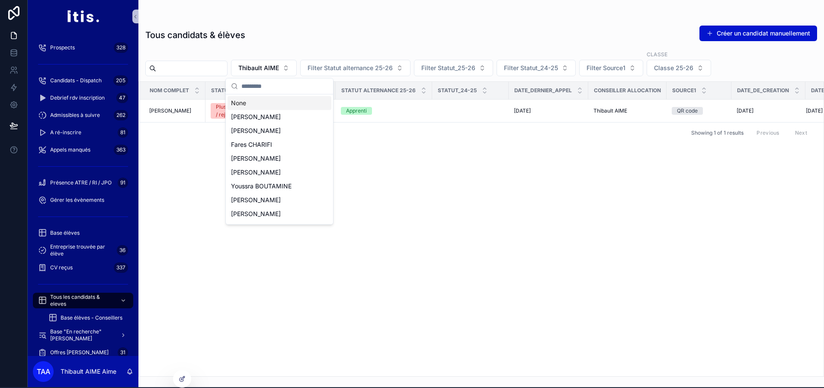
click at [266, 102] on div "None" at bounding box center [280, 103] width 104 height 14
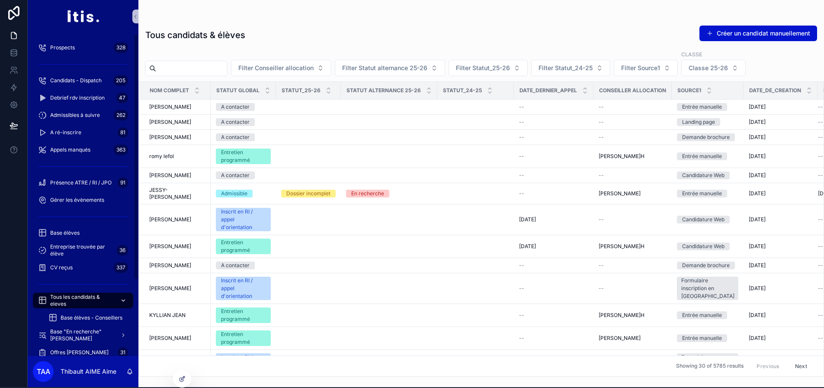
drag, startPoint x: 61, startPoint y: 308, endPoint x: 63, endPoint y: 303, distance: 4.7
click at [61, 306] on link "Tous les candidats & eleves" at bounding box center [83, 300] width 100 height 16
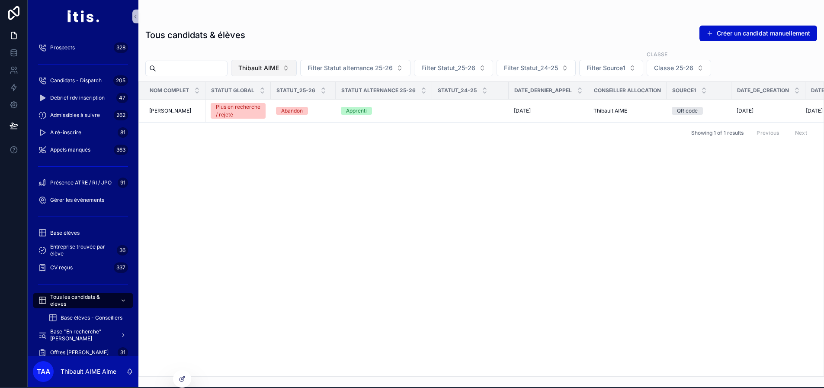
click at [279, 68] on span "Thibault AIME" at bounding box center [258, 68] width 41 height 9
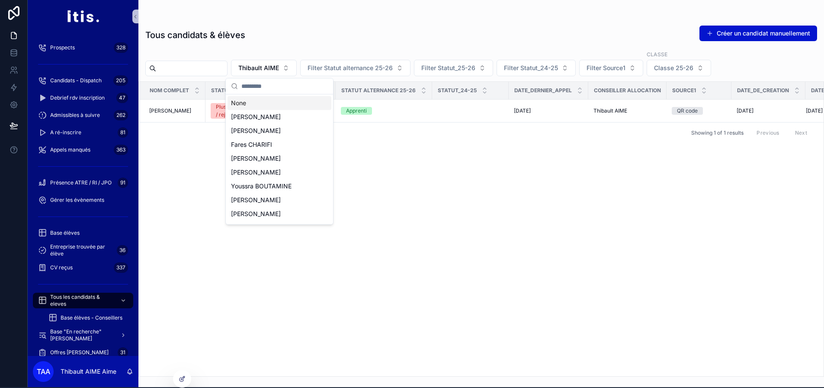
click at [282, 102] on div "None" at bounding box center [280, 103] width 104 height 14
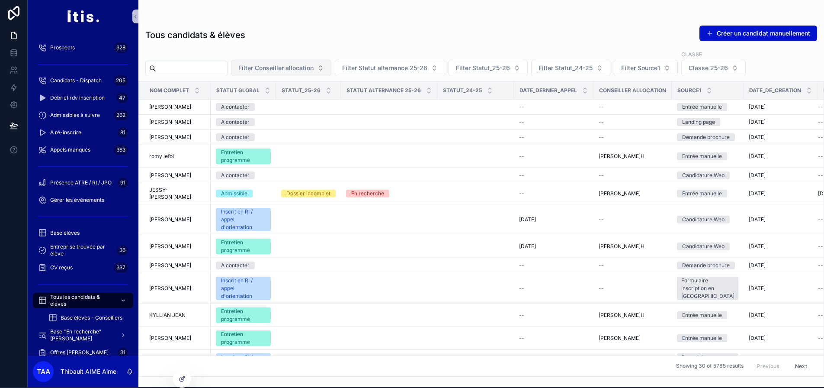
click at [305, 64] on span "Filter Conseiller allocation" at bounding box center [275, 68] width 75 height 9
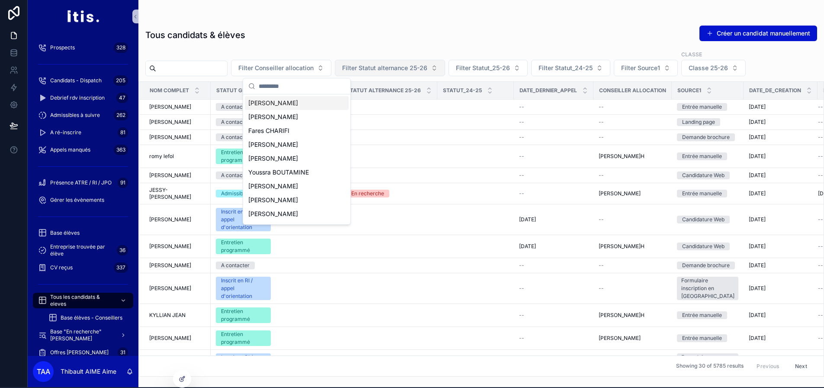
click at [416, 69] on span "Filter Statut alternance 25-26" at bounding box center [384, 68] width 85 height 9
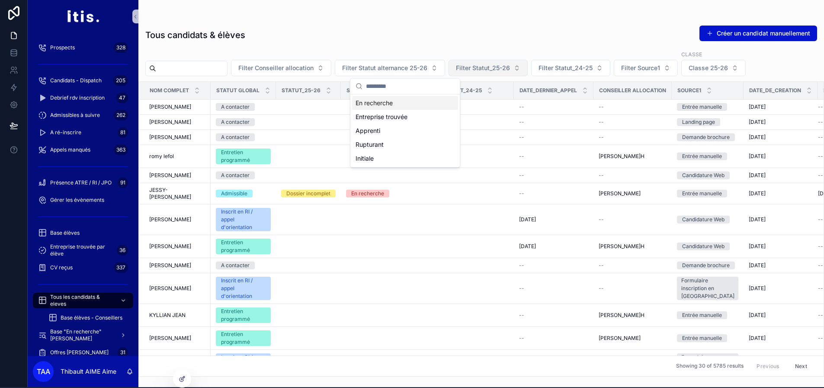
click at [479, 65] on span "Filter Statut_25-26" at bounding box center [483, 68] width 54 height 9
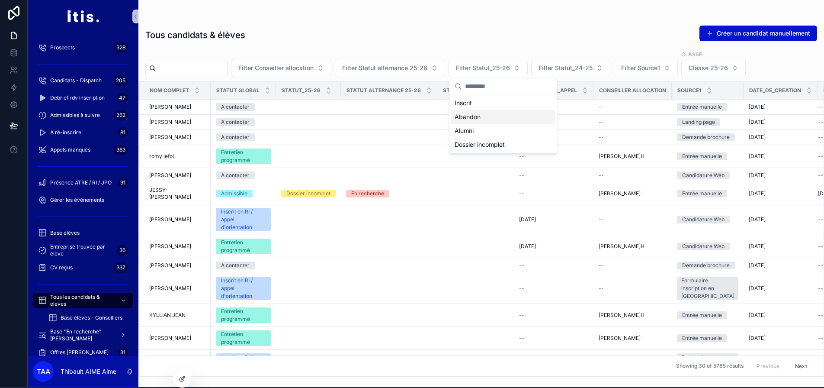
click at [482, 112] on div "Abandon" at bounding box center [503, 117] width 104 height 14
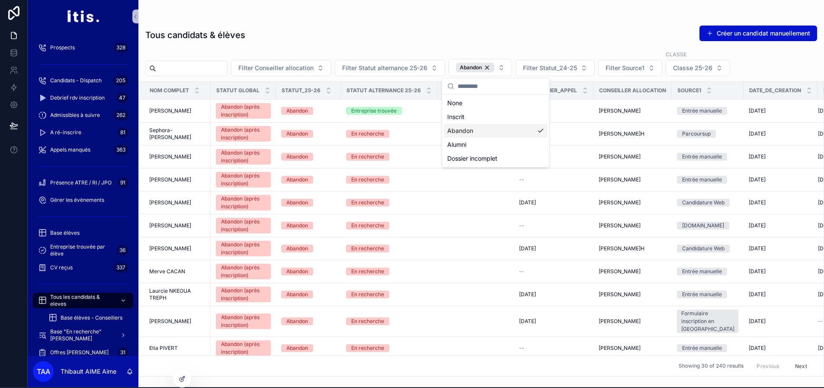
click at [347, 79] on div "Tous candidats & élèves Créer un candidat manuellement Filter Conseiller alloca…" at bounding box center [481, 198] width 686 height 357
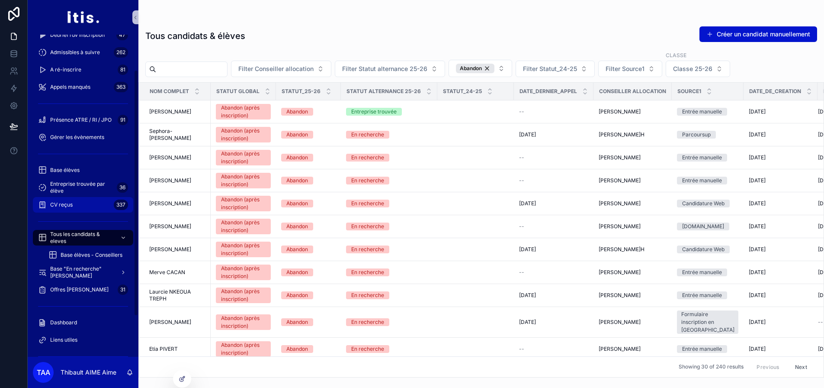
scroll to position [109, 0]
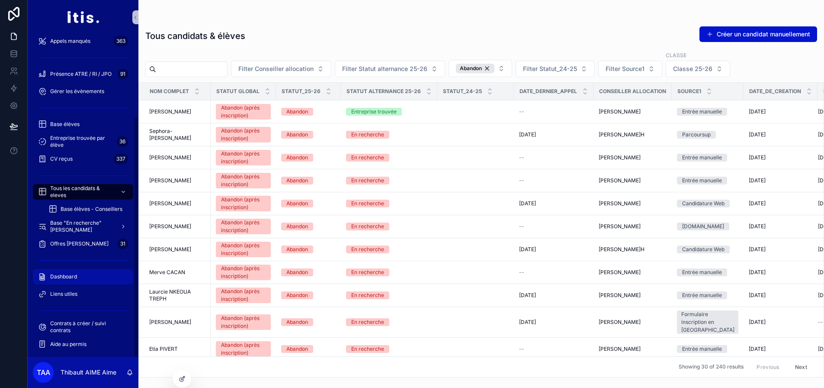
click at [67, 278] on span "Dashboard" at bounding box center [63, 276] width 27 height 7
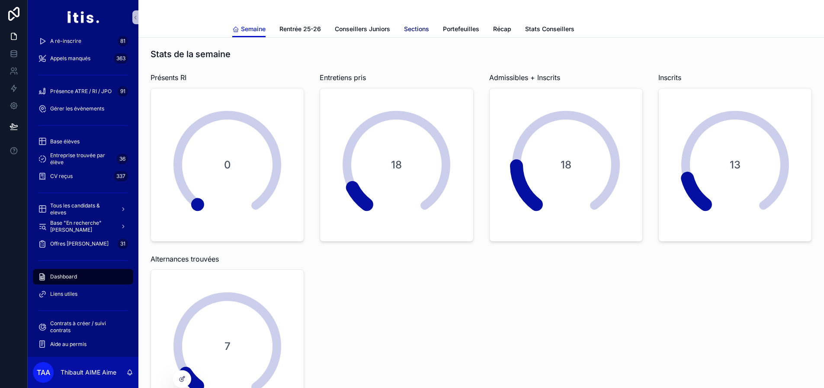
click at [417, 31] on span "Sections" at bounding box center [416, 29] width 25 height 9
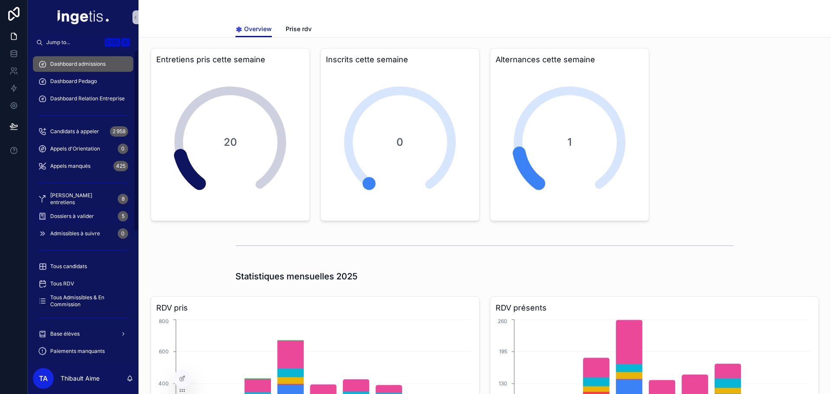
click at [75, 213] on span "Dossiers à valider" at bounding box center [72, 216] width 44 height 7
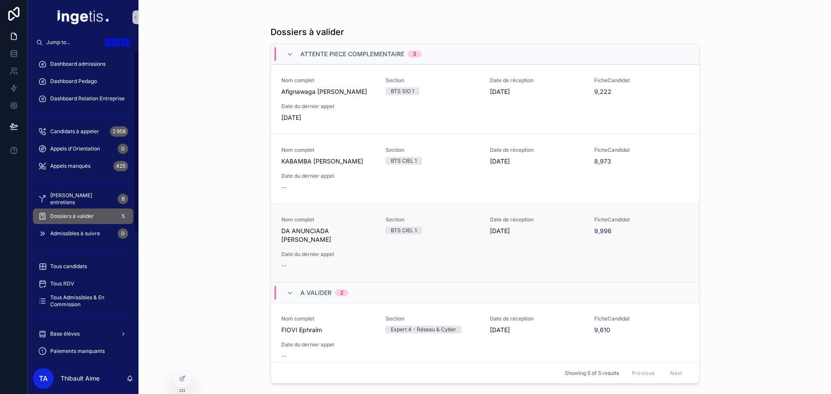
scroll to position [71, 0]
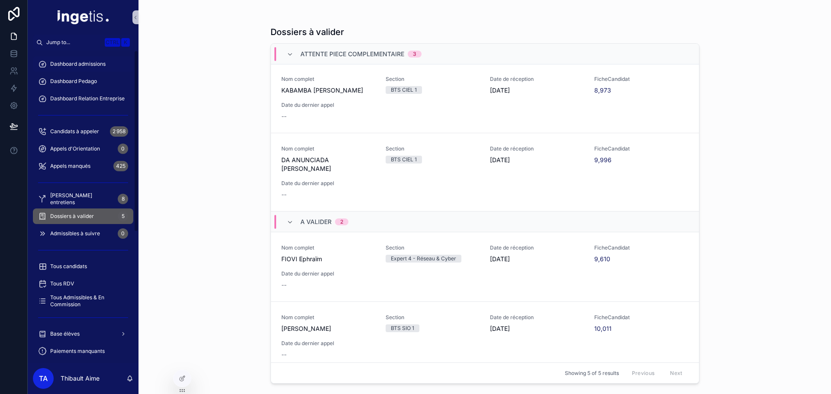
click at [73, 71] on div "Dashboard admissions" at bounding box center [83, 64] width 90 height 14
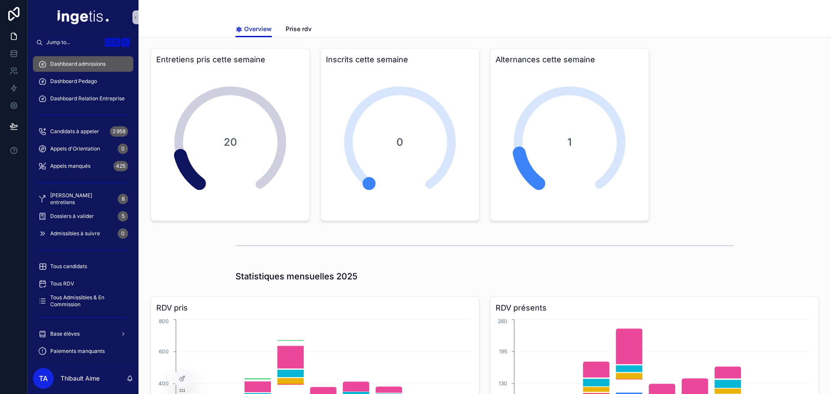
click at [75, 89] on div "Dashboard Pedago" at bounding box center [83, 81] width 111 height 17
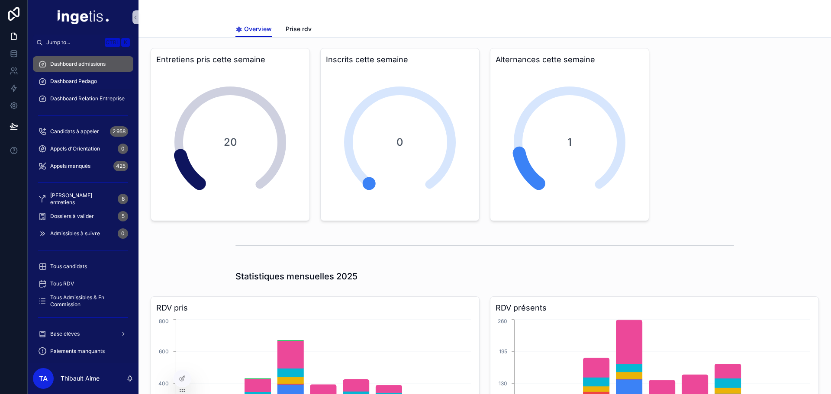
click at [74, 84] on span "Dashboard Pedago" at bounding box center [73, 81] width 47 height 7
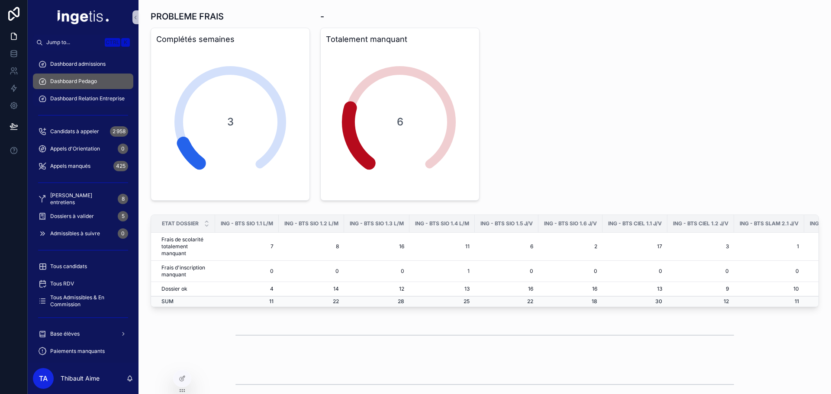
click at [81, 100] on span "Dashboard Relation Entreprise" at bounding box center [87, 98] width 74 height 7
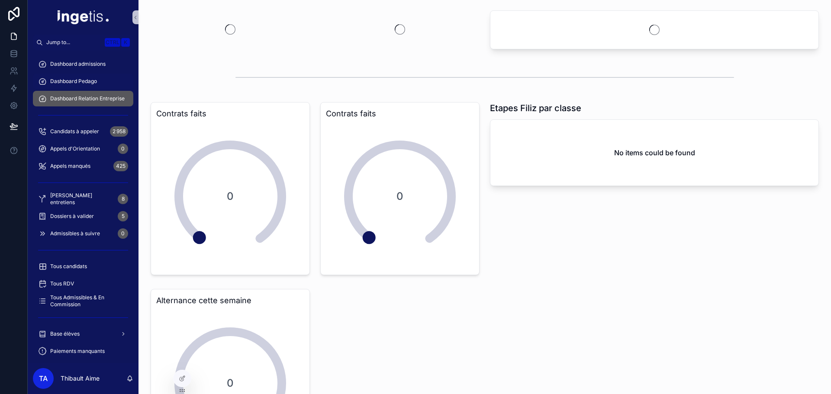
click at [73, 86] on div "Dashboard Pedago" at bounding box center [83, 81] width 90 height 14
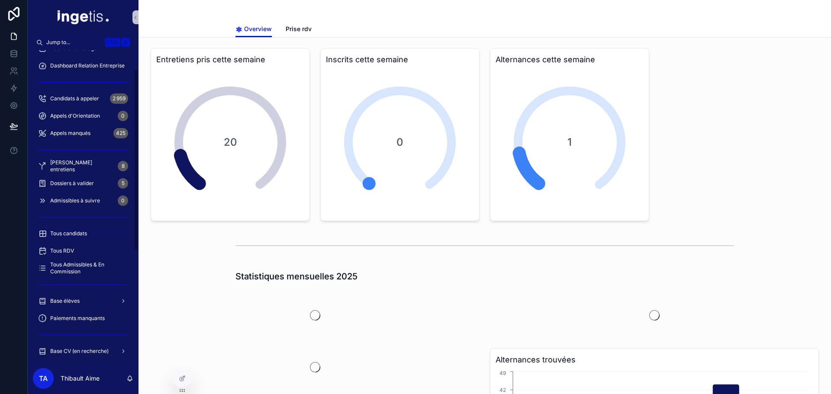
scroll to position [130, 0]
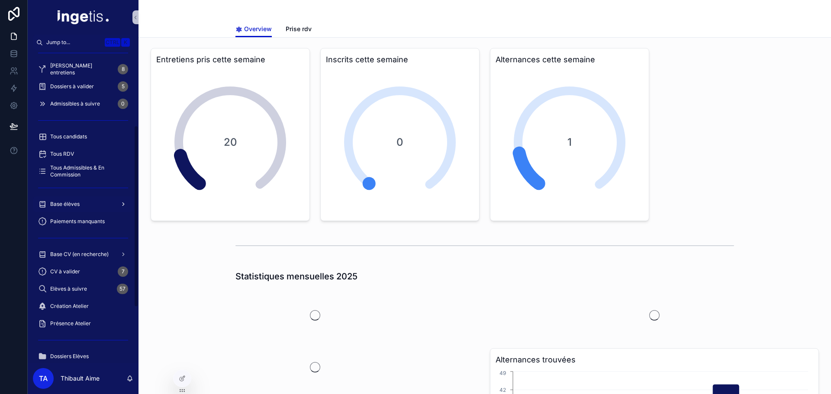
click at [80, 204] on div "Base élèves" at bounding box center [83, 204] width 90 height 14
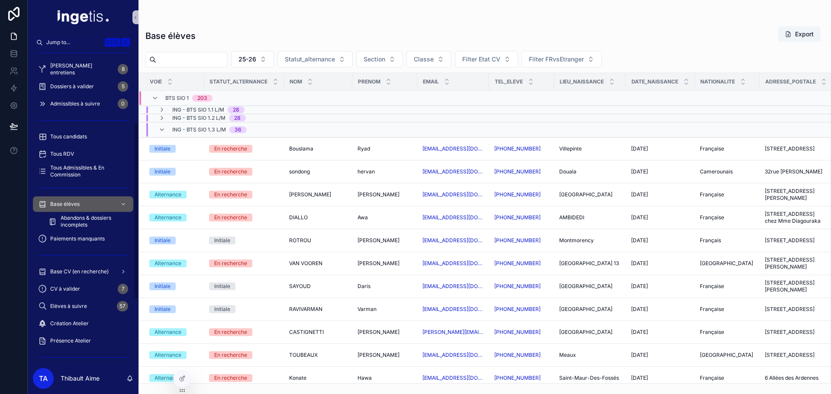
click at [195, 127] on span "ING - BTS SIO 1.3 L/M" at bounding box center [199, 129] width 54 height 7
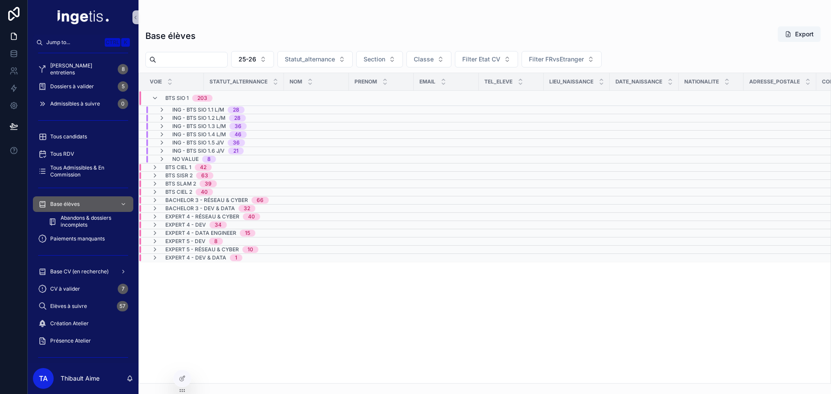
click at [205, 125] on span "ING - BTS SIO 1.3 L/M" at bounding box center [199, 126] width 54 height 7
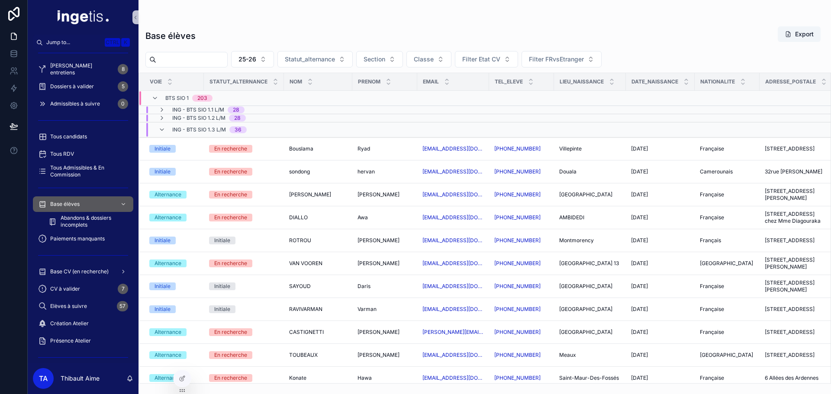
scroll to position [24, 0]
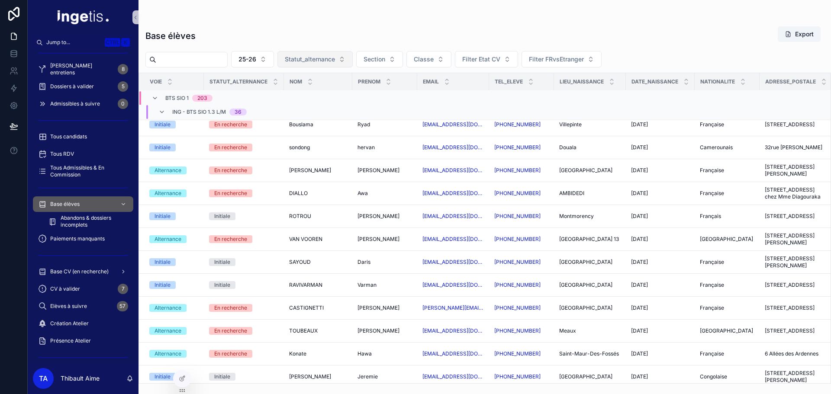
click at [314, 57] on span "Statut_alternance" at bounding box center [310, 59] width 50 height 9
click at [360, 38] on div "Base élèves Export" at bounding box center [484, 36] width 678 height 20
click at [183, 379] on icon at bounding box center [182, 378] width 7 height 7
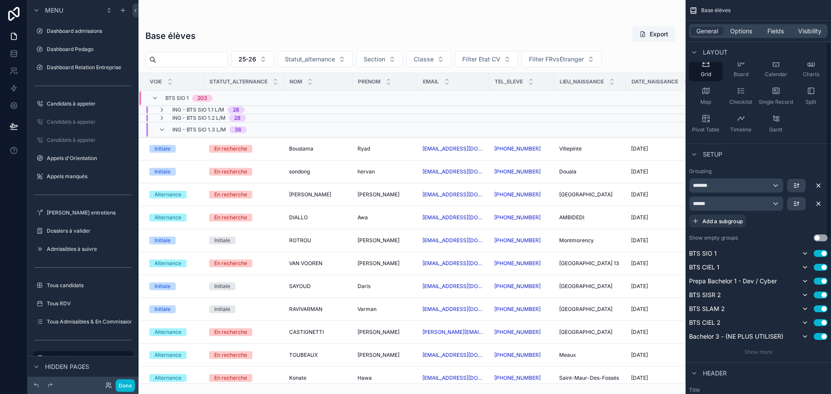
scroll to position [0, 0]
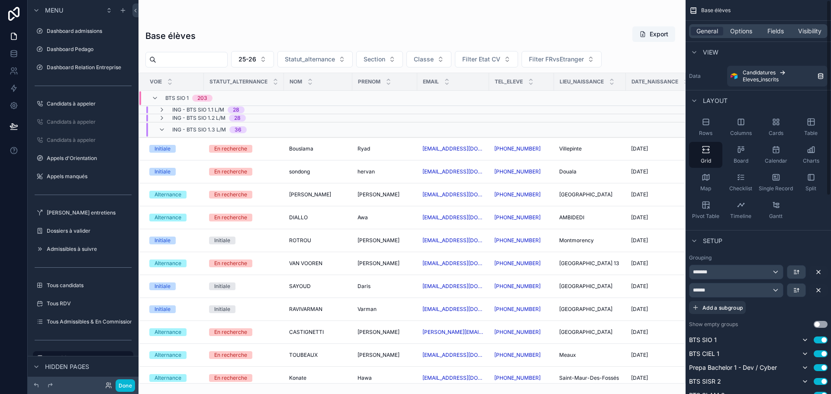
click at [743, 37] on div "General Options Fields Visibility" at bounding box center [758, 31] width 138 height 14
click at [766, 34] on div "Fields" at bounding box center [775, 31] width 32 height 9
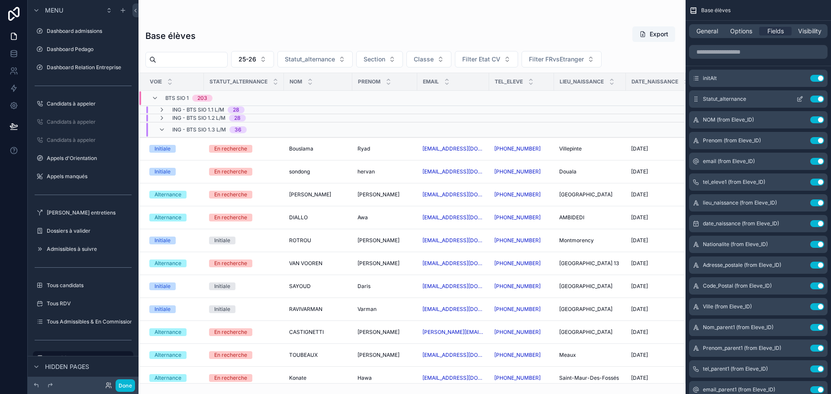
click at [798, 99] on icon "scrollable content" at bounding box center [799, 99] width 7 height 7
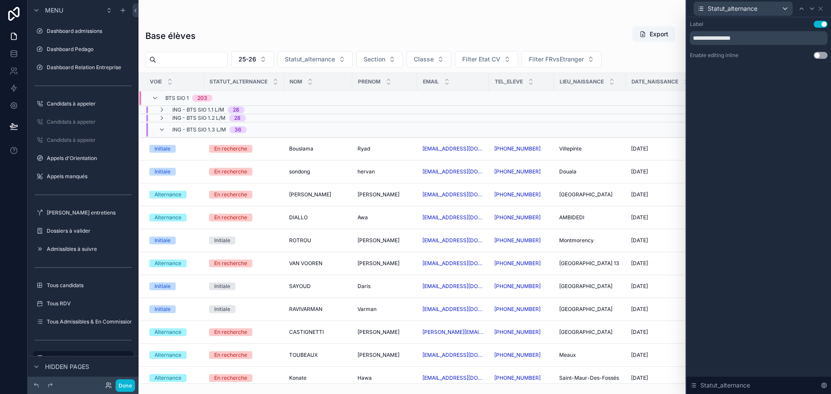
click at [819, 57] on button "Use setting" at bounding box center [820, 55] width 14 height 7
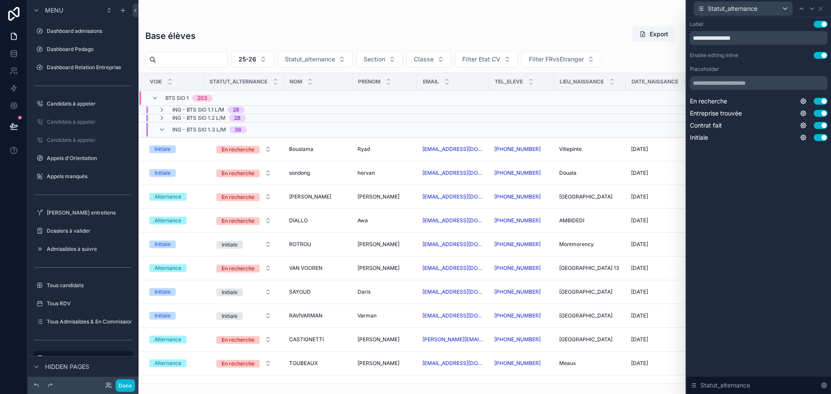
click at [816, 54] on button "Use setting" at bounding box center [820, 55] width 14 height 7
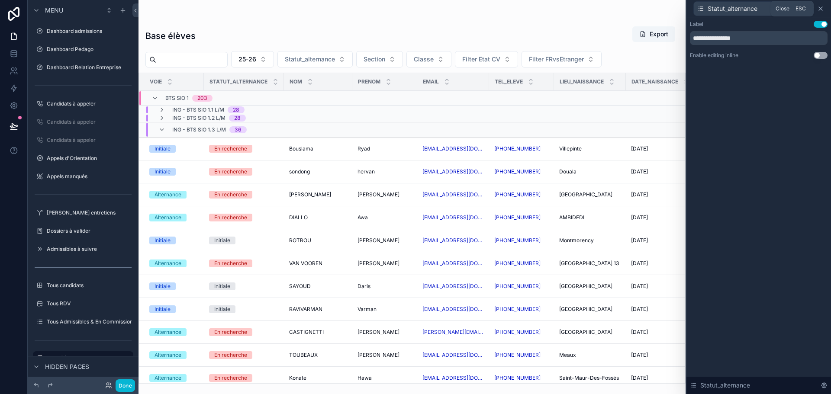
click at [822, 10] on icon at bounding box center [820, 8] width 3 height 3
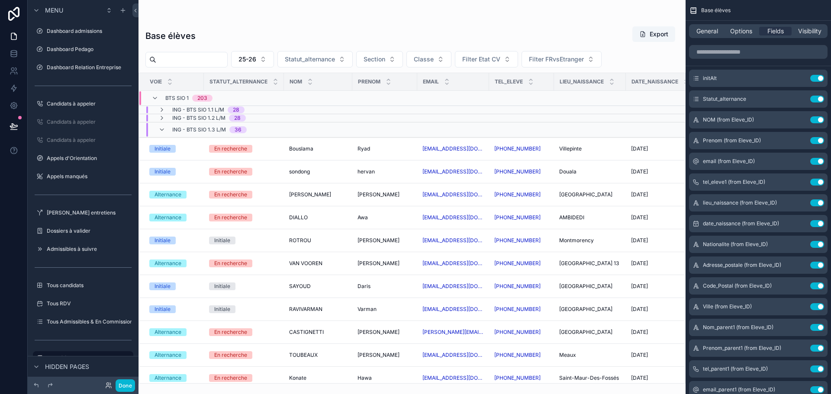
click at [745, 35] on div "General Options Fields Visibility" at bounding box center [758, 31] width 138 height 14
click at [744, 34] on span "Options" at bounding box center [741, 31] width 22 height 9
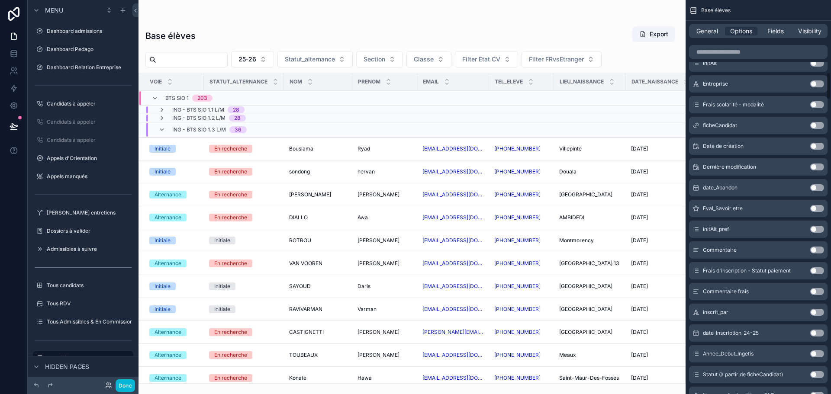
scroll to position [692, 0]
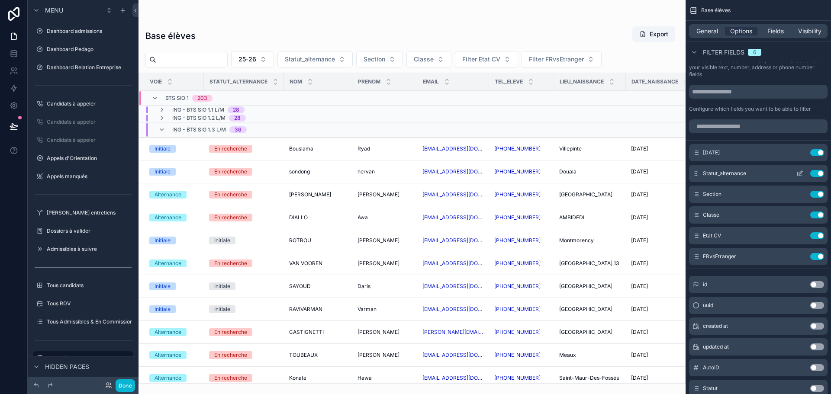
click at [797, 173] on icon "scrollable content" at bounding box center [799, 174] width 4 height 4
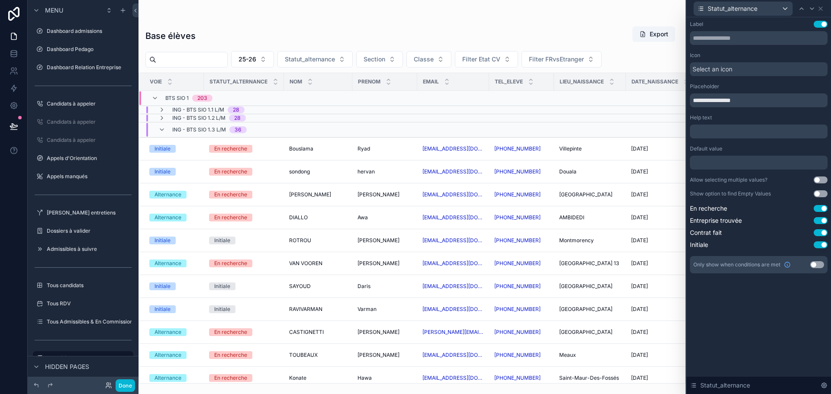
click at [819, 180] on button "Use setting" at bounding box center [820, 180] width 14 height 7
click at [127, 382] on button "Done" at bounding box center [125, 385] width 19 height 13
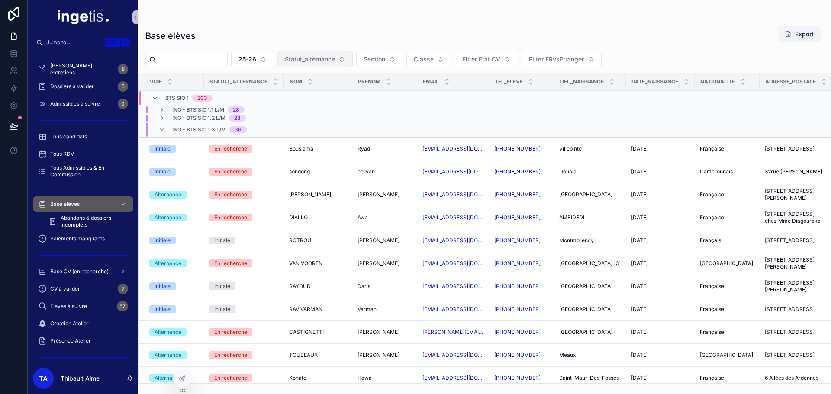
click at [335, 61] on span "Statut_alternance" at bounding box center [310, 59] width 50 height 9
click at [340, 28] on div "Base élèves Export" at bounding box center [484, 36] width 678 height 20
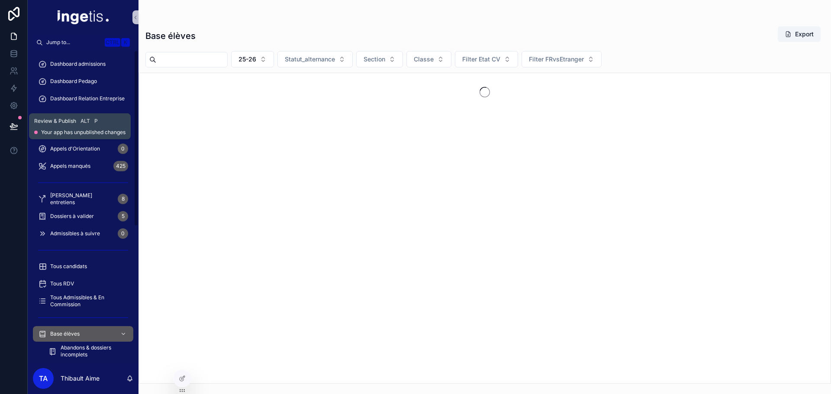
click at [15, 125] on icon at bounding box center [14, 126] width 9 height 9
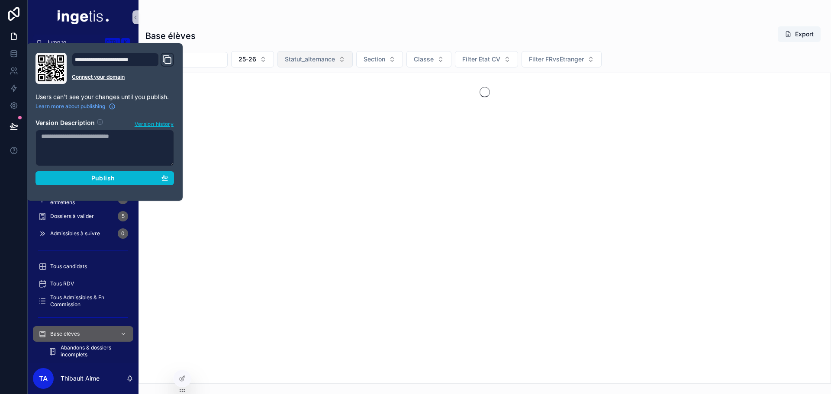
click at [353, 56] on button "Statut_alternance" at bounding box center [314, 59] width 75 height 16
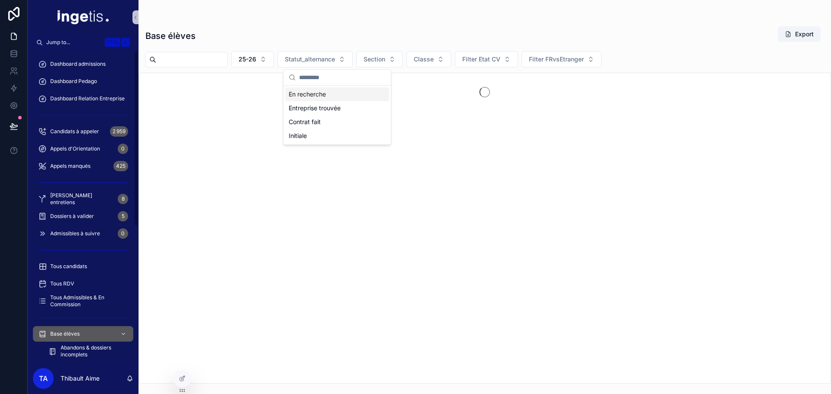
click at [18, 122] on button at bounding box center [13, 126] width 19 height 24
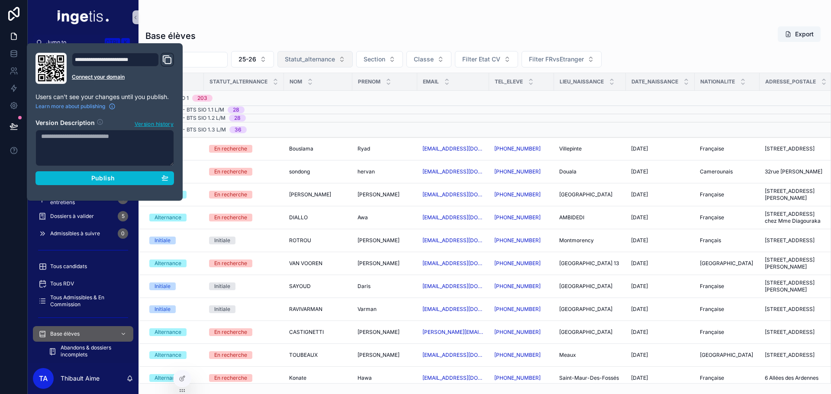
click at [332, 58] on span "Statut_alternance" at bounding box center [310, 59] width 50 height 9
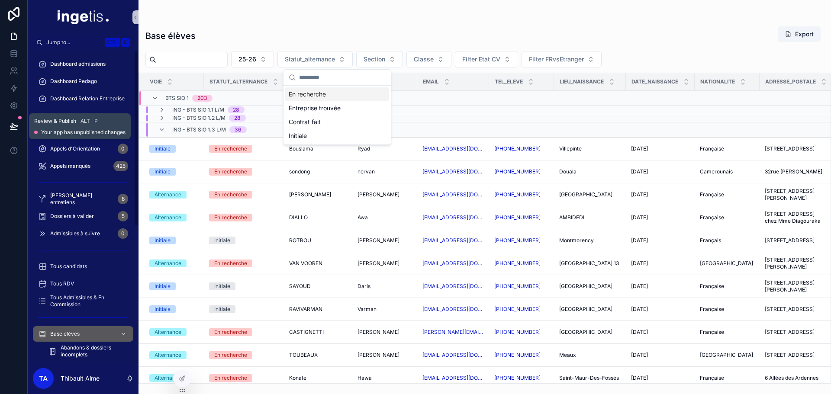
click at [10, 122] on icon at bounding box center [14, 126] width 9 height 9
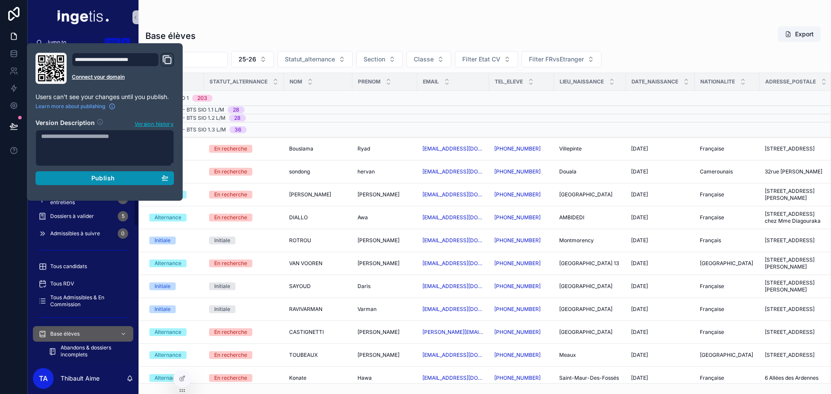
click at [87, 175] on div "Publish" at bounding box center [104, 178] width 127 height 8
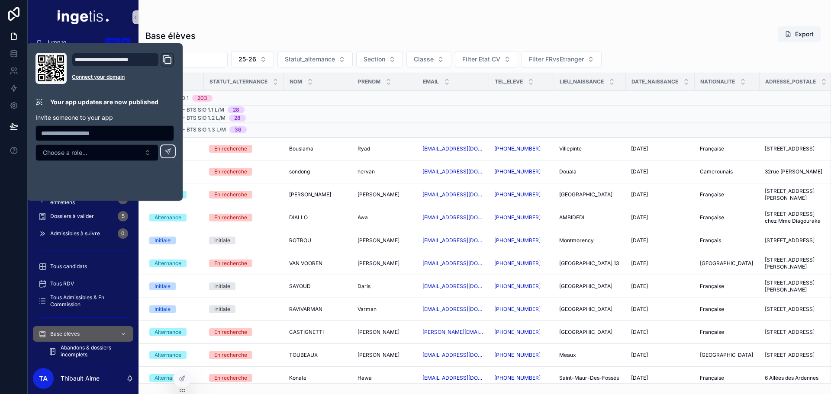
click at [315, 34] on div "Base élèves Export" at bounding box center [484, 36] width 678 height 20
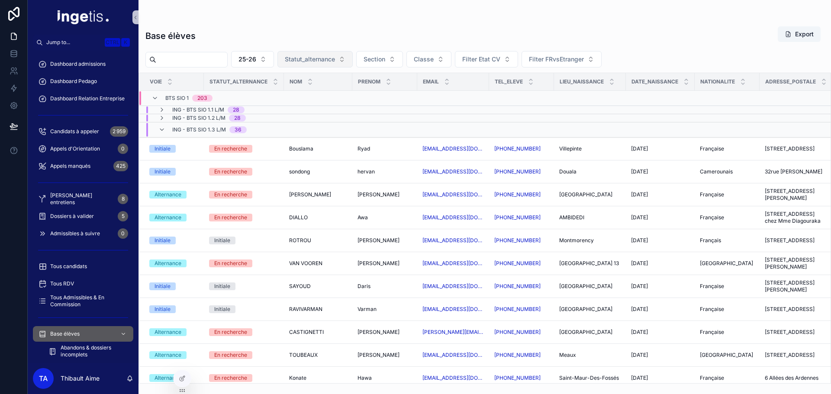
click at [327, 62] on span "Statut_alternance" at bounding box center [310, 59] width 50 height 9
click at [74, 334] on span "Base élèves" at bounding box center [64, 334] width 29 height 7
click at [320, 55] on button "Statut_alternance" at bounding box center [314, 59] width 75 height 16
click at [327, 59] on span "Statut_alternance" at bounding box center [310, 59] width 50 height 9
click at [180, 379] on icon at bounding box center [182, 378] width 7 height 7
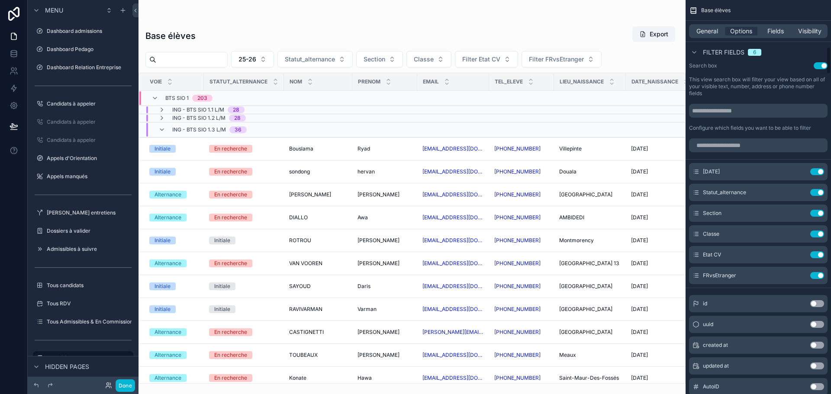
scroll to position [736, 0]
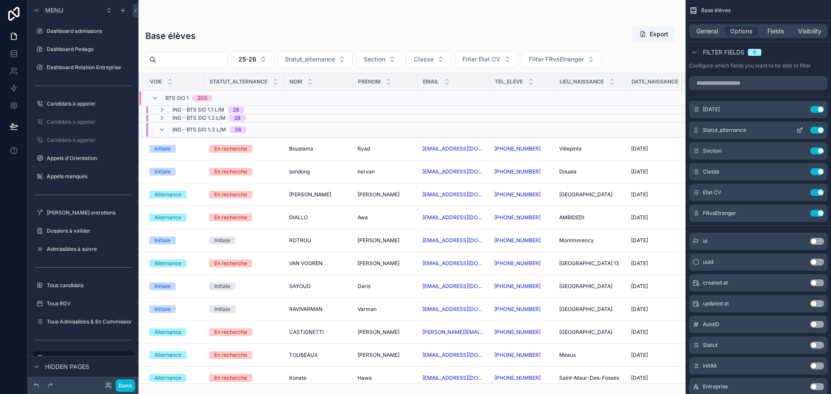
click at [799, 130] on icon "scrollable content" at bounding box center [799, 130] width 7 height 7
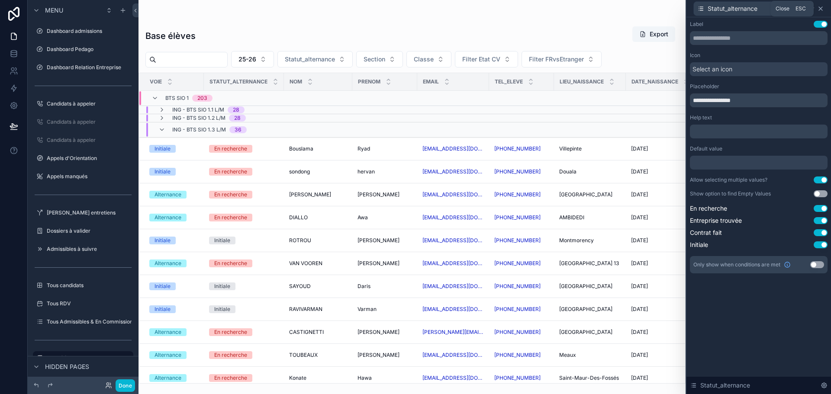
click at [820, 10] on icon at bounding box center [820, 8] width 7 height 7
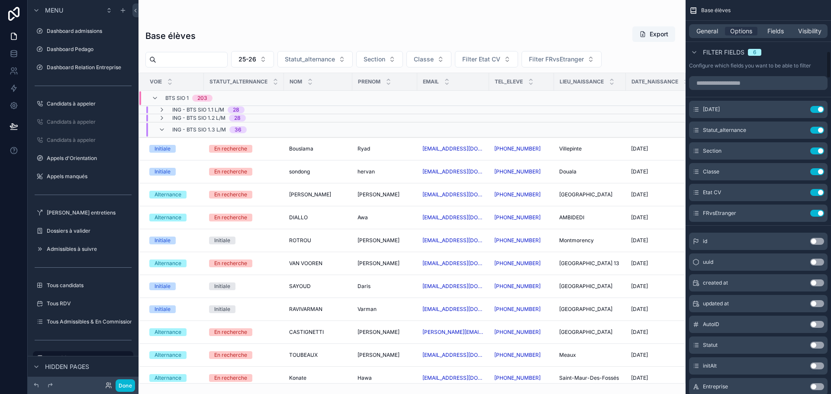
click at [353, 58] on div "scrollable content" at bounding box center [411, 197] width 547 height 394
click at [124, 386] on button "Done" at bounding box center [125, 385] width 19 height 13
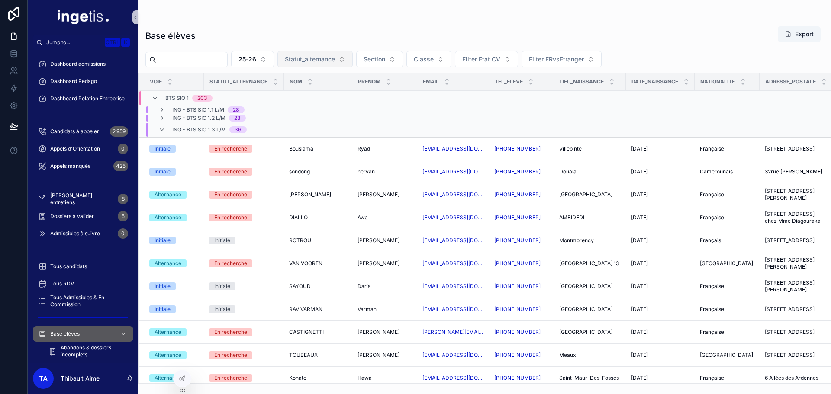
click at [329, 59] on span "Statut_alternance" at bounding box center [310, 59] width 50 height 9
click at [333, 108] on div "Entreprise trouvée" at bounding box center [337, 108] width 104 height 14
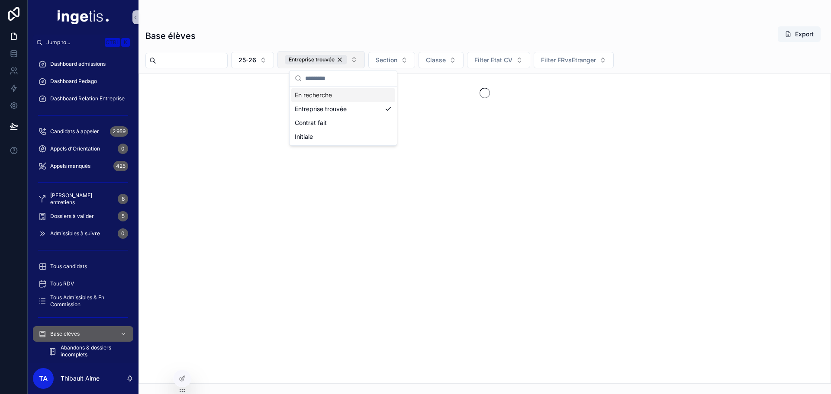
click at [332, 67] on button "Entreprise trouvée" at bounding box center [320, 59] width 87 height 17
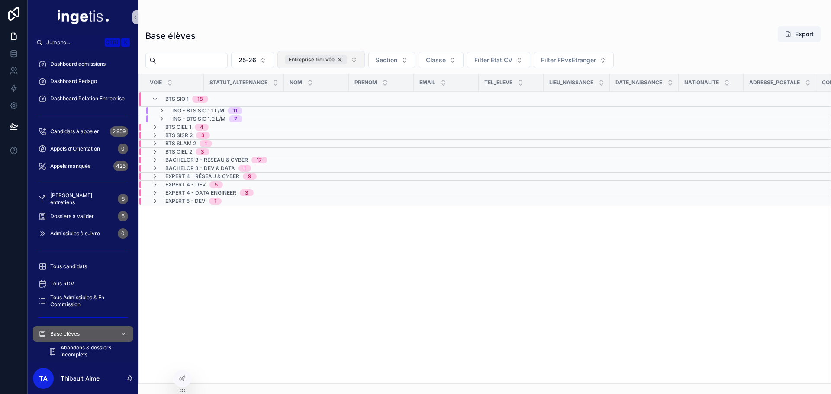
click at [334, 64] on div "Entreprise trouvée" at bounding box center [316, 60] width 62 height 10
click at [365, 61] on button "Entreprise trouvée" at bounding box center [320, 59] width 87 height 17
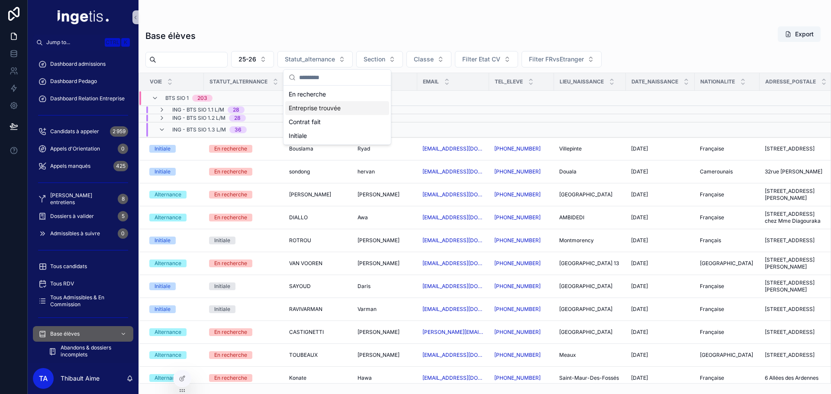
click at [327, 112] on div "Entreprise trouvée" at bounding box center [337, 108] width 104 height 14
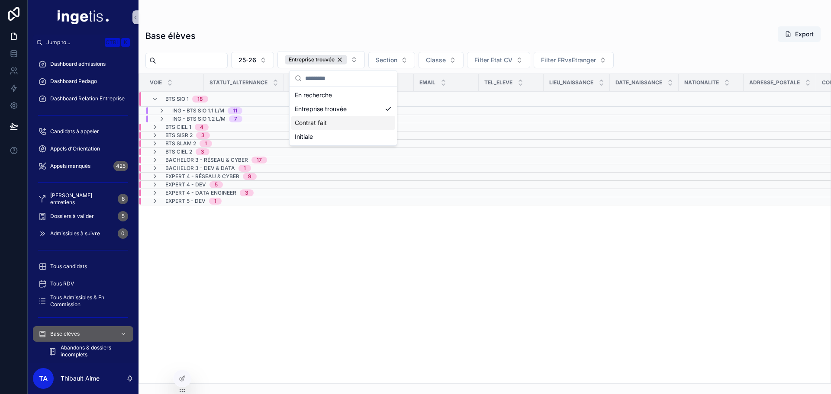
click at [331, 123] on div "Contrat fait" at bounding box center [343, 123] width 104 height 14
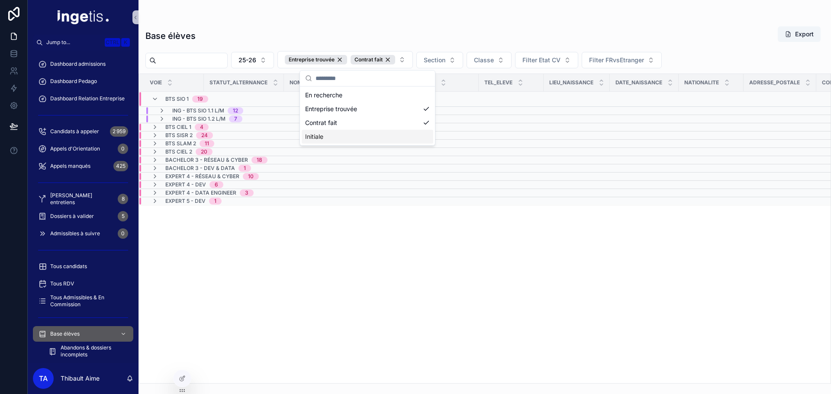
click at [337, 135] on div "Initiale" at bounding box center [368, 137] width 132 height 14
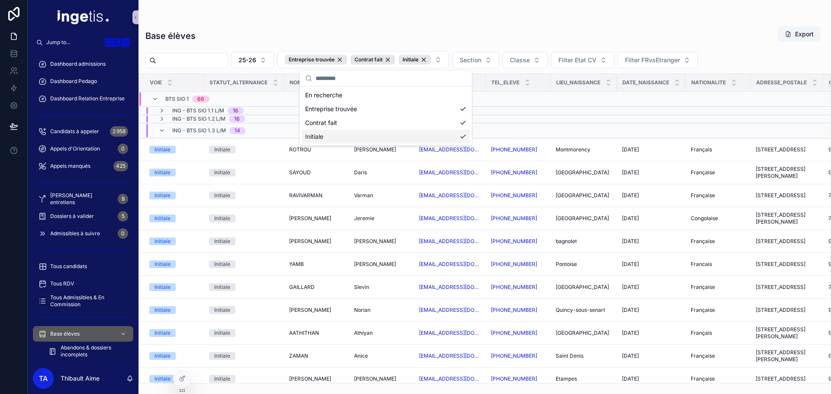
click at [273, 26] on div "Base élèves Export 25-26 Entreprise trouvée Contrat fait Initiale Section Class…" at bounding box center [484, 202] width 692 height 363
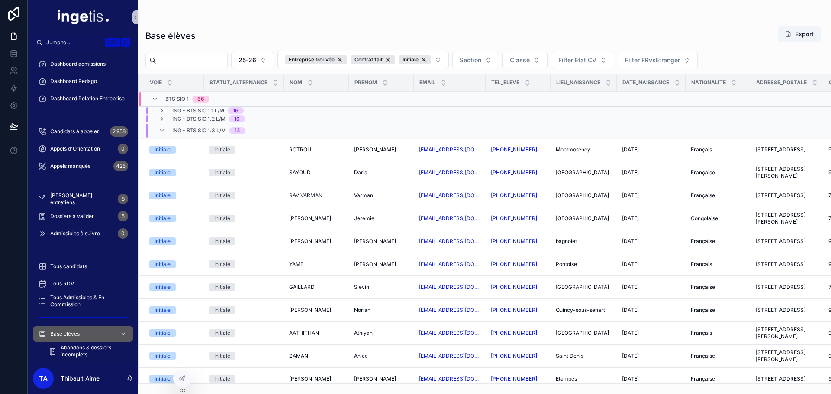
click at [191, 130] on span "ING - BTS SIO 1.3 L/M" at bounding box center [199, 130] width 54 height 7
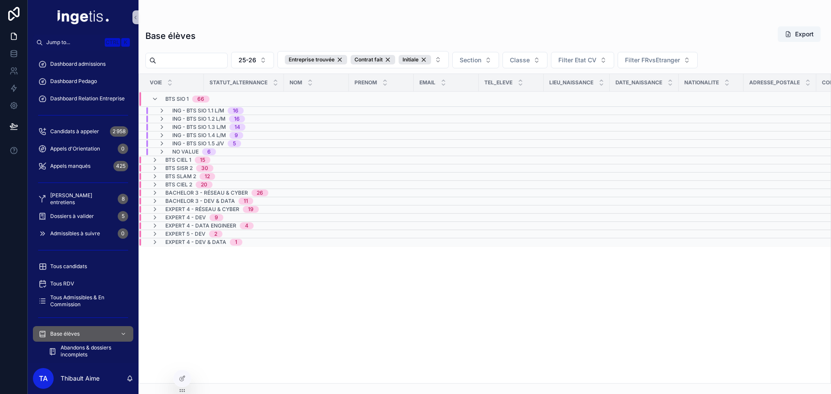
click at [173, 98] on span "BTS SIO 1" at bounding box center [176, 99] width 23 height 7
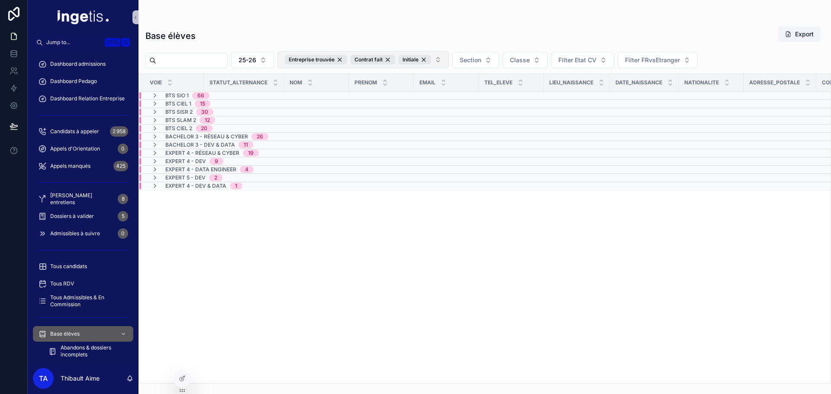
click at [449, 61] on button "Entreprise trouvée Contrat fait Initiale" at bounding box center [362, 59] width 171 height 17
click at [443, 26] on div "Base élèves Export" at bounding box center [484, 36] width 678 height 20
click at [346, 288] on div "Voie Statut_alternance NOM Prenom Email Tel_eleve Lieu_naissance Date_naissance…" at bounding box center [484, 228] width 691 height 309
click at [347, 59] on div "Entreprise trouvée" at bounding box center [316, 60] width 62 height 10
click at [329, 58] on div "Contrat fait" at bounding box center [307, 60] width 45 height 10
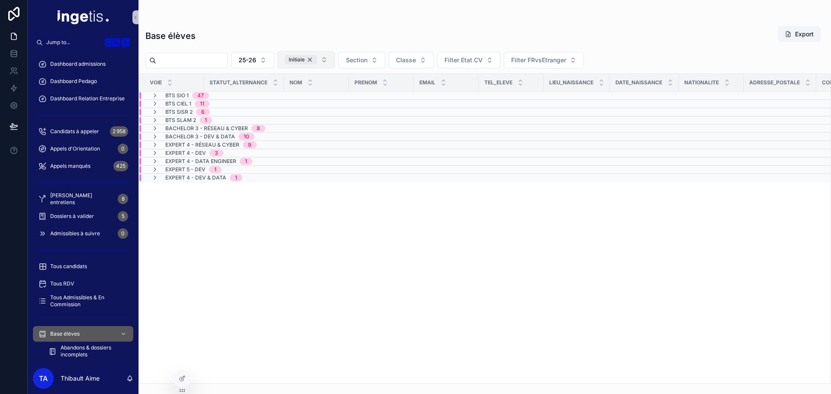
click at [317, 58] on div "Initiale" at bounding box center [301, 60] width 32 height 10
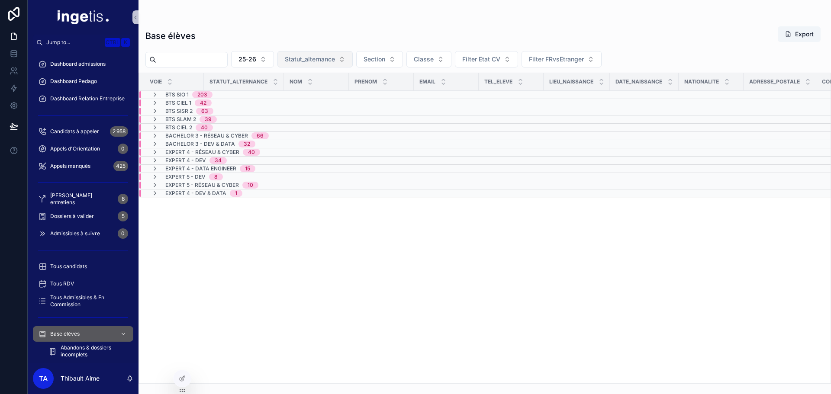
click at [186, 129] on span "BTS CIEL 2" at bounding box center [178, 127] width 27 height 7
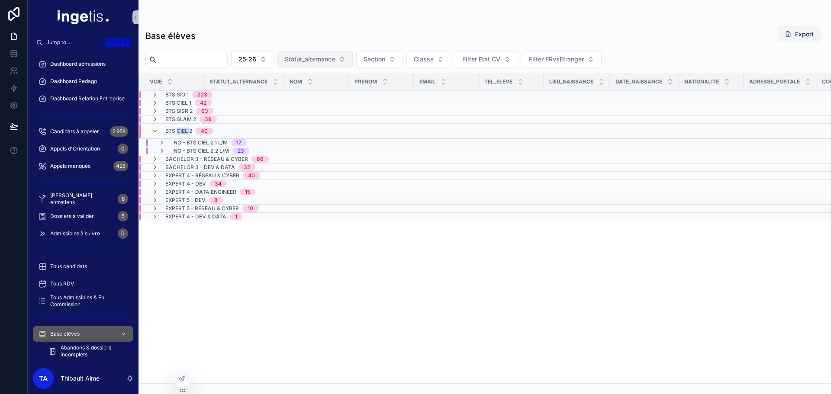
click at [186, 129] on span "BTS CIEL 2" at bounding box center [178, 131] width 27 height 7
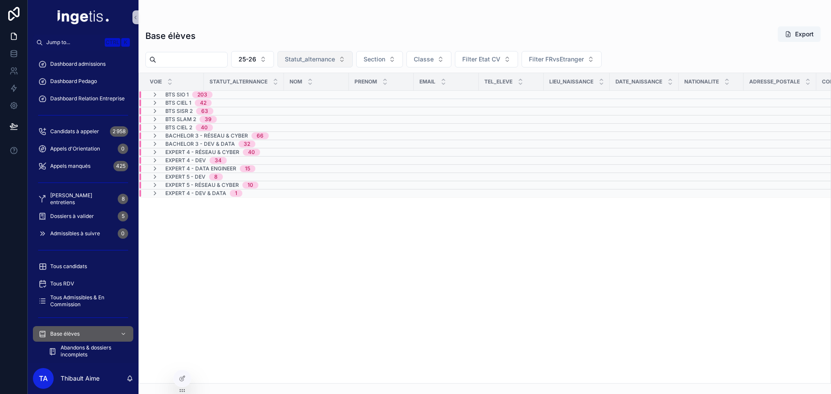
click at [182, 111] on span "BTS SISR 2" at bounding box center [178, 111] width 27 height 7
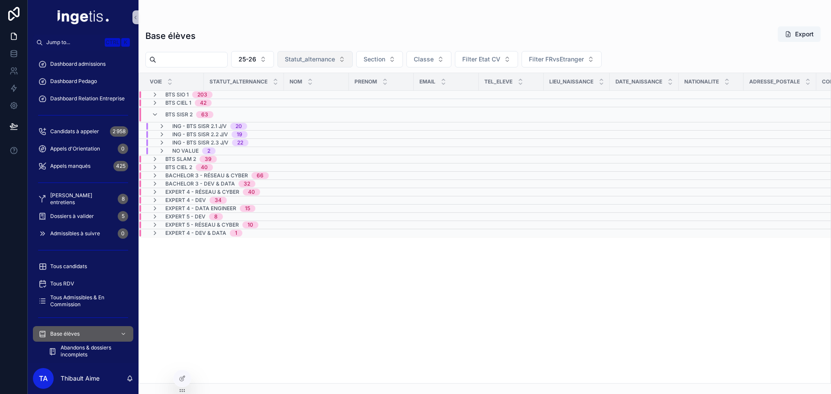
click at [195, 149] on span "No value" at bounding box center [185, 151] width 26 height 7
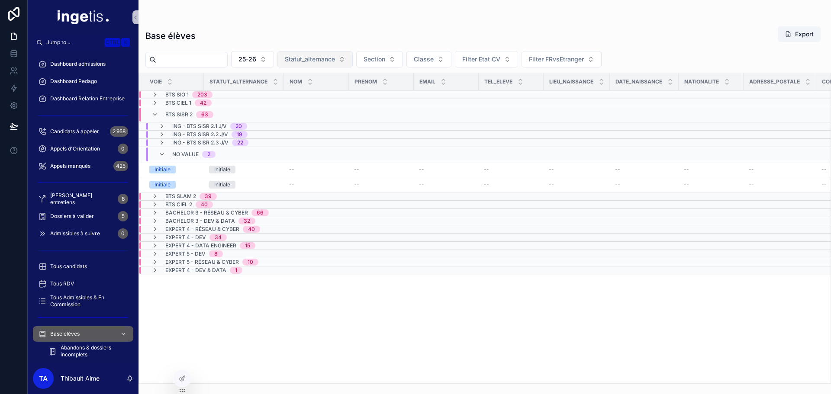
click at [191, 153] on span "No value" at bounding box center [185, 154] width 26 height 7
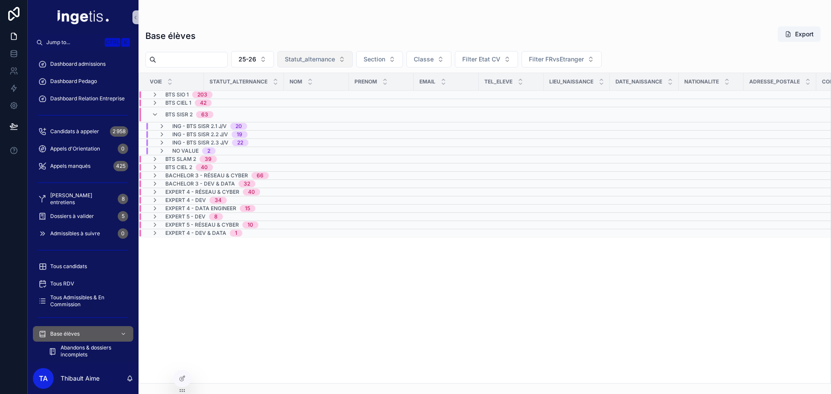
click at [167, 98] on span "BTS SIO 1" at bounding box center [176, 94] width 23 height 7
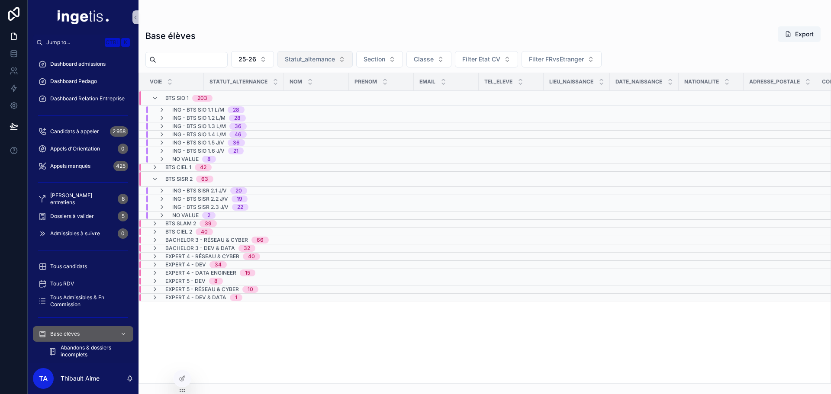
click at [168, 95] on span "BTS SIO 1" at bounding box center [176, 98] width 23 height 7
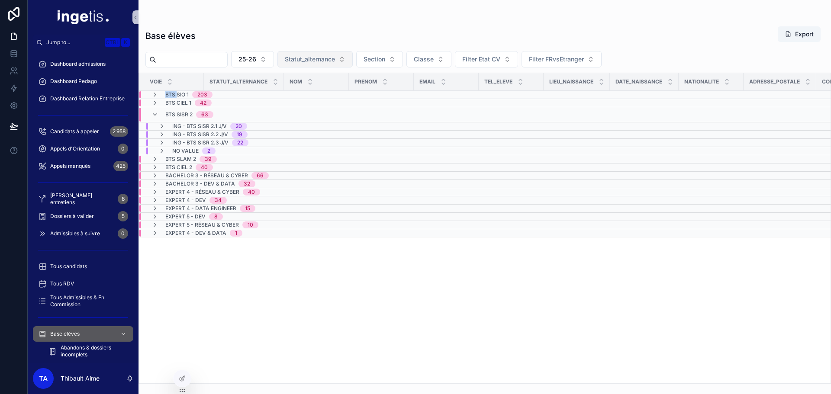
click at [168, 95] on span "BTS SIO 1" at bounding box center [176, 94] width 23 height 7
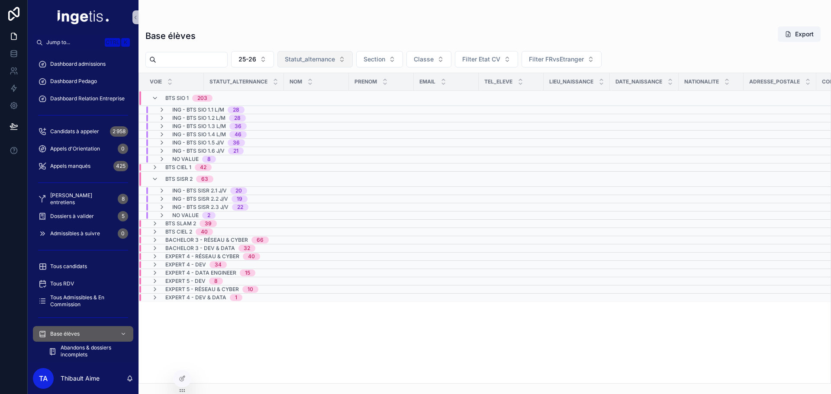
click at [191, 157] on span "No value" at bounding box center [185, 159] width 26 height 7
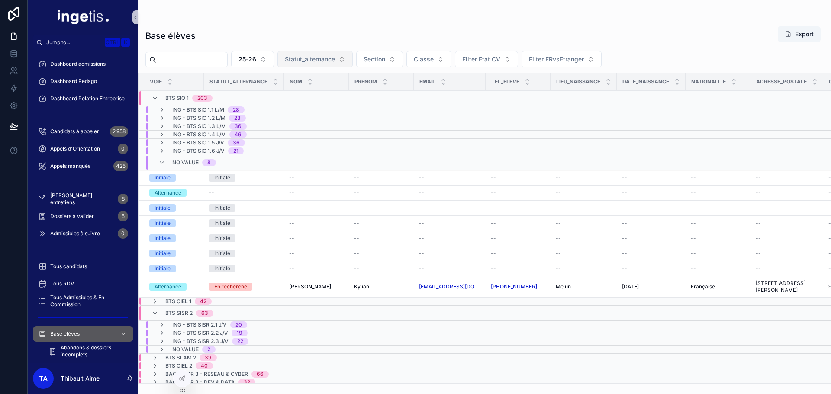
drag, startPoint x: 171, startPoint y: 95, endPoint x: 107, endPoint y: 0, distance: 114.5
click at [170, 95] on span "BTS SIO 1" at bounding box center [176, 98] width 23 height 7
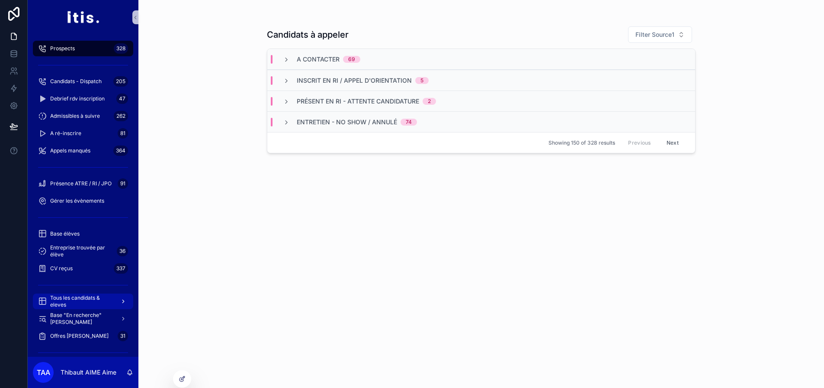
click at [78, 303] on span "Tous les candidats & eleves" at bounding box center [81, 301] width 63 height 14
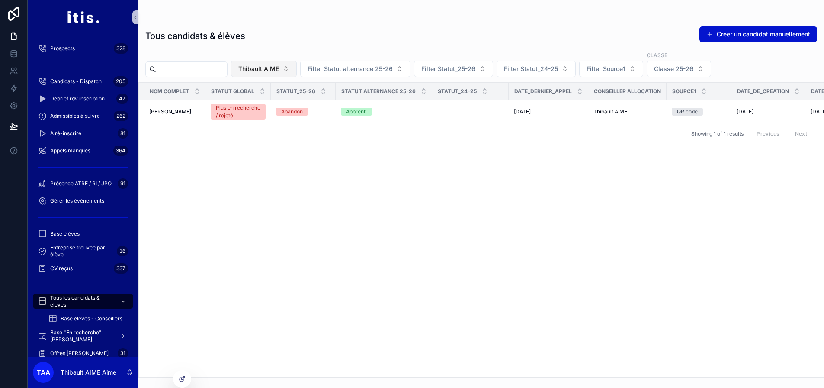
click at [279, 69] on span "Thibault AIME" at bounding box center [258, 68] width 41 height 9
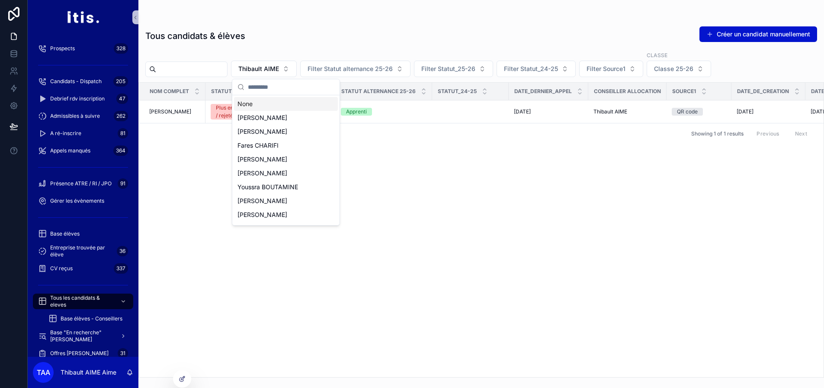
click at [264, 104] on div "None" at bounding box center [286, 104] width 104 height 14
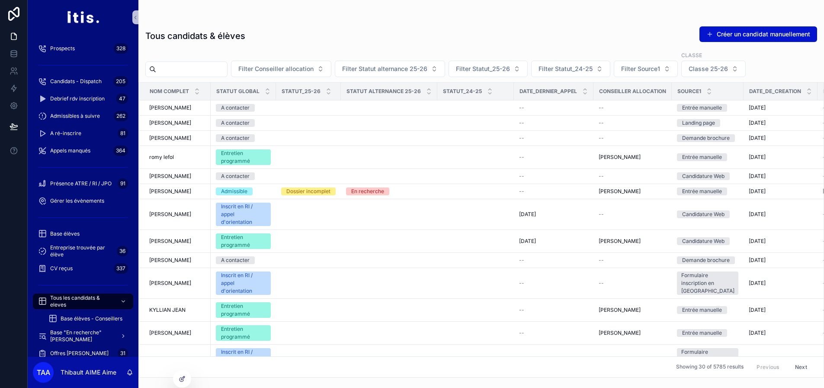
scroll to position [0, 120]
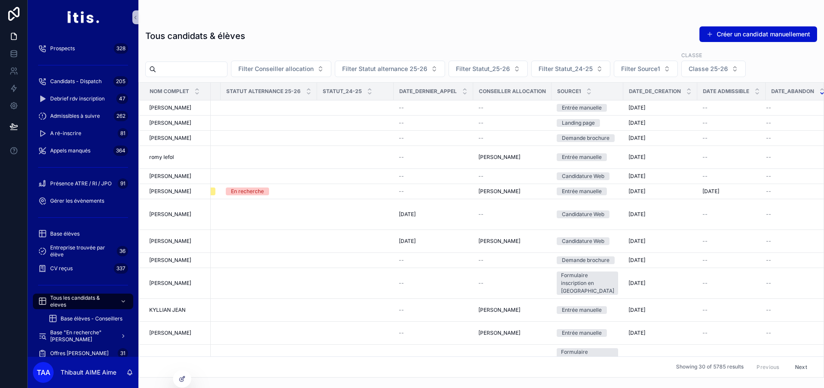
click at [821, 93] on icon "scrollable content" at bounding box center [822, 93] width 3 height 1
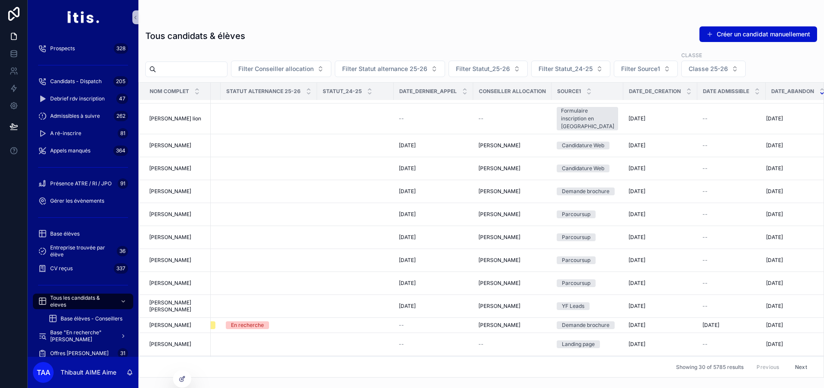
scroll to position [432, 120]
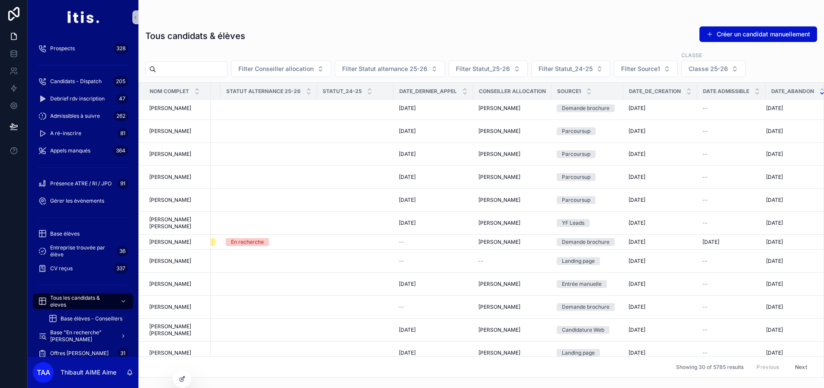
click at [799, 365] on button "Next" at bounding box center [801, 366] width 24 height 13
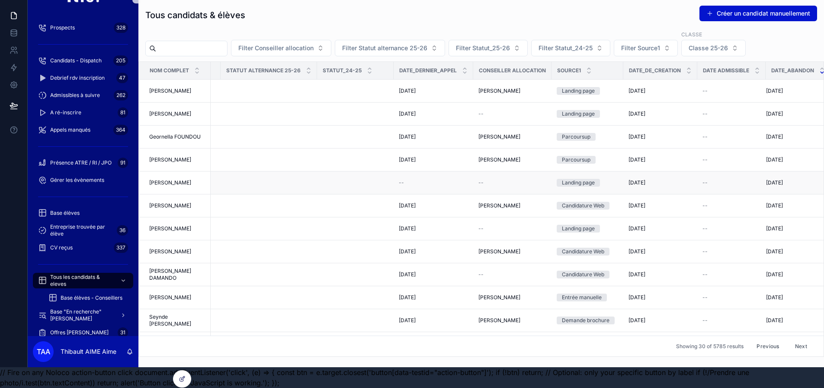
scroll to position [0, 6]
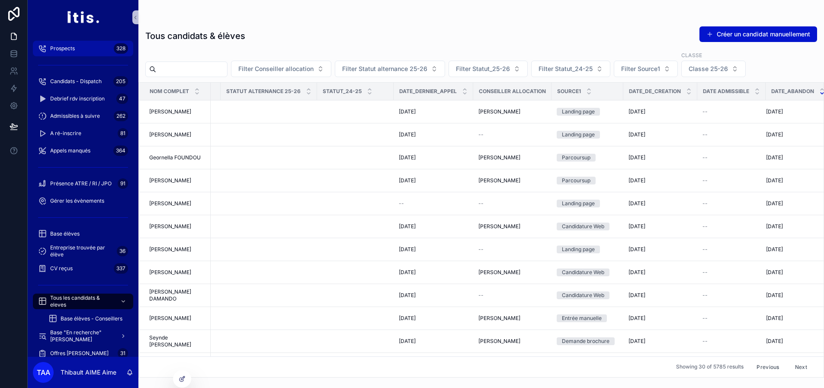
click at [74, 46] on div "Prospects 328" at bounding box center [83, 49] width 90 height 14
